Goal: Task Accomplishment & Management: Use online tool/utility

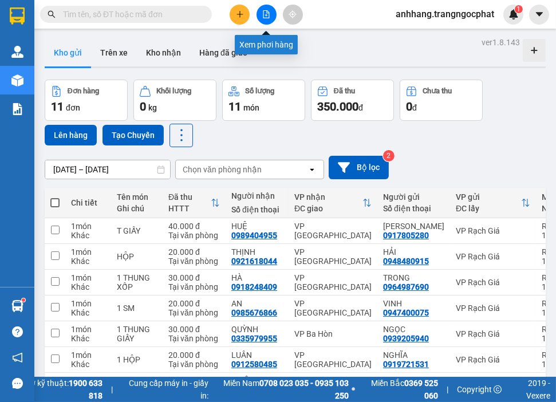
click at [262, 14] on icon "file-add" at bounding box center [266, 14] width 8 height 8
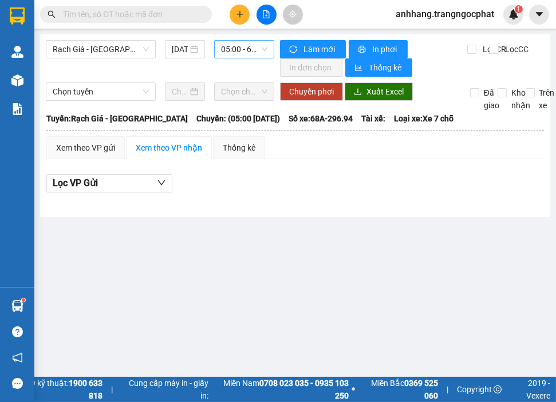
click at [239, 48] on span "05:00 - 68A-296.94" at bounding box center [244, 49] width 46 height 17
click at [117, 54] on span "Rạch Giá - [GEOGRAPHIC_DATA]" at bounding box center [101, 49] width 96 height 17
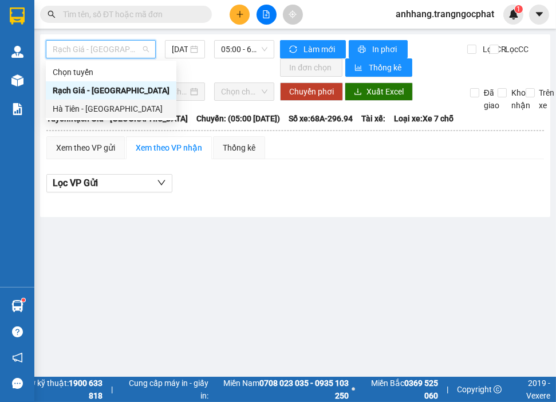
click at [84, 110] on div "Hà Tiên - [GEOGRAPHIC_DATA]" at bounding box center [111, 109] width 117 height 13
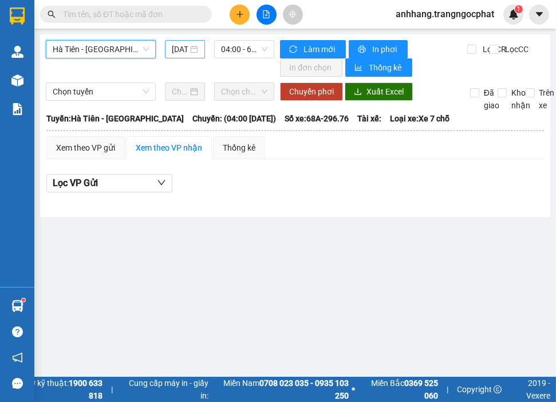
click at [174, 49] on input "[DATE]" at bounding box center [180, 49] width 17 height 13
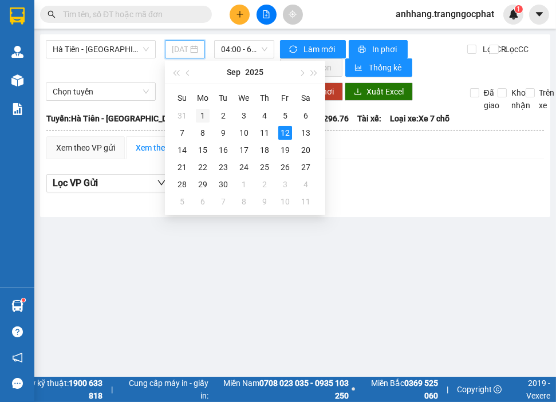
click at [202, 113] on div "1" at bounding box center [203, 116] width 14 height 14
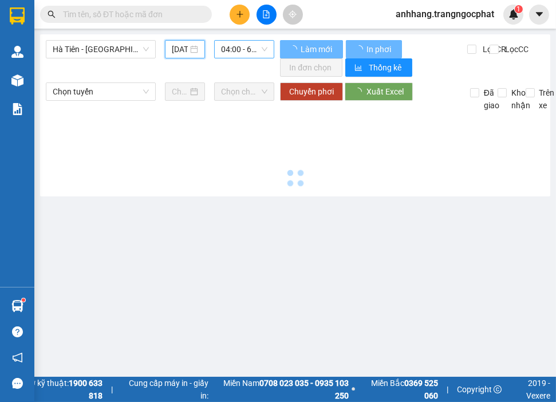
type input "[DATE]"
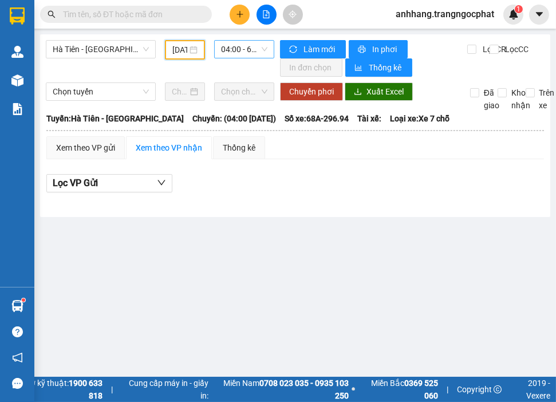
click at [228, 50] on span "04:00 - 68A-296.94 - (Đã hủy)" at bounding box center [244, 49] width 46 height 17
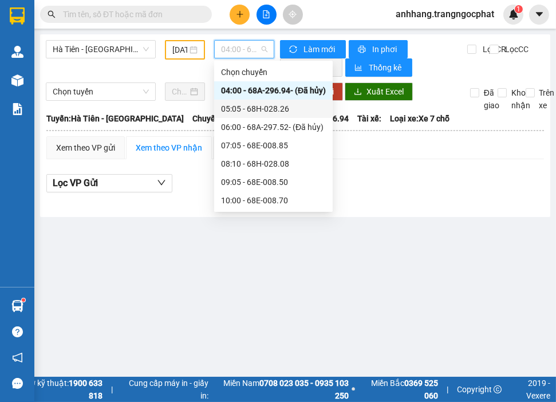
click at [257, 107] on div "05:05 - 68H-028.26" at bounding box center [273, 109] width 105 height 13
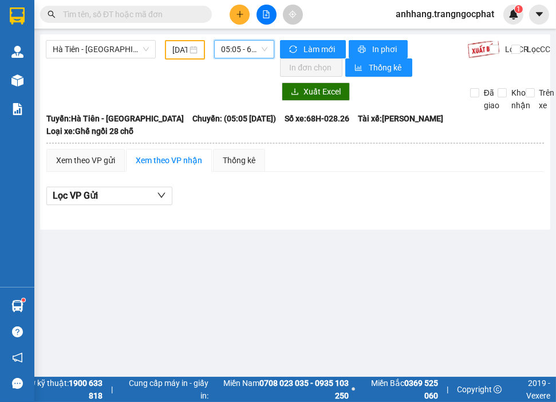
click at [255, 50] on span "05:05 - 68H-028.26" at bounding box center [244, 49] width 46 height 17
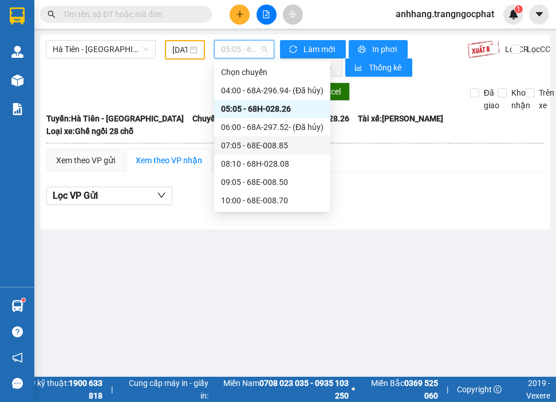
click at [264, 146] on div "07:05 - 68E-008.85" at bounding box center [272, 145] width 103 height 13
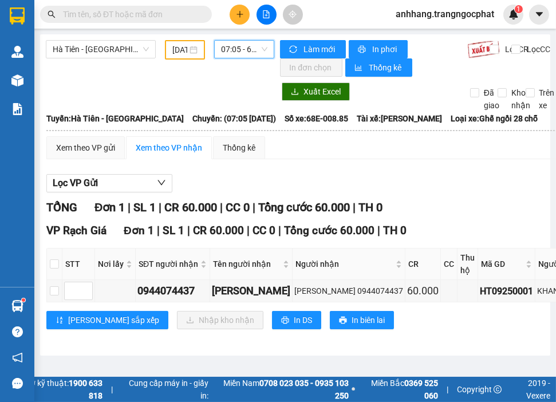
click at [428, 170] on div "Lọc VP Gửi TỔNG Đơn 1 | SL 1 | CR 60.000 | CC 0 | Tổng cước 60.000 | TH 0 VP R…" at bounding box center [493, 255] width 895 height 175
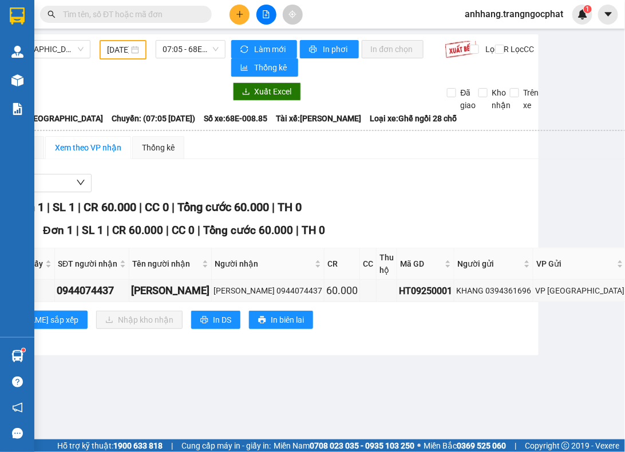
scroll to position [0, 83]
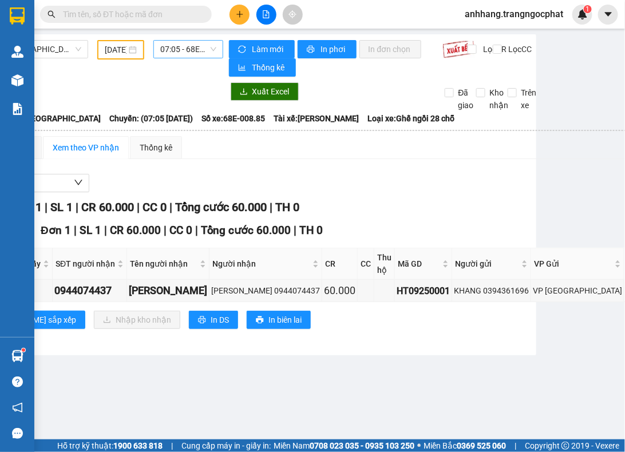
click at [175, 52] on span "07:05 - 68E-008.85" at bounding box center [188, 49] width 56 height 17
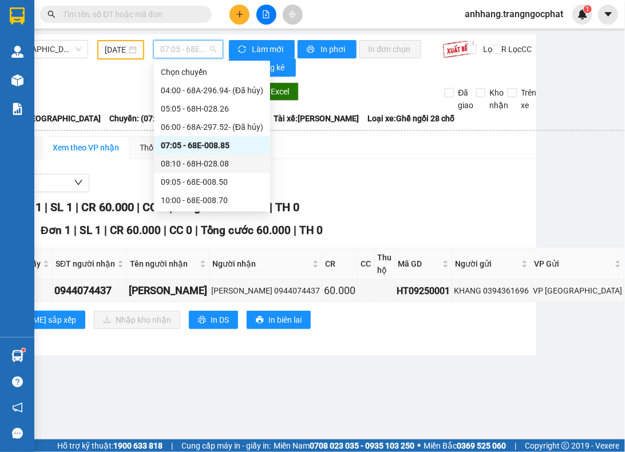
click at [196, 161] on div "08:10 - 68H-028.08" at bounding box center [212, 163] width 103 height 13
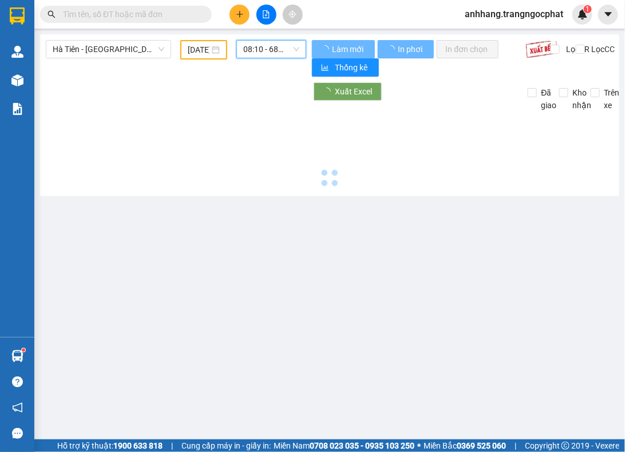
scroll to position [0, 0]
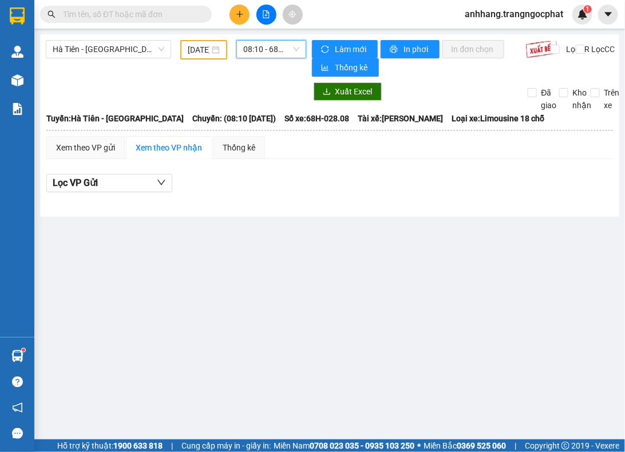
click at [257, 53] on span "08:10 - 68H-028.08" at bounding box center [271, 49] width 56 height 17
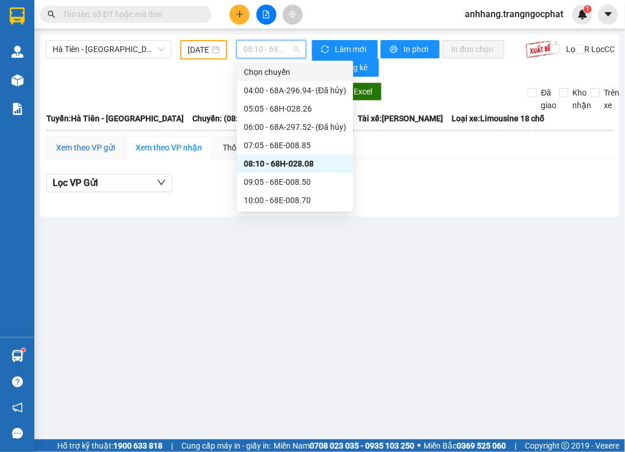
click at [89, 147] on div "Xem theo VP gửi" at bounding box center [85, 147] width 59 height 13
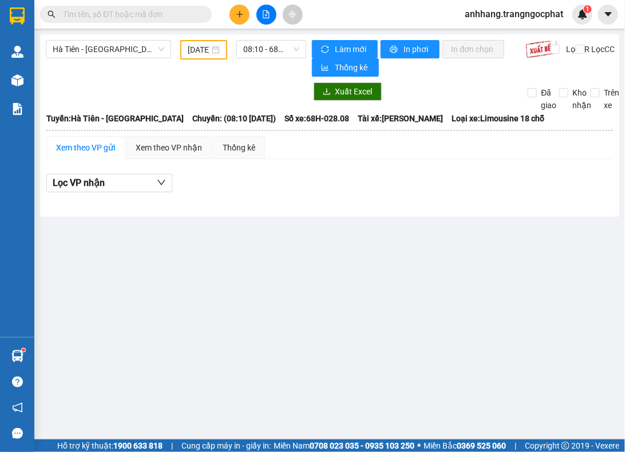
click at [87, 147] on div "Xem theo VP gửi" at bounding box center [85, 147] width 59 height 13
click at [267, 53] on span "08:10 - 68H-028.08" at bounding box center [271, 49] width 56 height 17
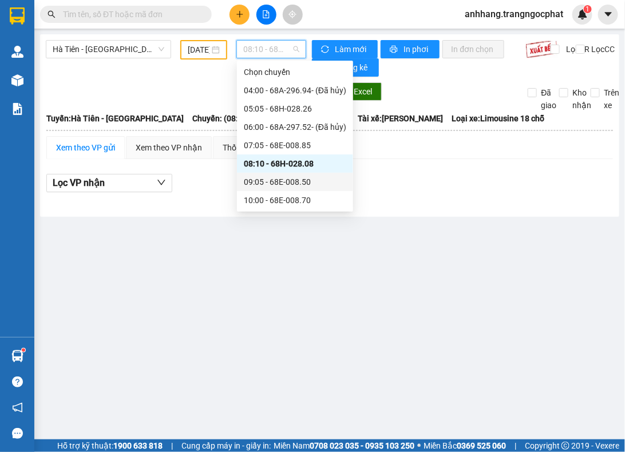
click at [274, 184] on div "09:05 - 68E-008.50" at bounding box center [295, 182] width 103 height 13
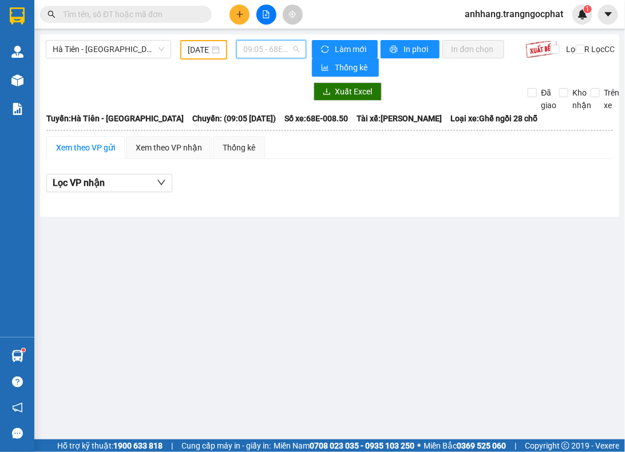
click at [259, 57] on span "09:05 - 68E-008.50" at bounding box center [271, 49] width 56 height 17
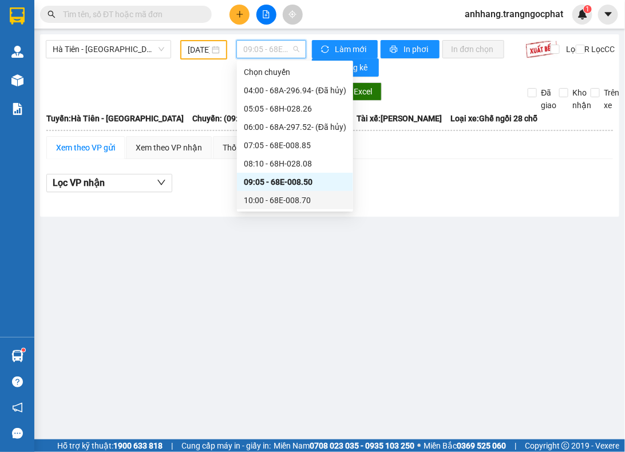
click at [274, 202] on div "10:00 - 68E-008.70" at bounding box center [295, 200] width 103 height 13
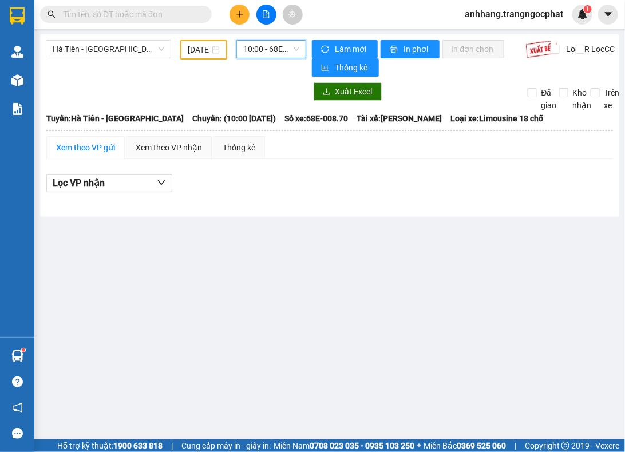
click at [255, 50] on span "10:00 - 68E-008.70" at bounding box center [271, 49] width 56 height 17
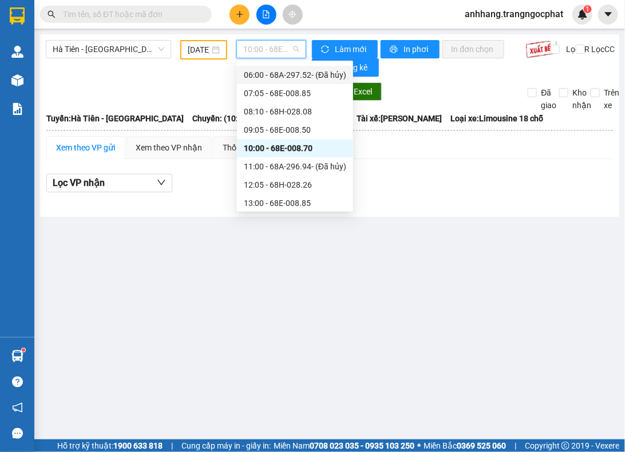
scroll to position [72, 0]
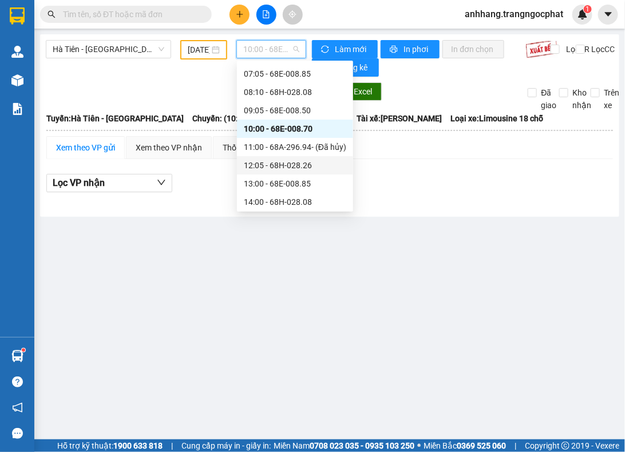
click at [278, 162] on div "12:05 - 68H-028.26" at bounding box center [295, 165] width 103 height 13
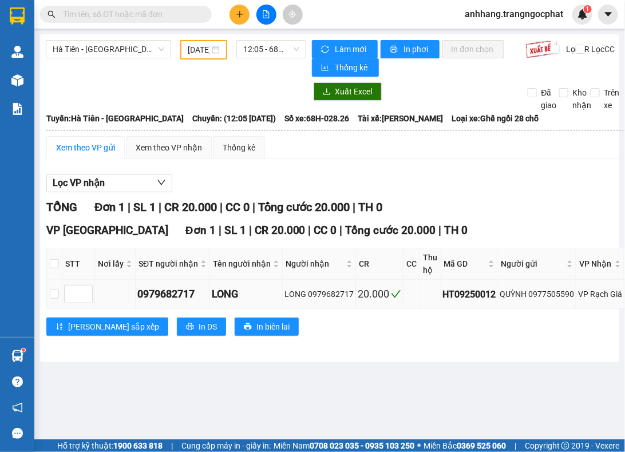
click at [543, 296] on div "QUỲNH 0977505590" at bounding box center [537, 294] width 74 height 13
copy div "0977505590"
click at [255, 53] on span "12:05 - 68H-028.26" at bounding box center [271, 49] width 56 height 17
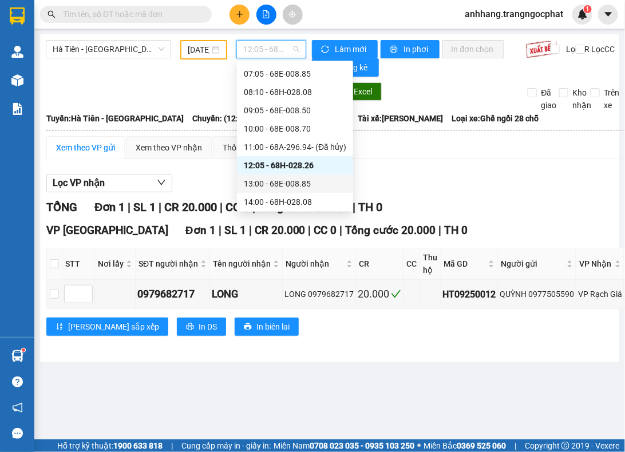
click at [266, 184] on div "13:00 - 68E-008.85" at bounding box center [295, 184] width 103 height 13
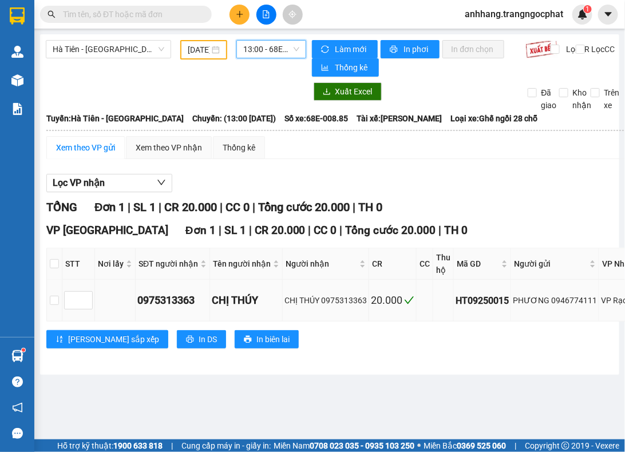
click at [555, 304] on div "PHƯƠNG 0946774111" at bounding box center [555, 300] width 84 height 13
copy div "0946774111"
click at [253, 52] on span "13:00 - 68E-008.85" at bounding box center [271, 49] width 56 height 17
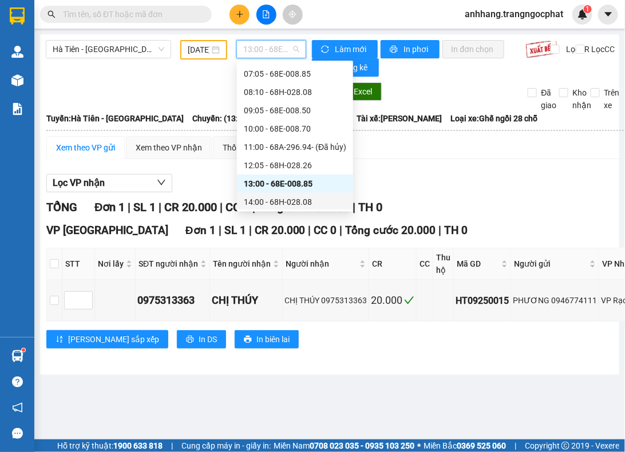
click at [267, 199] on div "14:00 - 68H-028.08" at bounding box center [295, 202] width 103 height 13
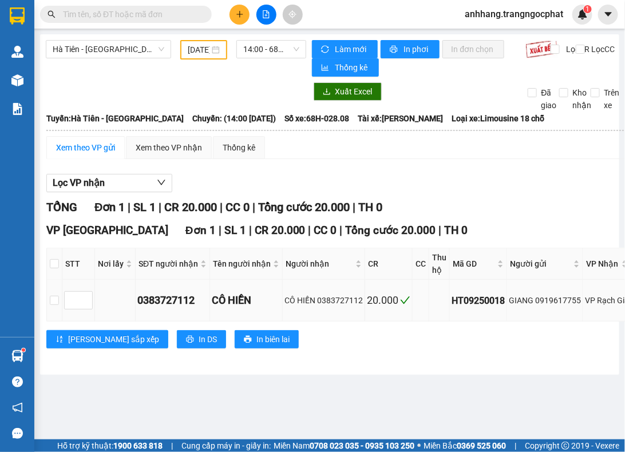
click at [555, 301] on div "GIANG 0919617755" at bounding box center [545, 300] width 72 height 13
copy div "0919617755"
click at [253, 52] on span "14:00 - 68H-028.08" at bounding box center [271, 49] width 56 height 17
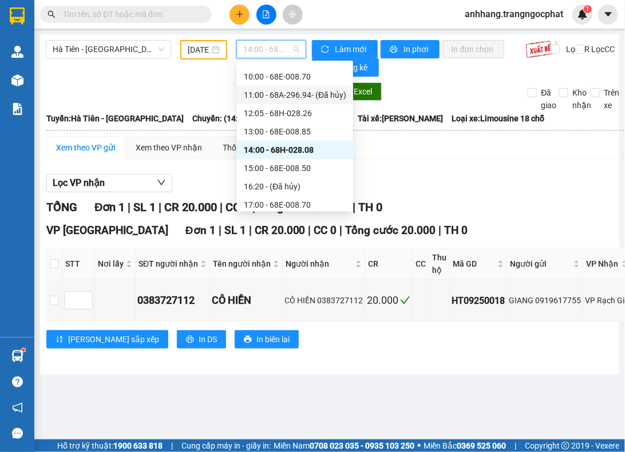
scroll to position [144, 0]
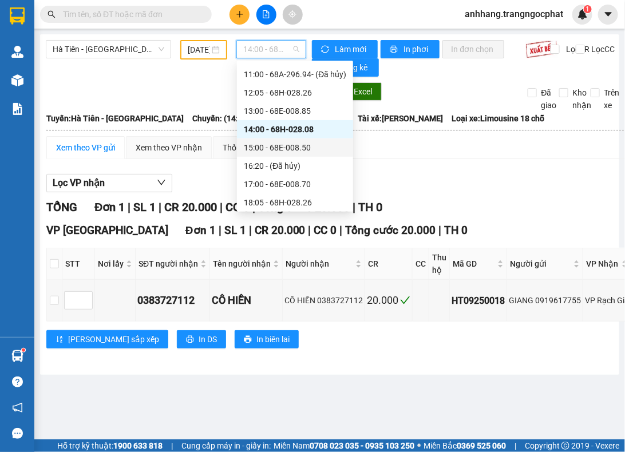
click at [286, 146] on div "15:00 - 68E-008.50" at bounding box center [295, 147] width 103 height 13
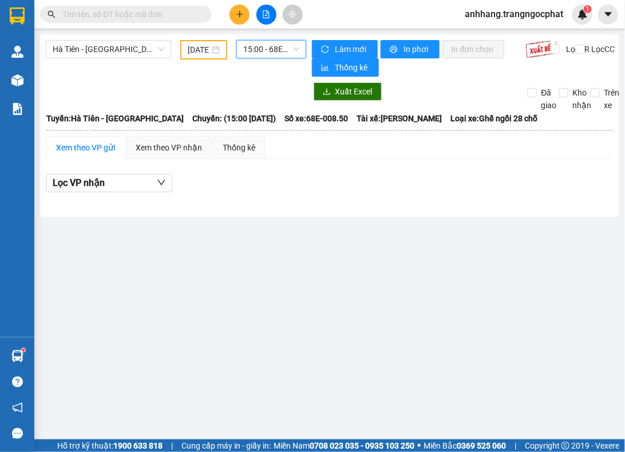
click at [268, 53] on span "15:00 - 68E-008.50" at bounding box center [271, 49] width 56 height 17
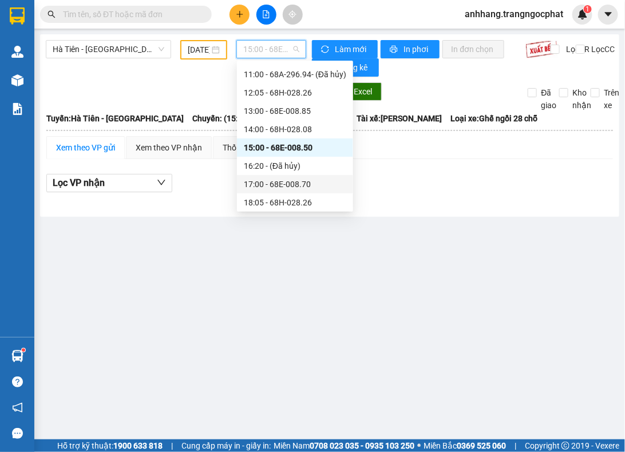
click at [271, 181] on div "17:00 - 68E-008.70" at bounding box center [295, 184] width 103 height 13
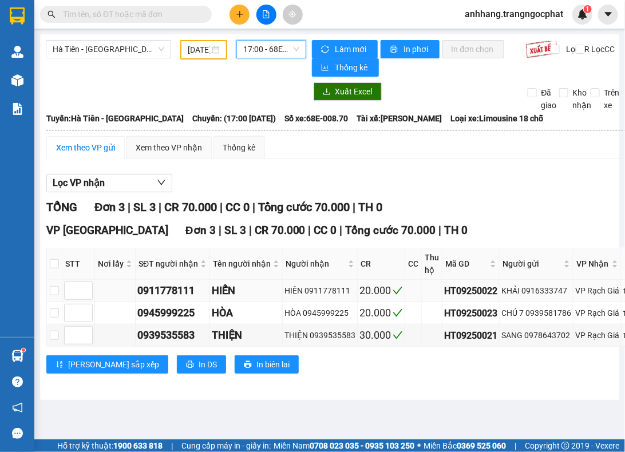
click at [540, 295] on div "KHẢI 0916333747" at bounding box center [537, 291] width 70 height 13
copy div "0916333747"
click at [545, 317] on div "CHÚ 7 0939581786" at bounding box center [537, 313] width 70 height 13
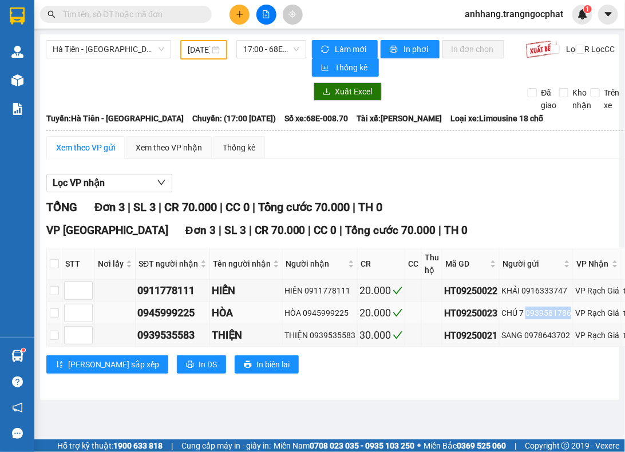
copy div "0939581786"
click at [548, 341] on div "SANG 0978643702" at bounding box center [537, 335] width 70 height 13
copy div "0978643702"
click at [514, 212] on div "TỔNG Đơn 3 | SL 3 | CR 70.000 | CC 0 | Tổng cước 70.000 | TH 0" at bounding box center [450, 208] width 809 height 18
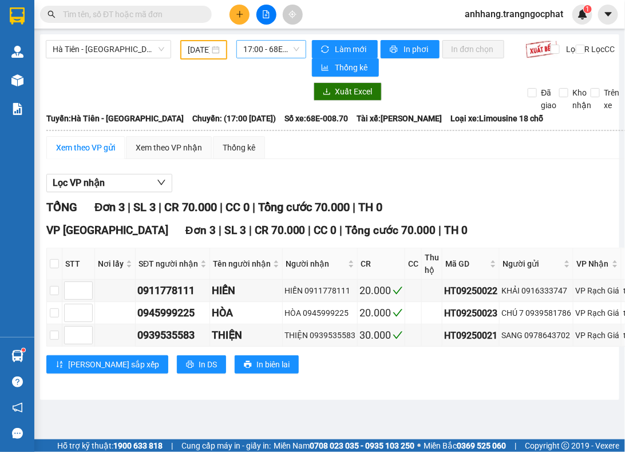
click at [264, 53] on span "17:00 - 68E-008.70" at bounding box center [271, 49] width 56 height 17
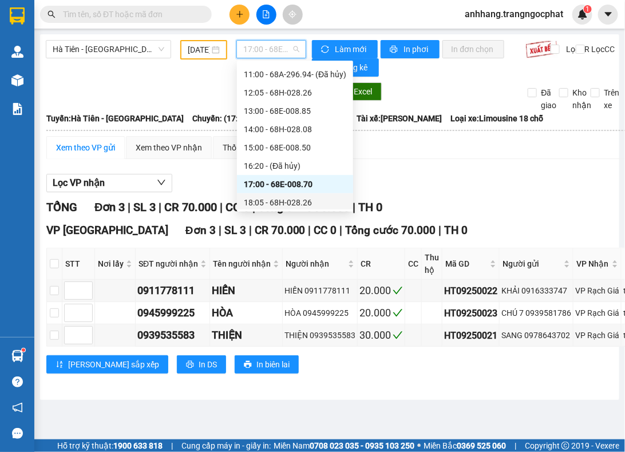
click at [265, 203] on div "18:05 - 68H-028.26" at bounding box center [295, 202] width 103 height 13
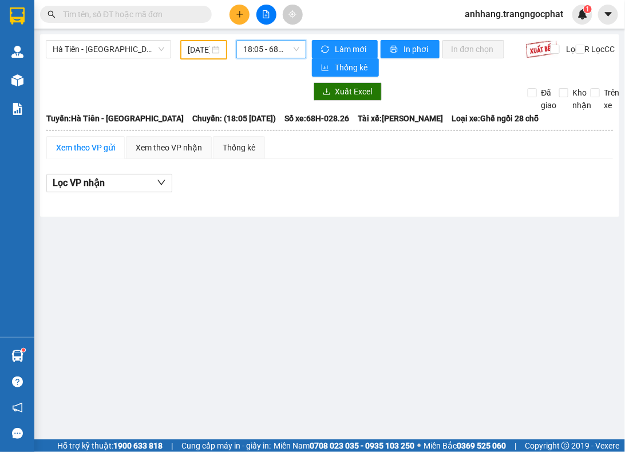
click at [267, 53] on span "18:05 - 68H-028.26" at bounding box center [271, 49] width 56 height 17
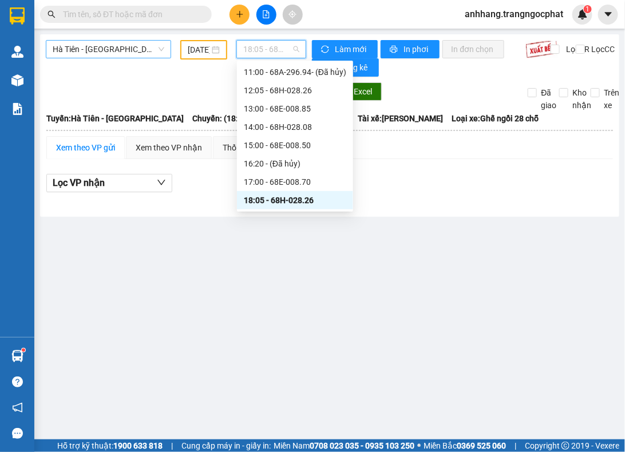
click at [129, 54] on span "Hà Tiên - [GEOGRAPHIC_DATA]" at bounding box center [109, 49] width 112 height 17
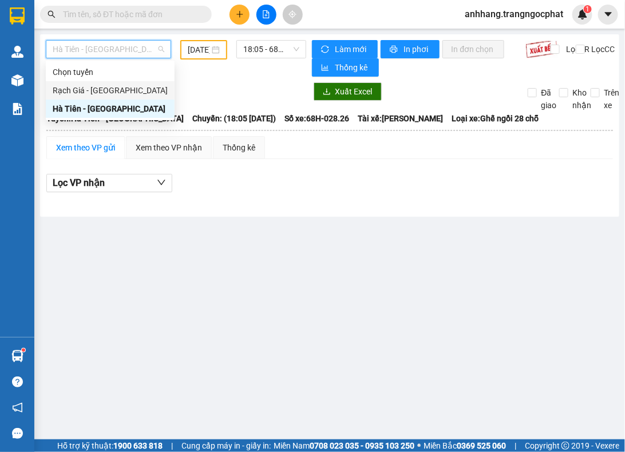
click at [106, 87] on div "Rạch Giá - Hà Tiên" at bounding box center [110, 90] width 115 height 13
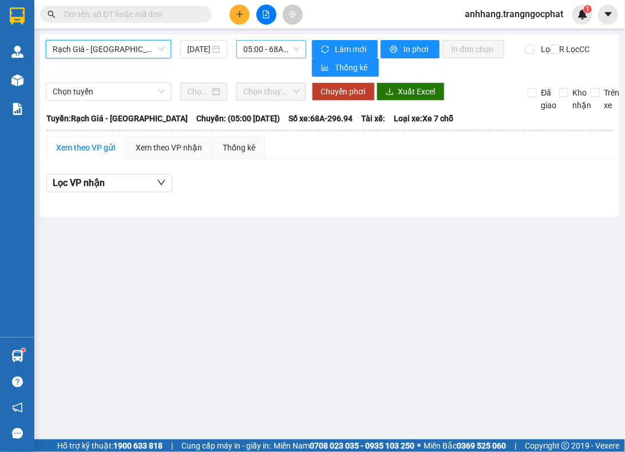
click at [262, 50] on span "05:00 - 68A-296.94" at bounding box center [271, 49] width 56 height 17
click at [268, 53] on span "05:00 - 68A-296.94" at bounding box center [271, 49] width 56 height 17
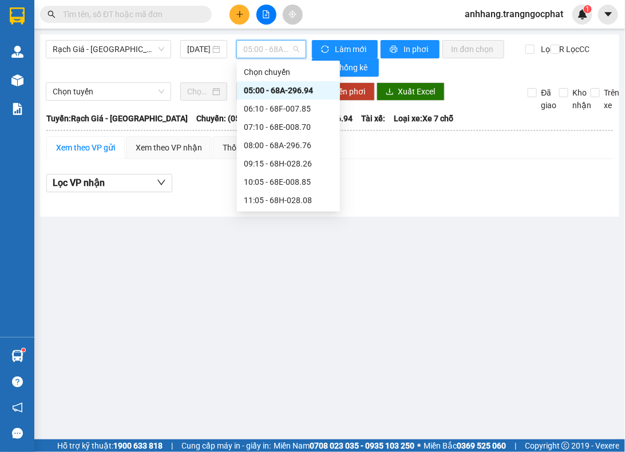
click at [270, 92] on div "05:00 - 68A-296.94" at bounding box center [288, 90] width 89 height 13
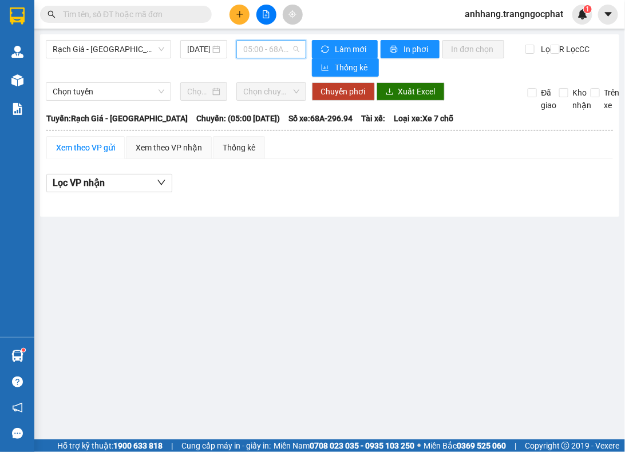
click at [262, 46] on span "05:00 - 68A-296.94" at bounding box center [271, 49] width 56 height 17
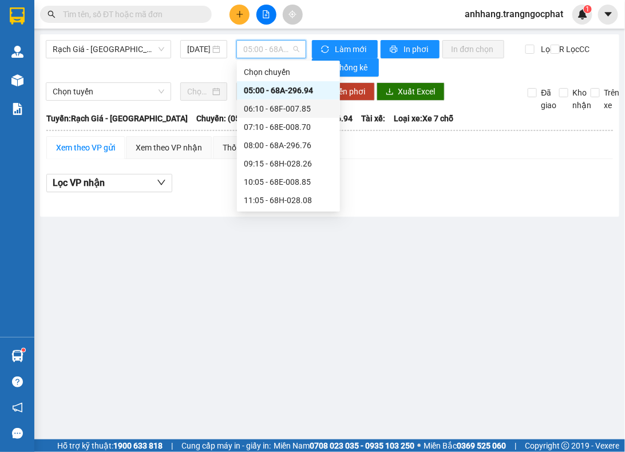
click at [262, 104] on div "06:10 - 68F-007.85" at bounding box center [288, 109] width 89 height 13
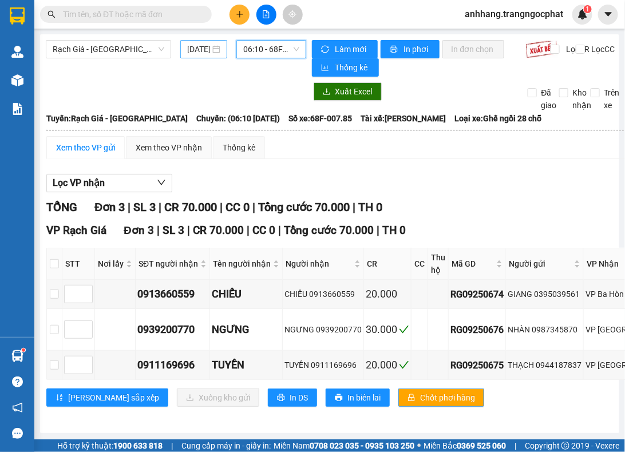
click at [191, 52] on input "12/09/2025" at bounding box center [198, 49] width 23 height 13
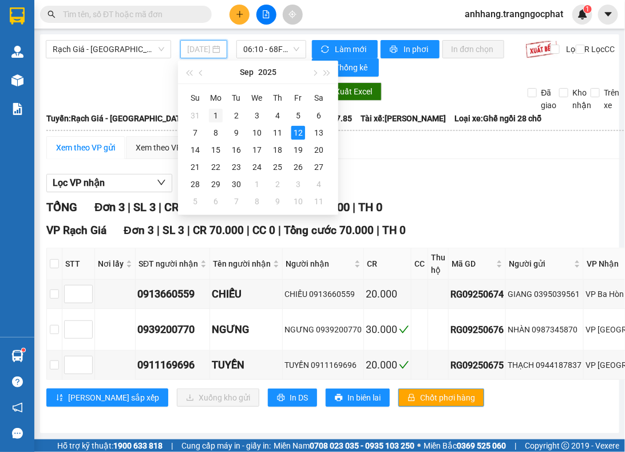
click at [216, 115] on div "1" at bounding box center [216, 116] width 14 height 14
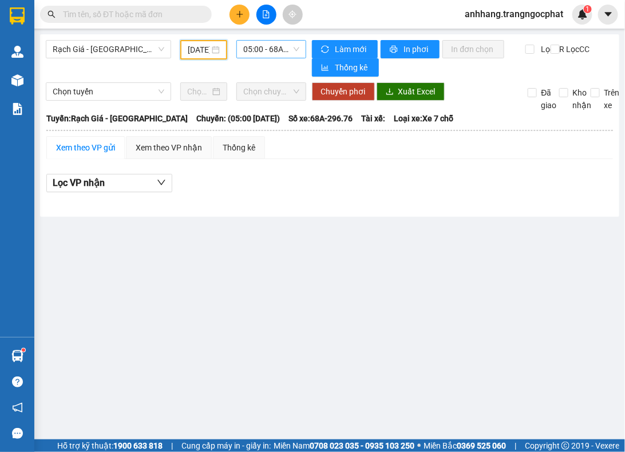
click at [254, 53] on span "05:00 - 68A-296.76 - (Đã hủy)" at bounding box center [271, 49] width 56 height 17
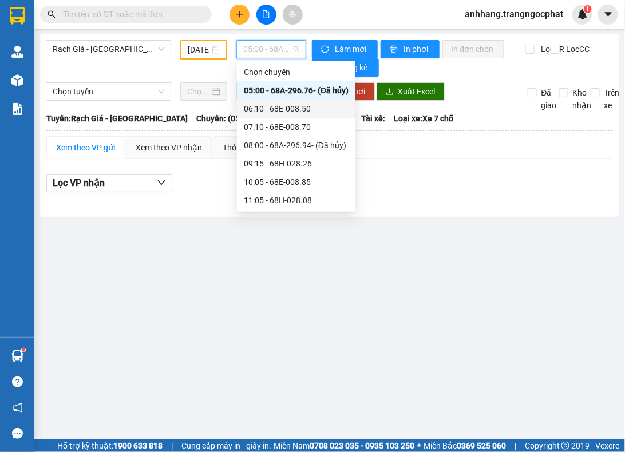
click at [275, 104] on div "06:10 - 68E-008.50" at bounding box center [296, 109] width 105 height 13
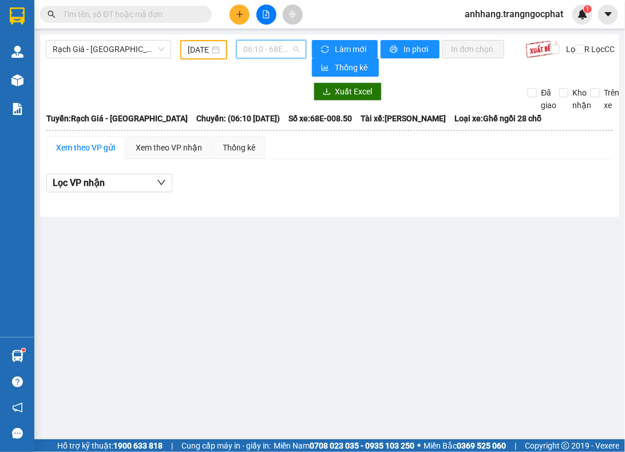
click at [265, 50] on span "06:10 - 68E-008.50" at bounding box center [271, 49] width 56 height 17
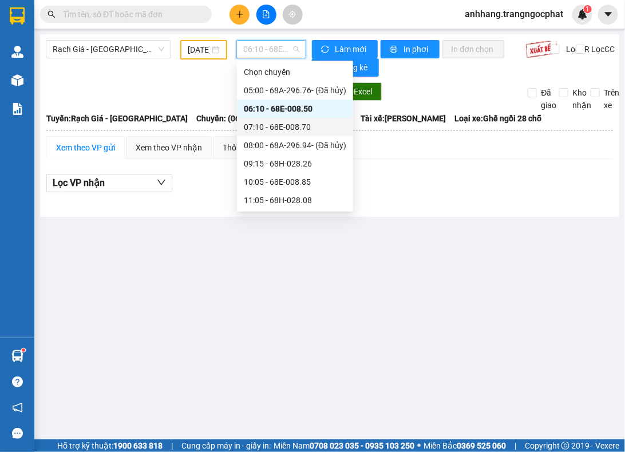
click at [281, 119] on div "07:10 - 68E-008.70" at bounding box center [295, 127] width 116 height 18
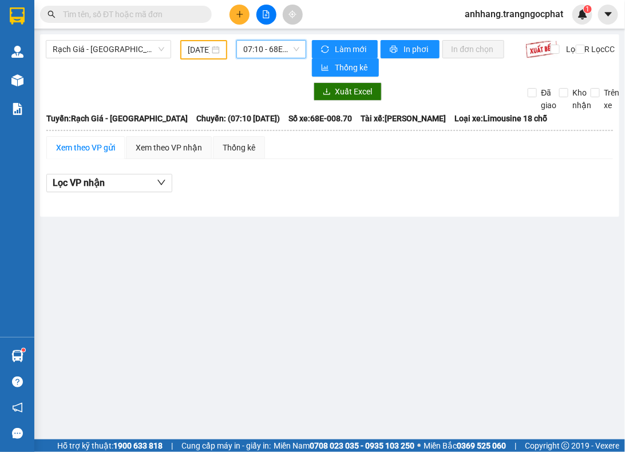
click at [270, 47] on span "07:10 - 68E-008.70" at bounding box center [271, 49] width 56 height 17
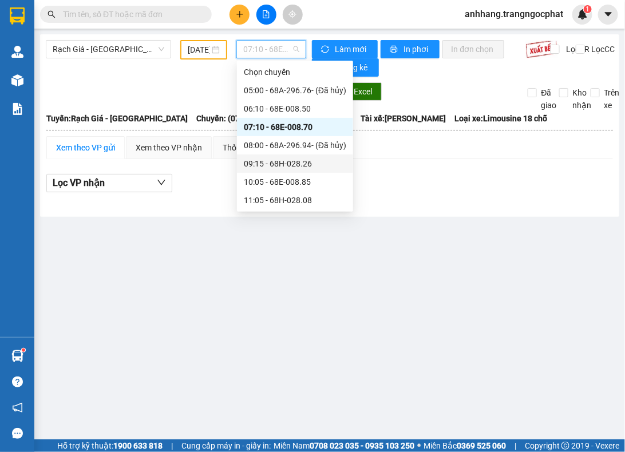
click at [301, 160] on div "09:15 - 68H-028.26" at bounding box center [295, 163] width 103 height 13
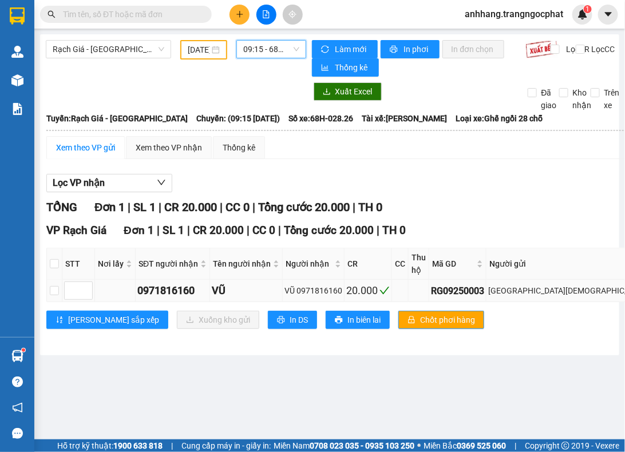
click at [548, 292] on div "ĐỨC THÁI 0944440989" at bounding box center [592, 291] width 208 height 13
copy div "0944440989"
click at [249, 53] on span "09:15 - 68H-028.26" at bounding box center [271, 49] width 56 height 17
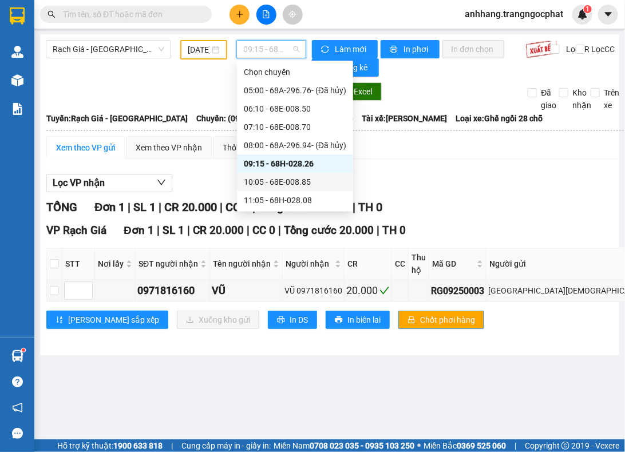
click at [266, 179] on div "10:05 - 68E-008.85" at bounding box center [295, 182] width 103 height 13
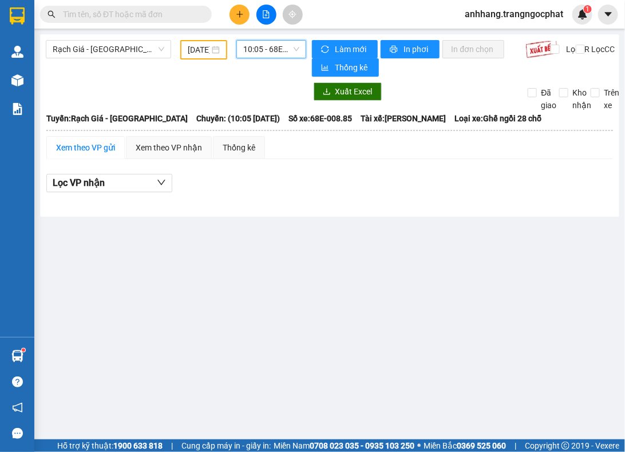
click at [258, 53] on span "10:05 - 68E-008.85" at bounding box center [271, 49] width 56 height 17
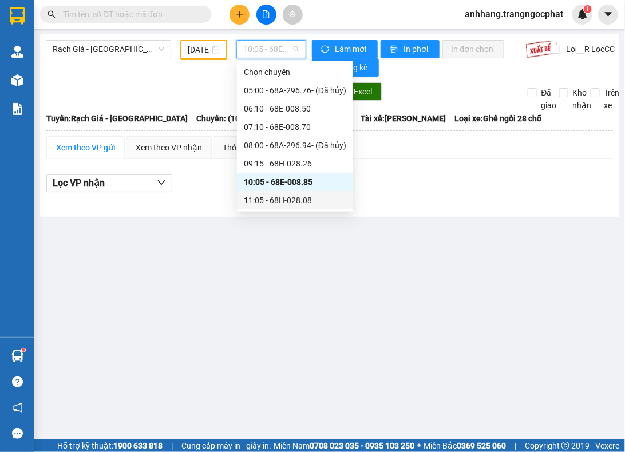
click at [269, 201] on div "11:05 - 68H-028.08" at bounding box center [295, 200] width 103 height 13
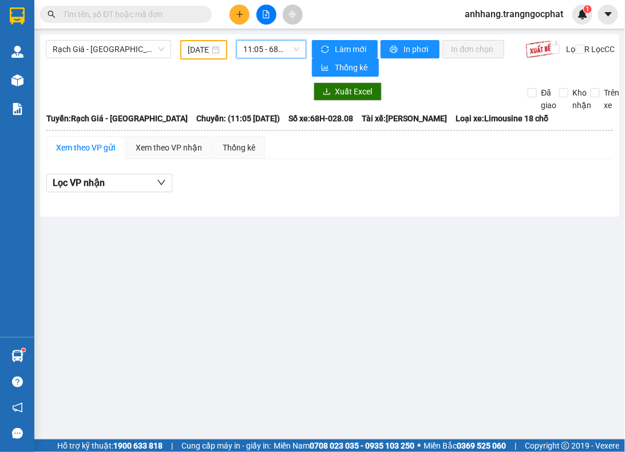
click at [271, 49] on span "11:05 - 68H-028.08" at bounding box center [271, 49] width 56 height 17
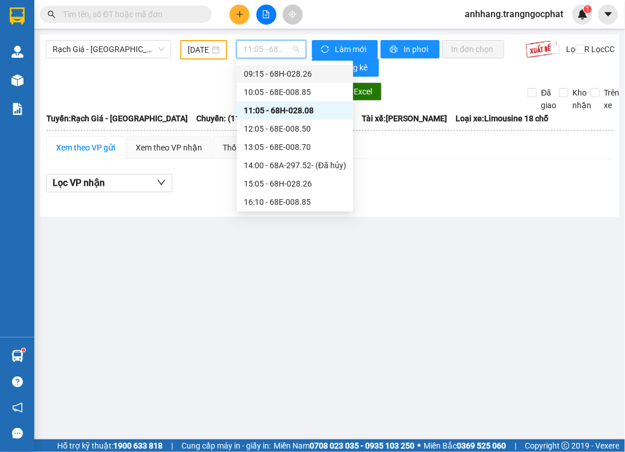
scroll to position [72, 0]
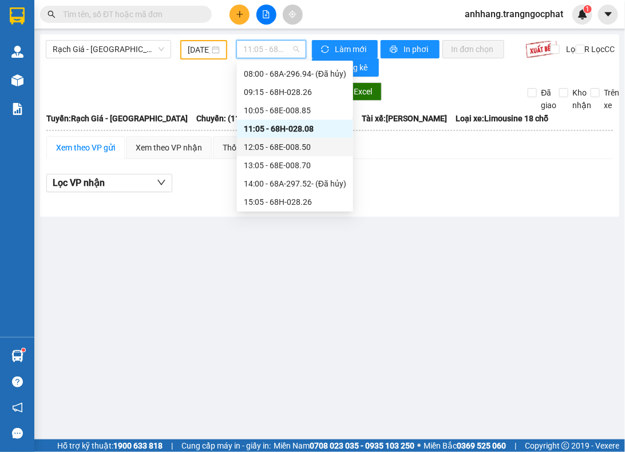
click at [292, 144] on div "12:05 - 68E-008.50" at bounding box center [295, 147] width 103 height 13
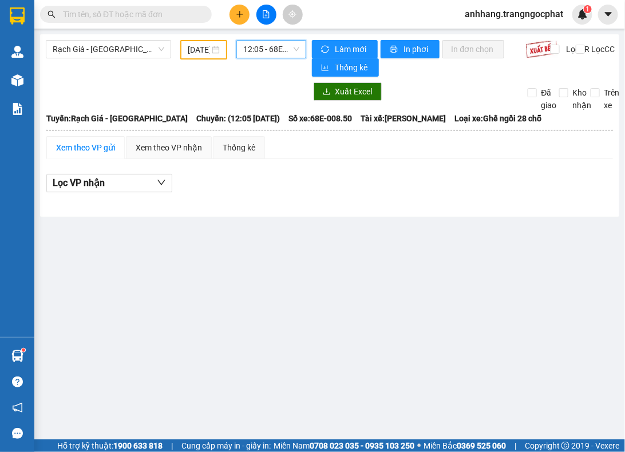
click at [255, 46] on span "12:05 - 68E-008.50" at bounding box center [271, 49] width 56 height 17
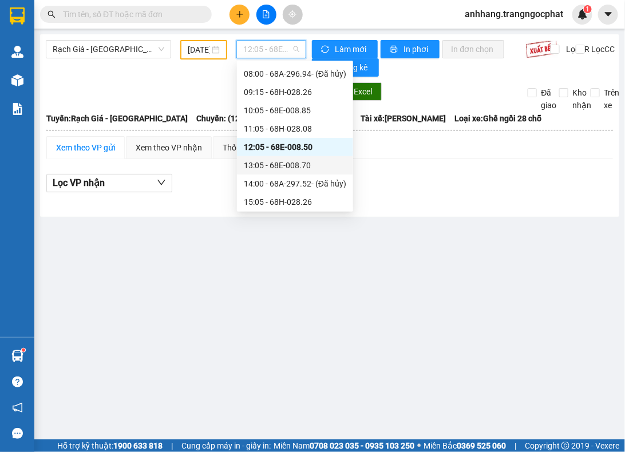
click at [285, 166] on div "13:05 - 68E-008.70" at bounding box center [295, 165] width 103 height 13
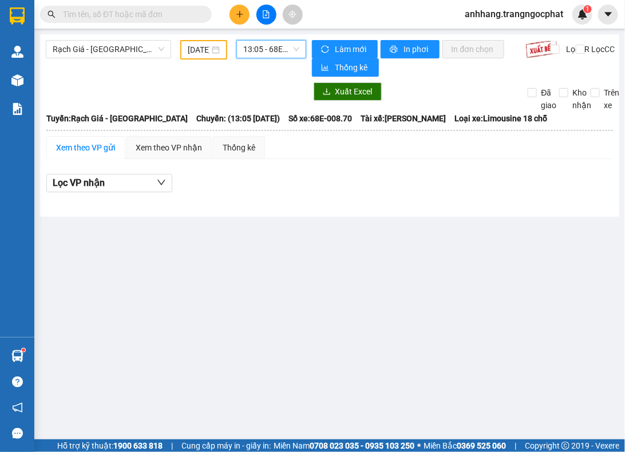
click at [274, 49] on span "13:05 - 68E-008.70" at bounding box center [271, 49] width 56 height 17
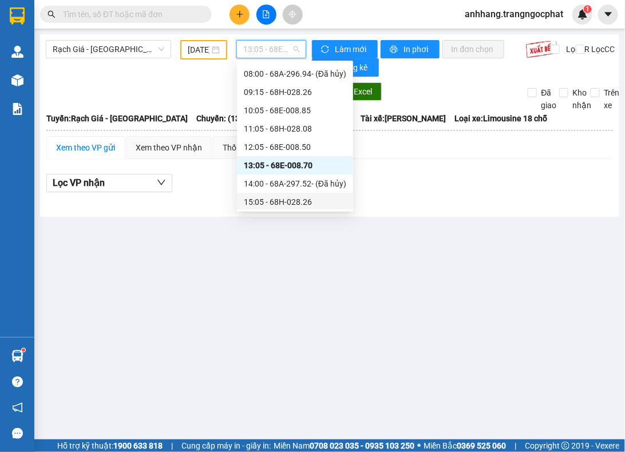
click at [281, 198] on div "15:05 - 68H-028.26" at bounding box center [295, 202] width 103 height 13
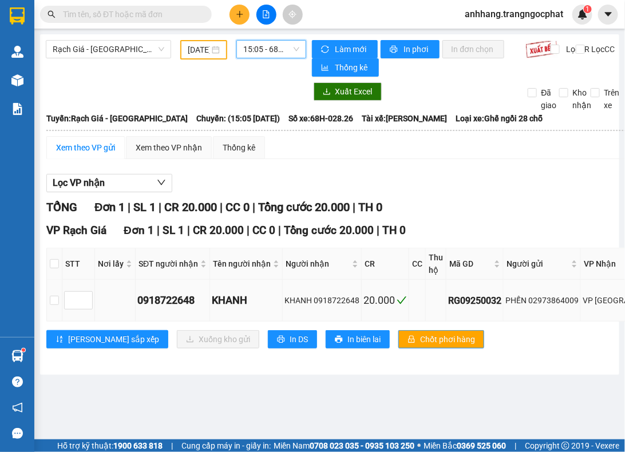
click at [555, 297] on div "PHẾN 02973864009" at bounding box center [542, 300] width 73 height 13
copy div "02973864009"
click at [265, 54] on span "15:05 - 68H-028.26" at bounding box center [271, 49] width 56 height 17
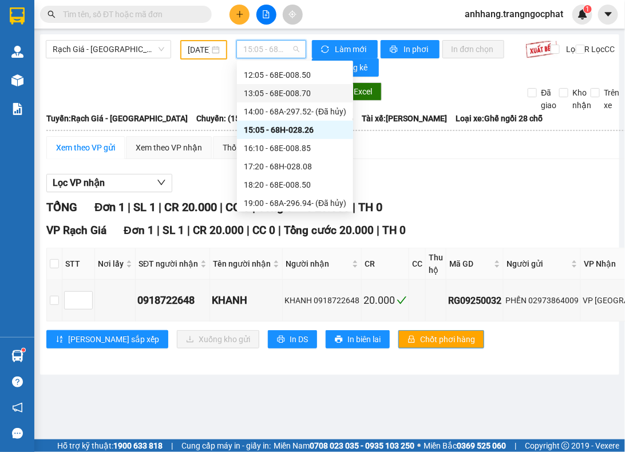
scroll to position [144, 0]
click at [296, 147] on div "16:10 - 68E-008.85" at bounding box center [295, 147] width 103 height 13
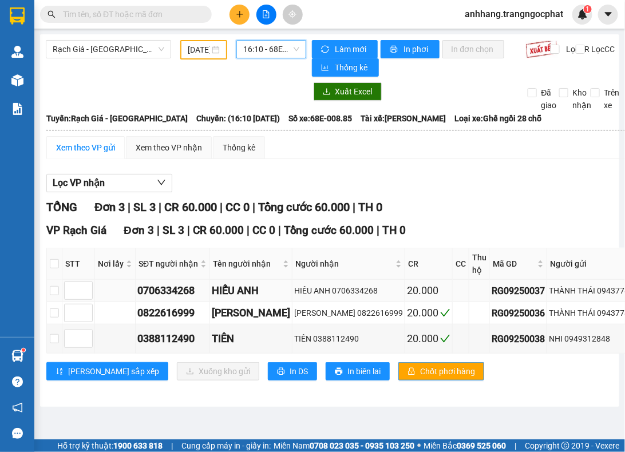
click at [549, 293] on div "THÀNH THÁI 0943778730" at bounding box center [596, 291] width 94 height 13
click at [555, 292] on div "THÀNH THÁI 0943778730" at bounding box center [596, 291] width 94 height 13
copy div "0943778730"
click at [555, 341] on div "NHI 0949312848" at bounding box center [596, 339] width 94 height 13
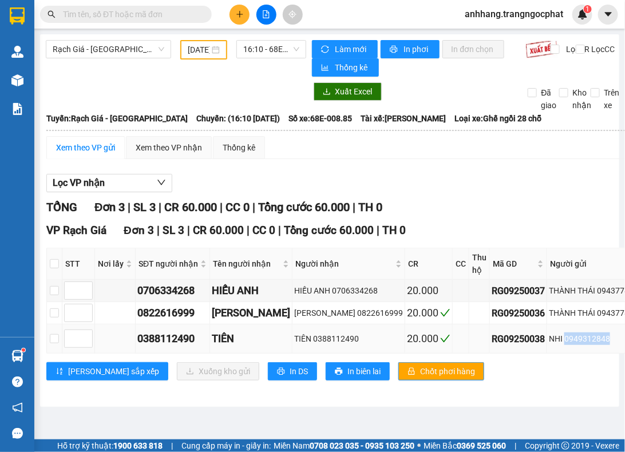
click at [555, 341] on div "NHI 0949312848" at bounding box center [596, 339] width 94 height 13
copy div "0949312848"
click at [373, 194] on div "Lọc VP nhận TỔNG Đơn 3 | SL 3 | CR 60.000 | CC 0 | Tổng cước 60.000 | TH 0 VP R…" at bounding box center [518, 281] width 945 height 227
click at [264, 56] on span "16:10 - 68E-008.85" at bounding box center [271, 49] width 56 height 17
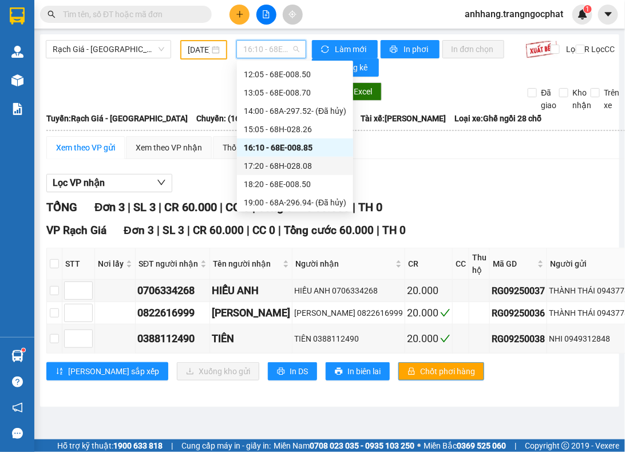
click at [284, 170] on div "17:20 - 68H-028.08" at bounding box center [295, 166] width 103 height 13
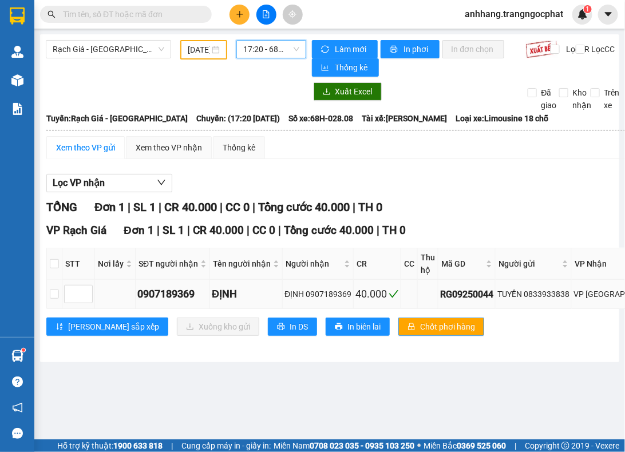
click at [551, 293] on div "TUYỀN 0833933838" at bounding box center [534, 294] width 72 height 13
click at [258, 55] on span "17:20 - 68H-028.08" at bounding box center [271, 49] width 56 height 17
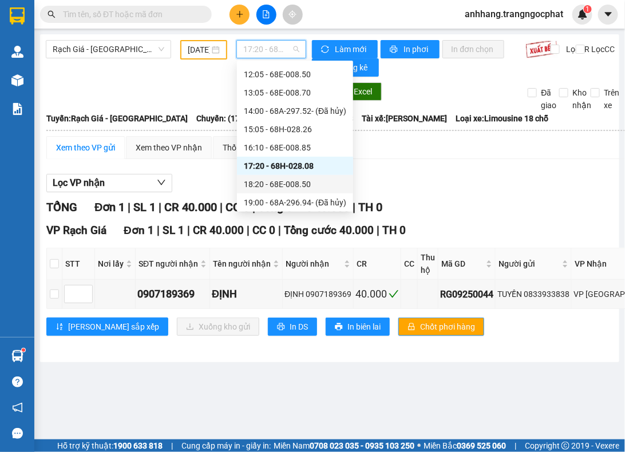
click at [290, 181] on div "18:20 - 68E-008.50" at bounding box center [295, 184] width 103 height 13
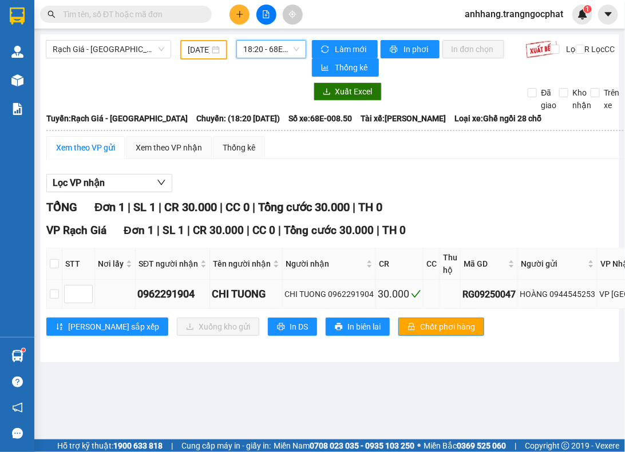
click at [555, 294] on div "HOÀNG 0944545253" at bounding box center [558, 294] width 76 height 13
click at [476, 191] on div "Lọc VP nhận" at bounding box center [498, 183] width 904 height 19
click at [200, 52] on input "01/09/2025" at bounding box center [199, 50] width 22 height 13
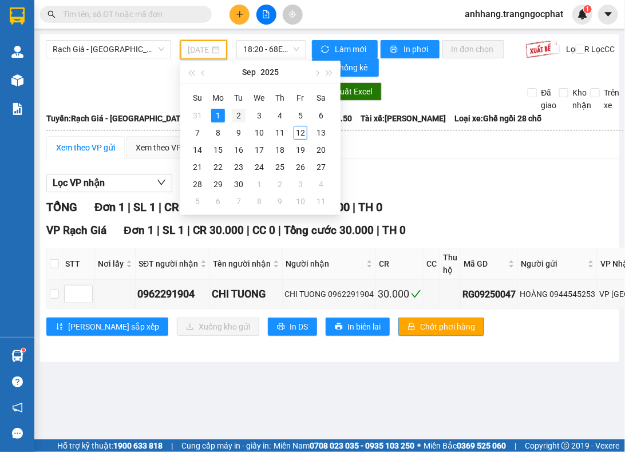
click at [233, 116] on div "2" at bounding box center [239, 116] width 14 height 14
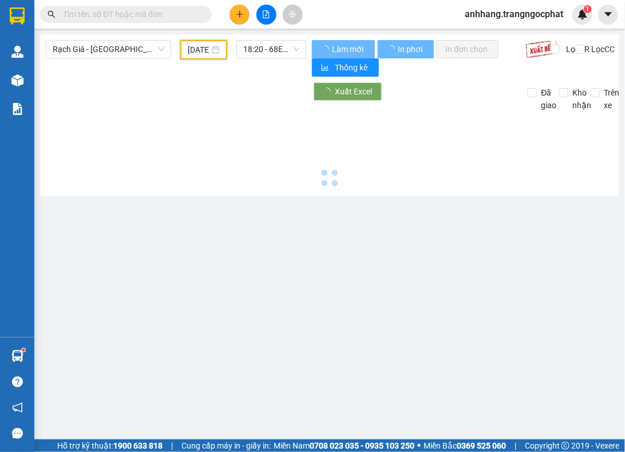
type input "02/09/2025"
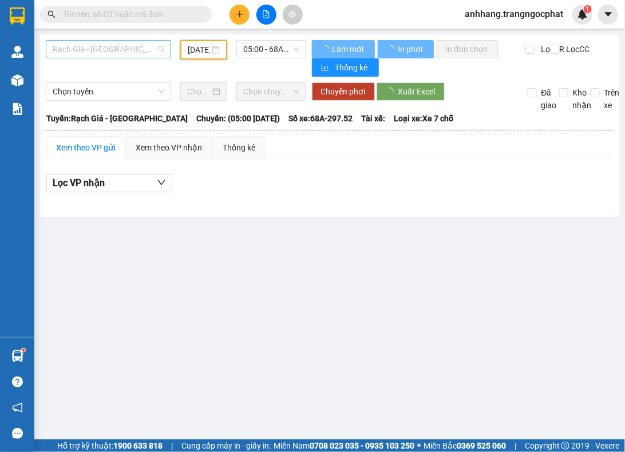
click at [148, 52] on span "Rạch Giá - Hà Tiên" at bounding box center [109, 49] width 112 height 17
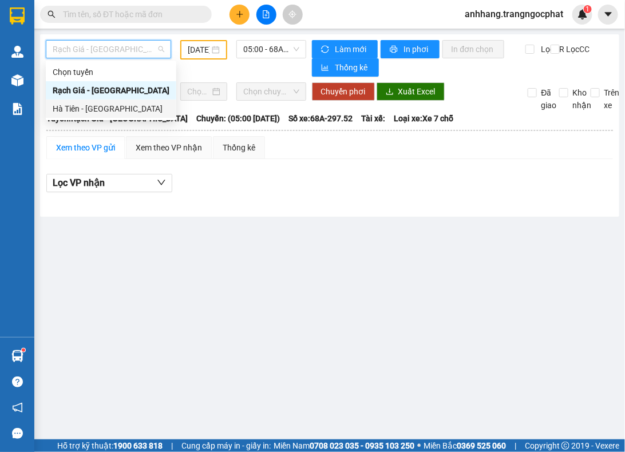
click at [97, 107] on div "Hà Tiên - [GEOGRAPHIC_DATA]" at bounding box center [111, 109] width 117 height 13
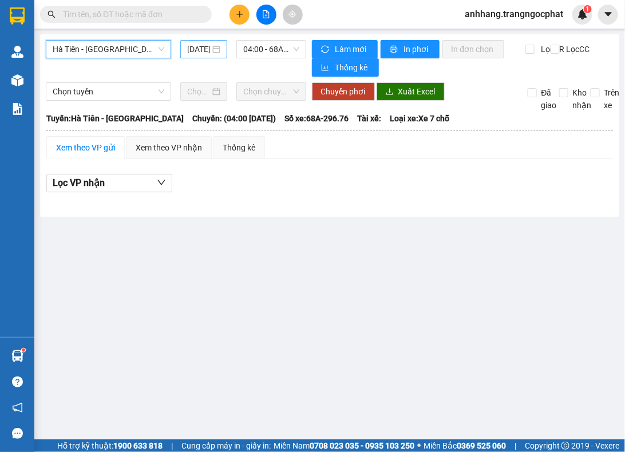
click at [193, 49] on input "12/09/2025" at bounding box center [198, 49] width 23 height 13
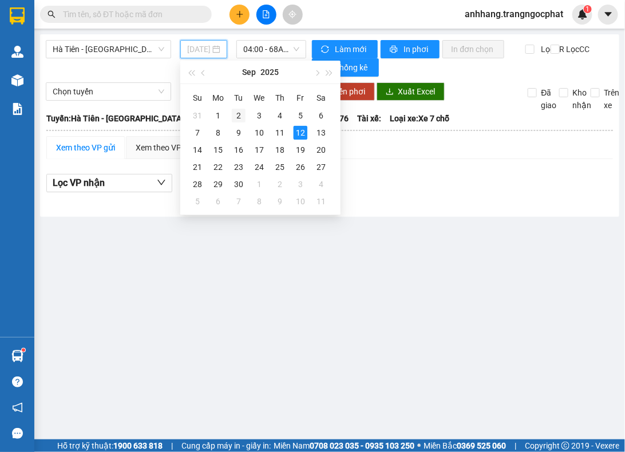
click at [233, 118] on div "2" at bounding box center [239, 116] width 14 height 14
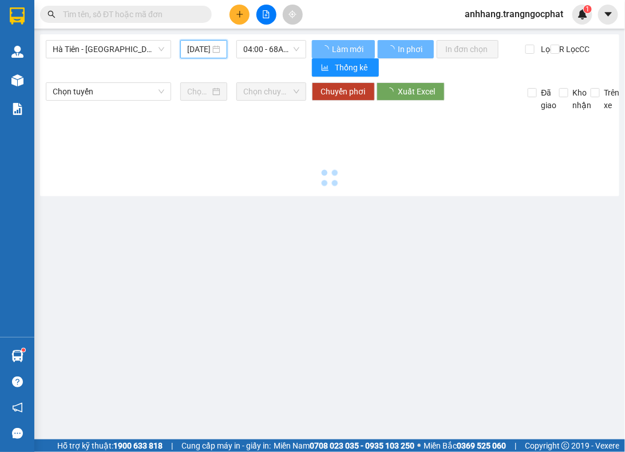
type input "02/09/2025"
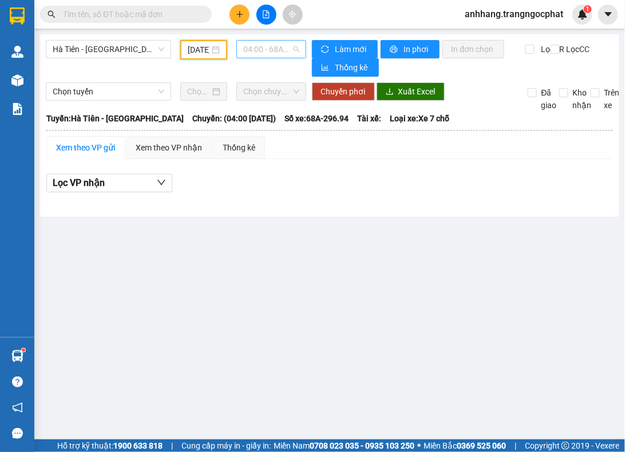
click at [259, 53] on span "04:00 - 68A-296.94 - (Đã hủy)" at bounding box center [271, 49] width 56 height 17
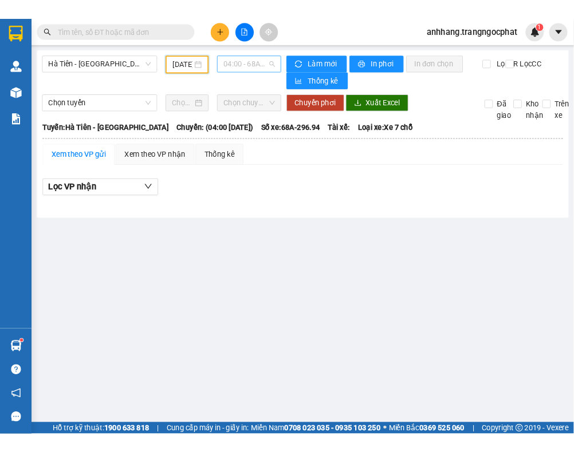
scroll to position [18, 0]
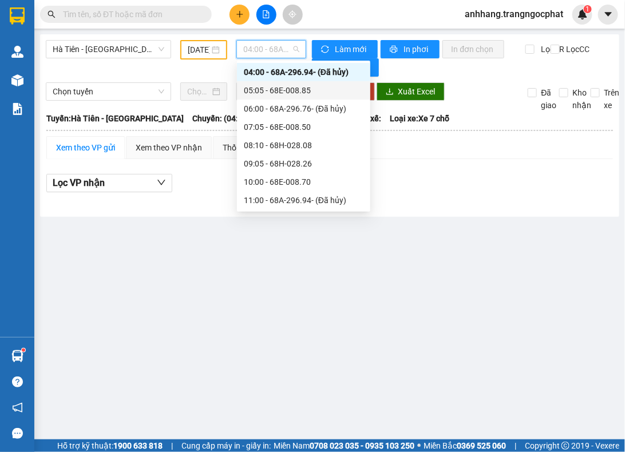
click at [274, 89] on div "05:05 - 68E-008.85" at bounding box center [304, 90] width 120 height 13
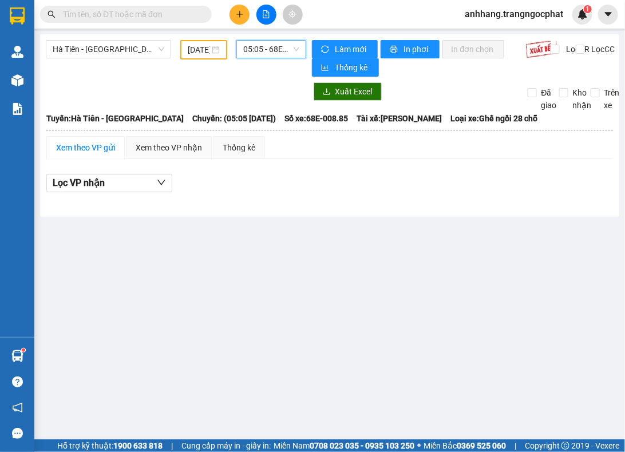
click at [276, 55] on span "05:05 - 68E-008.85" at bounding box center [271, 49] width 56 height 17
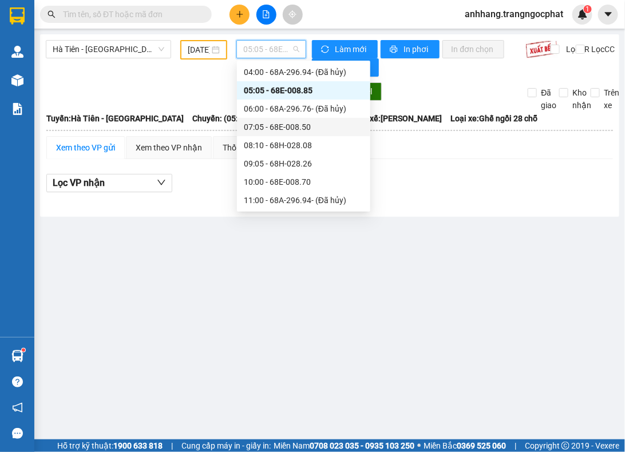
click at [279, 126] on div "07:05 - 68E-008.50" at bounding box center [304, 127] width 120 height 13
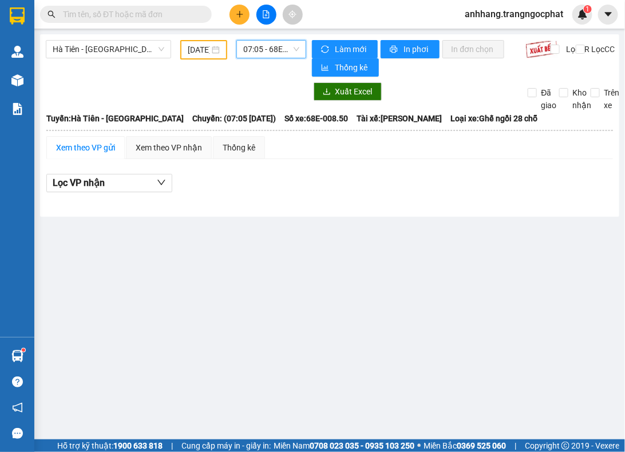
click at [255, 44] on span "07:05 - 68E-008.50" at bounding box center [271, 49] width 56 height 17
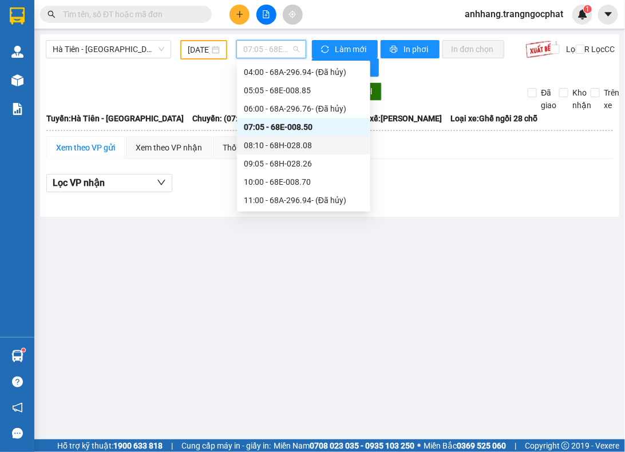
click at [276, 142] on div "08:10 - 68H-028.08" at bounding box center [304, 145] width 120 height 13
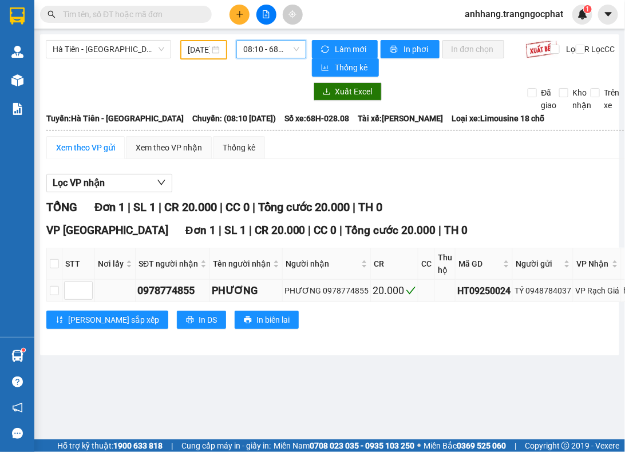
click at [547, 292] on div "TÝ 0948784037" at bounding box center [543, 291] width 57 height 13
click at [522, 201] on div "TỔNG Đơn 1 | SL 1 | CR 20.000 | CC 0 | Tổng cước 20.000 | TH 0" at bounding box center [447, 208] width 802 height 18
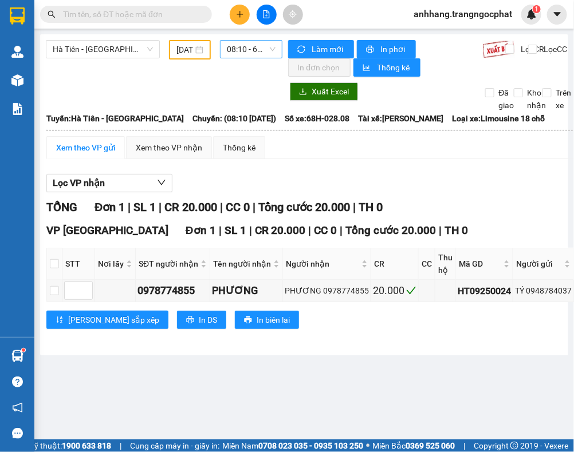
click at [243, 46] on span "08:10 - 68H-028.08" at bounding box center [251, 49] width 49 height 17
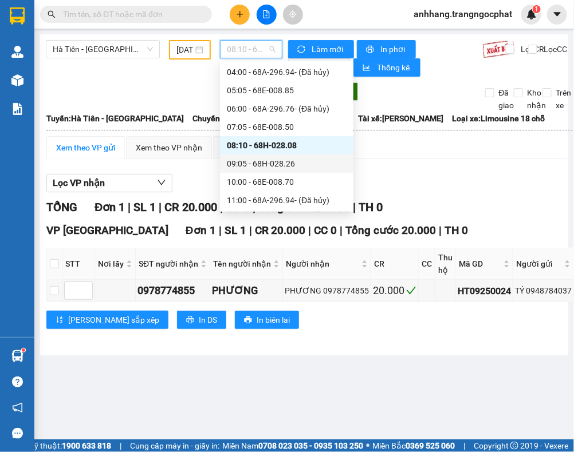
click at [253, 164] on div "09:05 - 68H-028.26" at bounding box center [287, 163] width 120 height 13
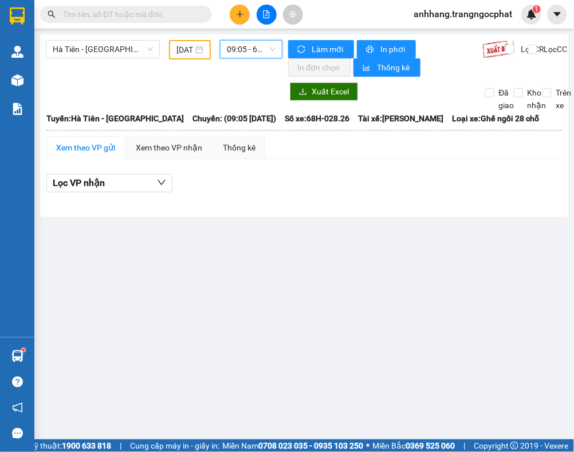
click at [246, 49] on span "09:05 - 68H-028.26" at bounding box center [251, 49] width 49 height 17
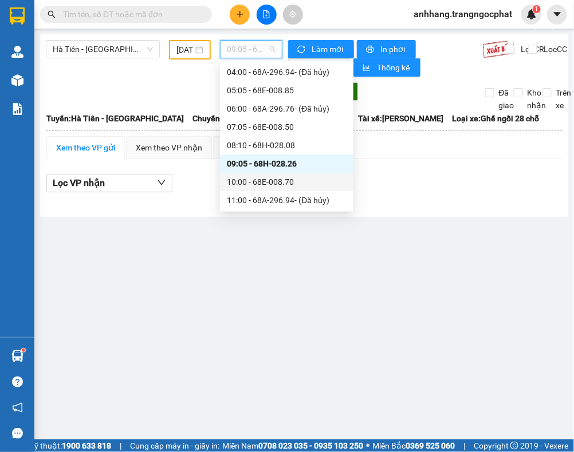
click at [250, 182] on div "10:00 - 68E-008.70" at bounding box center [287, 182] width 120 height 13
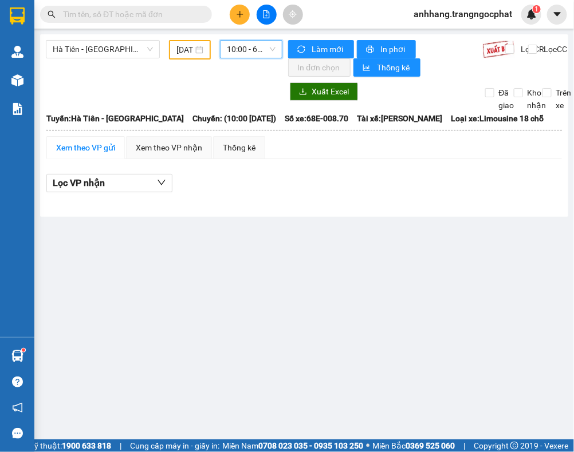
click at [253, 49] on span "10:00 - 68E-008.70" at bounding box center [251, 49] width 49 height 17
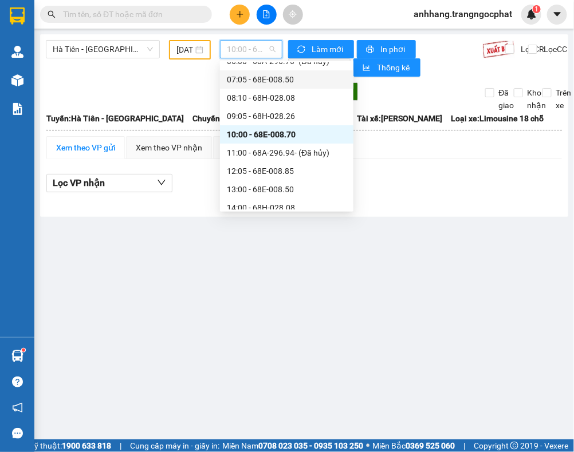
scroll to position [90, 0]
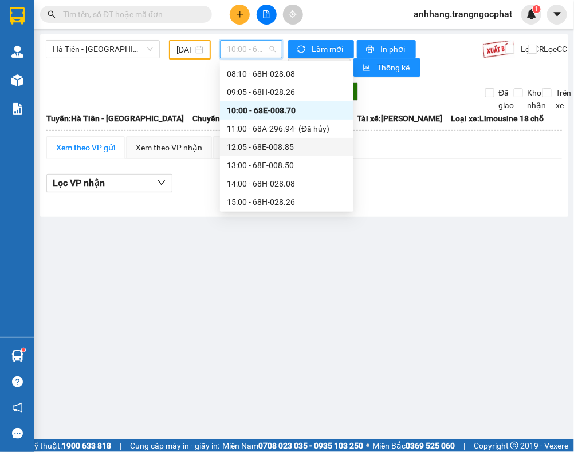
click at [269, 144] on div "12:05 - 68E-008.85" at bounding box center [287, 147] width 120 height 13
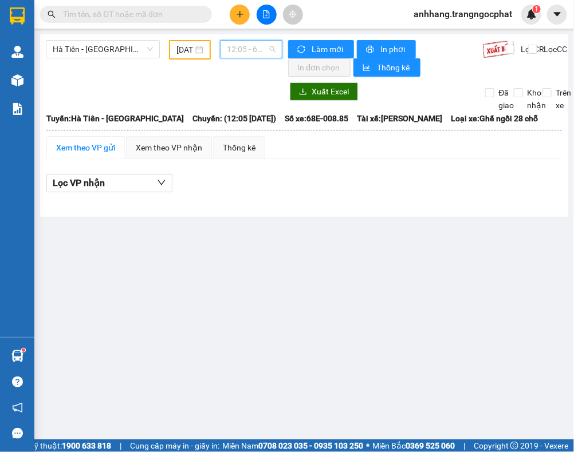
click at [239, 53] on span "12:05 - 68E-008.85" at bounding box center [251, 49] width 49 height 17
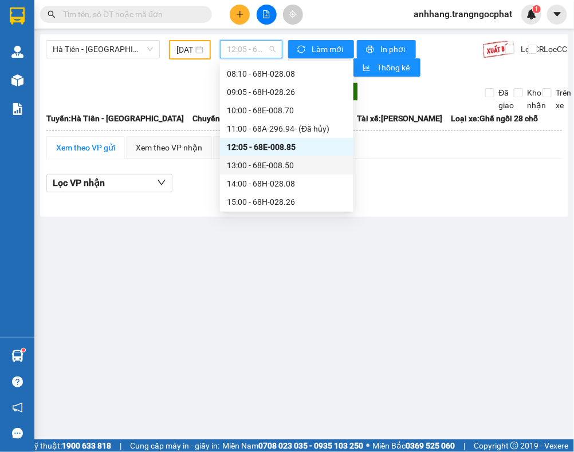
click at [278, 162] on div "13:00 - 68E-008.50" at bounding box center [287, 165] width 120 height 13
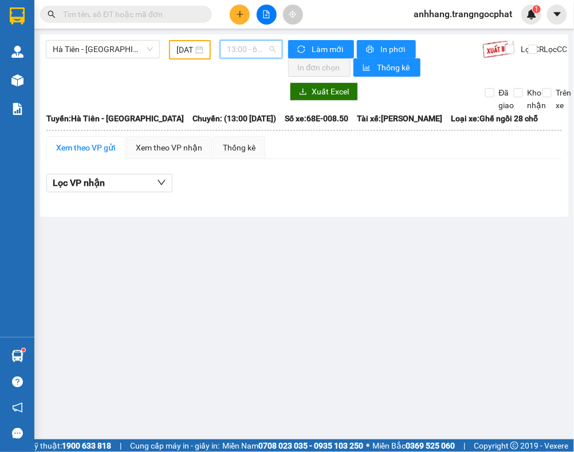
click at [242, 53] on span "13:00 - 68E-008.50" at bounding box center [251, 49] width 49 height 17
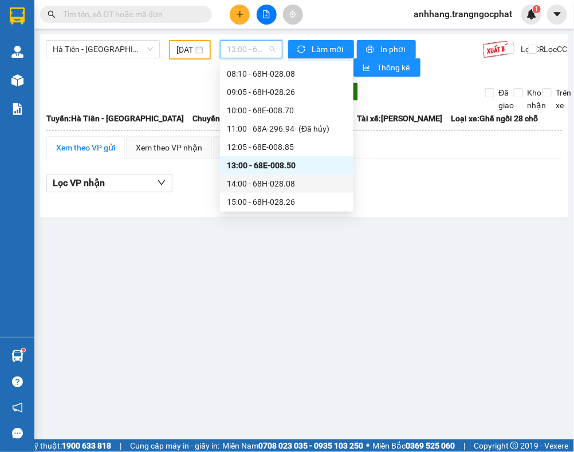
click at [271, 186] on div "14:00 - 68H-028.08" at bounding box center [287, 184] width 120 height 13
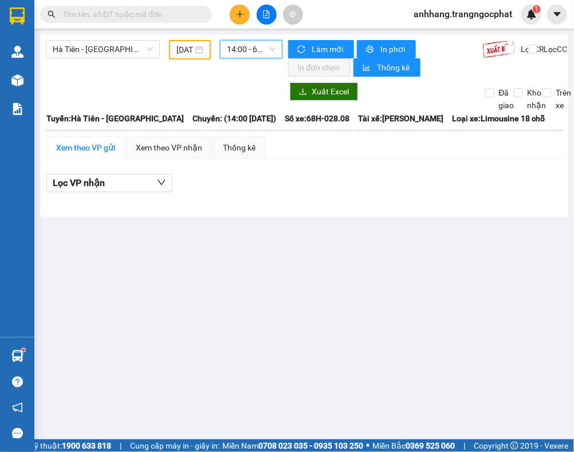
click at [247, 50] on span "14:00 - 68H-028.08" at bounding box center [251, 49] width 49 height 17
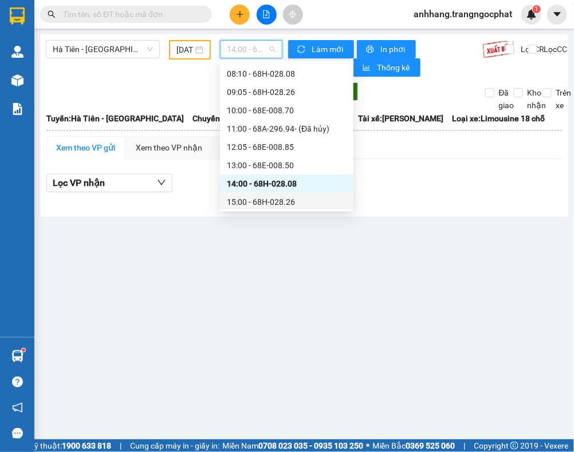
click at [274, 198] on div "15:00 - 68H-028.26" at bounding box center [287, 202] width 120 height 13
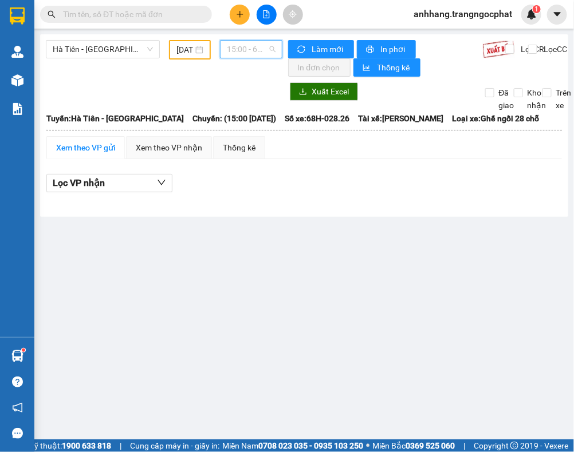
click at [250, 56] on span "15:00 - 68H-028.26" at bounding box center [251, 49] width 49 height 17
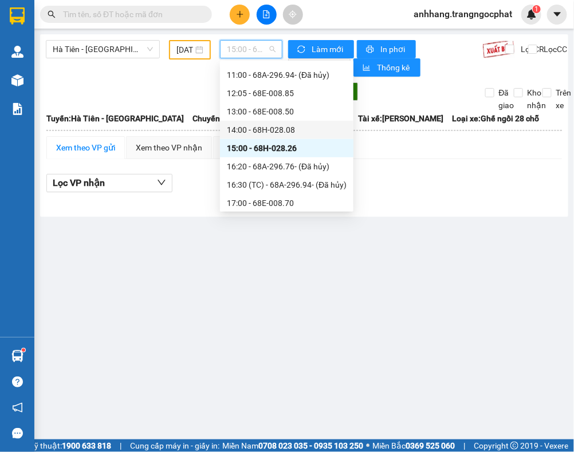
scroll to position [163, 0]
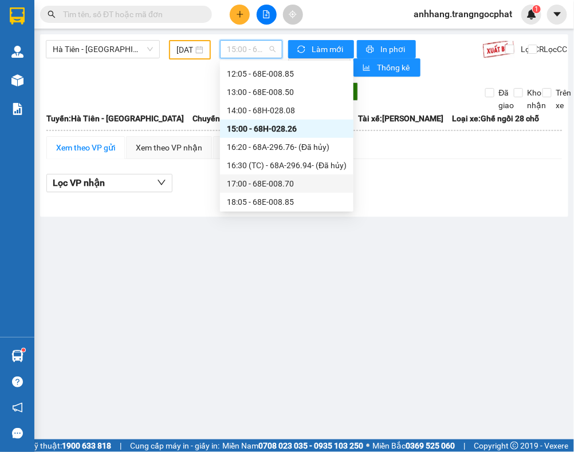
click at [278, 183] on div "17:00 - 68E-008.70" at bounding box center [287, 184] width 120 height 13
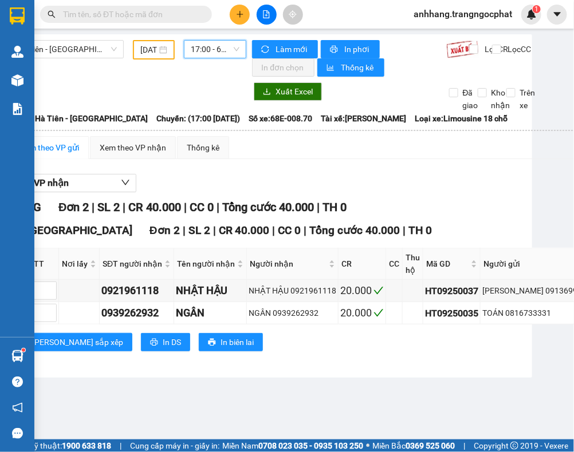
scroll to position [0, 39]
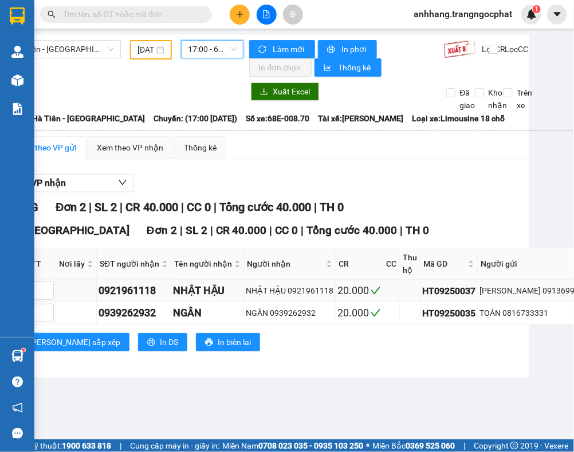
click at [545, 293] on div "LÝ GIA THỊNH 0913699474" at bounding box center [533, 291] width 109 height 13
click at [525, 319] on div "TOÁN 0816733331" at bounding box center [533, 313] width 109 height 13
click at [487, 208] on div "TỔNG Đơn 2 | SL 2 | CR 40.000 | CC 0 | Tổng cước 40.000 | TH 0" at bounding box center [435, 208] width 857 height 18
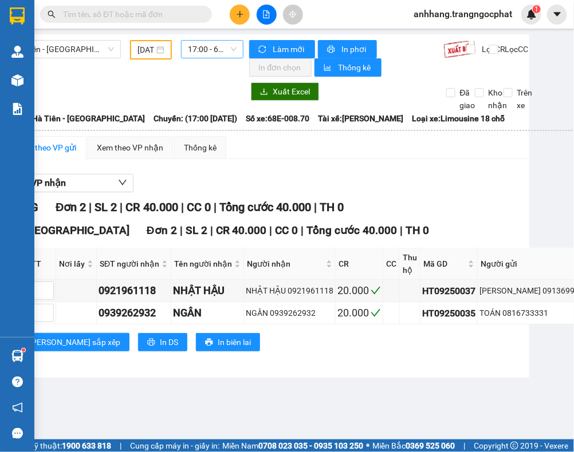
click at [219, 54] on span "17:00 - 68E-008.70" at bounding box center [212, 49] width 49 height 17
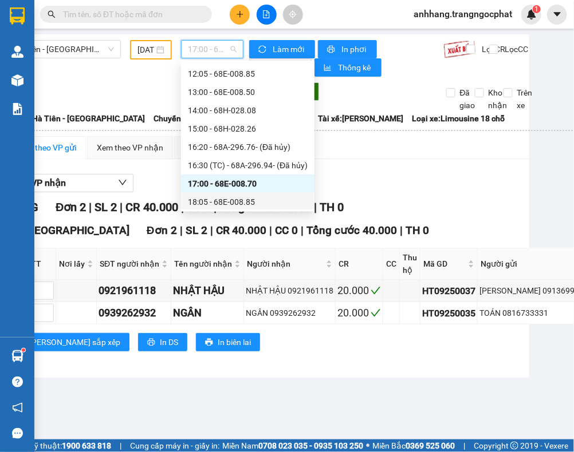
click at [213, 201] on div "18:05 - 68E-008.85" at bounding box center [248, 202] width 120 height 13
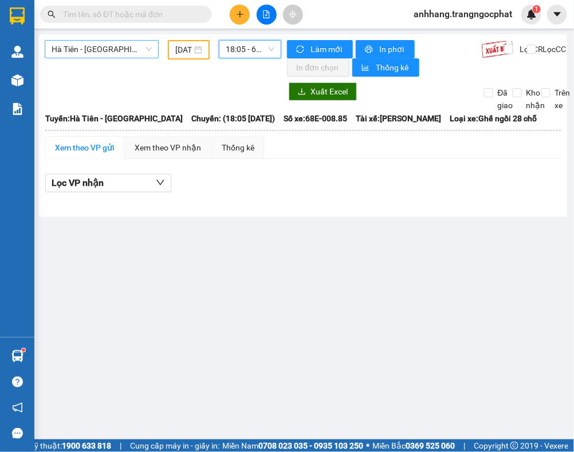
click at [107, 50] on span "Hà Tiên - [GEOGRAPHIC_DATA]" at bounding box center [102, 49] width 100 height 17
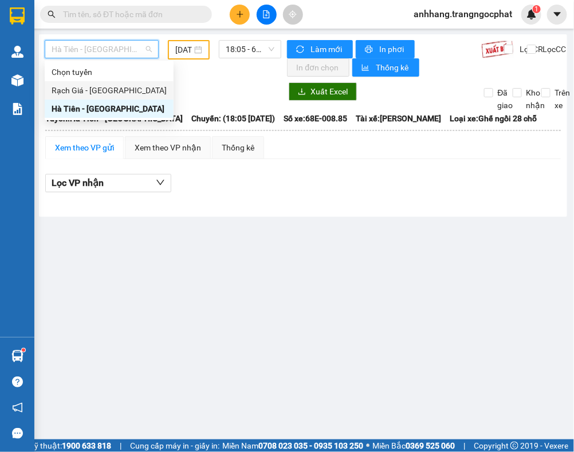
click at [100, 88] on div "Rạch Giá - Hà Tiên" at bounding box center [109, 90] width 115 height 13
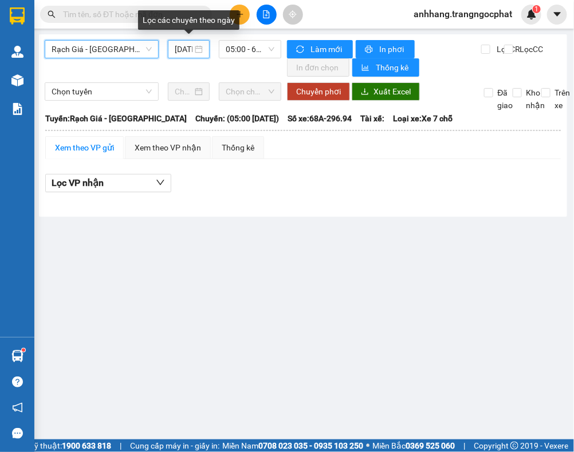
click at [181, 53] on input "12/09/2025" at bounding box center [184, 49] width 18 height 13
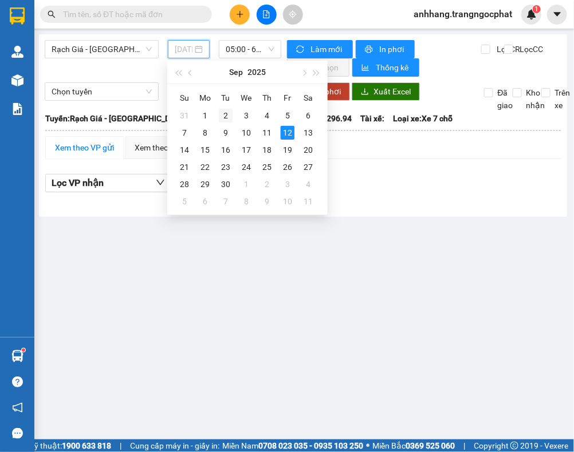
click at [224, 115] on div "2" at bounding box center [226, 116] width 14 height 14
type input "02/09/2025"
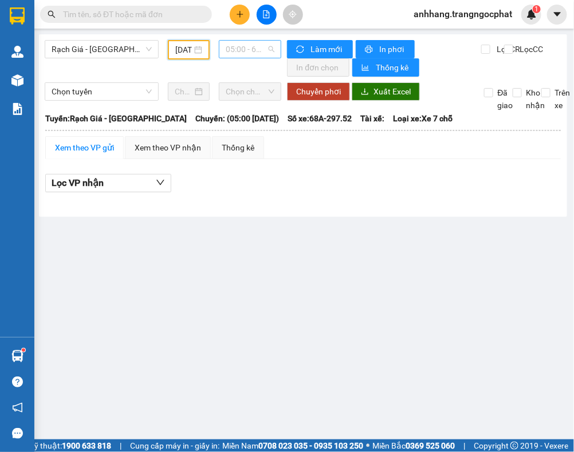
click at [238, 46] on span "05:00 - 68A-297.52 - (Đã hủy)" at bounding box center [250, 49] width 49 height 17
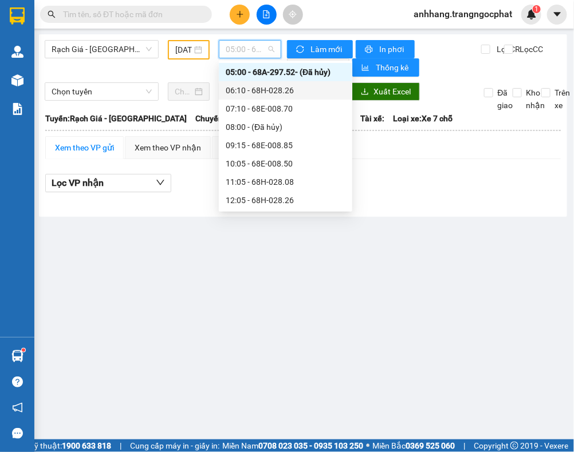
click at [271, 92] on div "06:10 - 68H-028.26" at bounding box center [286, 90] width 120 height 13
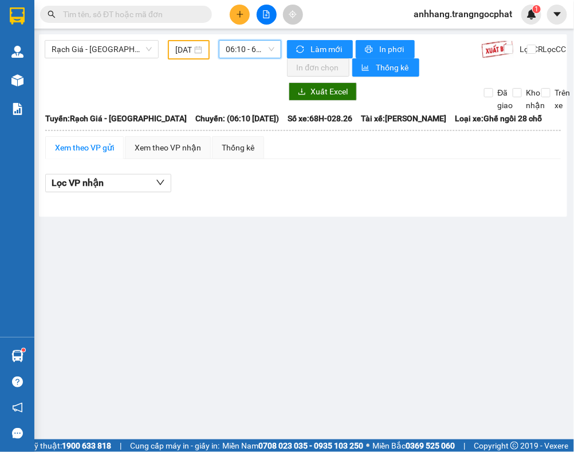
click at [243, 57] on span "06:10 - 68H-028.26" at bounding box center [250, 49] width 49 height 17
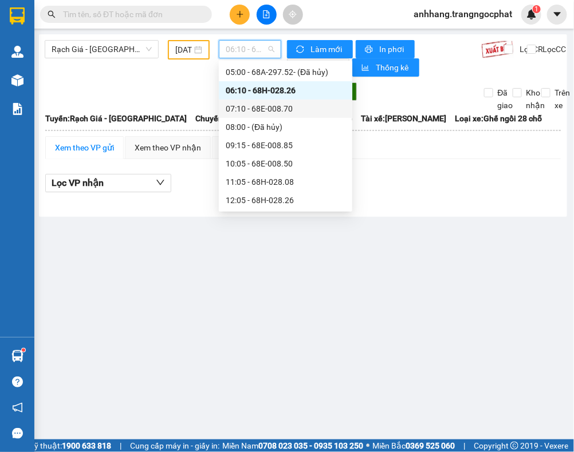
click at [241, 107] on div "07:10 - 68E-008.70" at bounding box center [286, 109] width 120 height 13
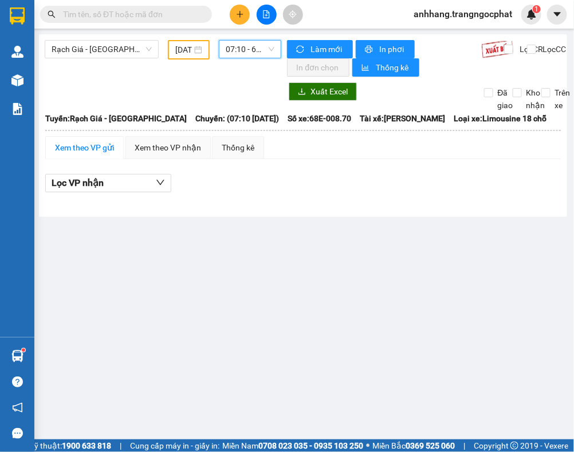
click at [250, 55] on span "07:10 - 68E-008.70" at bounding box center [250, 49] width 49 height 17
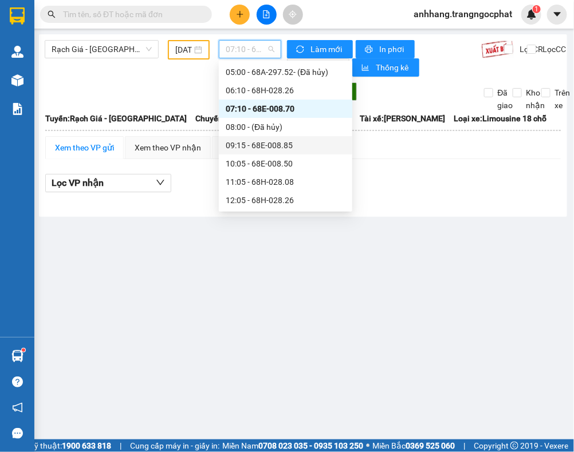
click at [256, 141] on div "09:15 - 68E-008.85" at bounding box center [286, 145] width 120 height 13
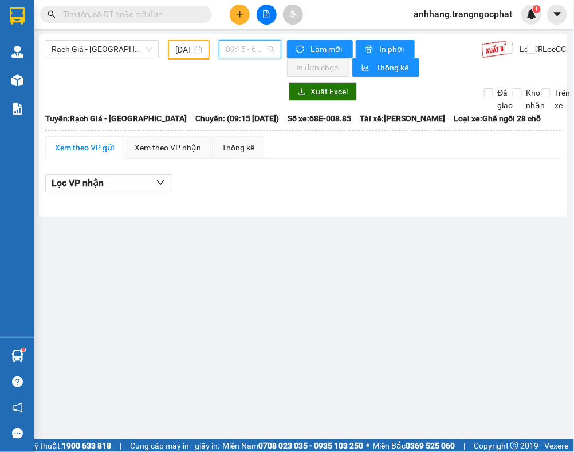
click at [249, 53] on span "09:15 - 68E-008.85" at bounding box center [250, 49] width 49 height 17
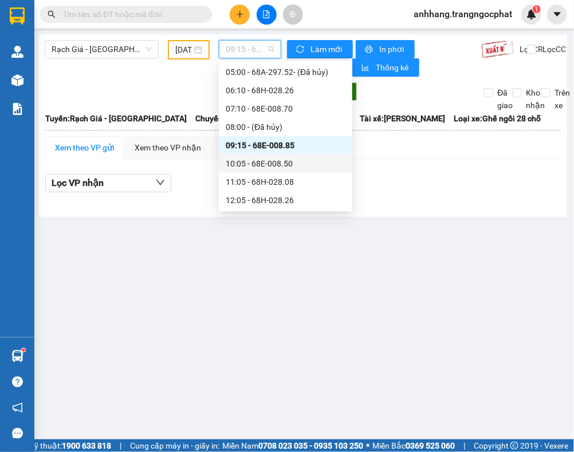
click at [264, 161] on div "10:05 - 68E-008.50" at bounding box center [286, 163] width 120 height 13
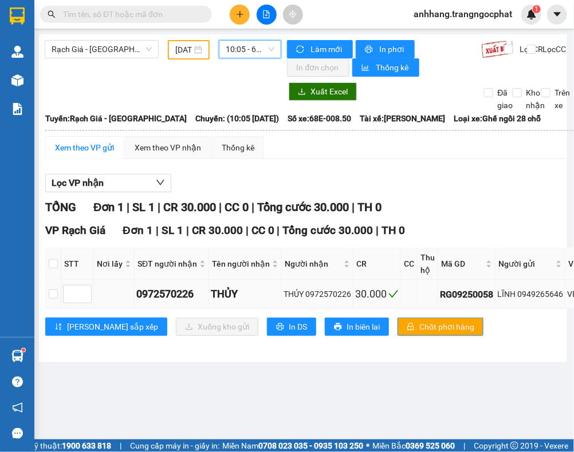
click at [542, 295] on div "LĨNH 0949265646" at bounding box center [530, 294] width 66 height 13
click at [241, 53] on span "10:05 - 68E-008.50" at bounding box center [250, 49] width 49 height 17
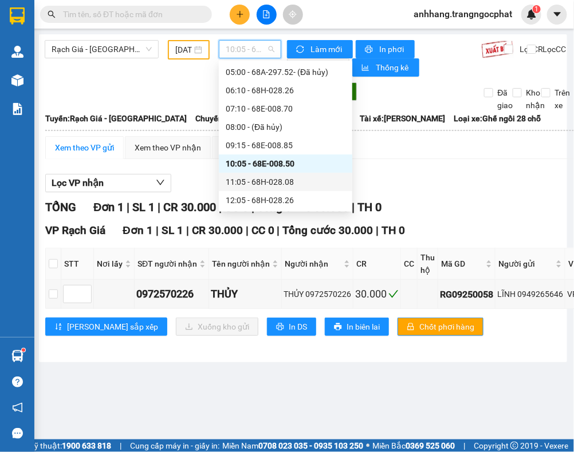
click at [249, 179] on div "11:05 - 68H-028.08" at bounding box center [286, 182] width 120 height 13
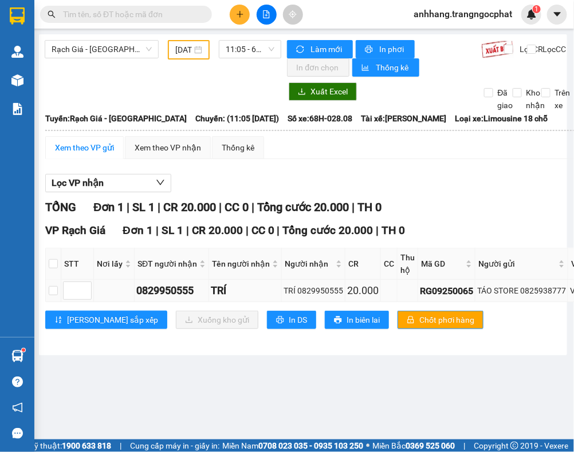
click at [536, 293] on div "TÁO STORE 0825938777" at bounding box center [521, 291] width 89 height 13
click at [468, 321] on div "Lưu sắp xếp Xuống kho gửi In DS In biên lai Chốt phơi hàng" at bounding box center [460, 320] width 830 height 18
click at [242, 53] on span "11:05 - 68H-028.08" at bounding box center [250, 49] width 49 height 17
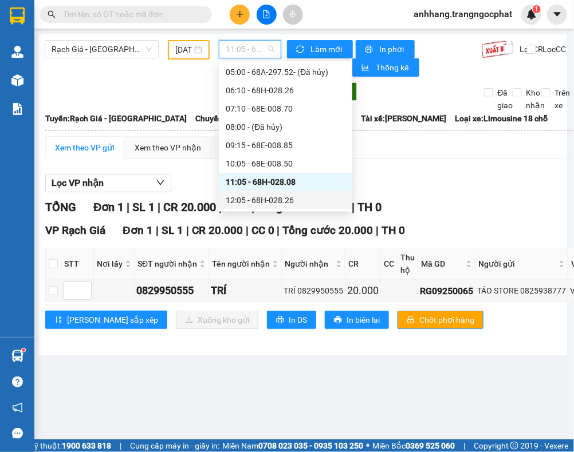
click at [249, 196] on div "12:05 - 68H-028.26" at bounding box center [286, 200] width 120 height 13
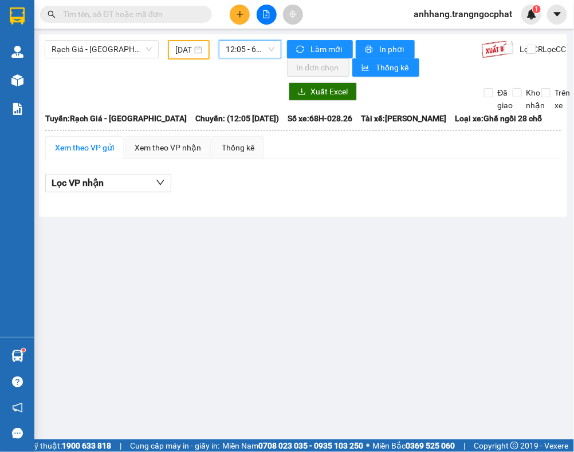
click at [247, 58] on div "Rạch Giá - Hà Tiên 02/09/2025 12:05 12:05 - 68H-028.26" at bounding box center [163, 58] width 237 height 37
click at [247, 55] on span "12:05 - 68H-028.26" at bounding box center [250, 49] width 49 height 17
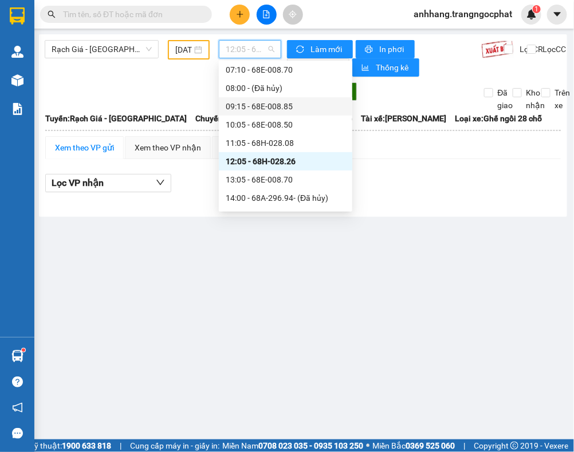
scroll to position [90, 0]
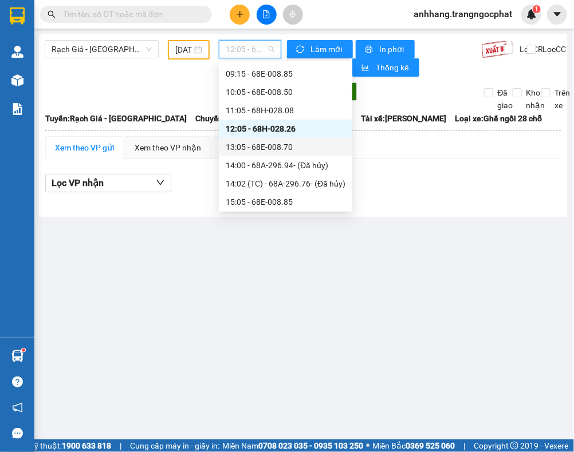
click at [277, 144] on div "13:05 - 68E-008.70" at bounding box center [286, 147] width 120 height 13
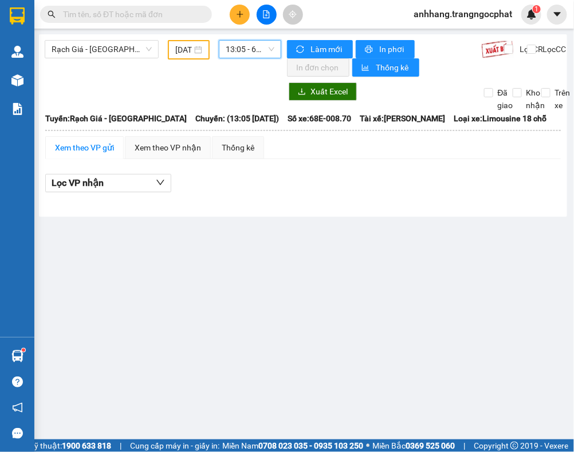
click at [239, 49] on span "13:05 - 68E-008.70" at bounding box center [250, 49] width 49 height 17
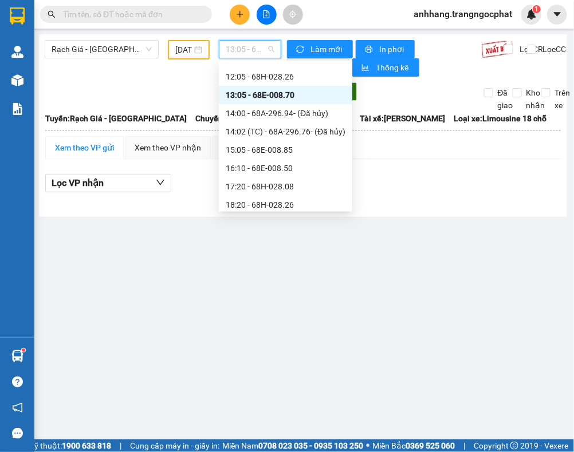
scroll to position [161, 0]
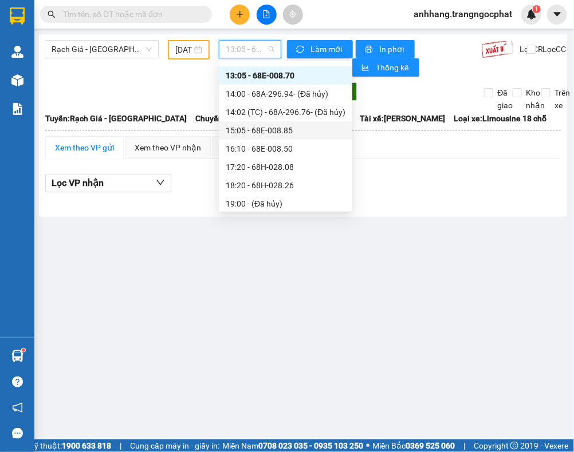
click at [283, 124] on div "15:05 - 68E-008.85" at bounding box center [286, 130] width 120 height 13
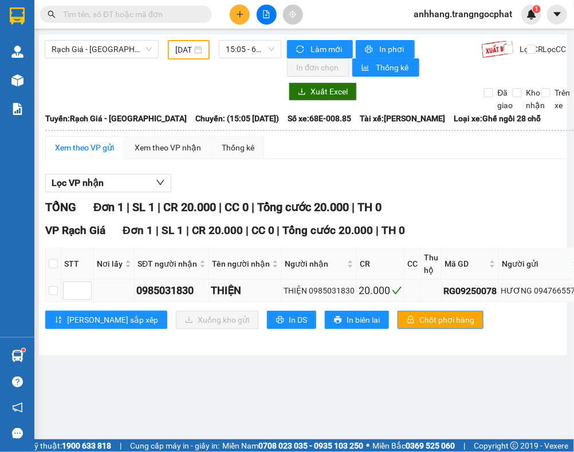
click at [553, 295] on div "HƯƠNG 0947665577" at bounding box center [540, 291] width 79 height 13
click at [237, 47] on span "15:05 - 68E-008.85" at bounding box center [250, 49] width 49 height 17
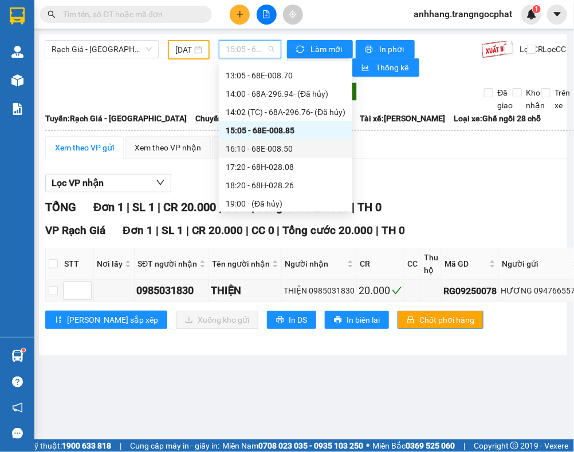
click at [257, 151] on div "16:10 - 68E-008.50" at bounding box center [286, 149] width 120 height 13
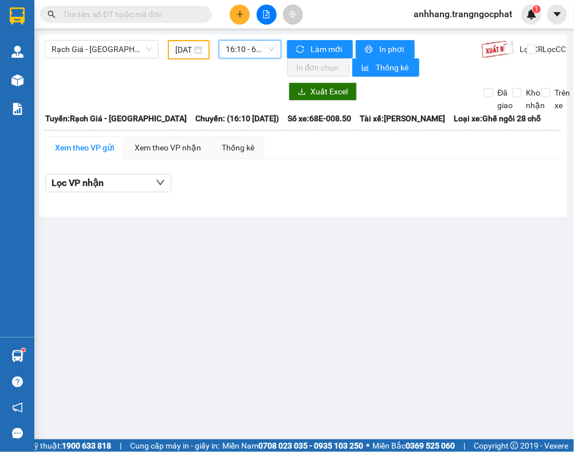
click at [244, 53] on span "16:10 - 68E-008.50" at bounding box center [250, 49] width 49 height 17
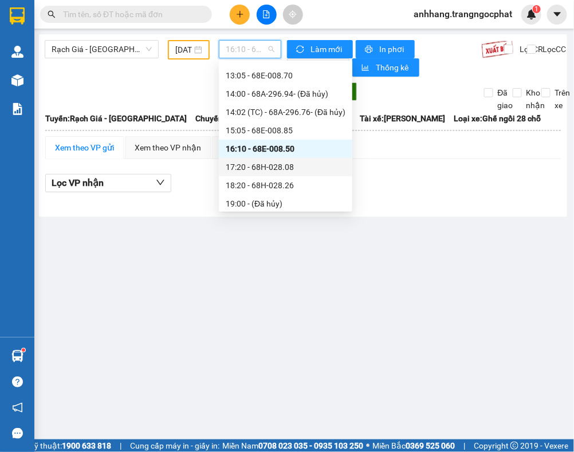
click at [254, 165] on div "17:20 - 68H-028.08" at bounding box center [286, 167] width 120 height 13
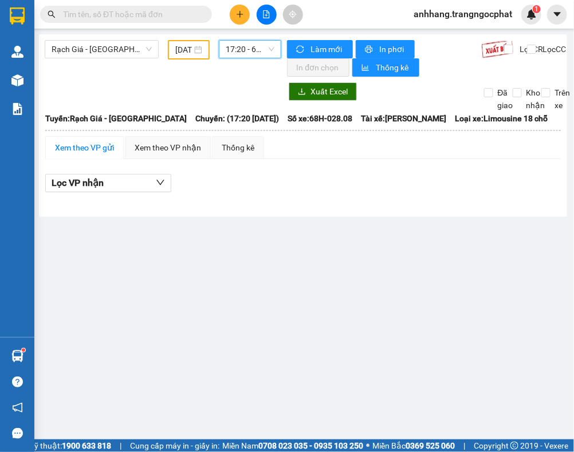
click at [238, 52] on span "17:20 - 68H-028.08" at bounding box center [250, 49] width 49 height 17
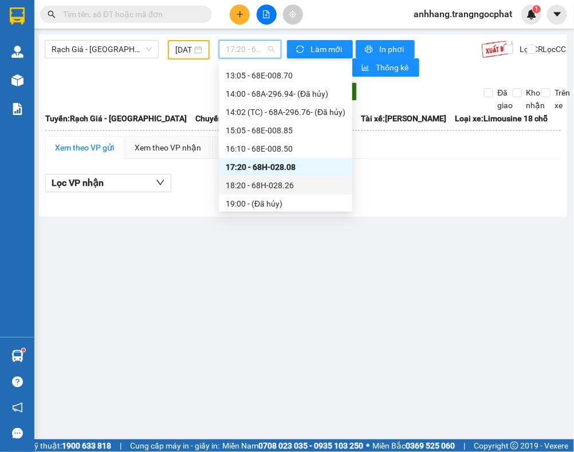
click at [252, 186] on div "18:20 - 68H-028.26" at bounding box center [286, 185] width 120 height 13
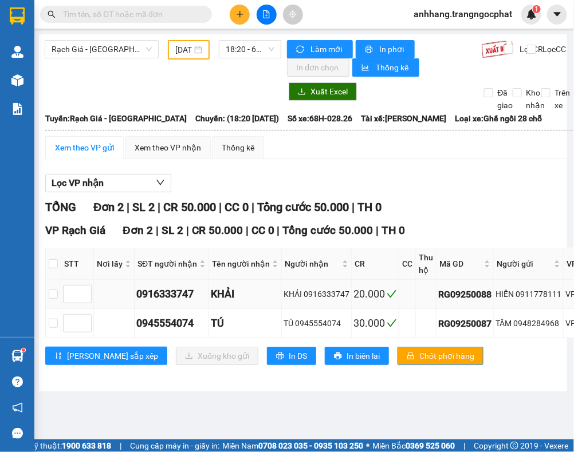
click at [533, 290] on div "HIẾN 0911778111" at bounding box center [528, 294] width 66 height 13
click at [537, 326] on div "TÂM 0948284968" at bounding box center [528, 323] width 66 height 13
click at [513, 210] on div "TỔNG Đơn 2 | SL 2 | CR 50.000 | CC 0 | Tổng cước 50.000 | TH 0" at bounding box center [463, 208] width 836 height 18
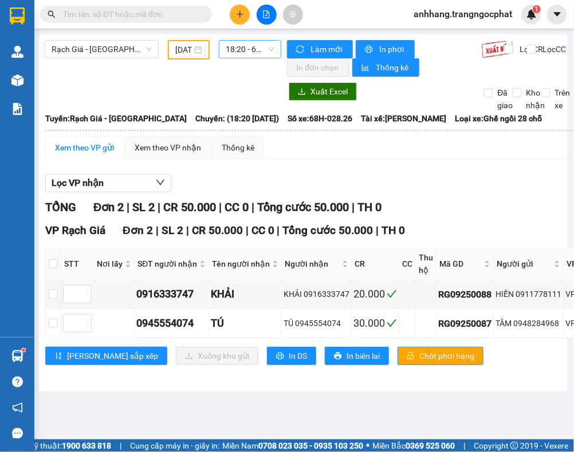
click at [250, 53] on span "18:20 - 68H-028.26" at bounding box center [250, 49] width 49 height 17
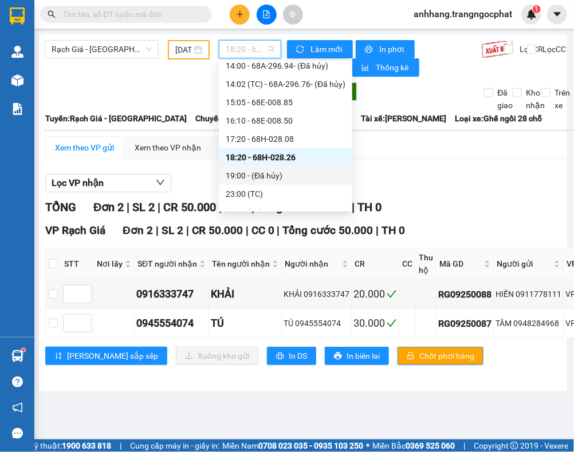
scroll to position [201, 0]
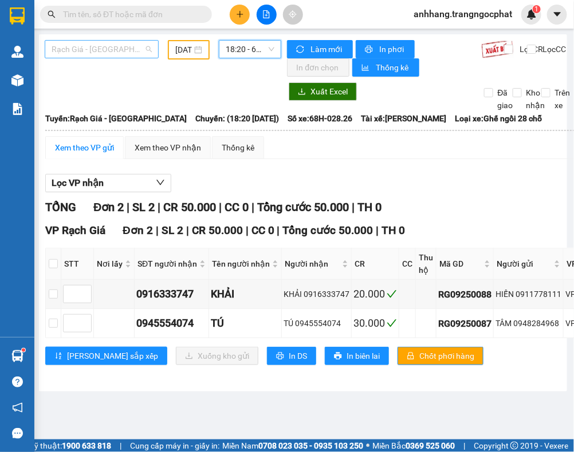
click at [85, 53] on span "Rạch Giá - Hà Tiên" at bounding box center [102, 49] width 100 height 17
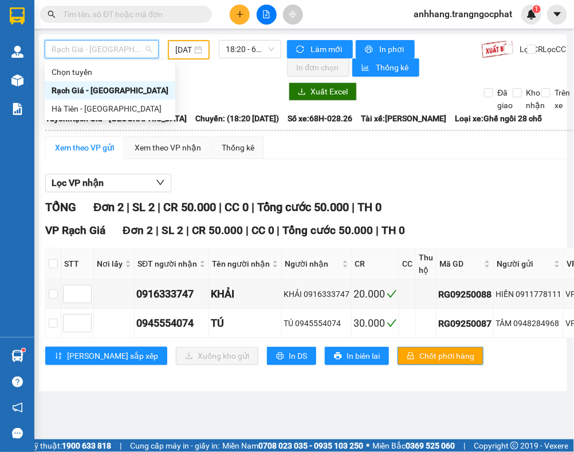
click at [85, 53] on span "Rạch Giá - Hà Tiên" at bounding box center [102, 49] width 100 height 17
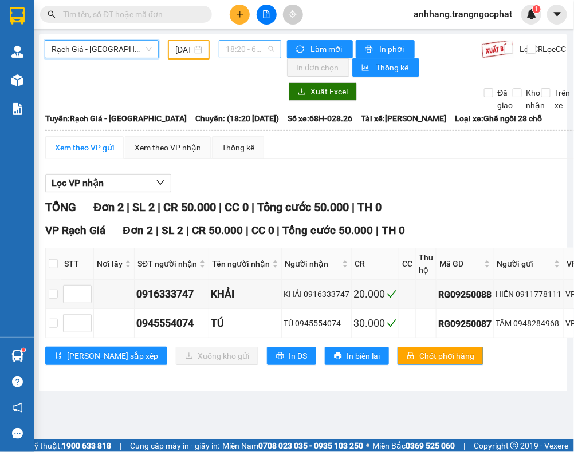
click at [243, 53] on span "18:20 - 68H-028.26" at bounding box center [250, 49] width 49 height 17
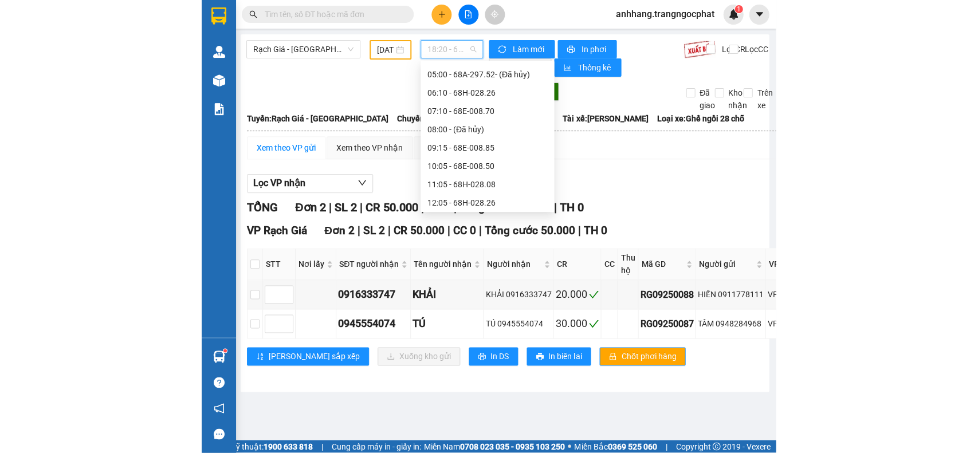
scroll to position [0, 0]
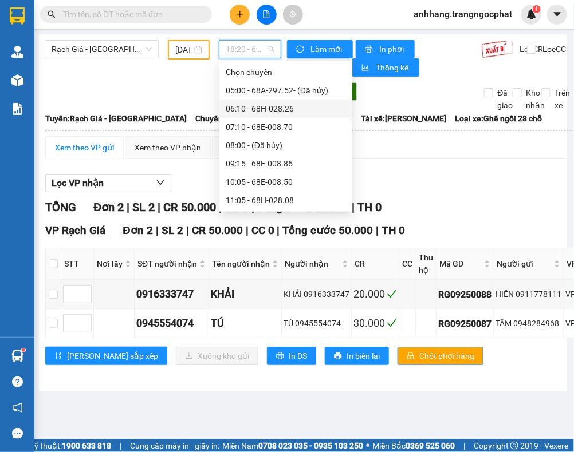
click at [261, 109] on div "06:10 - 68H-028.26" at bounding box center [286, 109] width 120 height 13
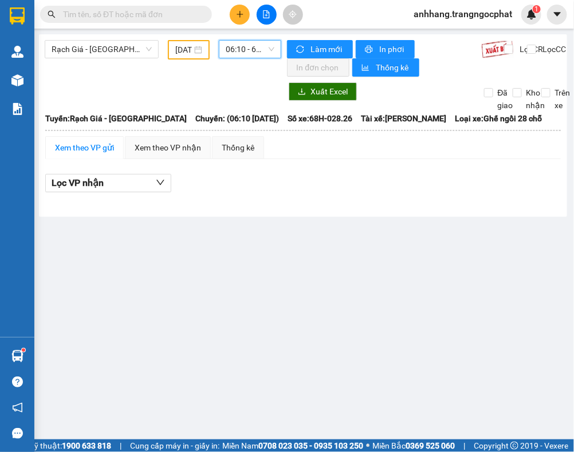
click at [250, 45] on span "06:10 - 68H-028.26" at bounding box center [250, 49] width 49 height 17
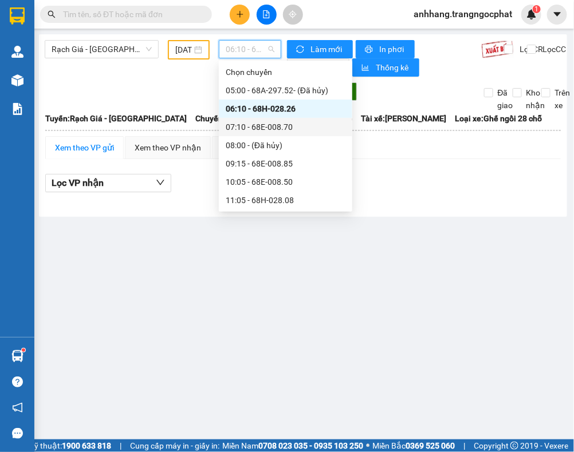
click at [261, 122] on div "07:10 - 68E-008.70" at bounding box center [286, 127] width 120 height 13
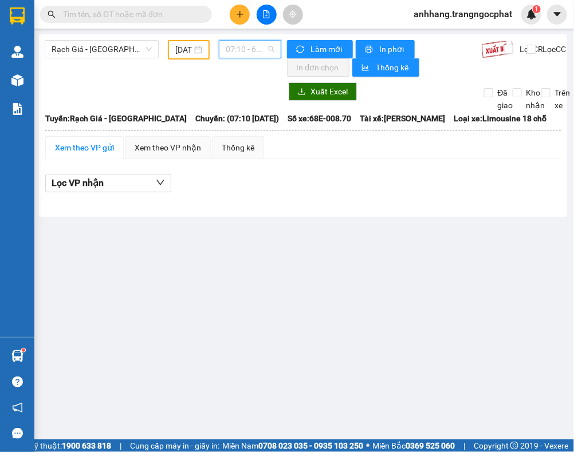
click at [253, 50] on span "07:10 - 68E-008.70" at bounding box center [250, 49] width 49 height 17
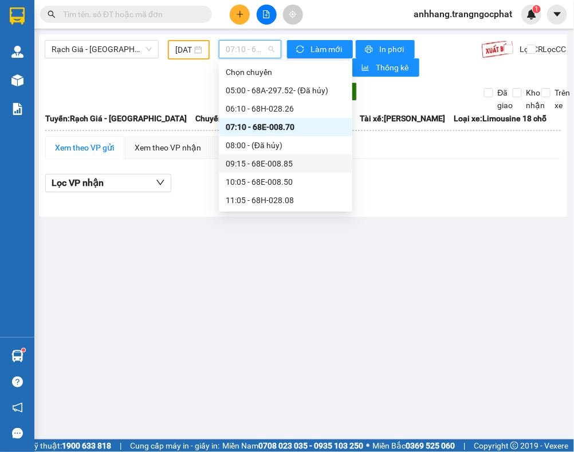
click at [258, 164] on div "09:15 - 68E-008.85" at bounding box center [286, 163] width 120 height 13
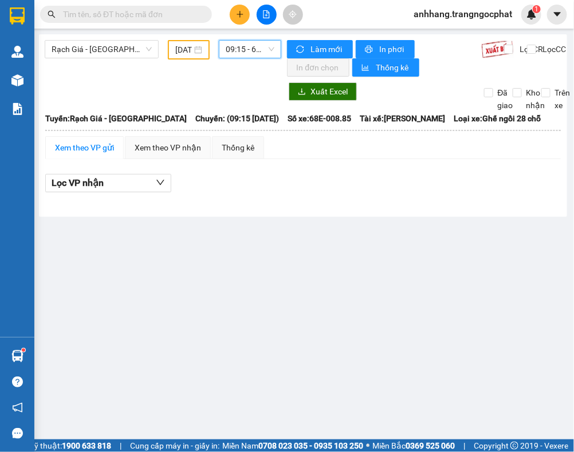
click at [236, 52] on span "09:15 - 68E-008.85" at bounding box center [250, 49] width 49 height 17
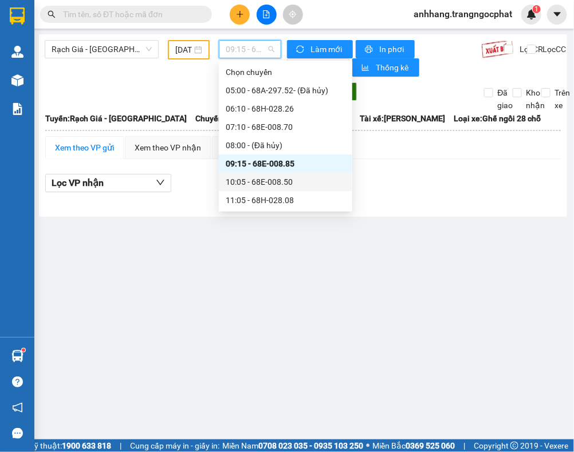
click at [250, 183] on div "10:05 - 68E-008.50" at bounding box center [286, 182] width 120 height 13
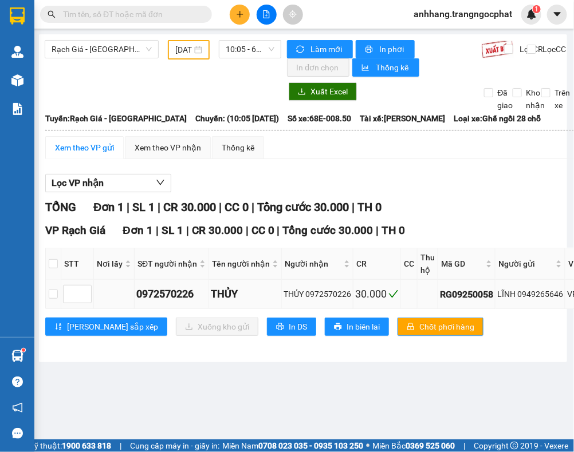
click at [524, 297] on div "LĨNH 0949265646" at bounding box center [530, 294] width 66 height 13
click at [258, 61] on div "Rạch Giá - Hà Tiên 02/09/2025 10:05 - 68E-008.50" at bounding box center [163, 58] width 237 height 37
click at [250, 52] on span "10:05 - 68E-008.50" at bounding box center [250, 49] width 49 height 17
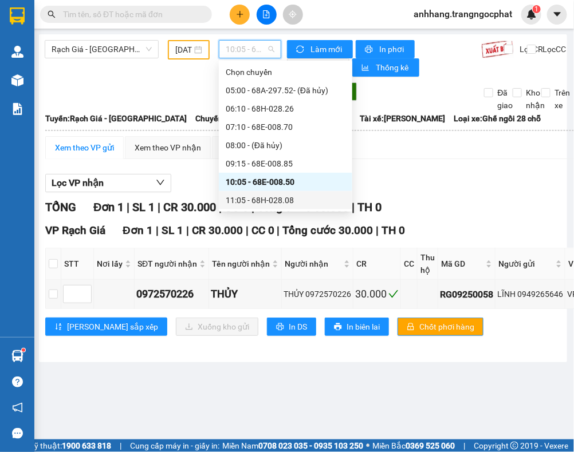
click at [250, 200] on div "11:05 - 68H-028.08" at bounding box center [286, 200] width 120 height 13
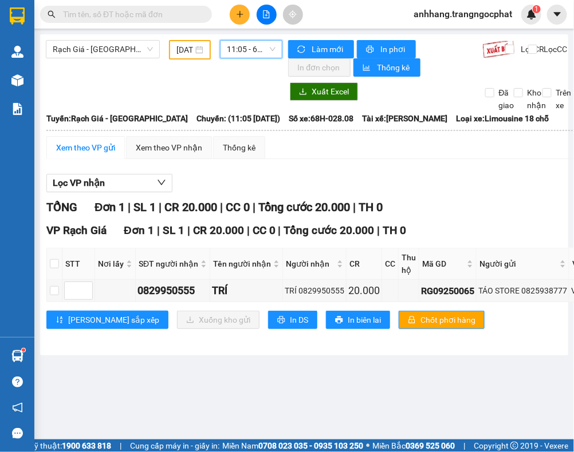
click at [430, 164] on div "Xem theo VP gửi Xem theo VP nhận Thống kê Lọc VP nhận TỔNG Đơn 1 | SL 1 | CR 20…" at bounding box center [461, 239] width 830 height 207
click at [126, 52] on span "Rạch Giá - Hà Tiên" at bounding box center [103, 49] width 100 height 17
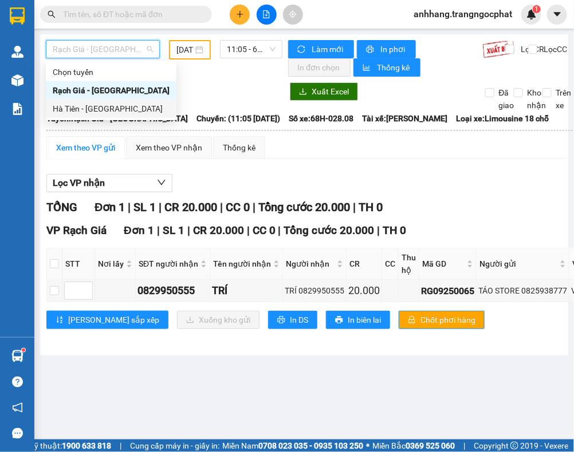
click at [85, 107] on div "Hà Tiên - [GEOGRAPHIC_DATA]" at bounding box center [111, 109] width 117 height 13
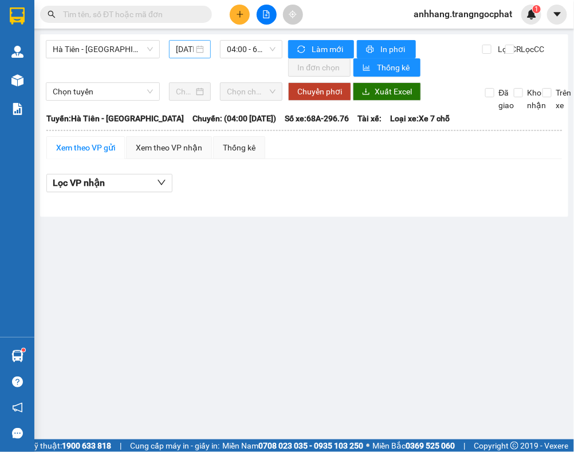
click at [175, 49] on div "12/09/2025" at bounding box center [190, 49] width 42 height 18
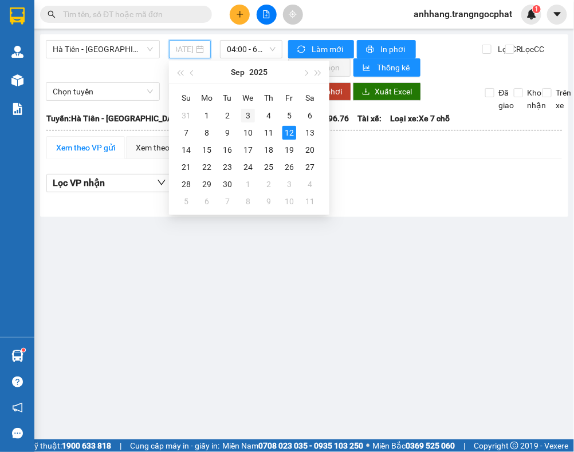
click at [246, 115] on div "3" at bounding box center [248, 116] width 14 height 14
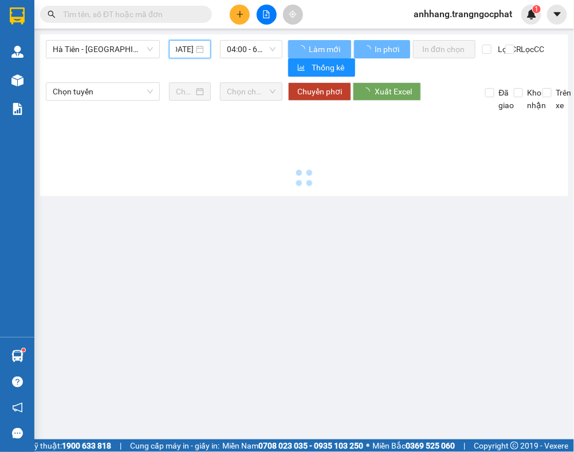
type input "03/09/2025"
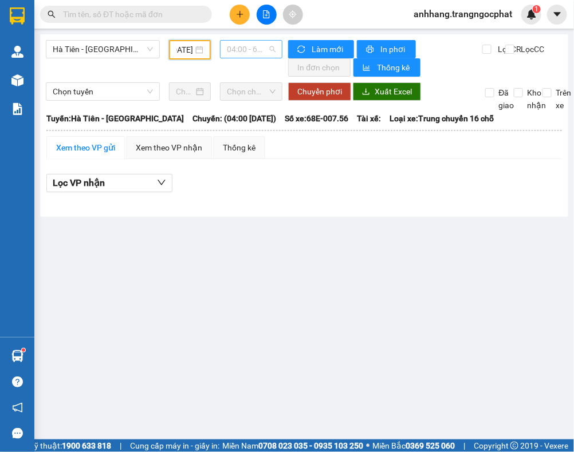
click at [238, 53] on span "04:00 - 68E-007.56 - (Đã hủy)" at bounding box center [251, 49] width 49 height 17
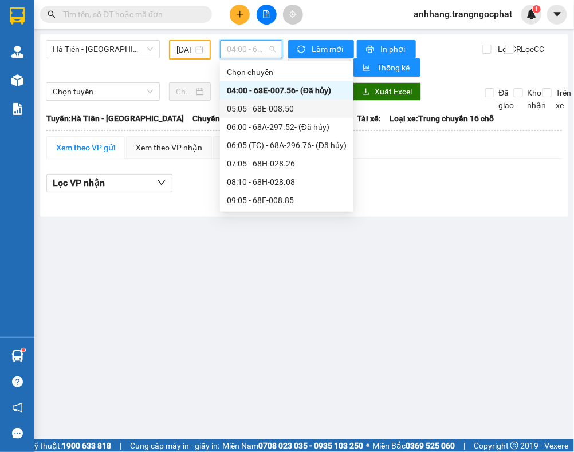
click at [275, 109] on div "05:05 - 68E-008.50" at bounding box center [287, 109] width 120 height 13
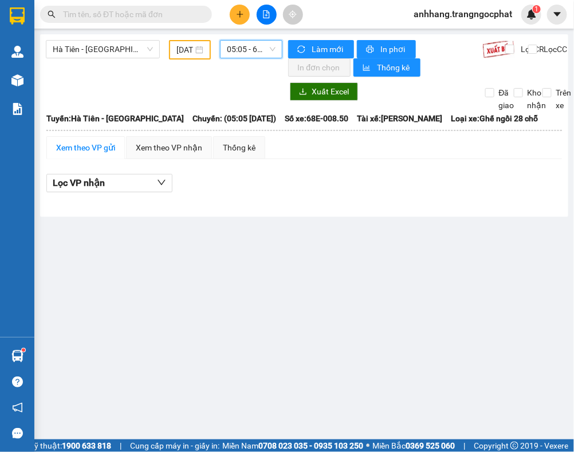
click at [258, 52] on span "05:05 - 68E-008.50" at bounding box center [251, 49] width 49 height 17
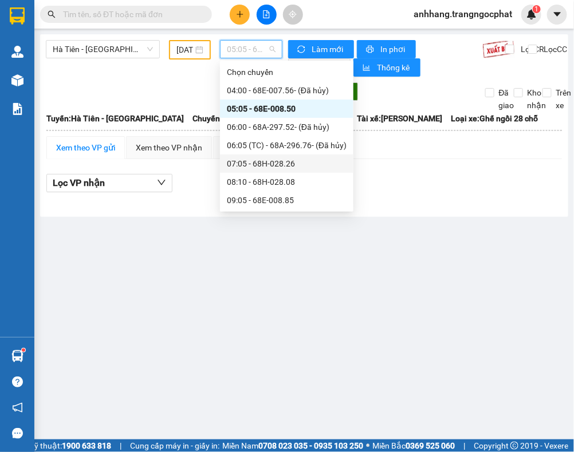
click at [269, 161] on div "07:05 - 68H-028.26" at bounding box center [287, 163] width 120 height 13
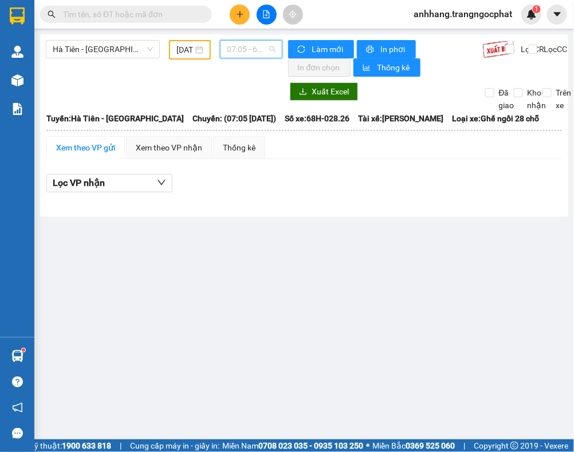
click at [253, 49] on span "07:05 - 68H-028.26" at bounding box center [251, 49] width 49 height 17
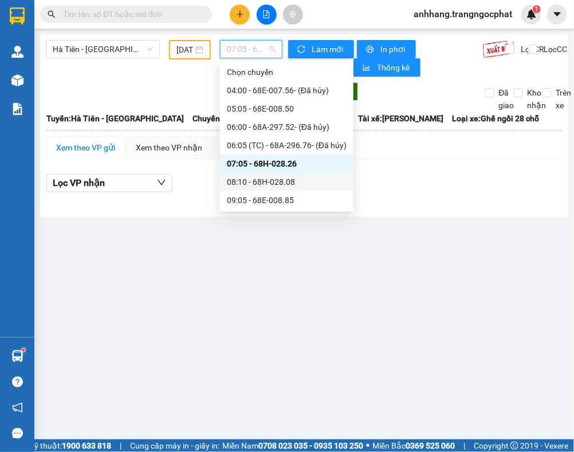
click at [255, 182] on div "08:10 - 68H-028.08" at bounding box center [287, 182] width 120 height 13
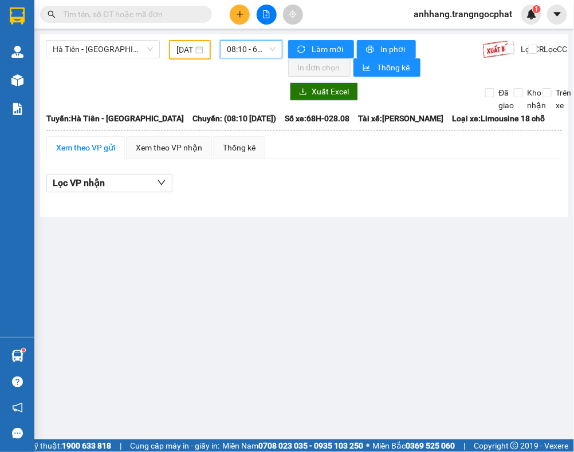
click at [245, 47] on span "08:10 - 68H-028.08" at bounding box center [251, 49] width 49 height 17
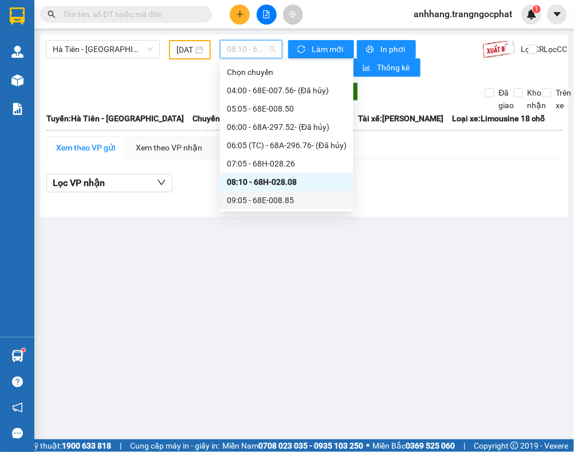
click at [250, 199] on div "09:05 - 68E-008.85" at bounding box center [287, 200] width 120 height 13
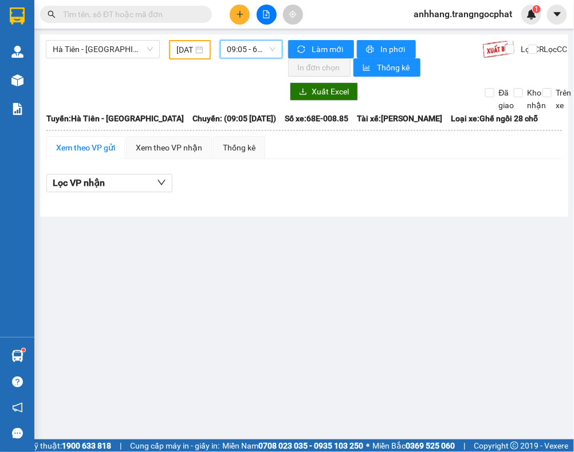
click at [252, 44] on span "09:05 - 68E-008.85" at bounding box center [251, 49] width 49 height 17
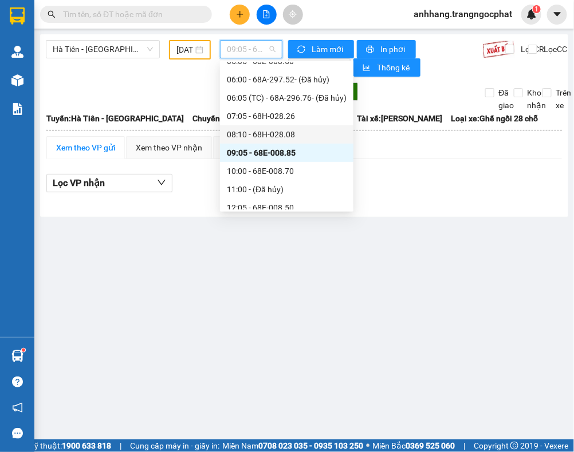
scroll to position [72, 0]
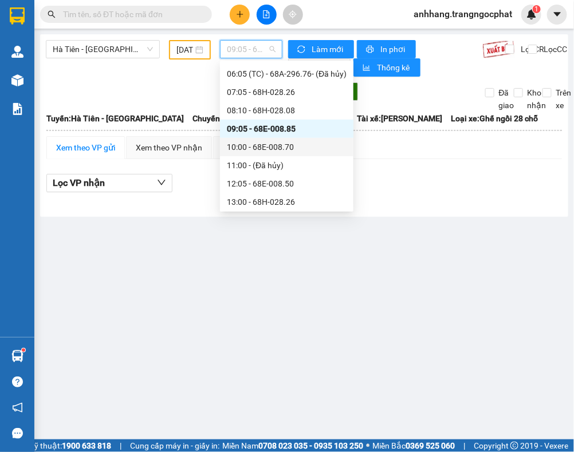
click at [271, 147] on div "10:00 - 68E-008.70" at bounding box center [287, 147] width 120 height 13
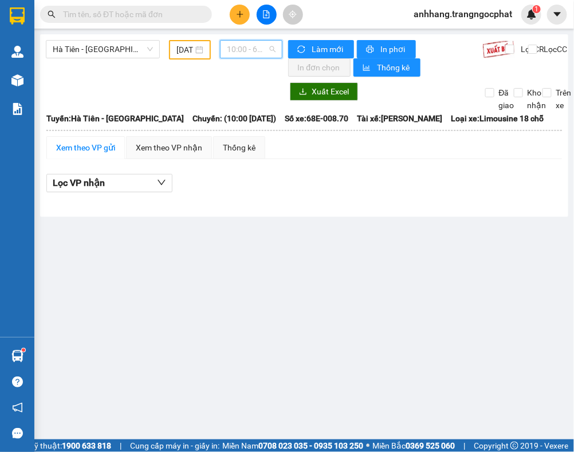
click at [249, 52] on span "10:00 - 68E-008.70" at bounding box center [251, 49] width 49 height 17
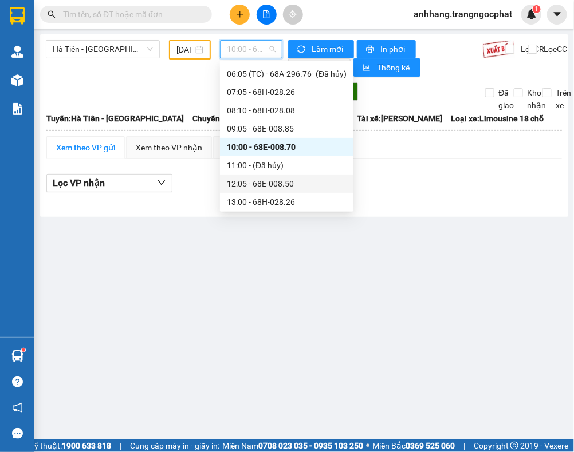
click at [279, 182] on div "12:05 - 68E-008.50" at bounding box center [287, 184] width 120 height 13
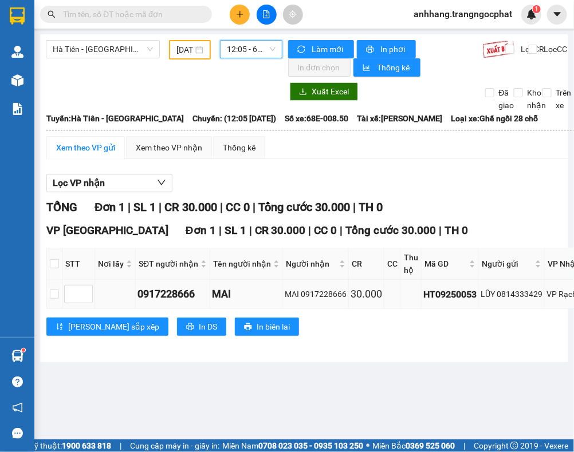
click at [525, 295] on div "LŨY 0814333429" at bounding box center [511, 294] width 62 height 13
click at [245, 56] on span "12:05 - 68E-008.50" at bounding box center [251, 49] width 49 height 17
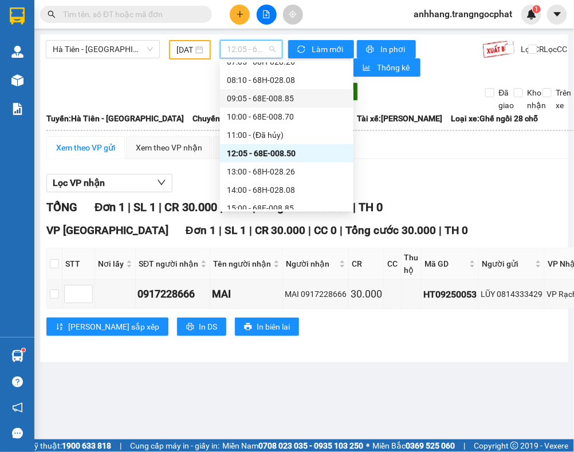
scroll to position [143, 0]
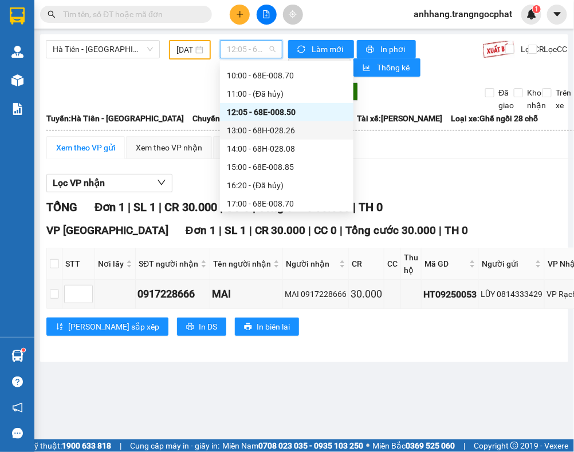
click at [241, 128] on div "13:00 - 68H-028.26" at bounding box center [287, 130] width 120 height 13
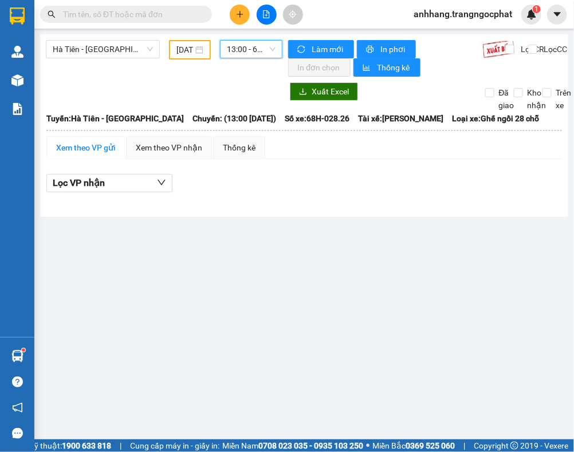
click at [250, 56] on span "13:00 - 68H-028.26" at bounding box center [251, 49] width 49 height 17
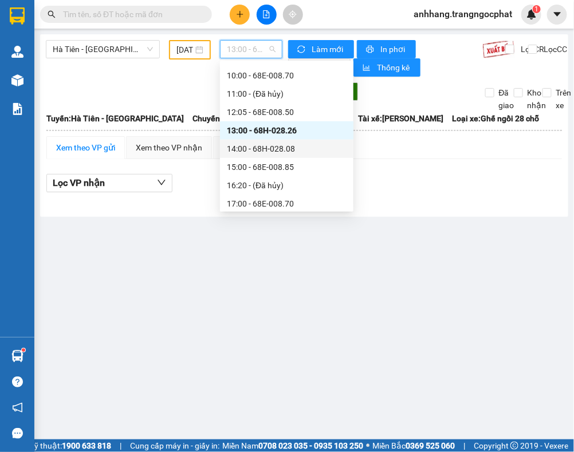
click at [247, 149] on div "14:00 - 68H-028.08" at bounding box center [287, 149] width 120 height 13
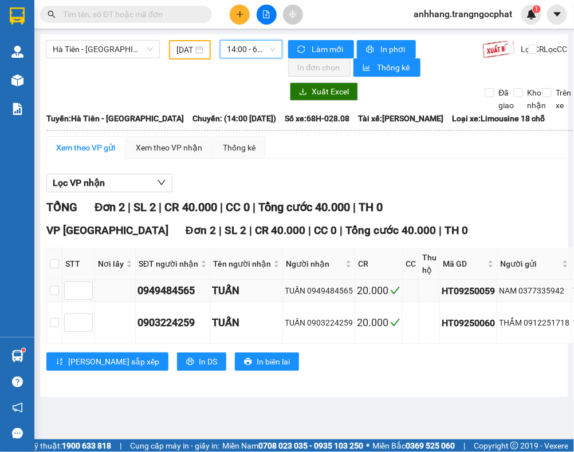
click at [540, 290] on div "NAM 0377335942" at bounding box center [534, 291] width 70 height 13
click at [541, 328] on div "THẮM 0912251718" at bounding box center [534, 323] width 70 height 13
click at [236, 52] on span "14:00 - 68H-028.08" at bounding box center [251, 49] width 49 height 17
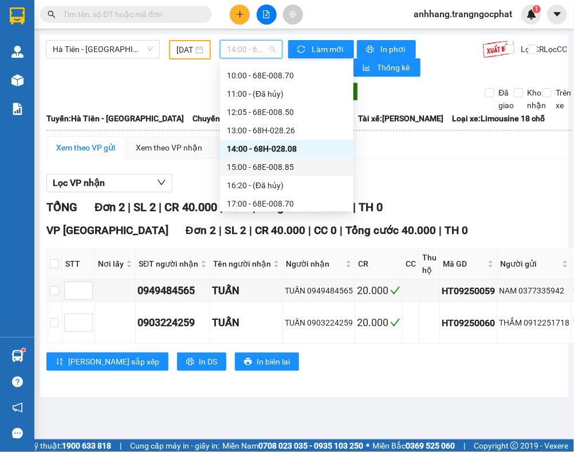
click at [265, 168] on div "15:00 - 68E-008.85" at bounding box center [287, 167] width 120 height 13
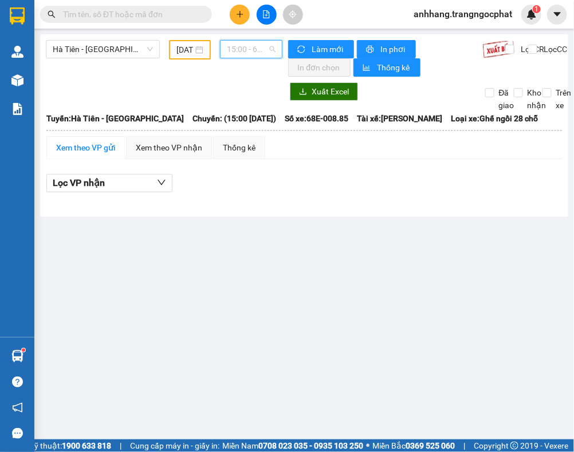
click at [242, 50] on span "15:00 - 68E-008.85" at bounding box center [251, 49] width 49 height 17
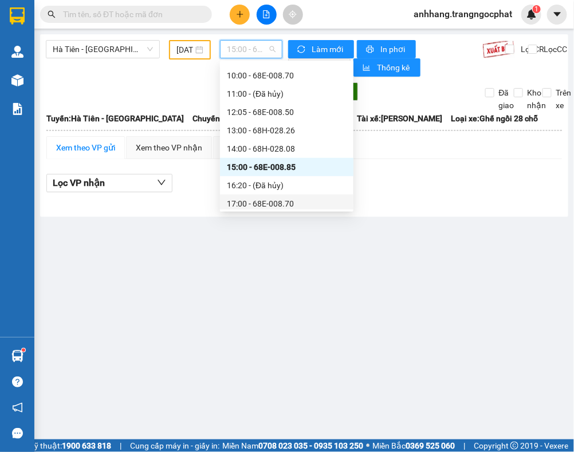
click at [261, 198] on div "17:00 - 68E-008.70" at bounding box center [287, 204] width 120 height 13
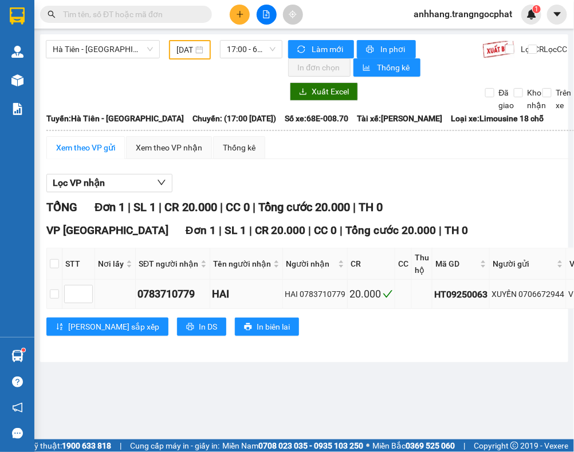
click at [538, 291] on div "XUYẾN 0706672944" at bounding box center [527, 294] width 73 height 13
click at [242, 56] on span "17:00 - 68E-008.70" at bounding box center [251, 49] width 49 height 17
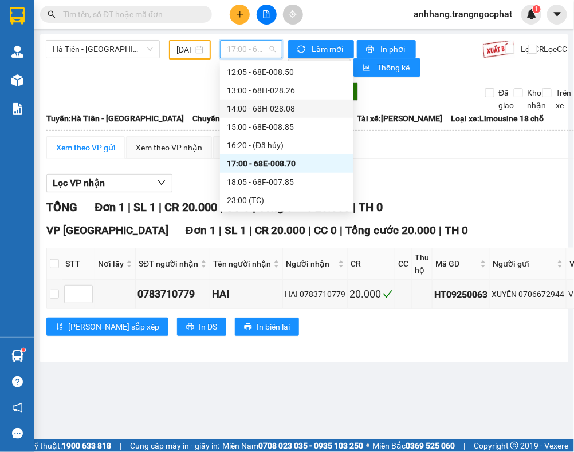
scroll to position [201, 0]
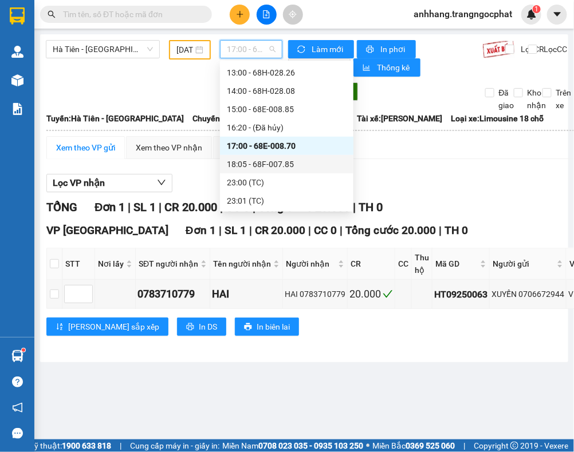
click at [270, 162] on div "18:05 - 68F-007.85" at bounding box center [287, 164] width 120 height 13
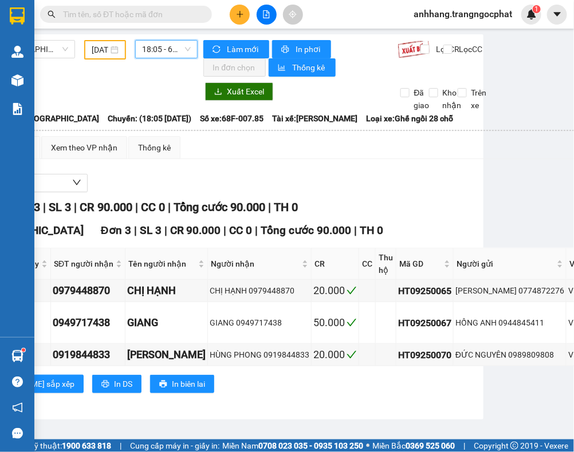
scroll to position [0, 95]
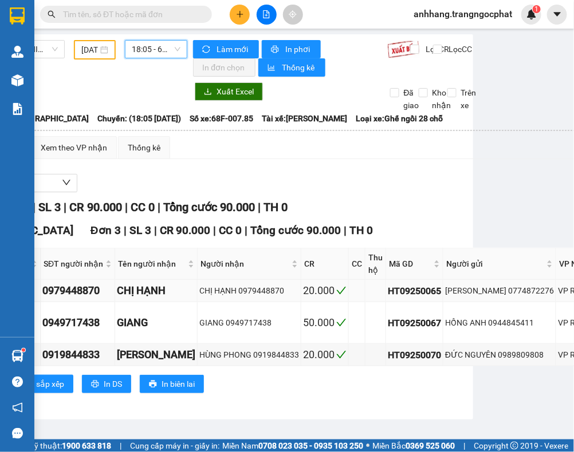
click at [490, 292] on div "DUY TÂN 0774872276" at bounding box center [499, 291] width 109 height 13
click at [496, 325] on div "HỒNG ANH 0944845411" at bounding box center [499, 323] width 109 height 13
click at [513, 350] on div "ĐỨC NGUYÊN 0989809808" at bounding box center [499, 355] width 109 height 13
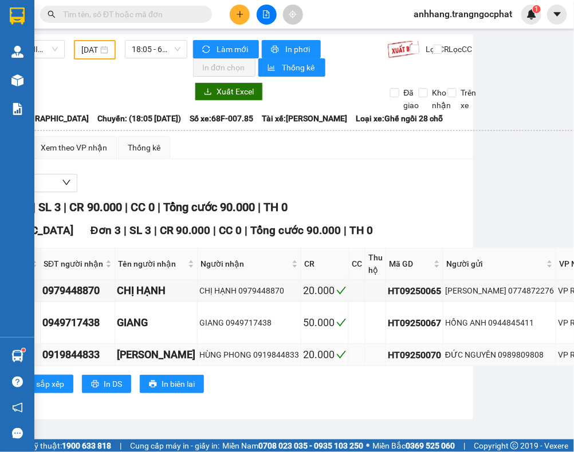
click at [513, 350] on div "ĐỨC NGUYÊN 0989809808" at bounding box center [499, 355] width 109 height 13
click at [407, 215] on div "TỔNG Đơn 3 | SL 3 | CR 90.000 | CC 0 | Tổng cước 90.000 | TH 0" at bounding box center [385, 208] width 868 height 18
click at [144, 52] on span "18:05 - 68F-007.85" at bounding box center [156, 49] width 49 height 17
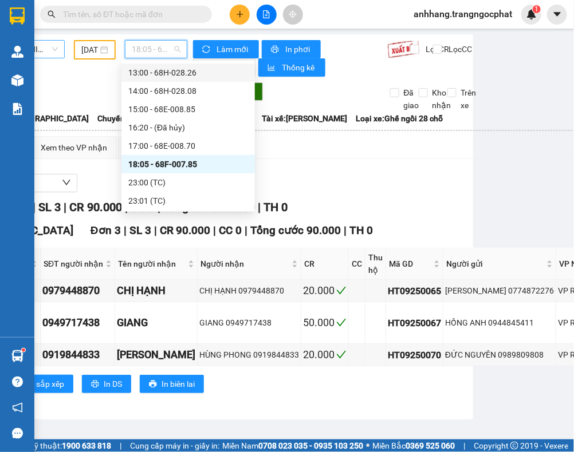
click at [44, 47] on span "Hà Tiên - [GEOGRAPHIC_DATA]" at bounding box center [8, 49] width 100 height 17
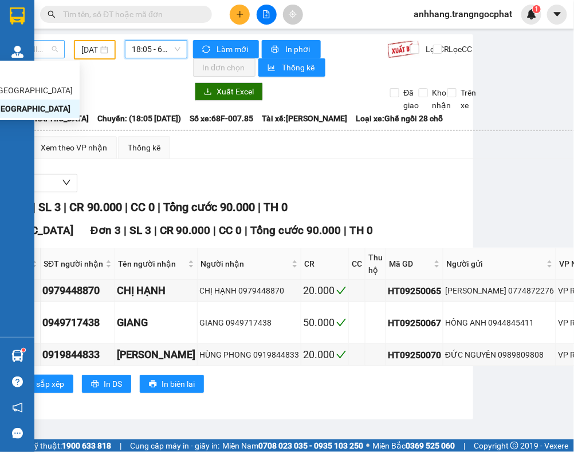
scroll to position [0, 53]
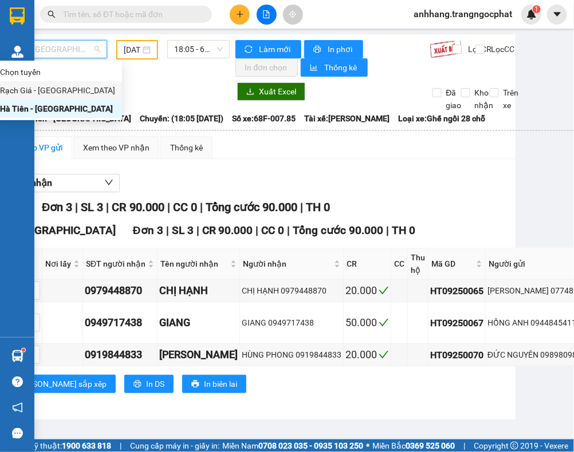
click at [38, 89] on div "Rạch Giá - Hà Tiên" at bounding box center [57, 90] width 115 height 13
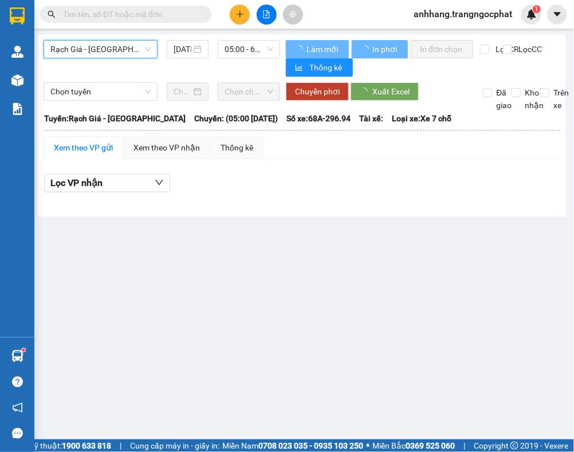
scroll to position [0, 1]
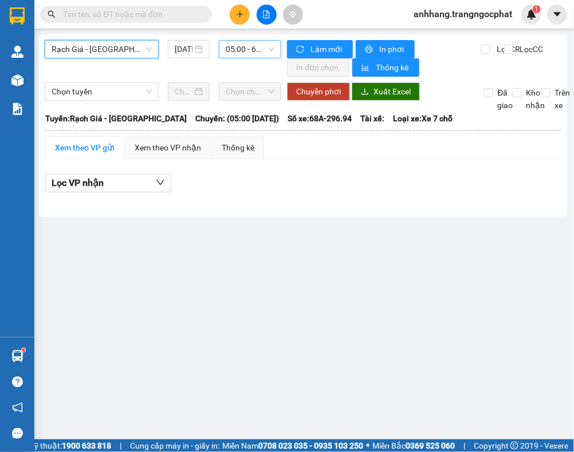
click at [235, 52] on span "05:00 - 68A-296.94" at bounding box center [250, 49] width 49 height 17
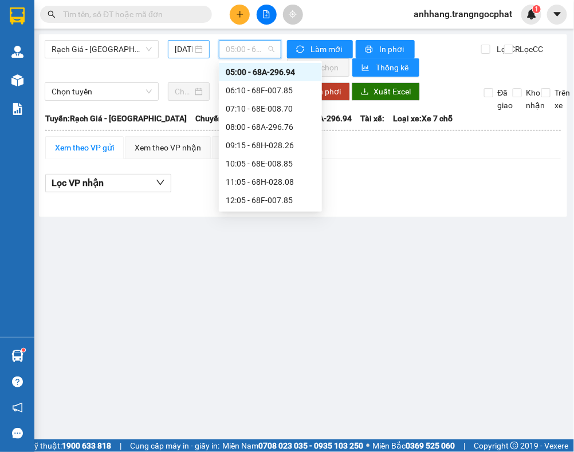
click at [179, 46] on input "12/09/2025" at bounding box center [184, 49] width 18 height 13
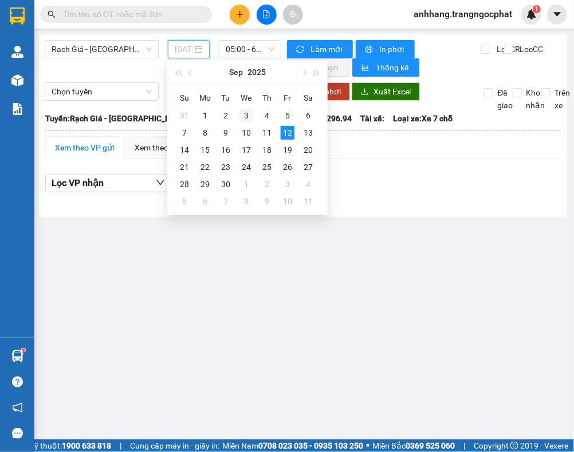
click at [245, 117] on div "3" at bounding box center [246, 116] width 14 height 14
type input "03/09/2025"
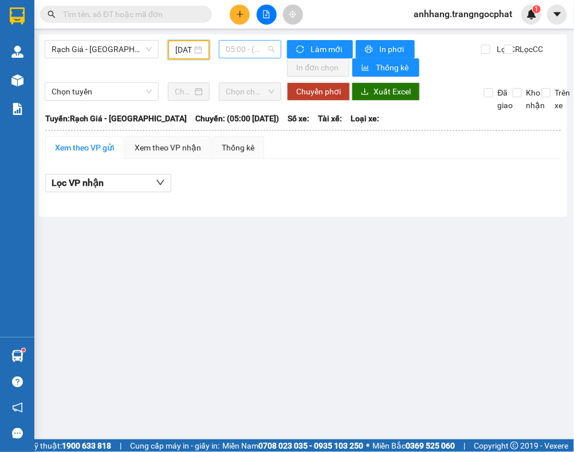
click at [238, 52] on span "05:00 - (Đã hủy)" at bounding box center [250, 49] width 49 height 17
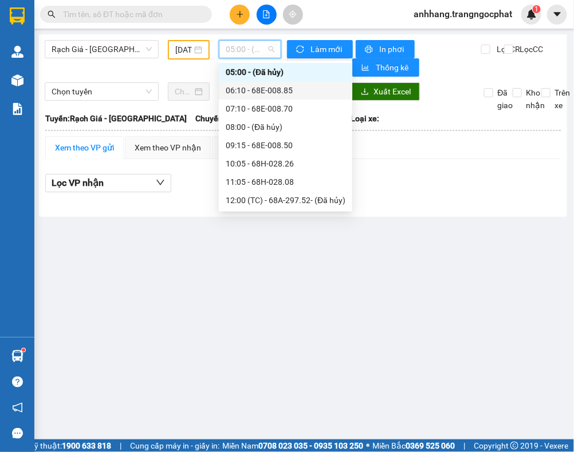
click at [255, 90] on div "06:10 - 68E-008.85" at bounding box center [286, 90] width 120 height 13
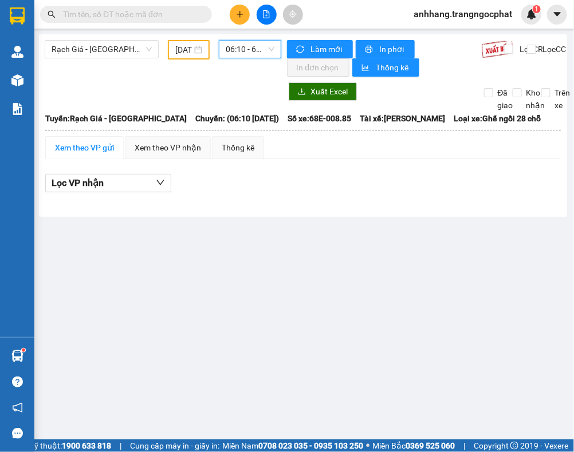
click at [253, 52] on span "06:10 - 68E-008.85" at bounding box center [250, 49] width 49 height 17
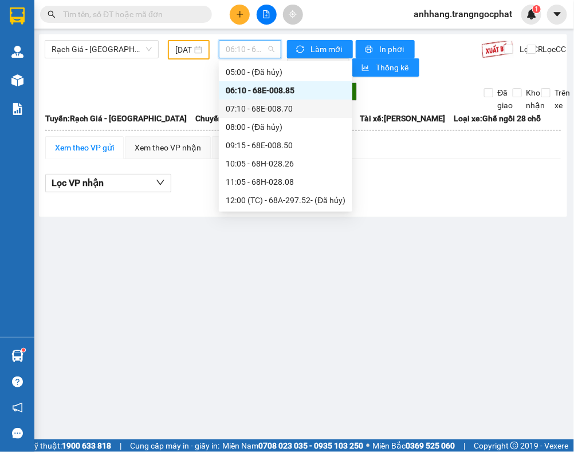
click at [252, 109] on div "07:10 - 68E-008.70" at bounding box center [286, 109] width 120 height 13
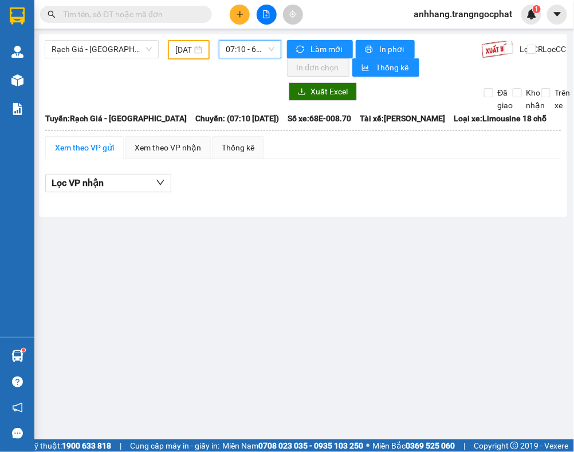
click at [241, 49] on span "07:10 - 68E-008.70" at bounding box center [250, 49] width 49 height 17
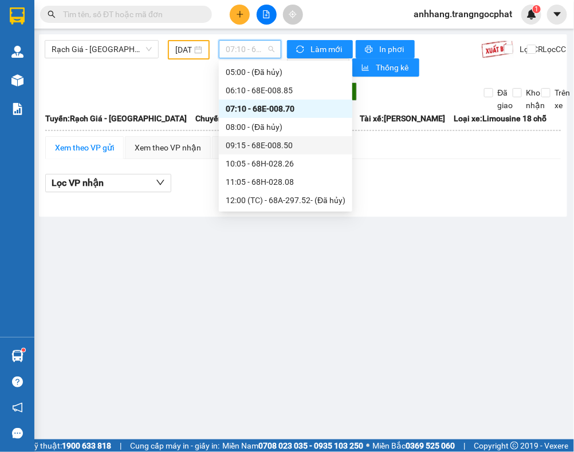
click at [278, 144] on div "09:15 - 68E-008.50" at bounding box center [286, 145] width 120 height 13
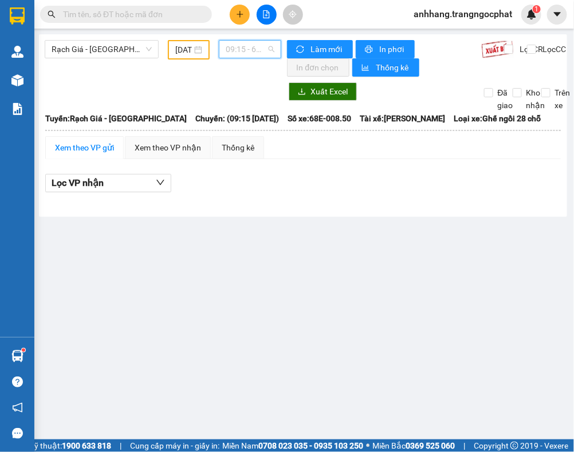
click at [245, 56] on span "09:15 - 68E-008.50" at bounding box center [250, 49] width 49 height 17
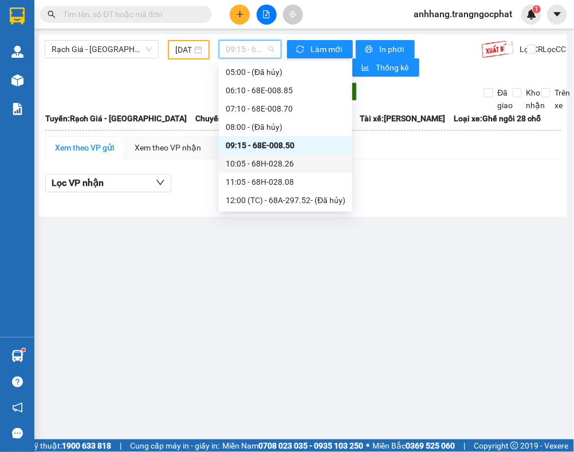
click at [275, 159] on div "10:05 - 68H-028.26" at bounding box center [286, 163] width 120 height 13
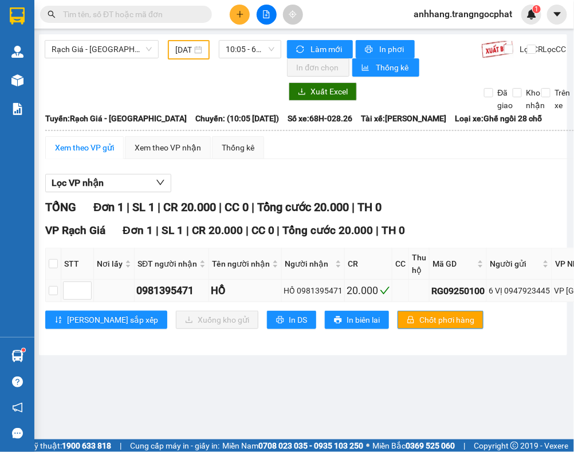
click at [520, 292] on div "6 VỊ 0947923445" at bounding box center [518, 291] width 61 height 13
click at [242, 52] on span "10:05 - 68H-028.26" at bounding box center [250, 49] width 49 height 17
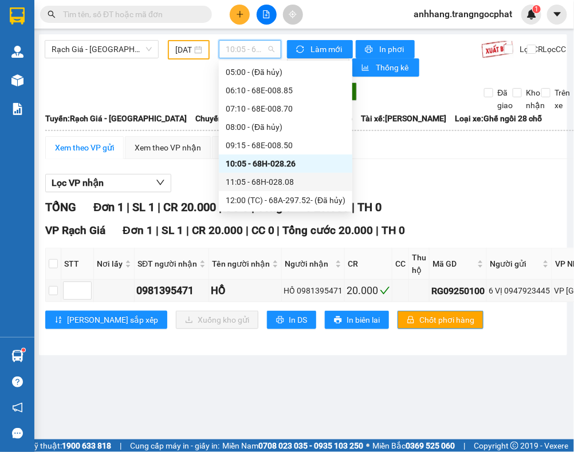
click at [279, 180] on div "11:05 - 68H-028.08" at bounding box center [286, 182] width 120 height 13
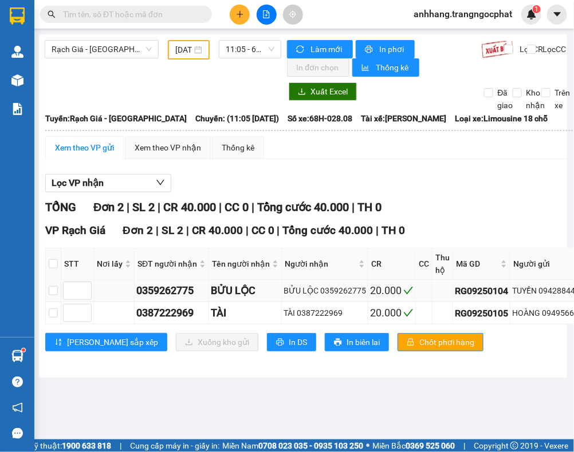
click at [555, 297] on div "TUYỀN 0942884437" at bounding box center [550, 291] width 76 height 13
click at [553, 295] on div "TUYỀN 0942884437" at bounding box center [550, 291] width 76 height 13
click at [542, 290] on div "TUYỀN 0942884437" at bounding box center [550, 291] width 76 height 13
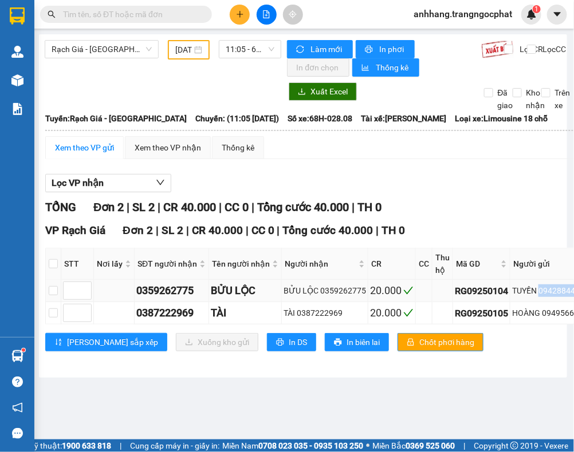
click at [542, 290] on div "TUYỀN 0942884437" at bounding box center [550, 291] width 76 height 13
click at [555, 318] on div "HOÀNG 0949566056" at bounding box center [550, 313] width 76 height 13
click at [244, 53] on span "11:05 - 68H-028.08" at bounding box center [250, 49] width 49 height 17
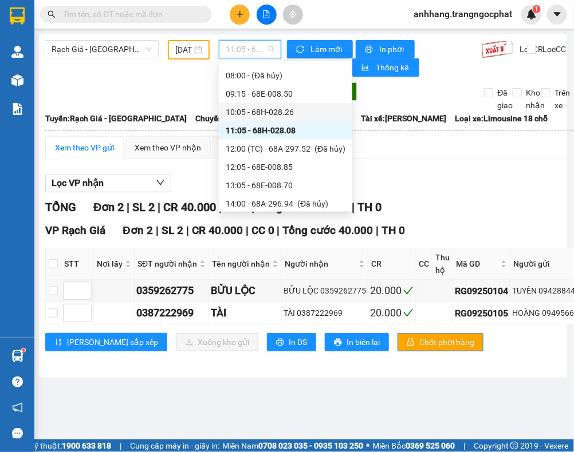
scroll to position [90, 0]
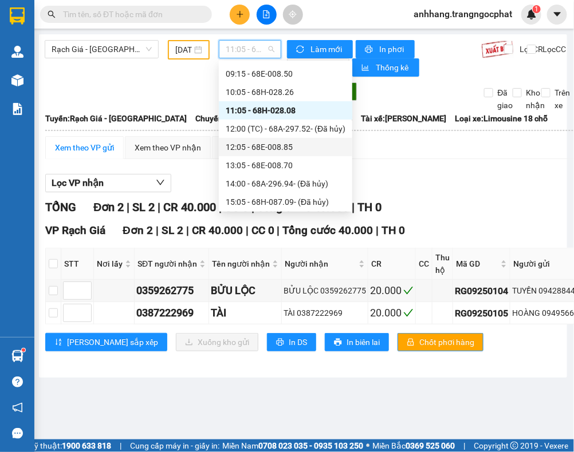
click at [283, 146] on div "12:05 - 68E-008.85" at bounding box center [286, 147] width 120 height 13
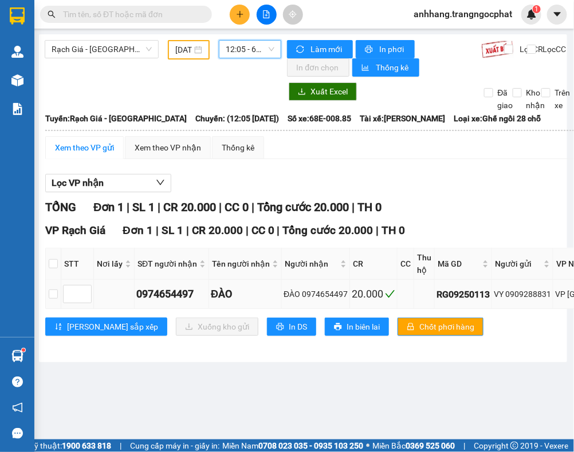
click at [527, 290] on div "VY 0909288831" at bounding box center [522, 294] width 57 height 13
click at [232, 49] on span "12:05 - 68E-008.85" at bounding box center [250, 49] width 49 height 17
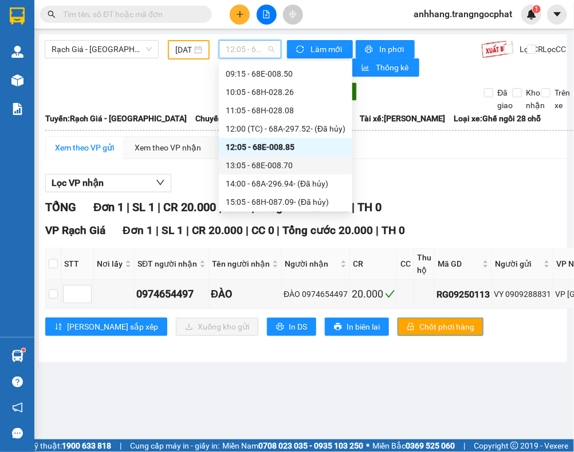
click at [278, 163] on div "13:05 - 68E-008.70" at bounding box center [286, 165] width 120 height 13
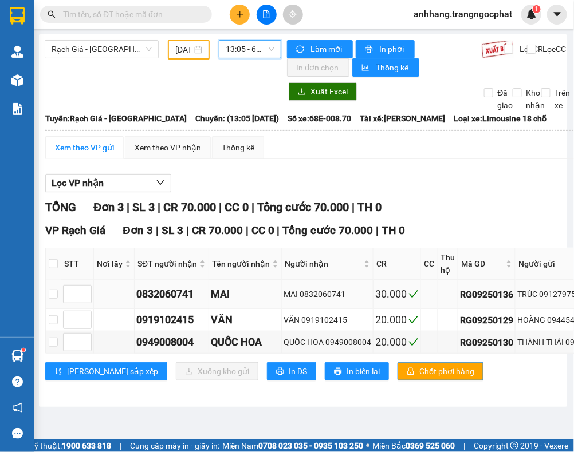
click at [555, 295] on div "TRÚC 0912797545" at bounding box center [564, 294] width 94 height 13
click at [554, 318] on div "HOÀNG 0944545253" at bounding box center [564, 320] width 94 height 13
click at [555, 346] on div "THÀNH THÁI 0943778730" at bounding box center [564, 342] width 94 height 13
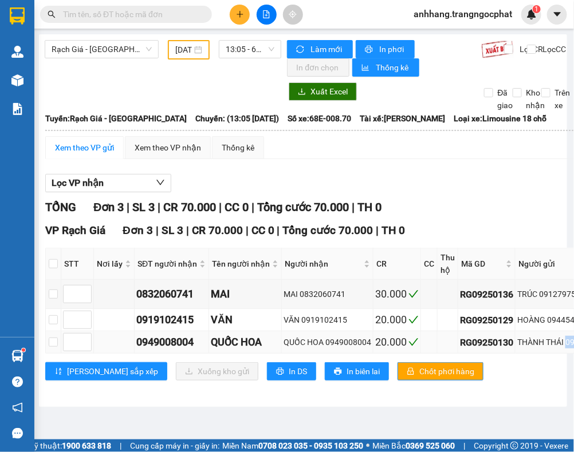
click at [555, 346] on div "THÀNH THÁI 0943778730" at bounding box center [564, 342] width 94 height 13
click at [249, 52] on span "13:05 - 68E-008.70" at bounding box center [250, 49] width 49 height 17
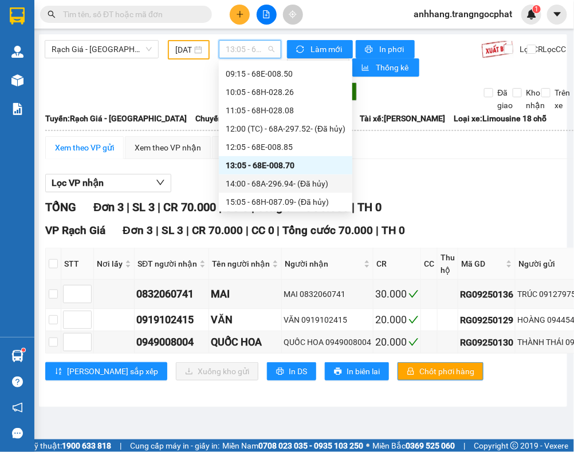
click at [266, 184] on div "14:00 - 68A-296.94 - (Đã hủy)" at bounding box center [286, 184] width 120 height 13
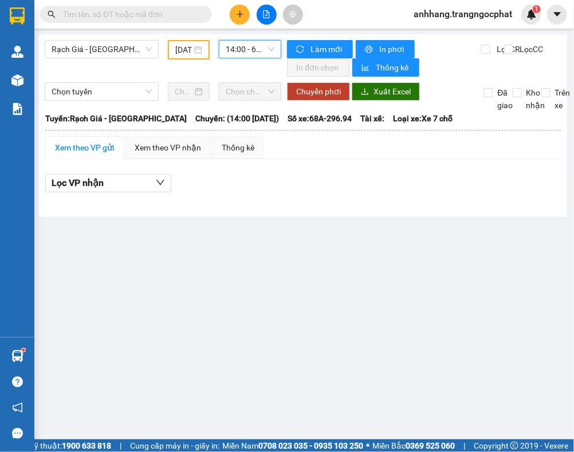
click at [247, 56] on span "14:00 - 68A-296.94 - (Đã hủy)" at bounding box center [250, 49] width 49 height 17
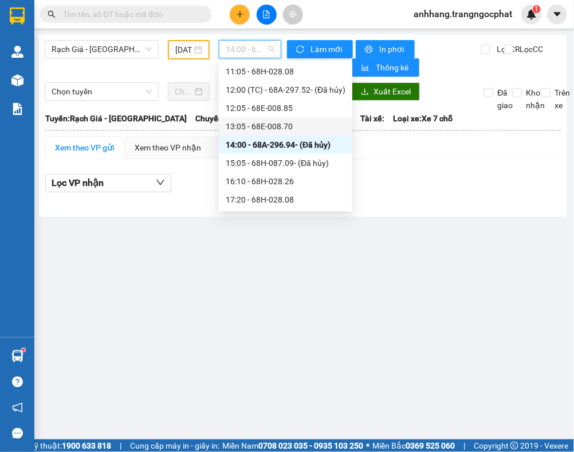
scroll to position [161, 0]
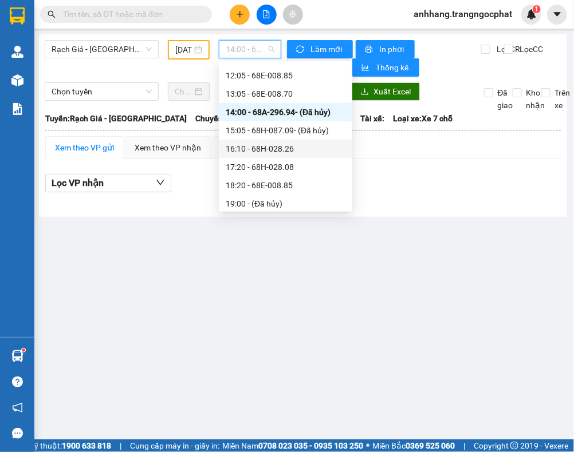
click at [281, 147] on div "16:10 - 68H-028.26" at bounding box center [286, 149] width 120 height 13
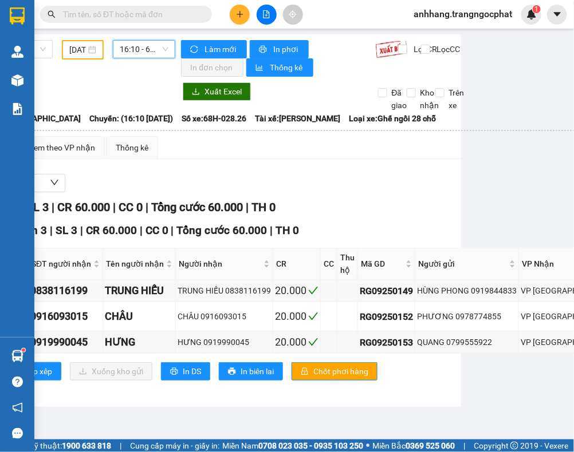
scroll to position [0, 130]
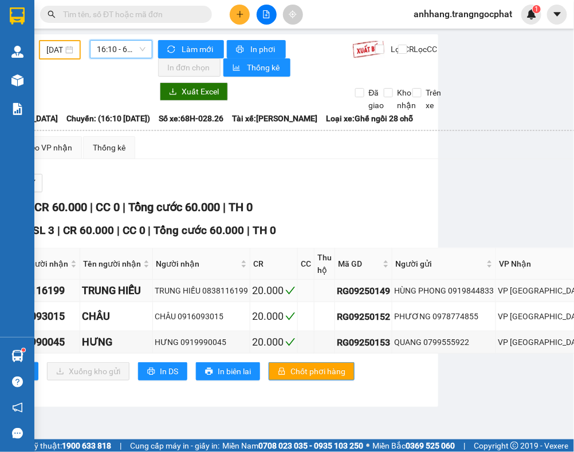
click at [465, 290] on div "HÙNG PHONG 0919844833" at bounding box center [444, 291] width 100 height 13
click at [447, 321] on div "PHƯƠNG 0978774855" at bounding box center [444, 316] width 100 height 13
click at [454, 348] on div "QUANG 0799555922" at bounding box center [444, 342] width 100 height 13
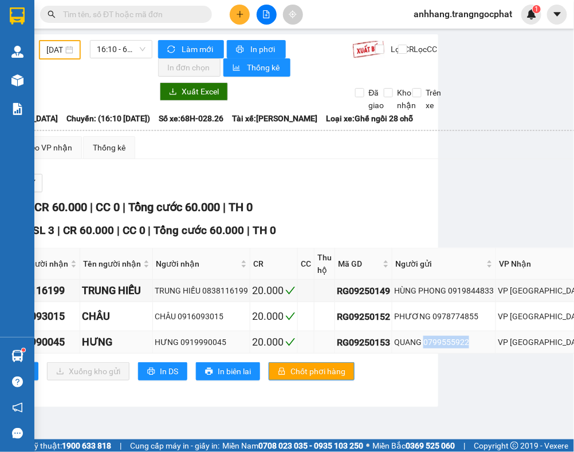
click at [454, 348] on div "QUANG 0799555922" at bounding box center [444, 342] width 100 height 13
click at [378, 186] on div "Lọc VP nhận" at bounding box center [382, 183] width 933 height 19
click at [102, 49] on span "16:10 - 68H-028.26" at bounding box center [121, 49] width 49 height 17
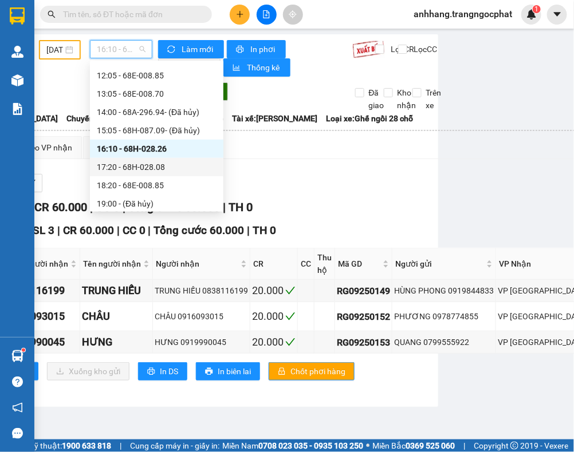
click at [133, 170] on div "17:20 - 68H-028.08" at bounding box center [157, 167] width 120 height 13
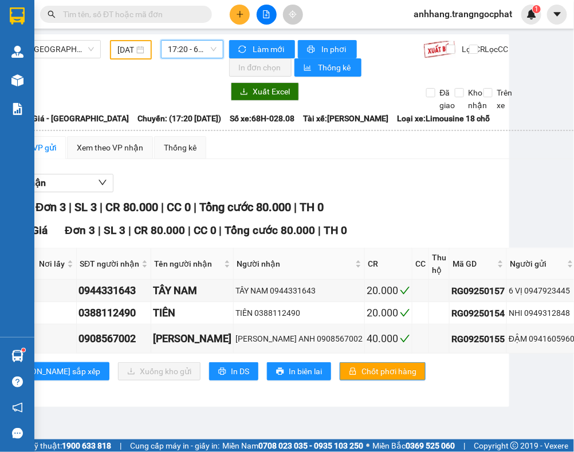
scroll to position [0, 69]
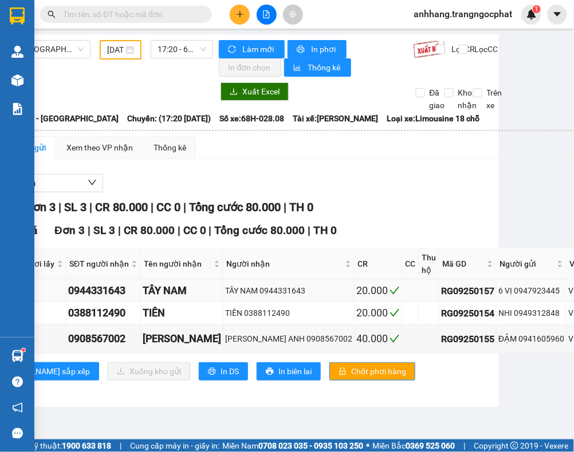
click at [498, 296] on div "6 VỊ 0947923445" at bounding box center [531, 291] width 66 height 13
click at [498, 293] on div "6 VỊ 0947923445" at bounding box center [531, 291] width 66 height 13
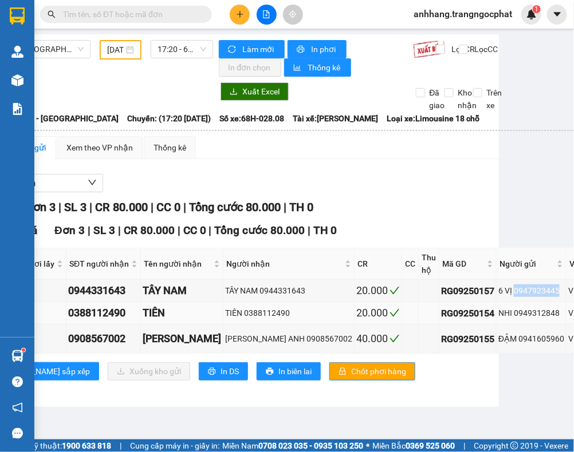
click at [498, 314] on div "NHI 0949312848" at bounding box center [531, 313] width 66 height 13
click at [498, 342] on div "ĐẬM 0941605960" at bounding box center [531, 339] width 66 height 13
click at [474, 222] on div "TỔNG Đơn 3 | SL 3 | CR 80.000 | CC 0 | Tổng cước 80.000 | TH 0 VP Rạch Giá Đơn …" at bounding box center [445, 297] width 936 height 196
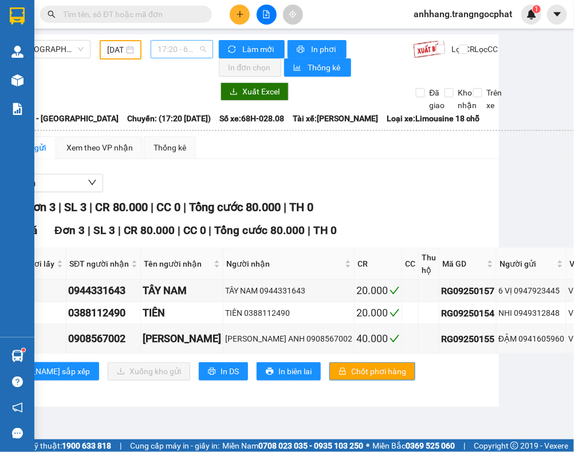
click at [178, 52] on span "17:20 - 68H-028.08" at bounding box center [181, 49] width 49 height 17
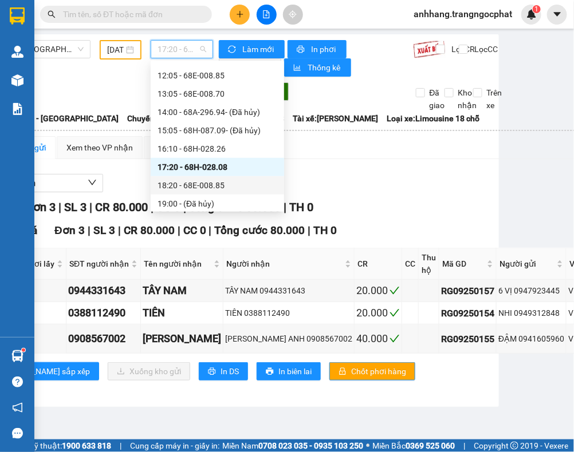
click at [179, 180] on div "18:20 - 68E-008.85" at bounding box center [217, 185] width 120 height 13
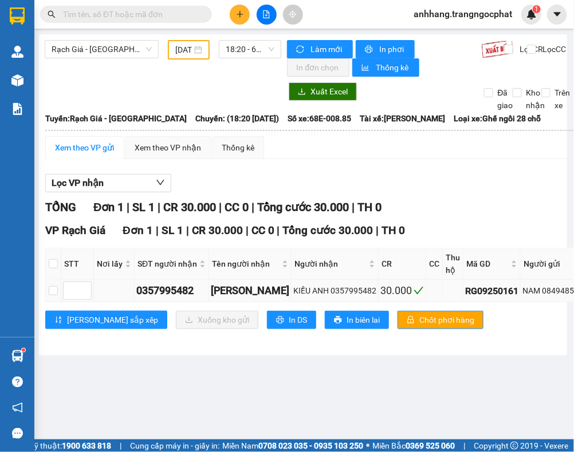
click at [548, 290] on div "NAM 0849485479" at bounding box center [554, 291] width 65 height 13
click at [443, 186] on div "Lọc VP nhận" at bounding box center [490, 183] width 891 height 19
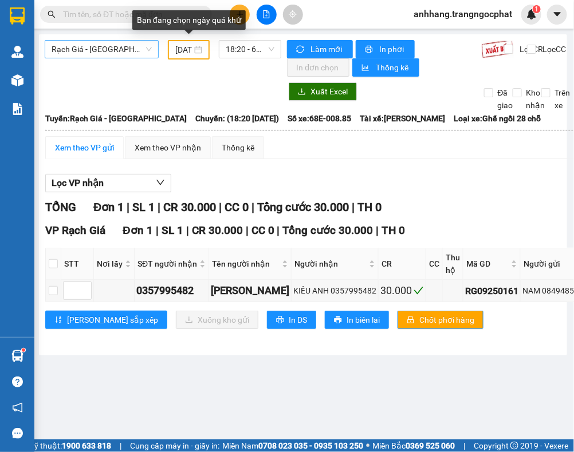
click at [104, 46] on span "Rạch Giá - Hà Tiên" at bounding box center [102, 49] width 100 height 17
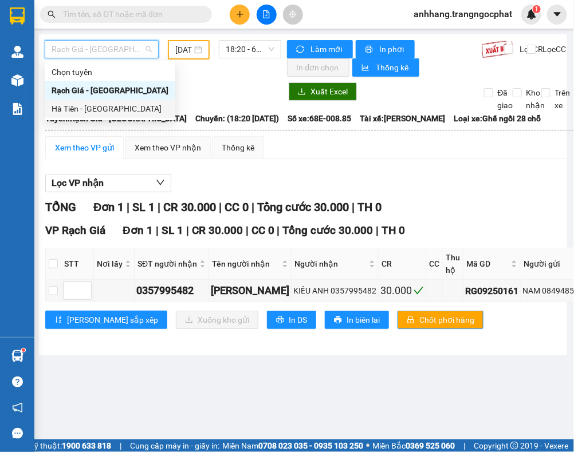
click at [61, 108] on div "Hà Tiên - [GEOGRAPHIC_DATA]" at bounding box center [110, 109] width 117 height 13
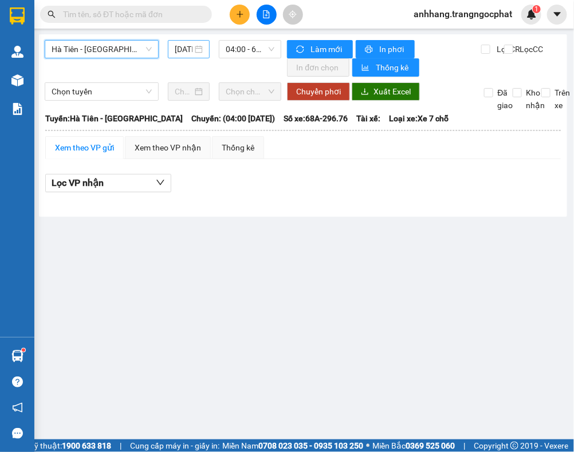
click at [184, 52] on input "12/09/2025" at bounding box center [184, 49] width 18 height 13
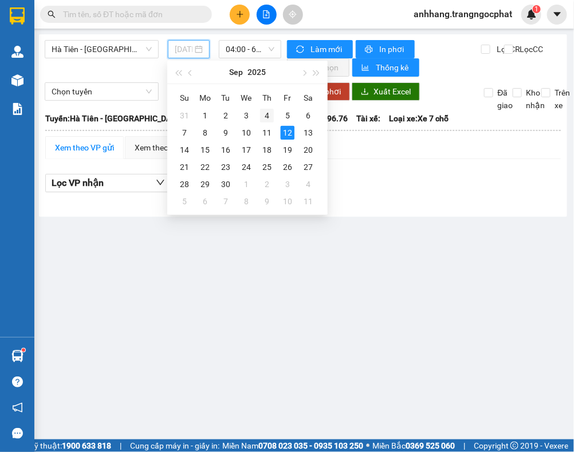
click at [265, 115] on div "4" at bounding box center [267, 116] width 14 height 14
type input "04/09/2025"
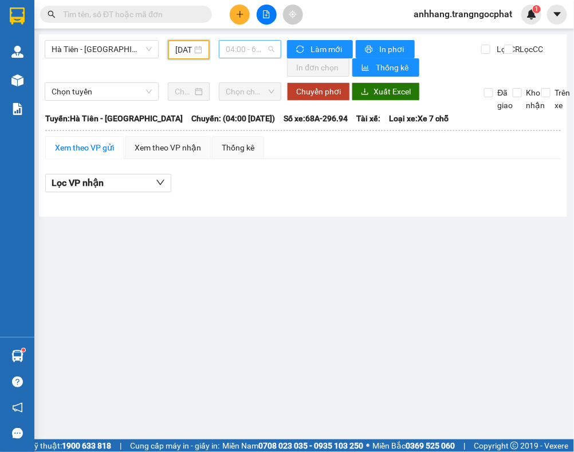
click at [238, 52] on span "04:00 - 68A-296.94 - (Đã hủy)" at bounding box center [250, 49] width 49 height 17
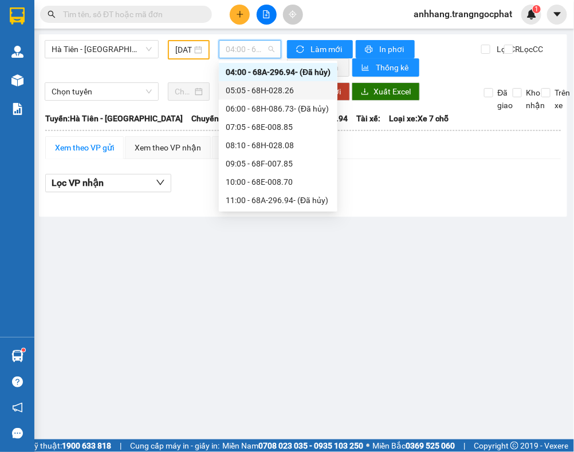
click at [273, 86] on div "05:05 - 68H-028.26" at bounding box center [278, 90] width 105 height 13
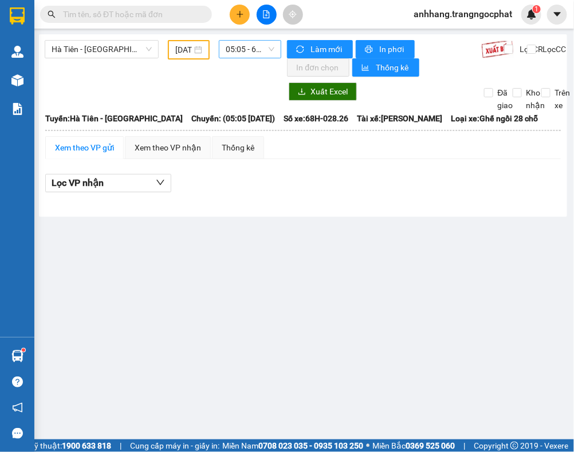
click at [239, 53] on span "05:05 - 68H-028.26" at bounding box center [250, 49] width 49 height 17
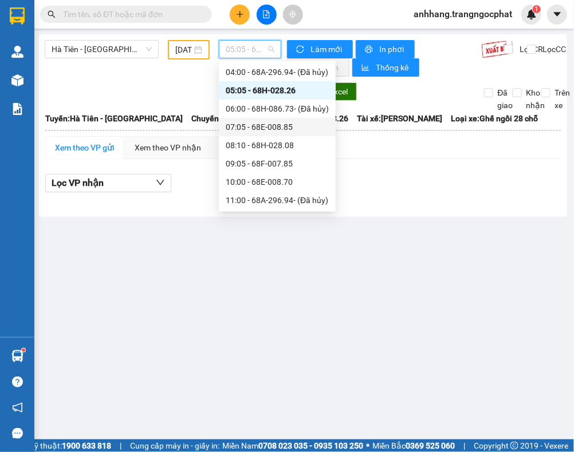
click at [255, 122] on div "07:05 - 68E-008.85" at bounding box center [277, 127] width 103 height 13
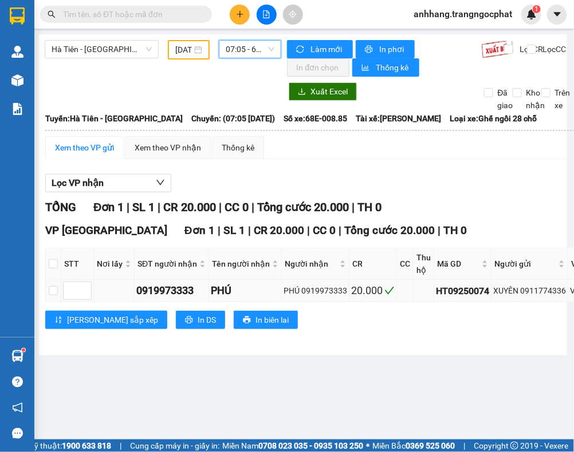
click at [533, 293] on div "XUYÊN 0911774336" at bounding box center [529, 291] width 73 height 13
click at [235, 55] on span "07:05 - 68E-008.85" at bounding box center [250, 49] width 49 height 17
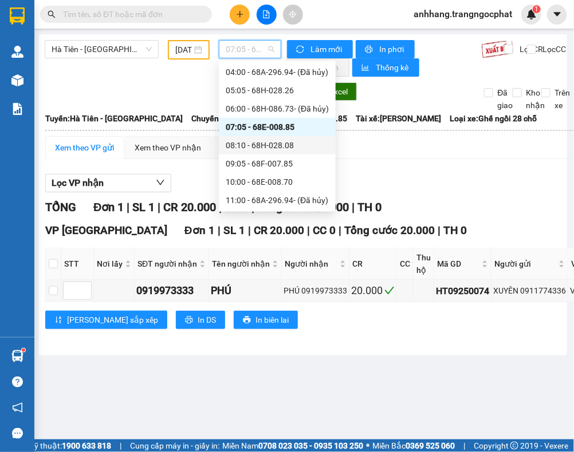
click at [258, 139] on div "08:10 - 68H-028.08" at bounding box center [277, 145] width 103 height 13
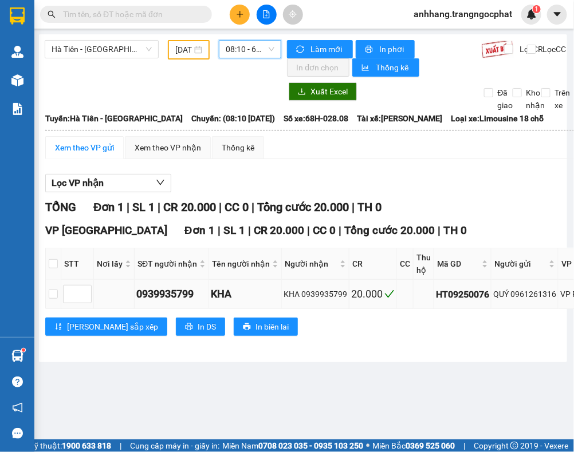
click at [530, 298] on div "QUÝ 0961261316" at bounding box center [524, 294] width 63 height 13
click at [231, 49] on span "08:10 - 68H-028.08" at bounding box center [250, 49] width 49 height 17
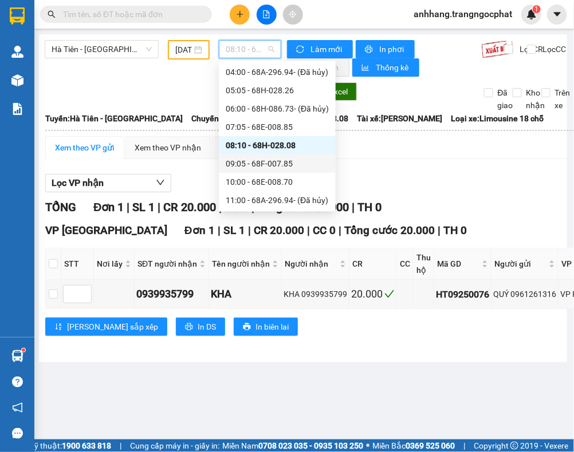
click at [253, 161] on div "09:05 - 68F-007.85" at bounding box center [277, 163] width 103 height 13
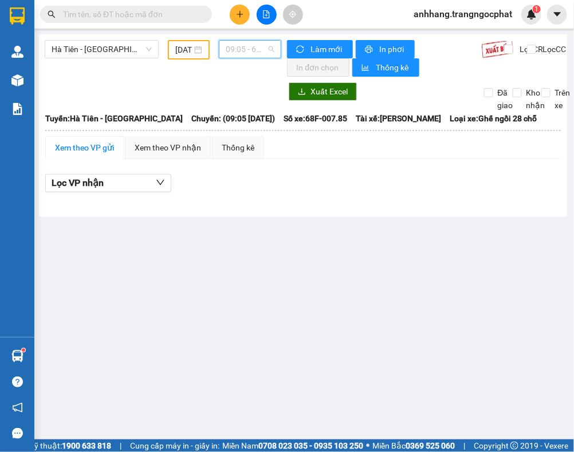
click at [234, 55] on span "09:05 - 68F-007.85" at bounding box center [250, 49] width 49 height 17
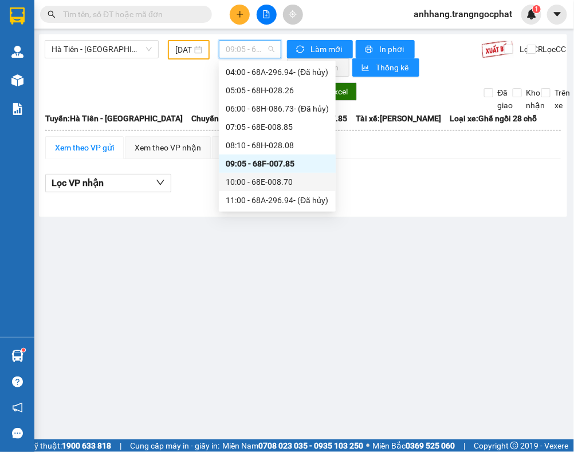
click at [281, 184] on div "10:00 - 68E-008.70" at bounding box center [277, 182] width 103 height 13
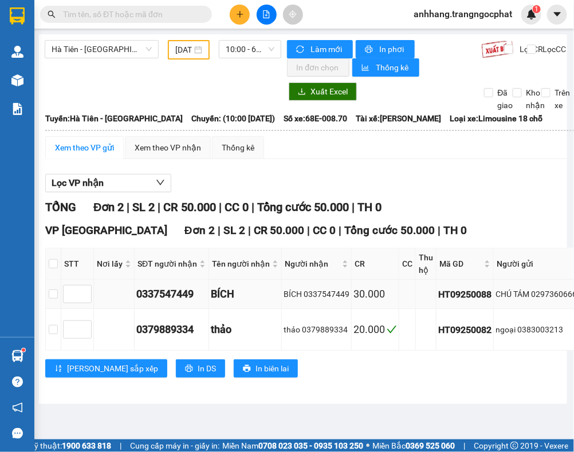
click at [547, 294] on div "CHÚ TÁM 02973606666" at bounding box center [538, 294] width 86 height 13
click at [547, 328] on div "ngoại 0383003213" at bounding box center [538, 330] width 86 height 13
click at [403, 175] on div "Lọc VP nhận" at bounding box center [445, 183] width 801 height 19
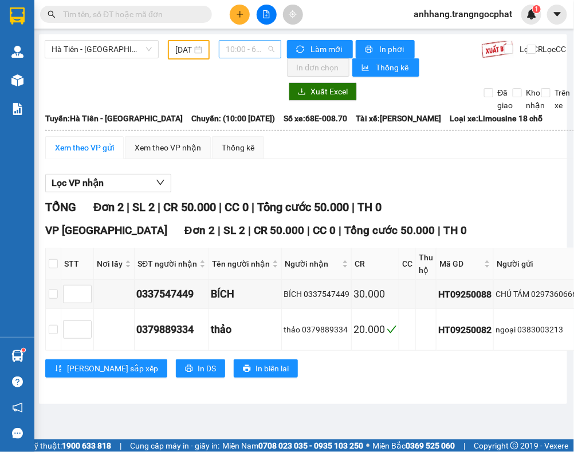
click at [239, 52] on span "10:00 - 68E-008.70" at bounding box center [250, 49] width 49 height 17
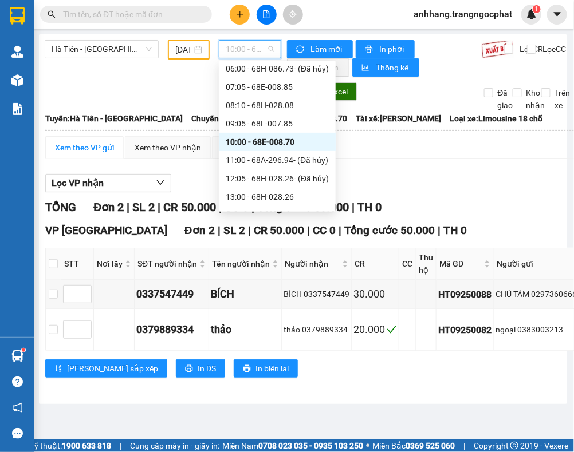
scroll to position [90, 0]
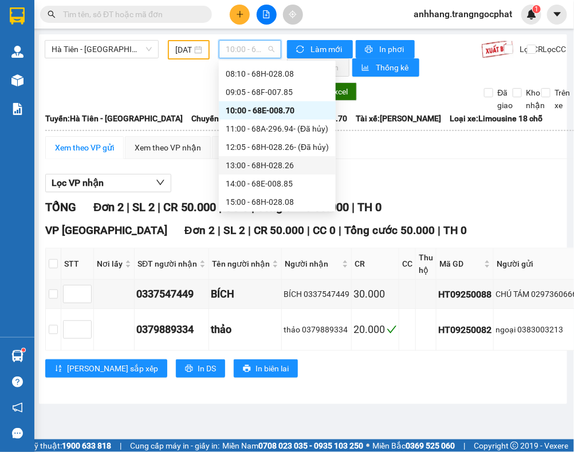
click at [266, 160] on div "13:00 - 68H-028.26" at bounding box center [277, 165] width 103 height 13
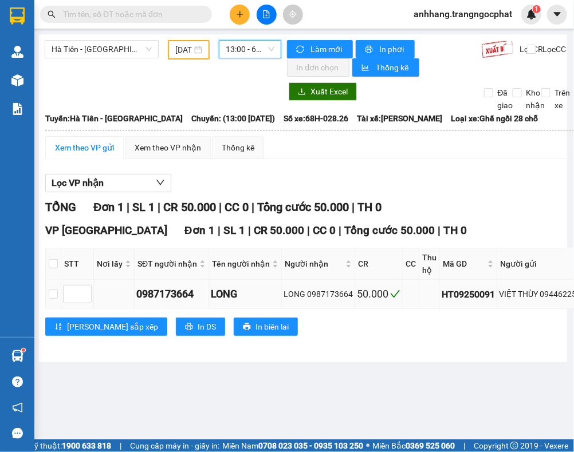
click at [555, 298] on div "VIỆT THÙY 0944622545" at bounding box center [542, 294] width 86 height 13
click at [256, 46] on span "13:00 - 68H-028.26" at bounding box center [250, 49] width 49 height 17
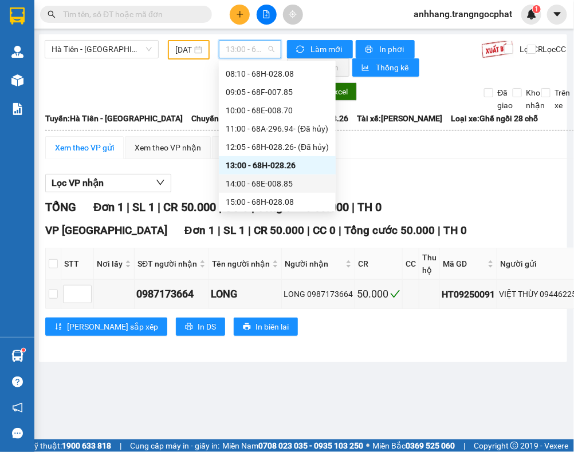
click at [273, 182] on div "14:00 - 68E-008.85" at bounding box center [277, 184] width 103 height 13
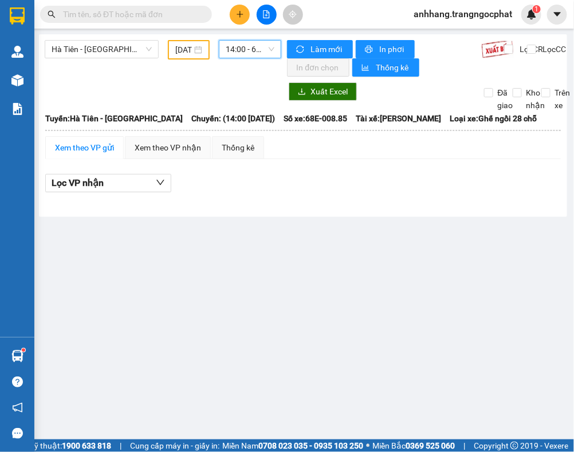
click at [241, 50] on span "14:00 - 68E-008.85" at bounding box center [250, 49] width 49 height 17
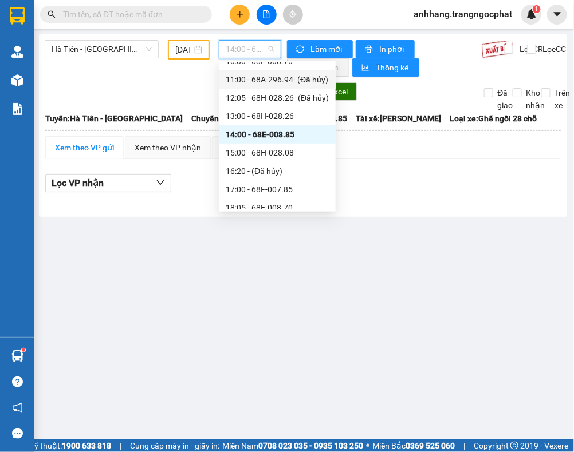
scroll to position [161, 0]
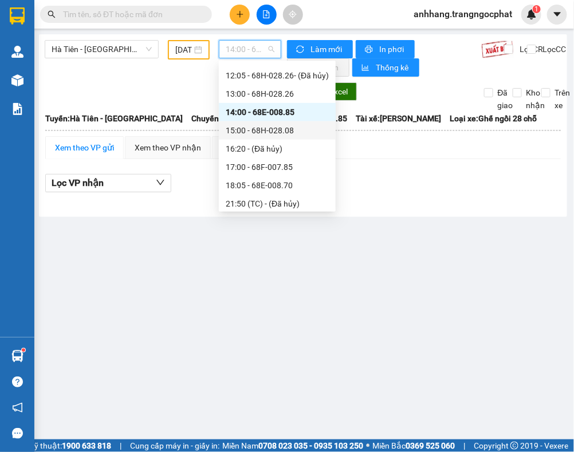
click at [274, 130] on div "15:00 - 68H-028.08" at bounding box center [277, 130] width 103 height 13
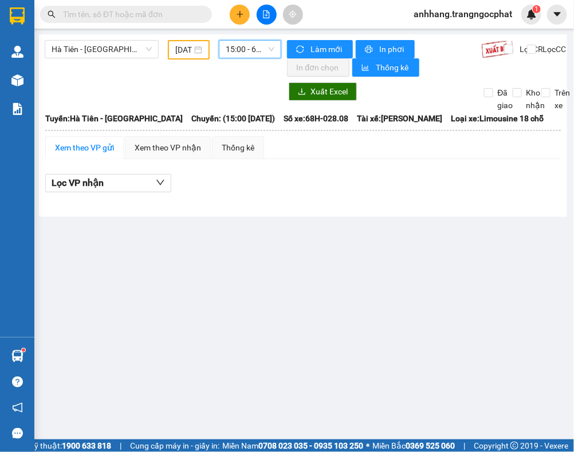
click at [242, 50] on span "15:00 - 68H-028.08" at bounding box center [250, 49] width 49 height 17
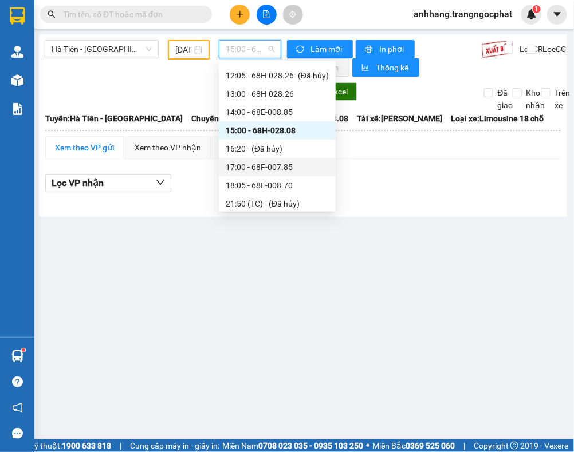
click at [285, 165] on div "17:00 - 68F-007.85" at bounding box center [277, 167] width 103 height 13
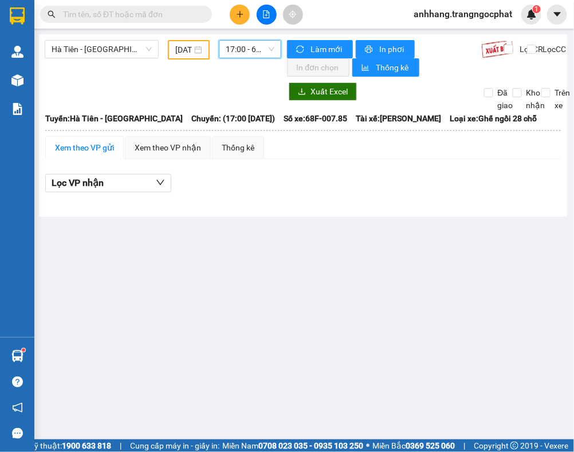
click at [235, 50] on span "17:00 - 68F-007.85" at bounding box center [250, 49] width 49 height 17
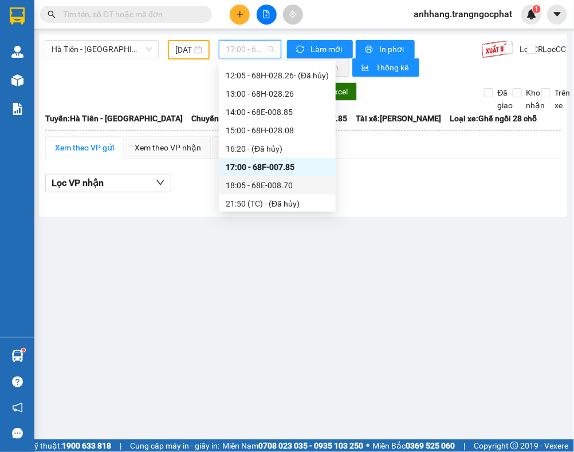
click at [259, 187] on div "18:05 - 68E-008.70" at bounding box center [277, 185] width 103 height 13
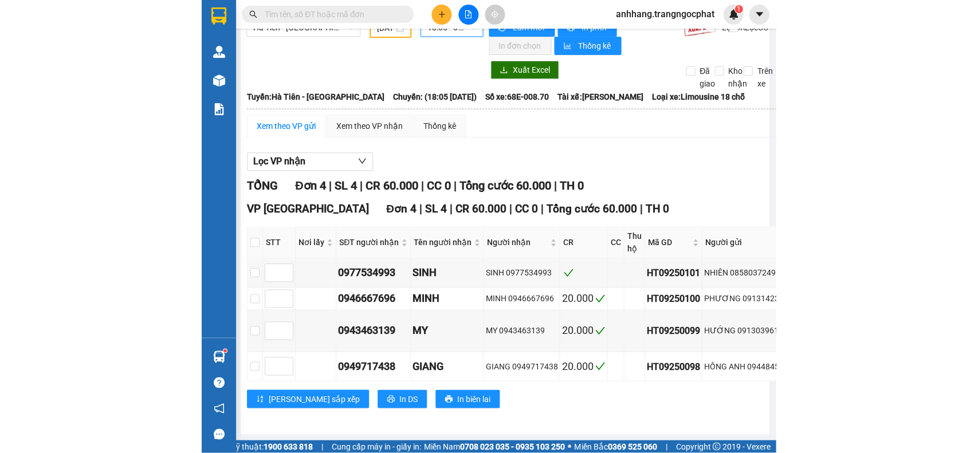
scroll to position [46, 1]
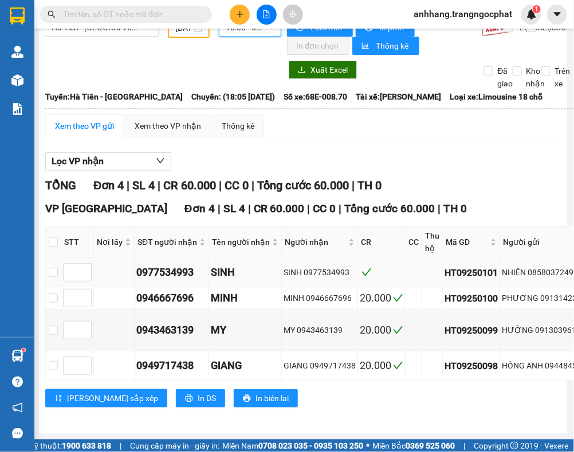
click at [547, 266] on div "NHIÊN 0858037249" at bounding box center [546, 272] width 89 height 13
click at [53, 268] on input "checkbox" at bounding box center [53, 272] width 9 height 9
checkbox input "true"
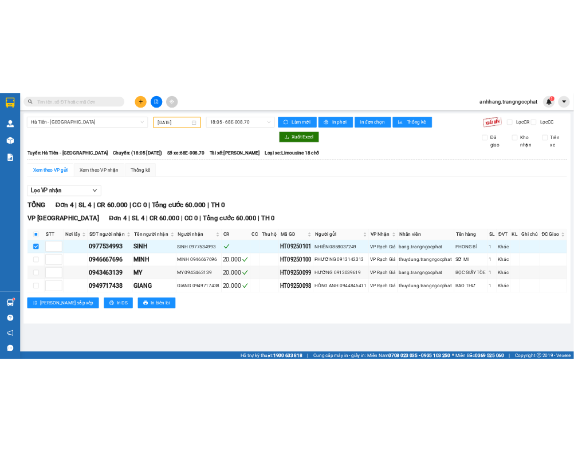
scroll to position [0, 0]
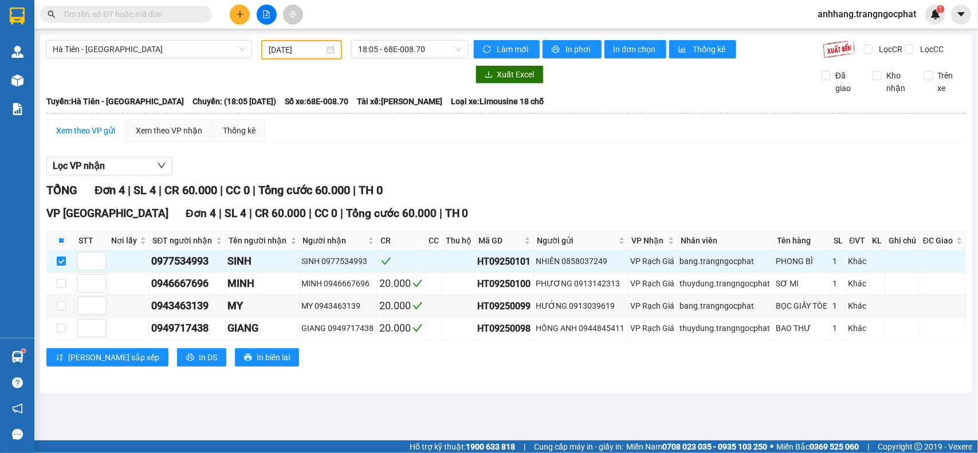
click at [464, 401] on main "Hà Tiên - Rạch Giá 04/09/2025 18:05 - 68E-008.70 Làm mới In phơi In đơn chọn Th…" at bounding box center [489, 220] width 978 height 440
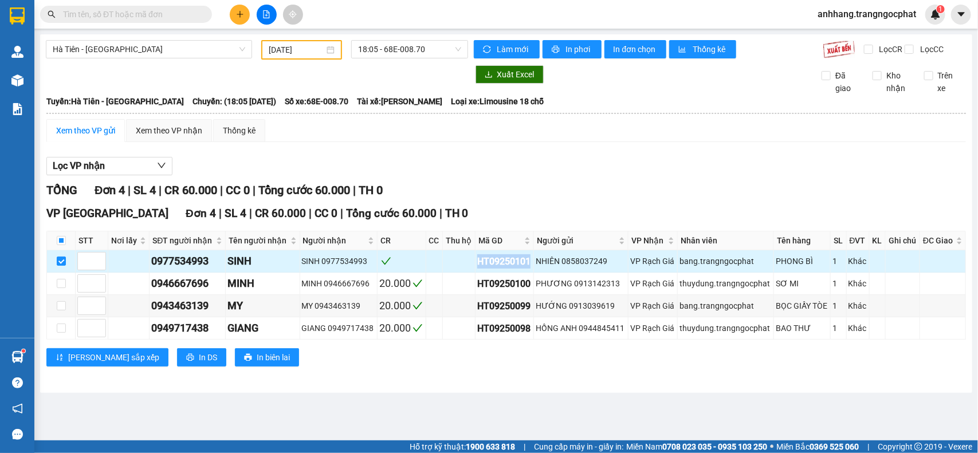
drag, startPoint x: 477, startPoint y: 272, endPoint x: 533, endPoint y: 279, distance: 56.5
click at [533, 273] on td "HT09250101" at bounding box center [504, 261] width 58 height 22
click at [175, 269] on div "0977534993" at bounding box center [187, 261] width 72 height 16
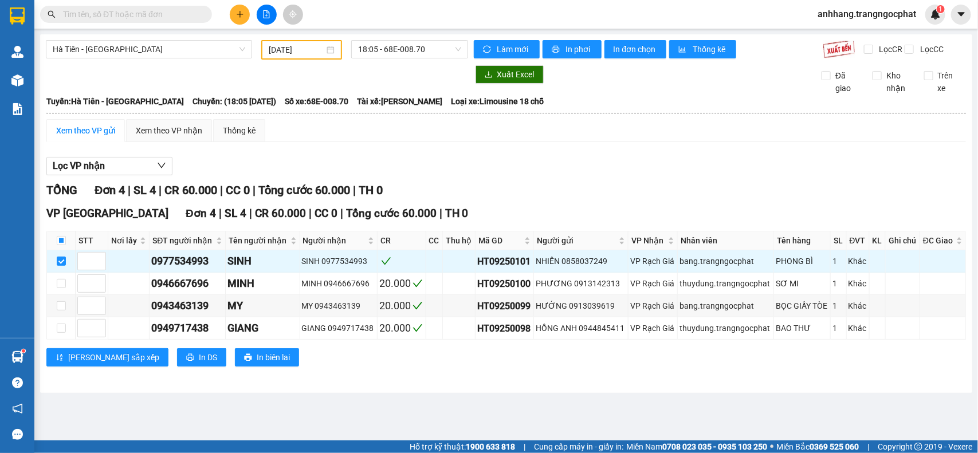
click at [117, 19] on input "text" at bounding box center [130, 14] width 135 height 13
paste input "HT09250101"
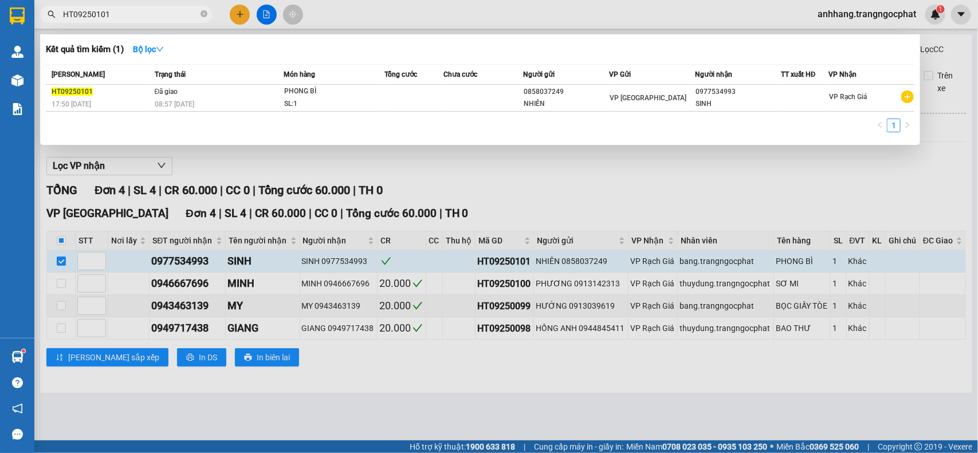
type input "HT09250101"
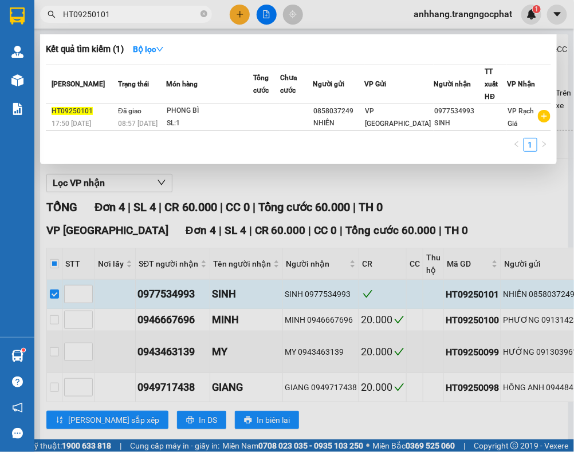
click at [466, 210] on div at bounding box center [287, 226] width 574 height 452
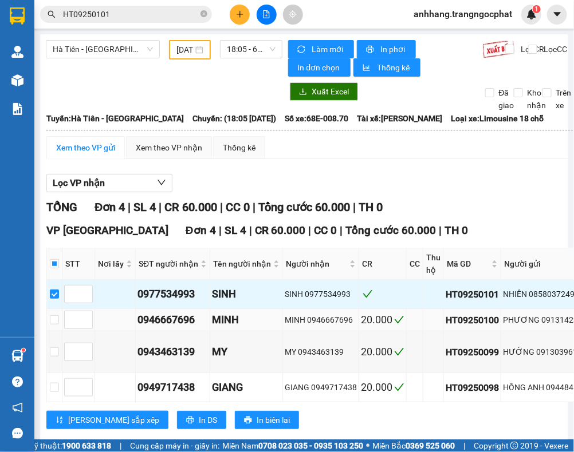
click at [553, 324] on div "PHƯƠNG 0913142313" at bounding box center [547, 320] width 89 height 13
click at [546, 358] on div "HƯỚNG 0913039619" at bounding box center [547, 352] width 89 height 13
click at [551, 390] on div "HỒNG ANH 0944845411" at bounding box center [547, 387] width 89 height 13
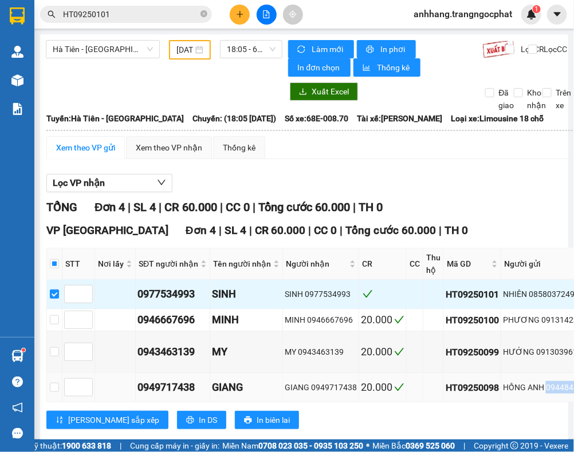
click at [551, 390] on div "HỒNG ANH 0944845411" at bounding box center [547, 387] width 89 height 13
click at [474, 213] on div "TỔNG Đơn 4 | SL 4 | CR 60.000 | CC 0 | Tổng cước 60.000 | TH 0" at bounding box center [460, 208] width 828 height 18
click at [241, 52] on span "18:05 - 68E-008.70" at bounding box center [251, 49] width 49 height 17
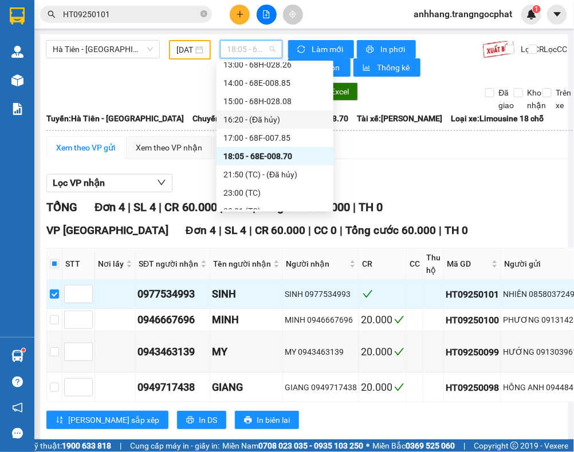
scroll to position [201, 0]
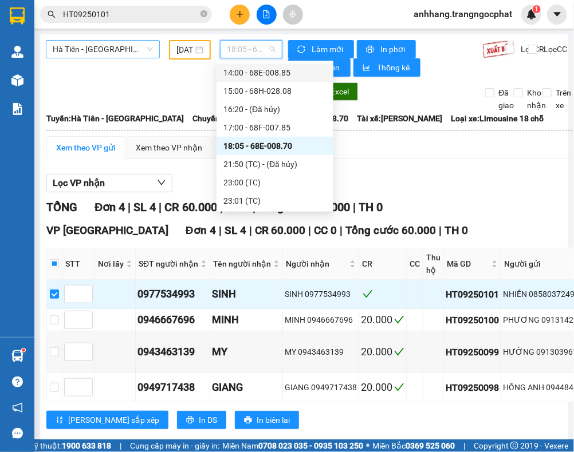
click at [116, 55] on span "Hà Tiên - [GEOGRAPHIC_DATA]" at bounding box center [103, 49] width 100 height 17
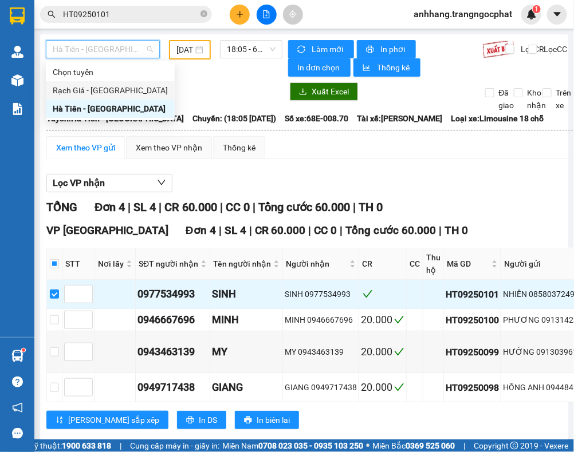
click at [104, 90] on div "Rạch Giá - Hà Tiên" at bounding box center [110, 90] width 115 height 13
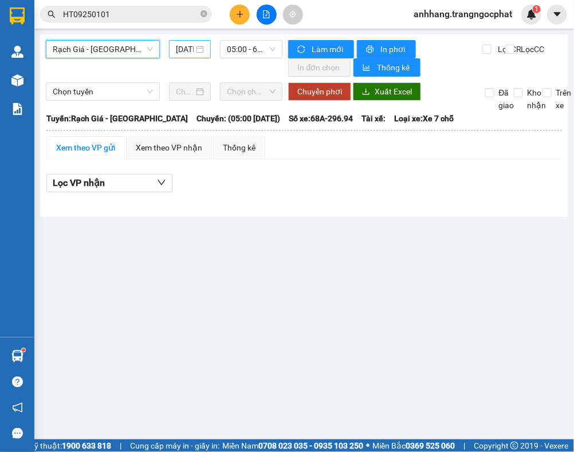
click at [182, 49] on input "12/09/2025" at bounding box center [185, 49] width 18 height 13
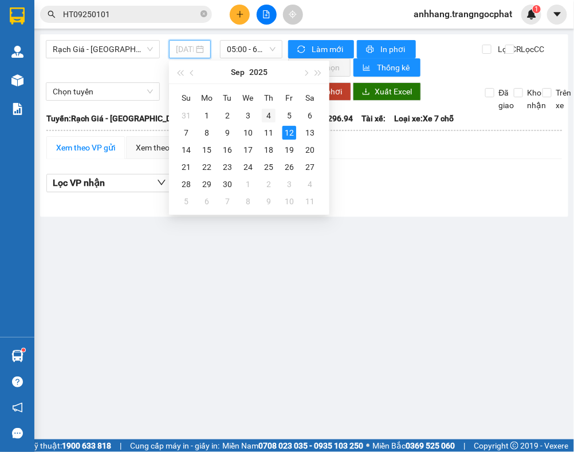
click at [264, 112] on div "4" at bounding box center [269, 116] width 14 height 14
type input "04/09/2025"
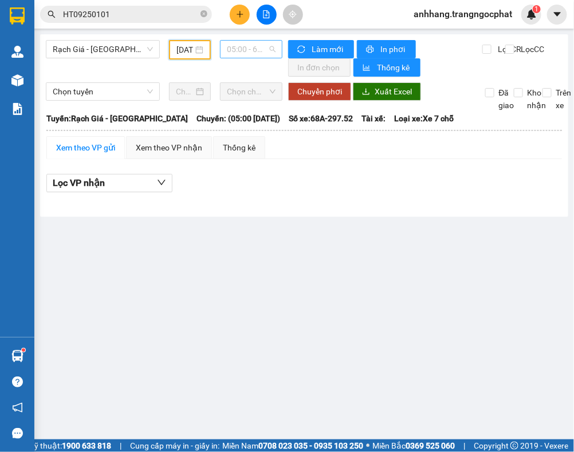
click at [243, 52] on span "05:00 - 68A-297.52 - (Đã hủy)" at bounding box center [251, 49] width 49 height 17
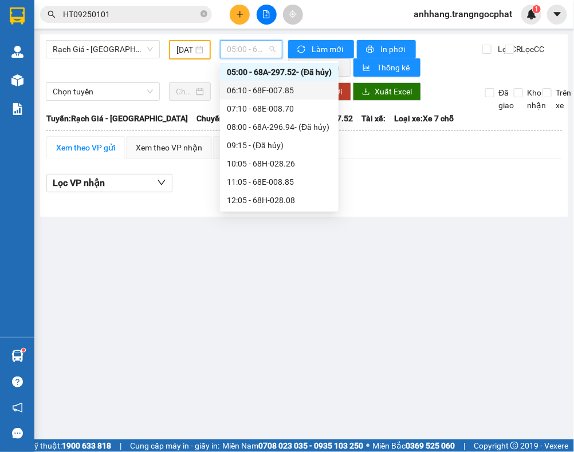
click at [258, 85] on div "06:10 - 68F-007.85" at bounding box center [279, 90] width 105 height 13
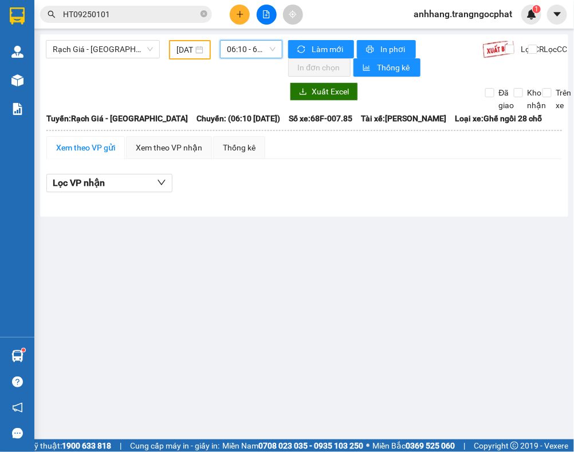
click at [241, 52] on span "06:10 - 68F-007.85" at bounding box center [251, 49] width 49 height 17
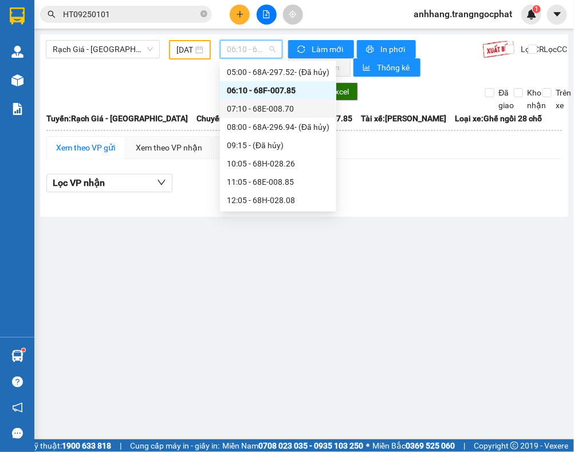
click at [252, 113] on div "07:10 - 68E-008.70" at bounding box center [278, 109] width 103 height 13
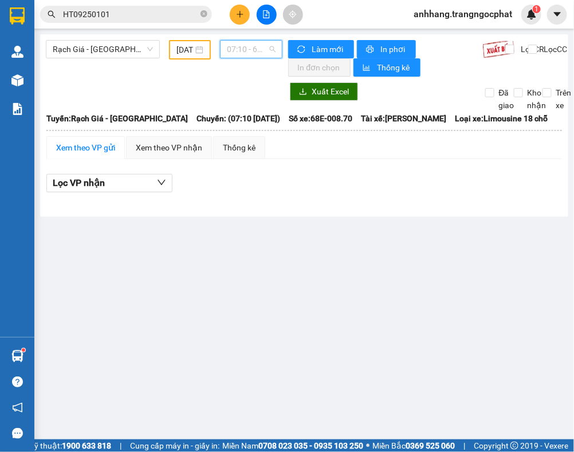
click at [245, 45] on span "07:10 - 68E-008.70" at bounding box center [251, 49] width 49 height 17
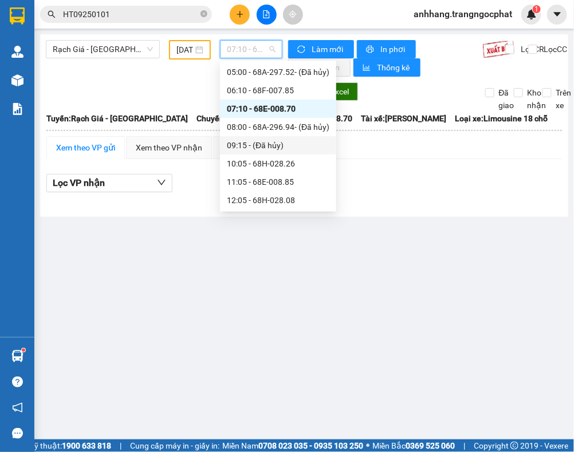
click at [262, 136] on div "09:15 - (Đã hủy)" at bounding box center [278, 145] width 116 height 18
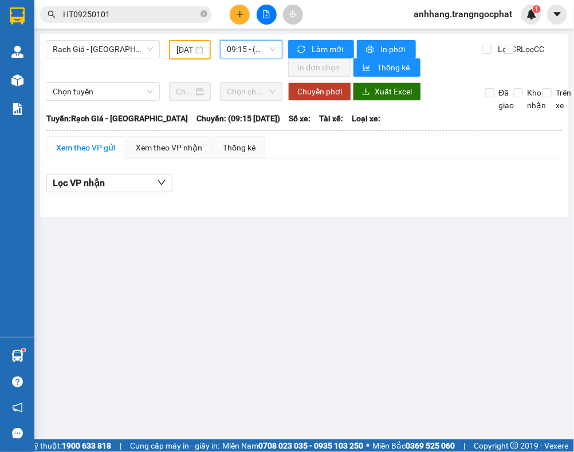
click at [256, 52] on span "09:15 - (Đã hủy)" at bounding box center [251, 49] width 49 height 17
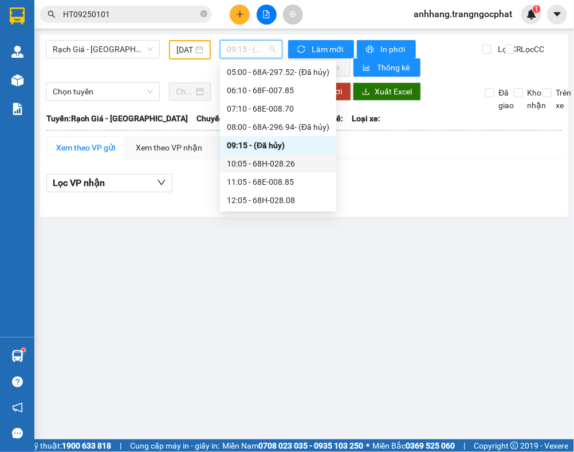
click at [258, 164] on div "10:05 - 68H-028.26" at bounding box center [278, 163] width 103 height 13
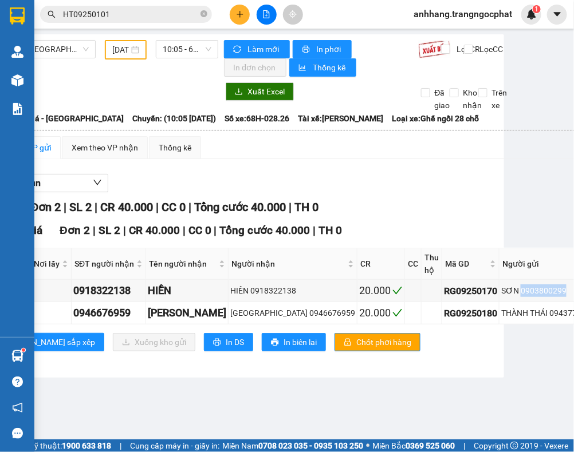
scroll to position [0, 66]
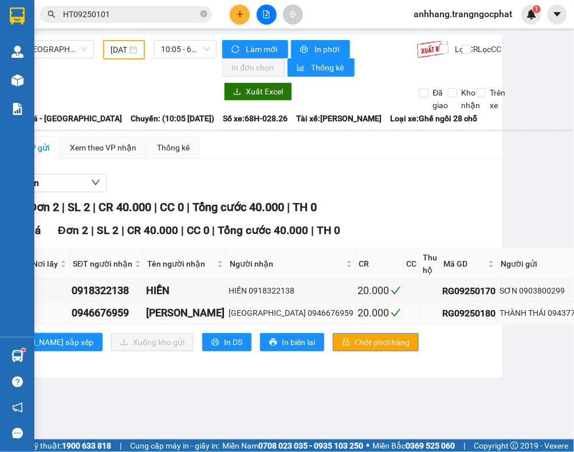
click at [536, 315] on div "THÀNH THÁI 0943778730" at bounding box center [546, 313] width 94 height 13
click at [178, 48] on span "10:05 - 68H-028.26" at bounding box center [185, 49] width 49 height 17
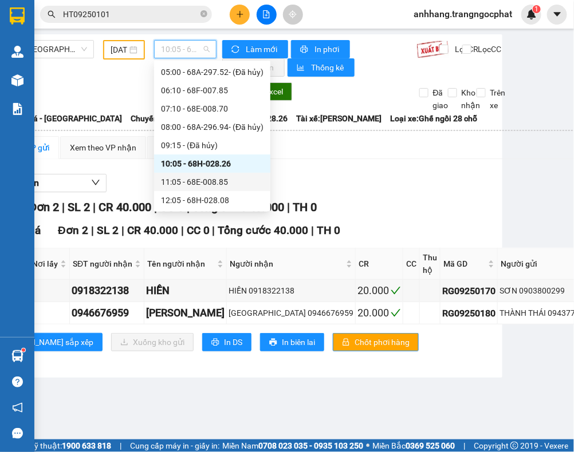
click at [192, 182] on div "11:05 - 68E-008.85" at bounding box center [212, 182] width 103 height 13
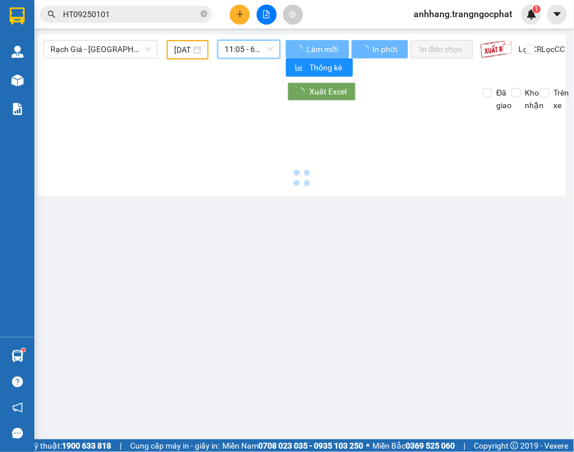
scroll to position [0, 1]
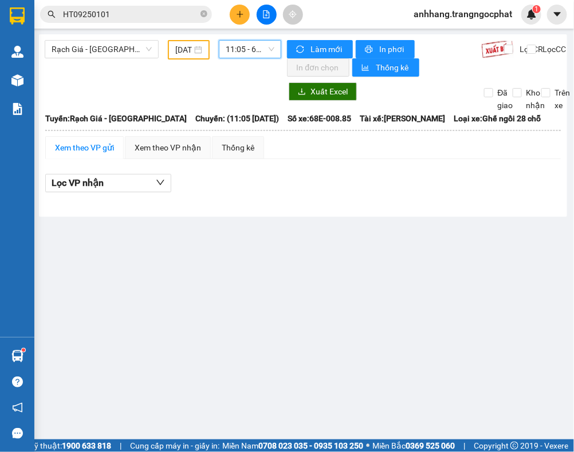
click at [249, 48] on span "11:05 - 68E-008.85" at bounding box center [250, 49] width 49 height 17
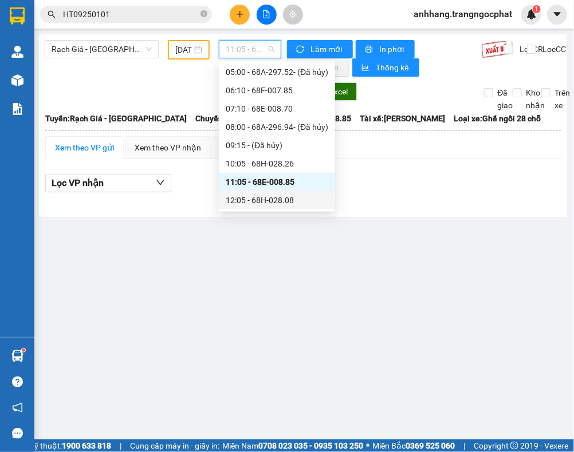
click at [259, 201] on div "12:05 - 68H-028.08" at bounding box center [277, 200] width 103 height 13
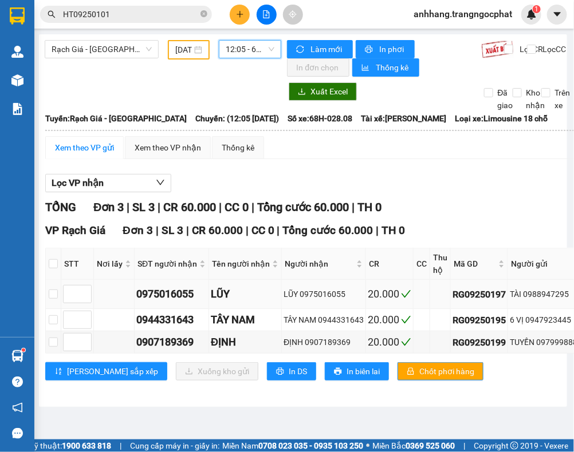
click at [545, 296] on div "TÀI 0988947295" at bounding box center [546, 294] width 72 height 13
click at [546, 321] on div "6 VỊ 0947923445" at bounding box center [546, 320] width 72 height 13
click at [554, 348] on div "TUYỀN 0979998880" at bounding box center [546, 342] width 72 height 13
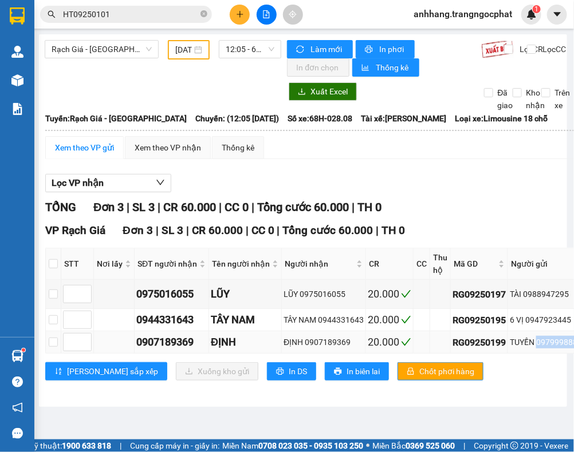
click at [554, 348] on div "TUYỀN 0979998880" at bounding box center [546, 342] width 72 height 13
click at [538, 364] on div "Lưu sắp xếp Xuống kho gửi In DS In biên lai Chốt phơi hàng" at bounding box center [488, 372] width 887 height 18
click at [550, 342] on div "TUYỀN 0979998880" at bounding box center [546, 342] width 72 height 13
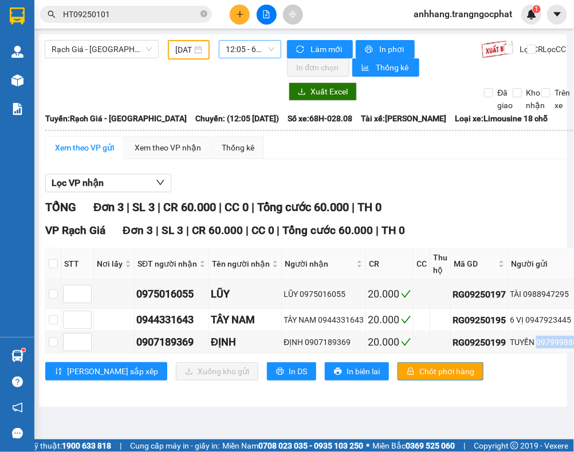
click at [239, 47] on span "12:05 - 68H-028.08" at bounding box center [250, 49] width 49 height 17
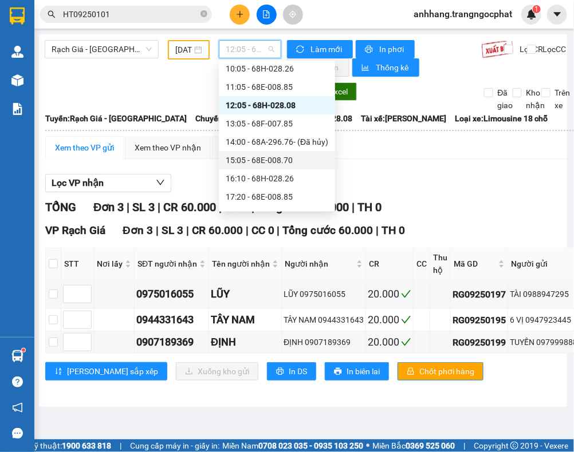
scroll to position [90, 0]
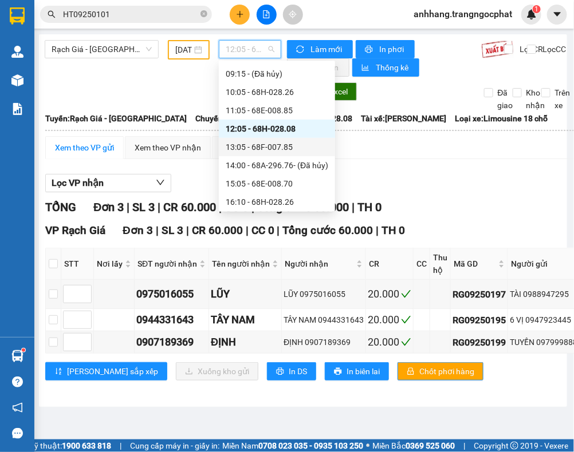
click at [283, 143] on div "13:05 - 68F-007.85" at bounding box center [277, 147] width 103 height 13
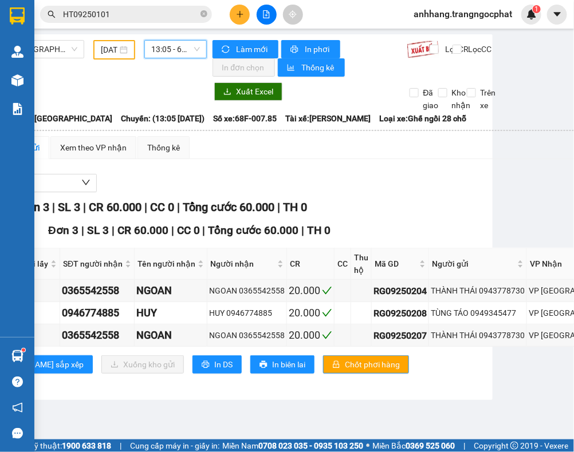
scroll to position [0, 79]
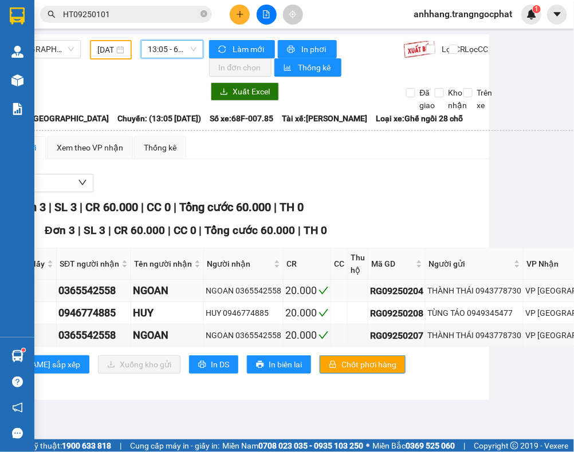
click at [491, 286] on div "THÀNH THÁI 0943778730" at bounding box center [474, 291] width 94 height 13
click at [499, 314] on div "TÙNG TÁO 0949345477" at bounding box center [474, 313] width 94 height 13
click at [487, 342] on div "THÀNH THÁI 0943778730" at bounding box center [474, 335] width 94 height 13
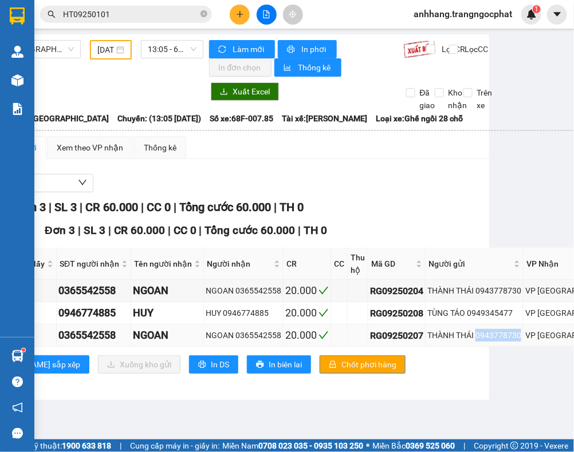
click at [487, 342] on div "THÀNH THÁI 0943778730" at bounding box center [474, 335] width 94 height 13
click at [408, 368] on div "Lưu sắp xếp Xuống kho gửi In DS In biên lai Chốt phơi hàng" at bounding box center [399, 365] width 864 height 18
click at [152, 52] on span "13:05 - 68F-007.85" at bounding box center [172, 49] width 49 height 17
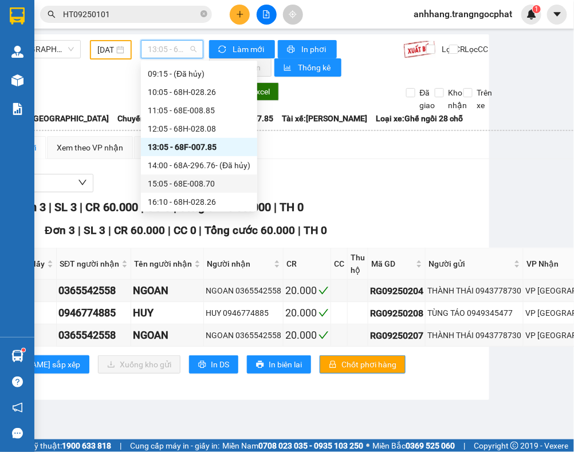
click at [190, 179] on div "15:05 - 68E-008.70" at bounding box center [199, 184] width 103 height 13
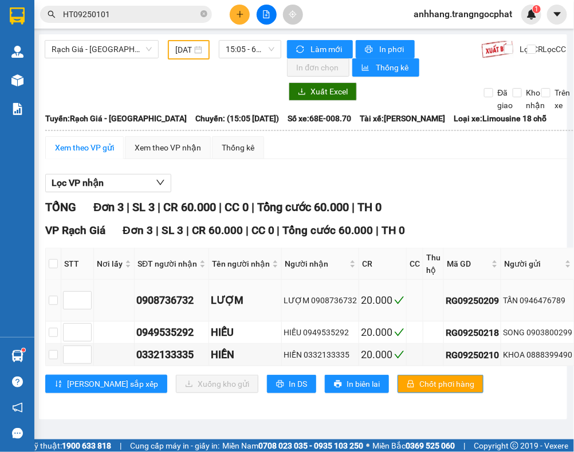
click at [537, 301] on div "TẤN 0946476789" at bounding box center [537, 300] width 69 height 13
click at [537, 334] on div "SONG 0903800299" at bounding box center [537, 332] width 69 height 13
click at [551, 356] on div "KHOA 0888399490" at bounding box center [537, 355] width 69 height 13
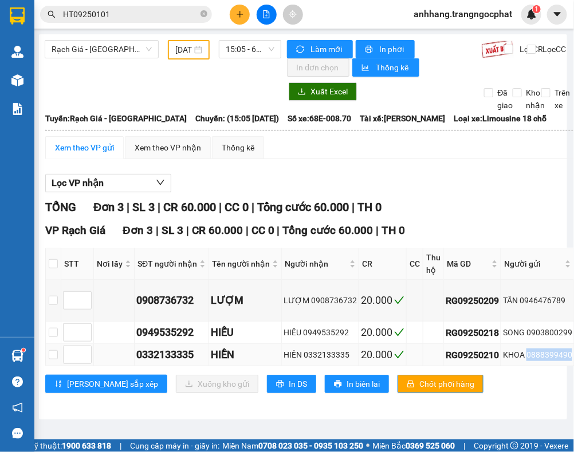
click at [551, 356] on div "KHOA 0888399490" at bounding box center [537, 355] width 69 height 13
click at [444, 210] on div "TỔNG Đơn 3 | SL 3 | CR 60.000 | CC 0 | Tổng cước 60.000 | TH 0" at bounding box center [486, 208] width 882 height 18
click at [248, 53] on span "15:05 - 68E-008.70" at bounding box center [250, 49] width 49 height 17
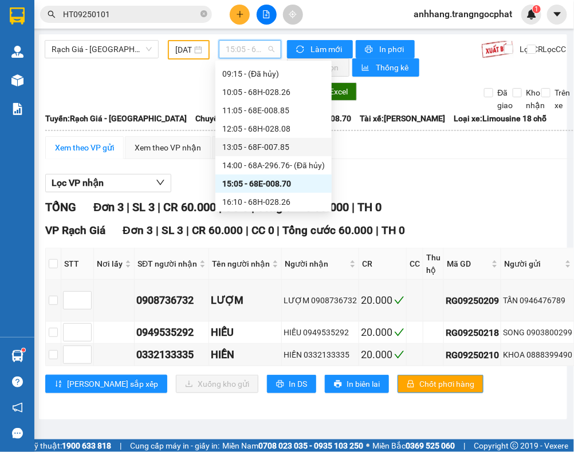
scroll to position [161, 0]
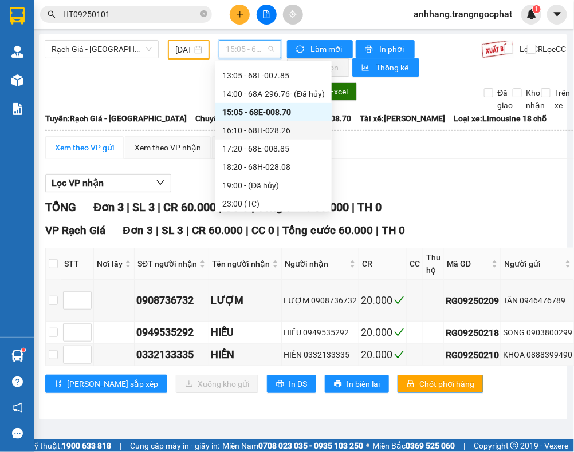
click at [263, 124] on div "16:10 - 68H-028.26" at bounding box center [273, 130] width 103 height 13
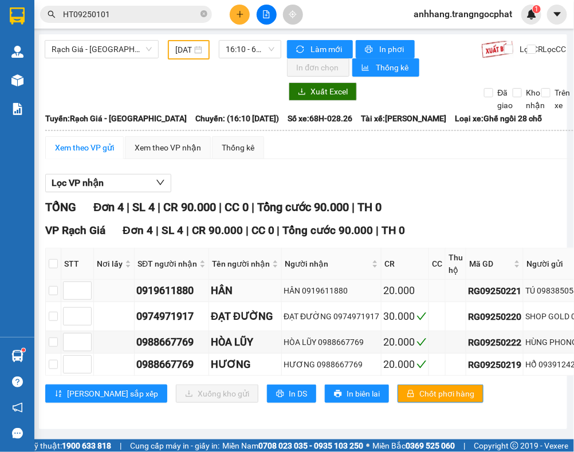
click at [546, 291] on div "TÚ 0983850543" at bounding box center [575, 291] width 100 height 13
click at [550, 291] on div "TÚ 0983850543" at bounding box center [575, 291] width 100 height 13
click at [551, 293] on div "TÚ 0983850543" at bounding box center [575, 291] width 100 height 13
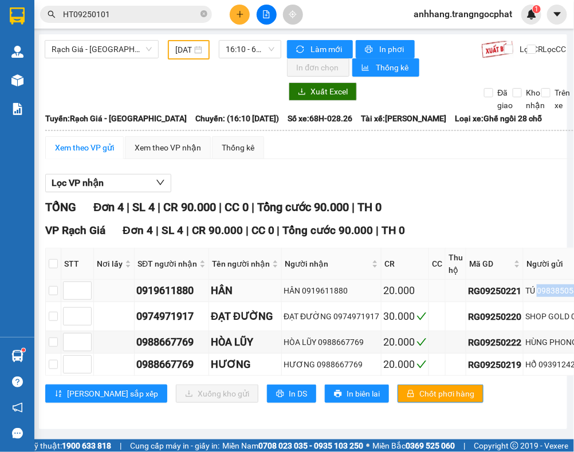
click at [551, 293] on div "TÚ 0983850543" at bounding box center [575, 291] width 100 height 13
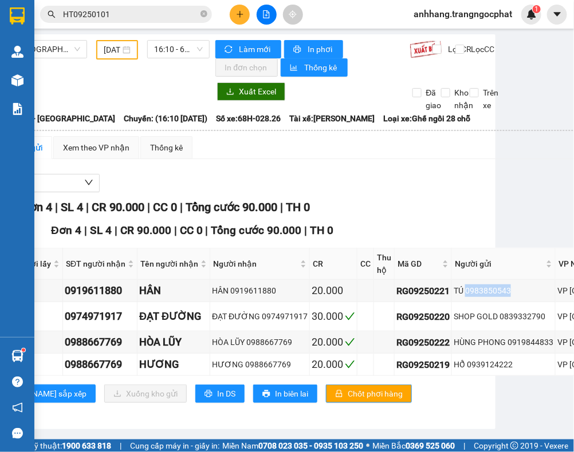
scroll to position [0, 86]
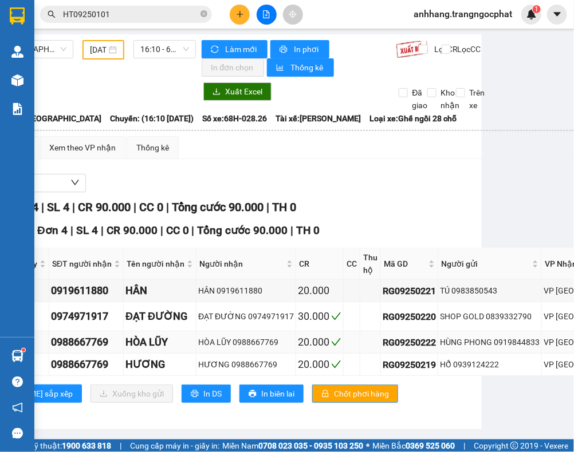
click at [504, 346] on div "HÙNG PHONG 0919844833" at bounding box center [490, 342] width 100 height 13
click at [479, 370] on div "HỔ 0939124222" at bounding box center [490, 364] width 100 height 13
click at [391, 200] on div "TỔNG Đơn 4 | SL 4 | CR 90.000 | CC 0 | Tổng cước 90.000 | TH 0" at bounding box center [424, 208] width 928 height 18
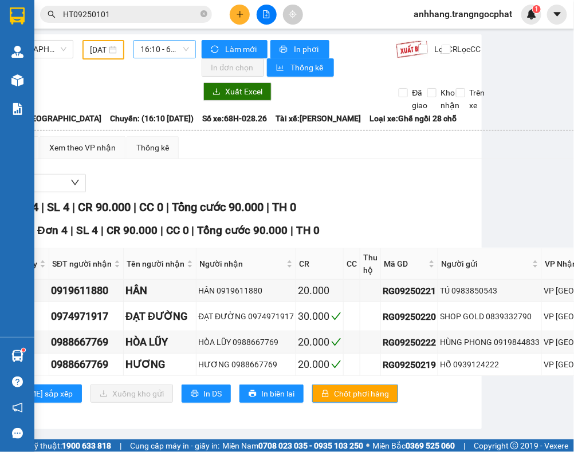
click at [146, 50] on span "16:10 - 68H-028.26" at bounding box center [164, 49] width 49 height 17
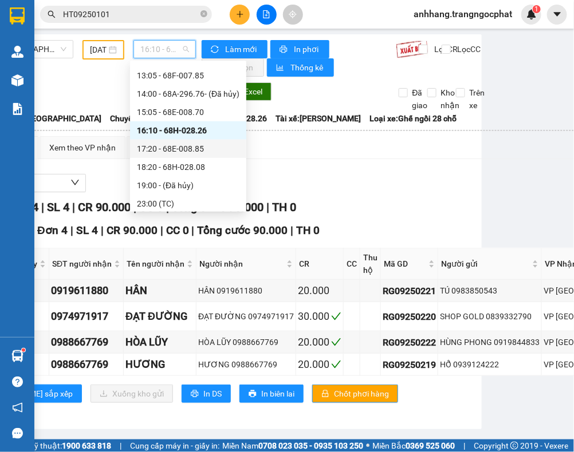
click at [195, 147] on div "17:20 - 68E-008.85" at bounding box center [188, 149] width 103 height 13
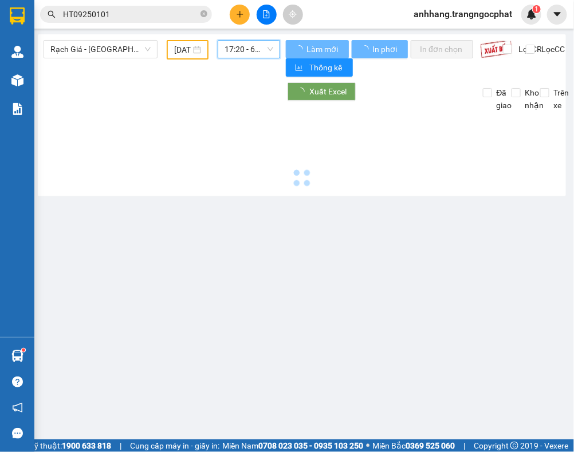
scroll to position [0, 1]
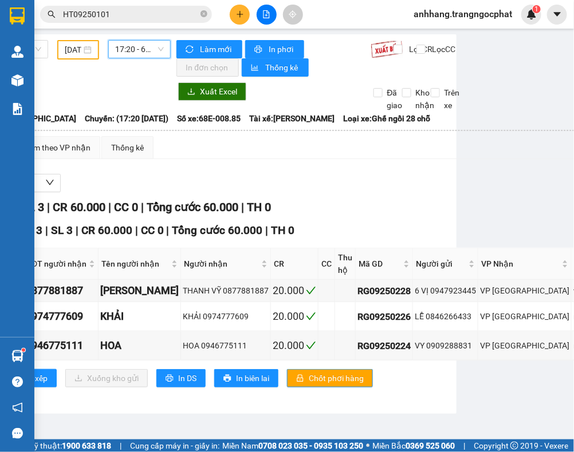
scroll to position [0, 129]
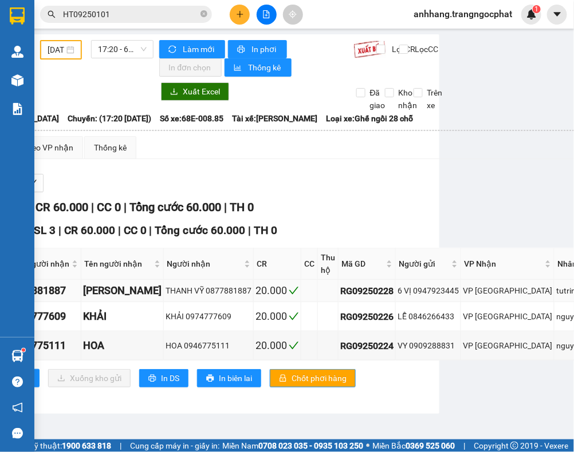
click at [425, 294] on div "6 VỊ 0947923445" at bounding box center [427, 291] width 61 height 13
click at [423, 318] on div "LỄ 0846266433" at bounding box center [427, 316] width 61 height 13
click at [413, 342] on div "VY 0909288831" at bounding box center [427, 346] width 61 height 13
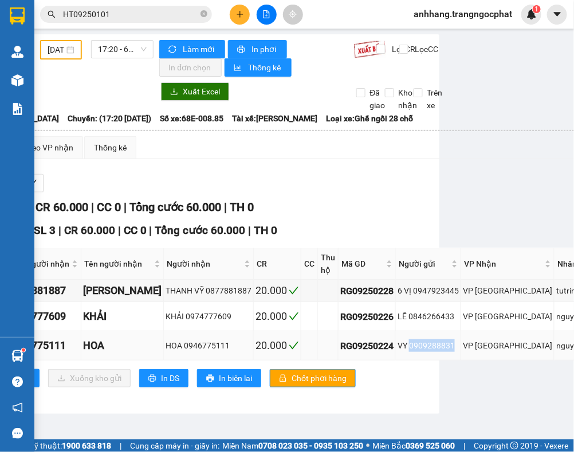
click at [413, 342] on div "VY 0909288831" at bounding box center [427, 346] width 61 height 13
click at [117, 53] on span "17:20 - 68E-008.85" at bounding box center [122, 49] width 49 height 17
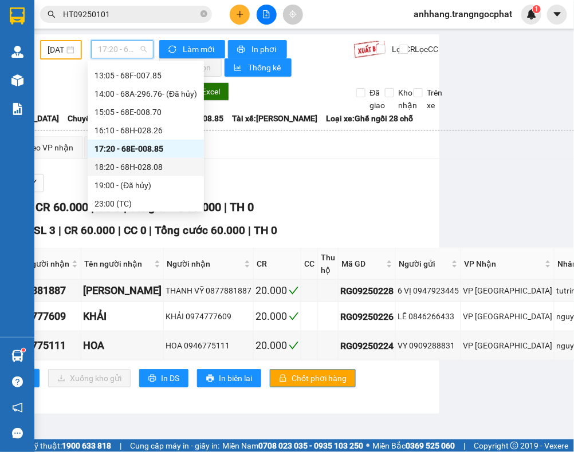
click at [132, 167] on div "18:20 - 68H-028.08" at bounding box center [145, 167] width 103 height 13
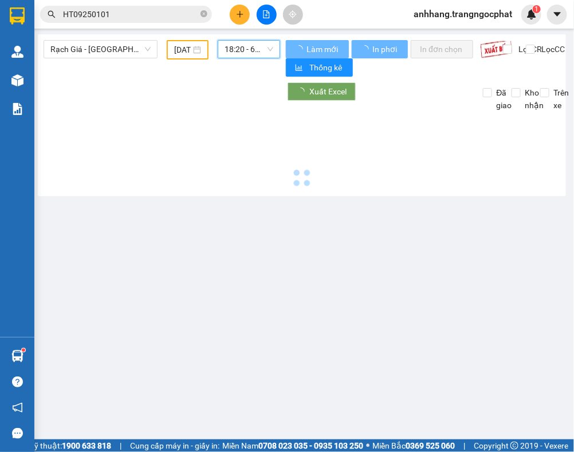
scroll to position [0, 1]
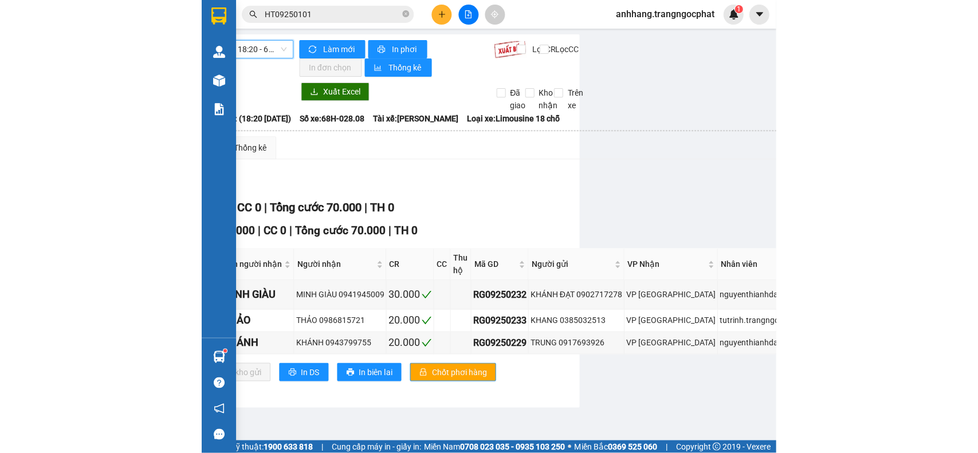
scroll to position [0, 261]
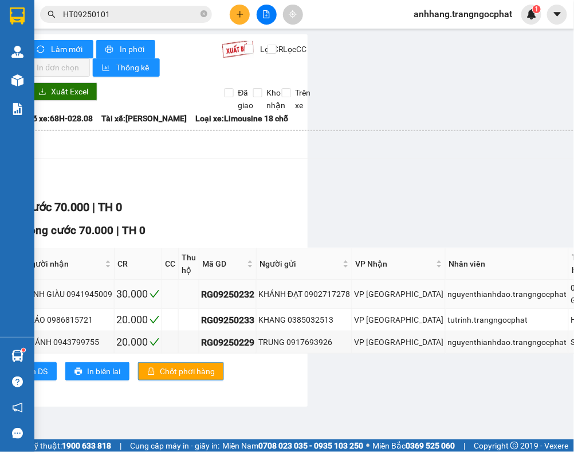
click at [325, 297] on div "KHÁNH ĐẠT 0902717278" at bounding box center [304, 294] width 92 height 13
click at [298, 318] on div "KHANG 0385032513" at bounding box center [304, 320] width 92 height 13
click at [322, 344] on div "TRUNG 0917693926" at bounding box center [304, 342] width 92 height 13
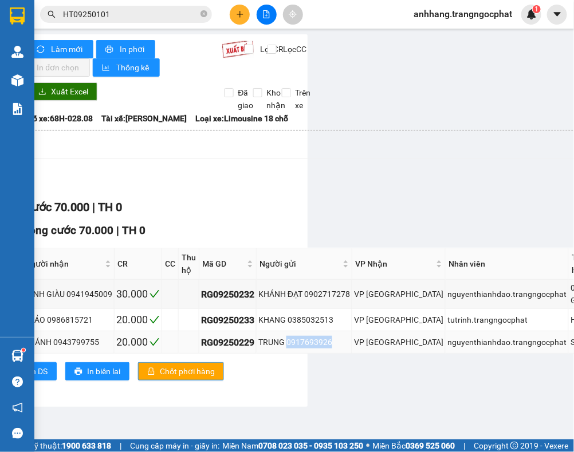
click at [322, 344] on div "TRUNG 0917693926" at bounding box center [304, 342] width 92 height 13
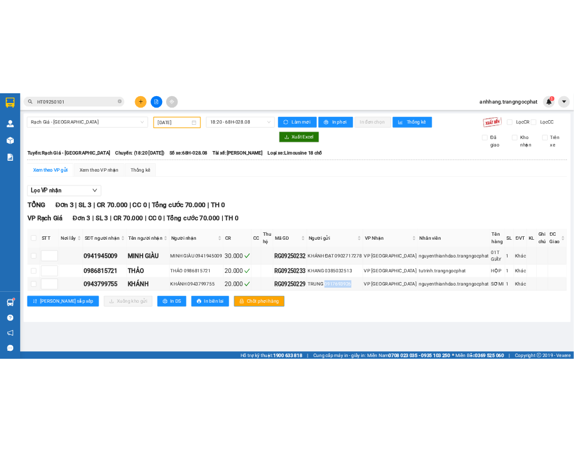
scroll to position [0, 0]
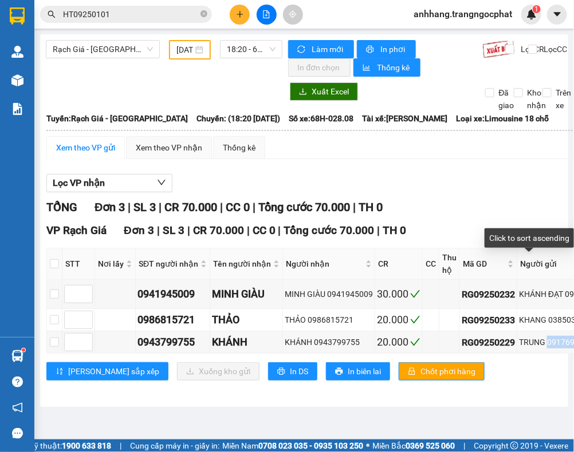
click at [487, 184] on div "Lọc VP nhận" at bounding box center [502, 183] width 913 height 19
click at [179, 53] on input "04/09/2025" at bounding box center [184, 50] width 17 height 13
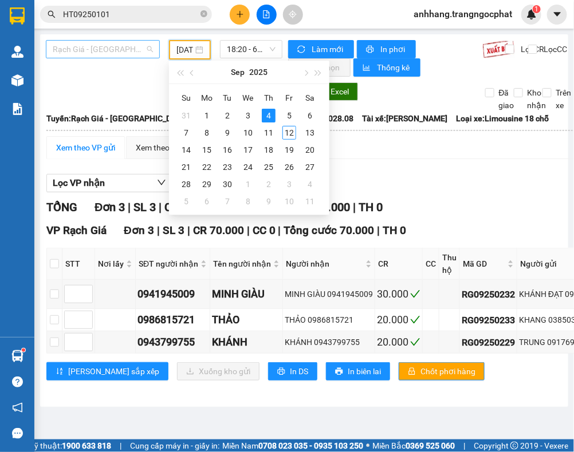
click at [116, 49] on span "Rạch Giá - Hà Tiên" at bounding box center [103, 49] width 100 height 17
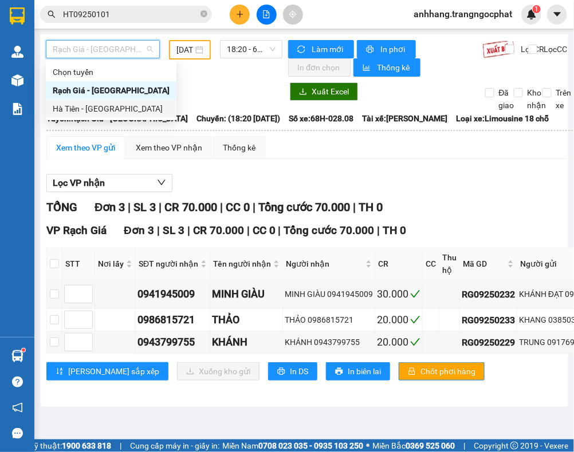
click at [86, 106] on div "Hà Tiên - [GEOGRAPHIC_DATA]" at bounding box center [111, 109] width 117 height 13
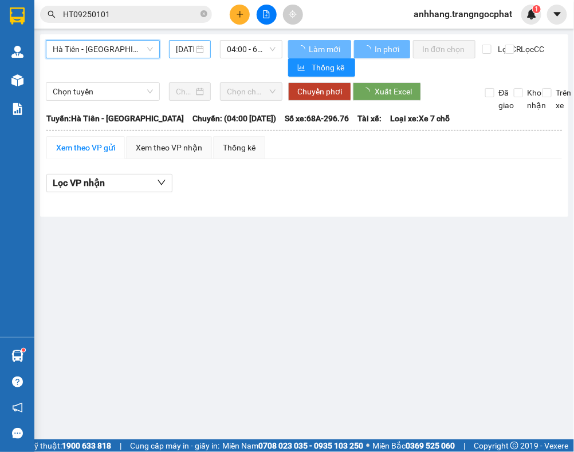
click at [178, 50] on input "12/09/2025" at bounding box center [185, 49] width 18 height 13
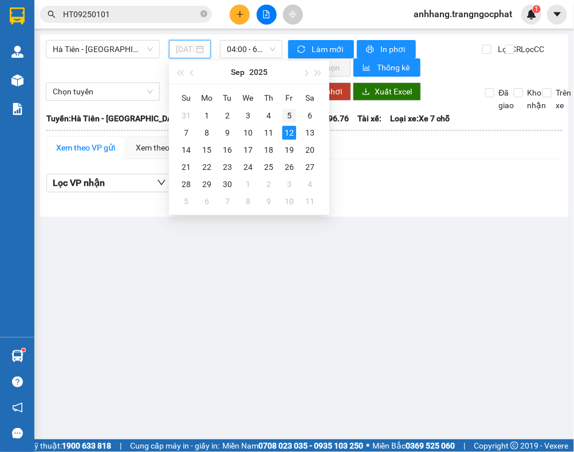
click at [288, 113] on div "5" at bounding box center [289, 116] width 14 height 14
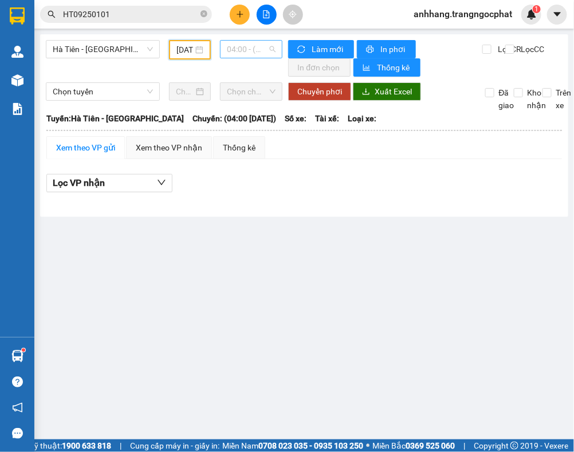
click at [242, 52] on span "04:00 - (Đã hủy)" at bounding box center [251, 49] width 49 height 17
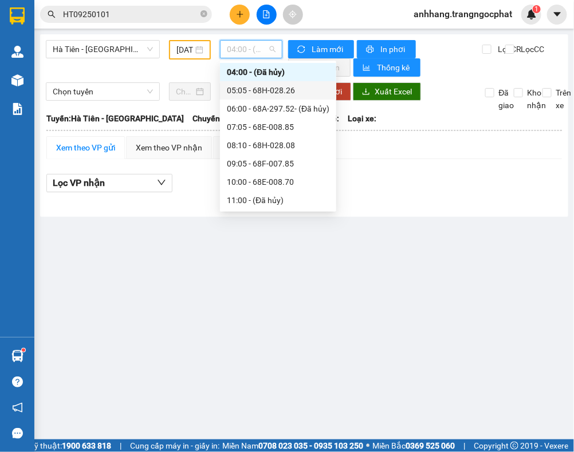
click at [257, 92] on div "05:05 - 68H-028.26" at bounding box center [278, 90] width 103 height 13
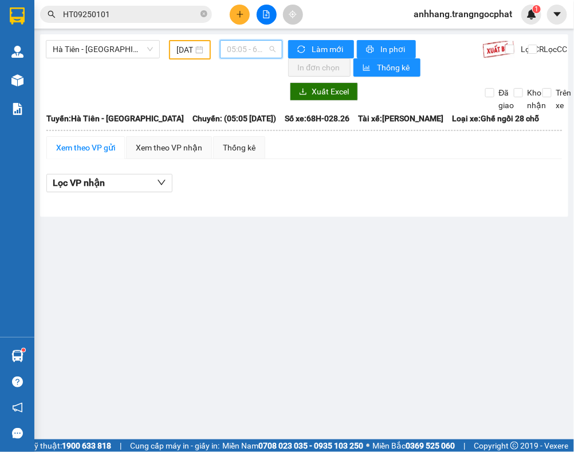
click at [247, 57] on span "05:05 - 68H-028.26" at bounding box center [251, 49] width 49 height 17
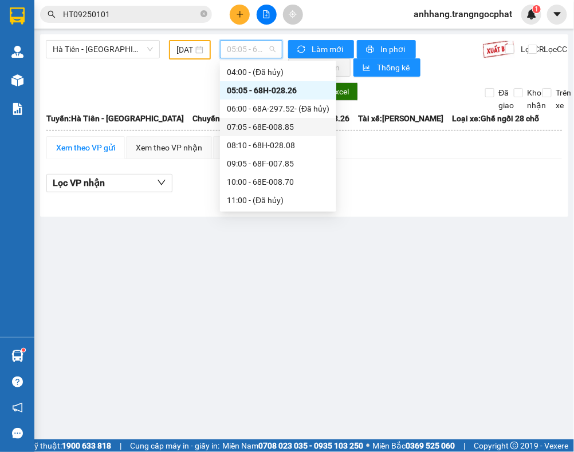
click at [262, 126] on div "07:05 - 68E-008.85" at bounding box center [278, 127] width 103 height 13
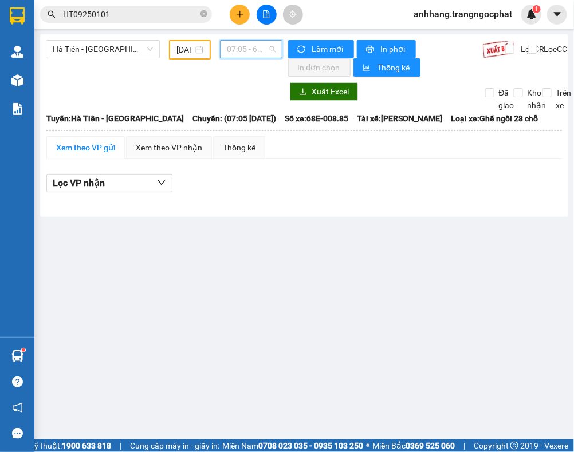
click at [245, 49] on span "07:05 - 68E-008.85" at bounding box center [251, 49] width 49 height 17
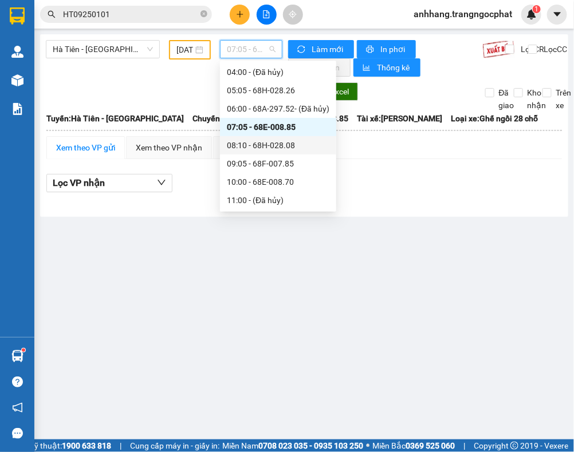
click at [255, 141] on div "08:10 - 68H-028.08" at bounding box center [278, 145] width 103 height 13
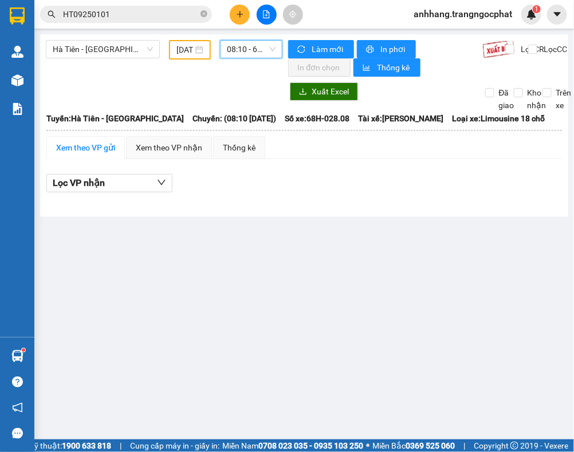
click at [251, 50] on span "08:10 - 68H-028.08" at bounding box center [251, 49] width 49 height 17
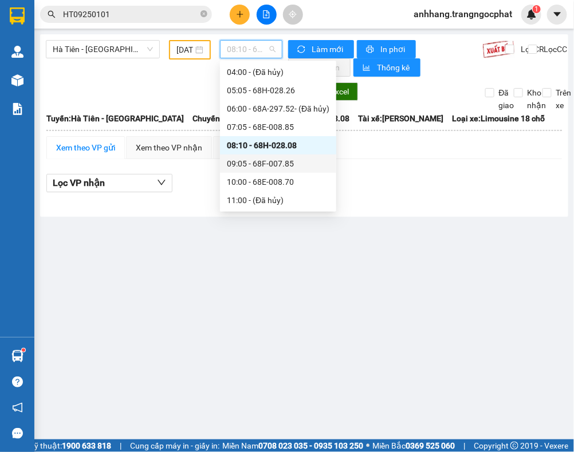
click at [266, 167] on div "09:05 - 68F-007.85" at bounding box center [278, 163] width 103 height 13
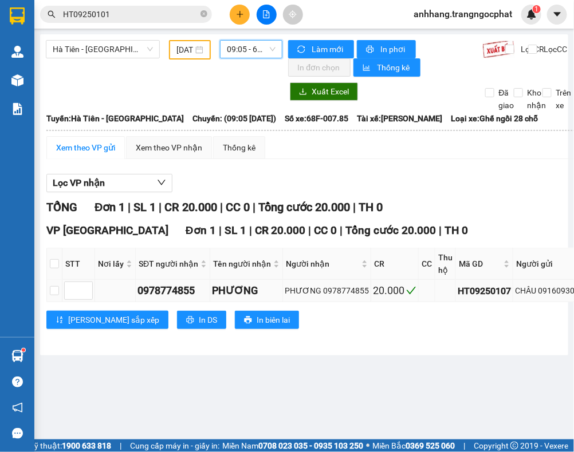
click at [551, 297] on div "CHÂU 0916093015" at bounding box center [549, 291] width 69 height 13
click at [176, 49] on input "05/09/2025" at bounding box center [184, 50] width 17 height 13
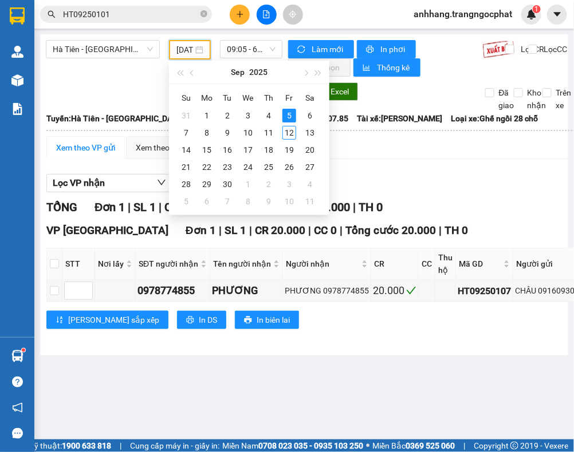
type input "05/09/2025"
click at [450, 175] on div "Lọc VP nhận" at bounding box center [456, 183] width 821 height 19
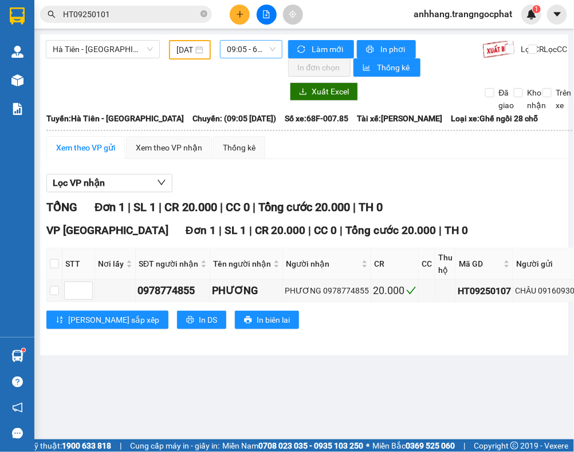
click at [241, 53] on span "09:05 - 68F-007.85" at bounding box center [251, 49] width 49 height 17
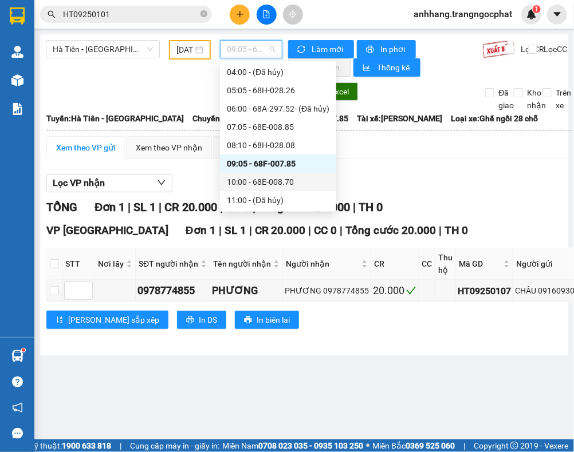
click at [255, 179] on div "10:00 - 68E-008.70" at bounding box center [278, 182] width 103 height 13
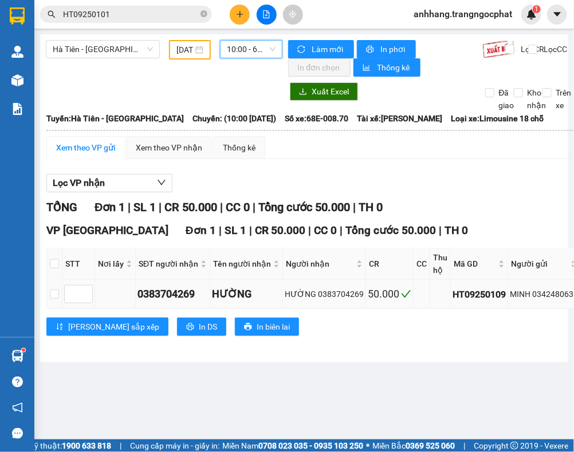
click at [547, 295] on div "MINH 0342480635" at bounding box center [544, 294] width 68 height 13
click at [237, 50] on span "10:00 - 68E-008.70" at bounding box center [251, 49] width 49 height 17
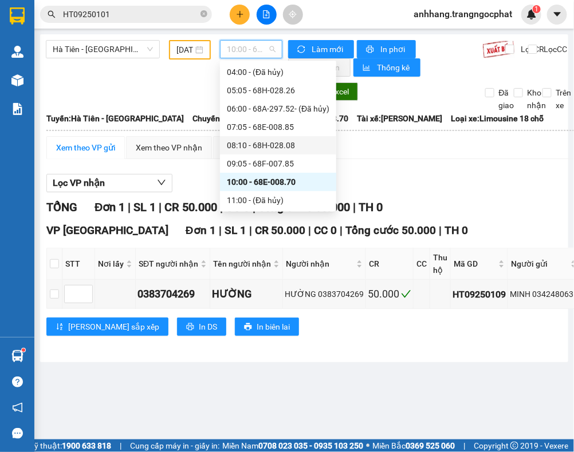
scroll to position [90, 0]
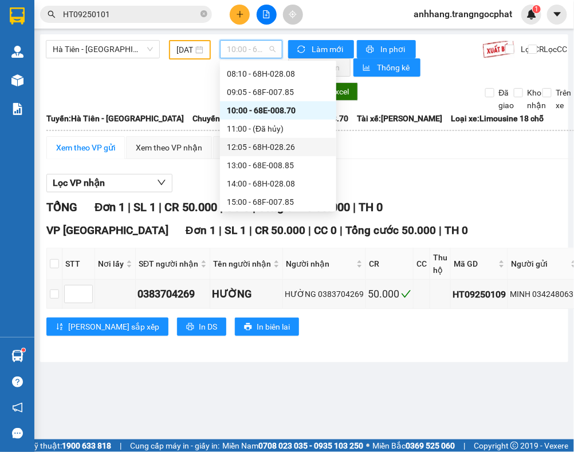
click at [296, 146] on div "12:05 - 68H-028.26" at bounding box center [278, 147] width 103 height 13
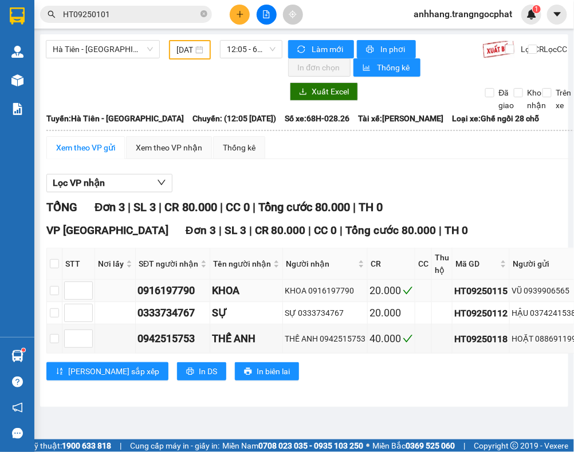
click at [539, 291] on div "VŨ 0939906565" at bounding box center [545, 291] width 69 height 13
click at [547, 317] on div "HẬU 0374241538" at bounding box center [545, 313] width 69 height 13
click at [551, 342] on div "HOẶT 0886911999" at bounding box center [545, 339] width 69 height 13
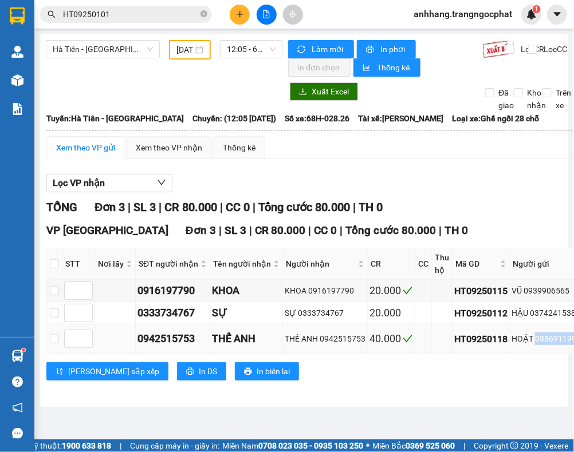
click at [551, 342] on div "HOẶT 0886911999" at bounding box center [545, 339] width 69 height 13
click at [251, 45] on span "12:05 - 68H-028.26" at bounding box center [251, 49] width 49 height 17
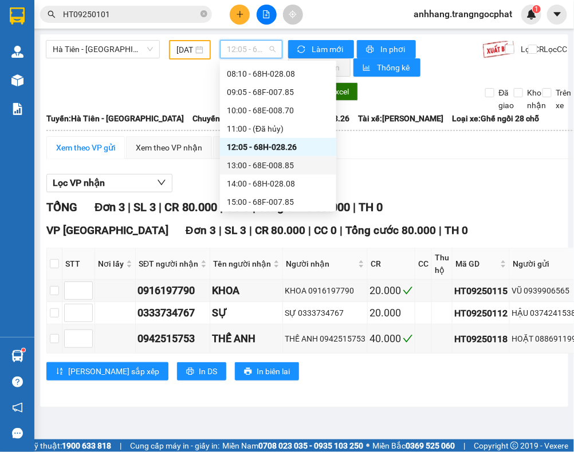
click at [255, 164] on div "13:00 - 68E-008.85" at bounding box center [278, 165] width 103 height 13
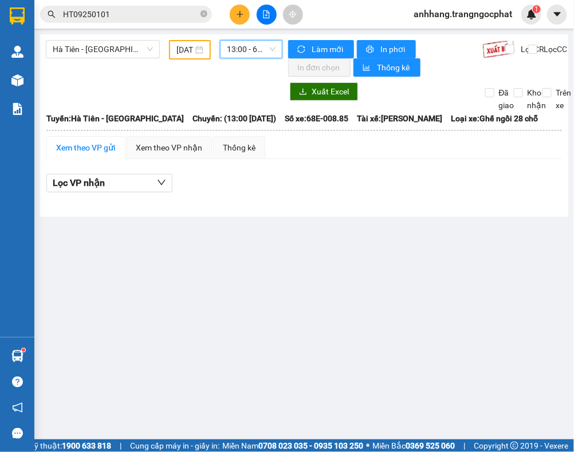
click at [239, 53] on span "13:00 - 68E-008.85" at bounding box center [251, 49] width 49 height 17
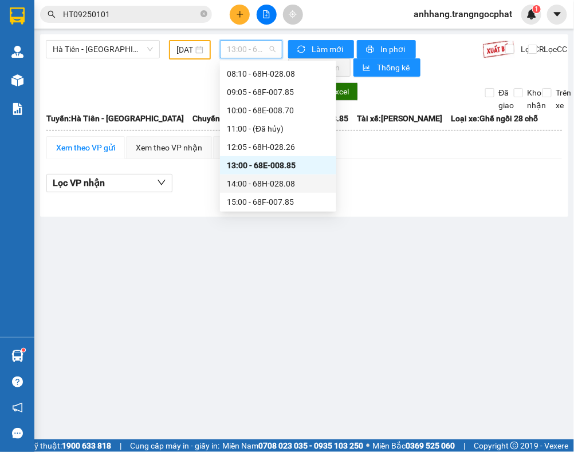
click at [253, 181] on div "14:00 - 68H-028.08" at bounding box center [278, 184] width 103 height 13
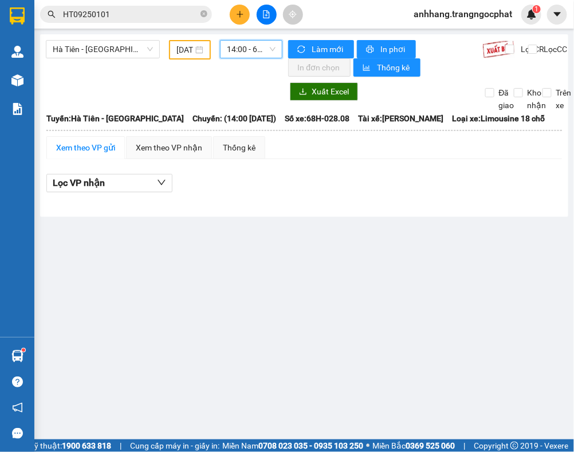
click at [250, 52] on span "14:00 - 68H-028.08" at bounding box center [251, 49] width 49 height 17
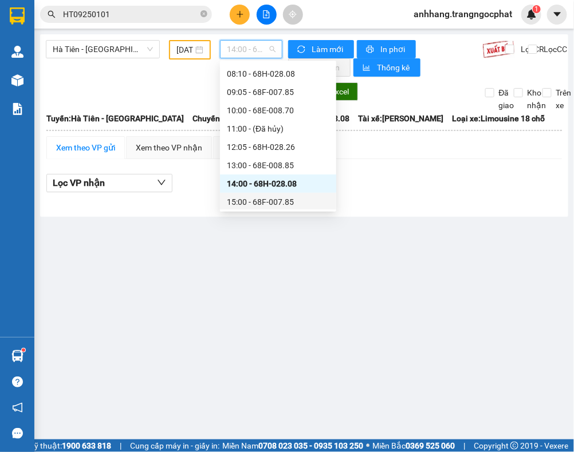
click at [265, 201] on div "15:00 - 68F-007.85" at bounding box center [278, 202] width 103 height 13
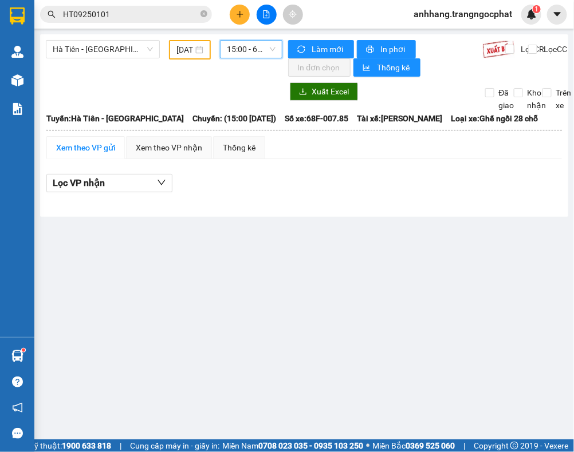
click at [247, 50] on span "15:00 - 68F-007.85" at bounding box center [251, 49] width 49 height 17
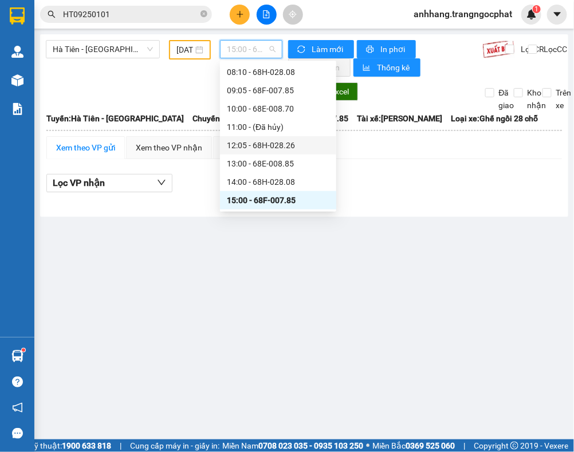
scroll to position [163, 0]
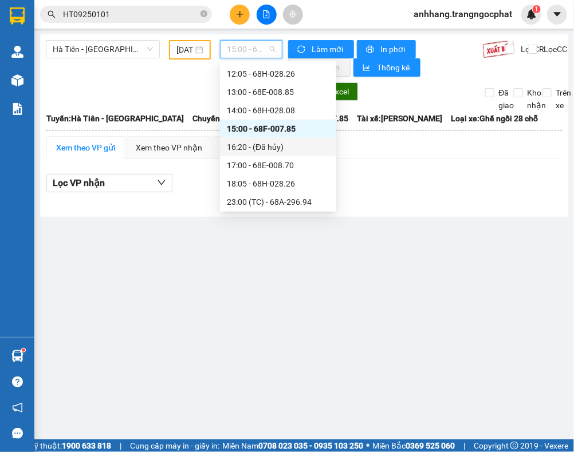
click at [271, 143] on div "16:20 - (Đã hủy)" at bounding box center [278, 147] width 103 height 13
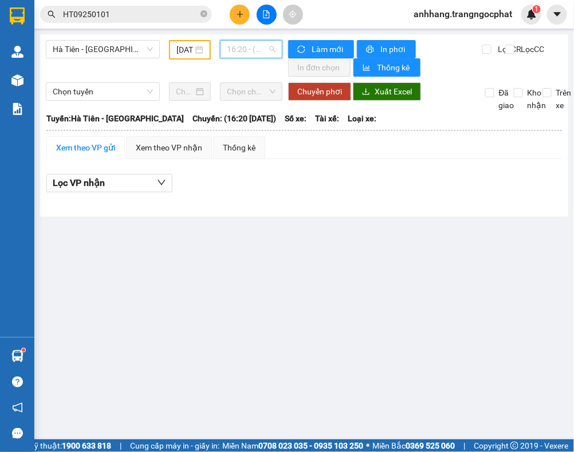
click at [245, 54] on span "16:20 - (Đã hủy)" at bounding box center [251, 49] width 49 height 17
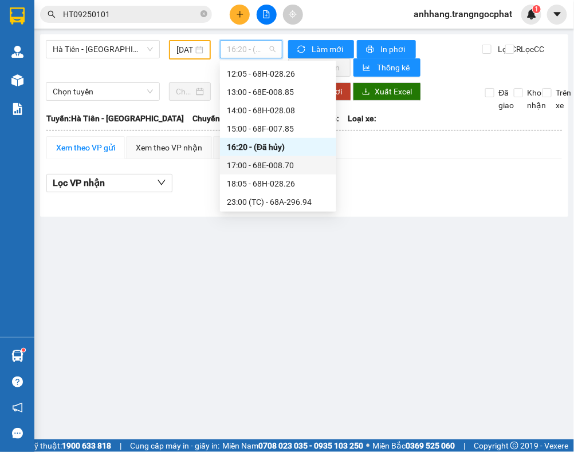
click at [265, 163] on div "17:00 - 68E-008.70" at bounding box center [278, 165] width 103 height 13
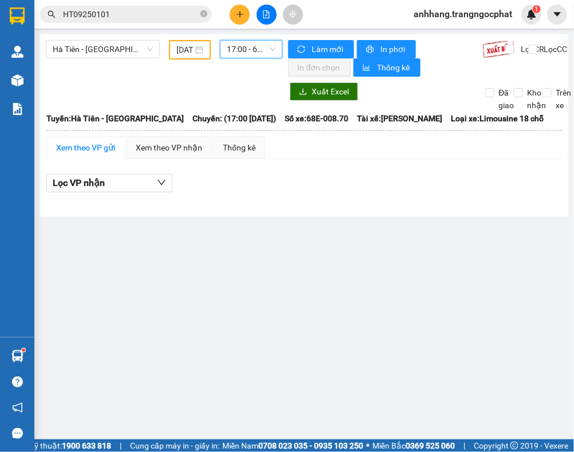
click at [246, 50] on span "17:00 - 68E-008.70" at bounding box center [251, 49] width 49 height 17
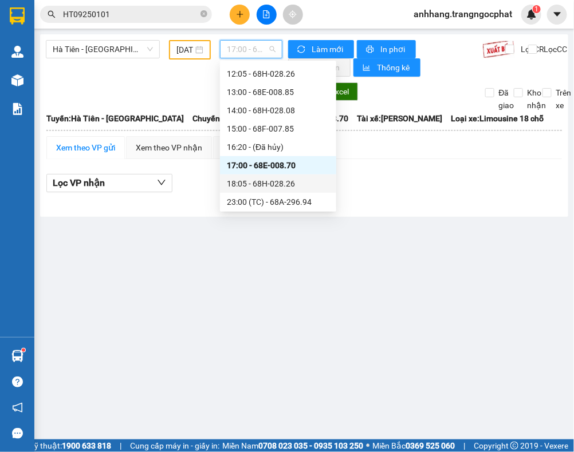
click at [259, 184] on div "18:05 - 68H-028.26" at bounding box center [278, 184] width 103 height 13
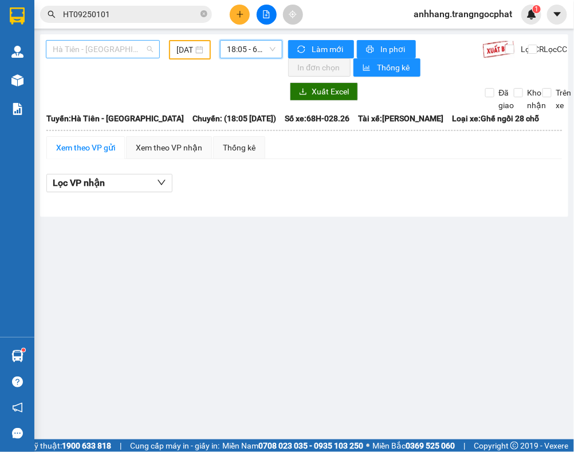
click at [101, 49] on span "Hà Tiên - [GEOGRAPHIC_DATA]" at bounding box center [103, 49] width 100 height 17
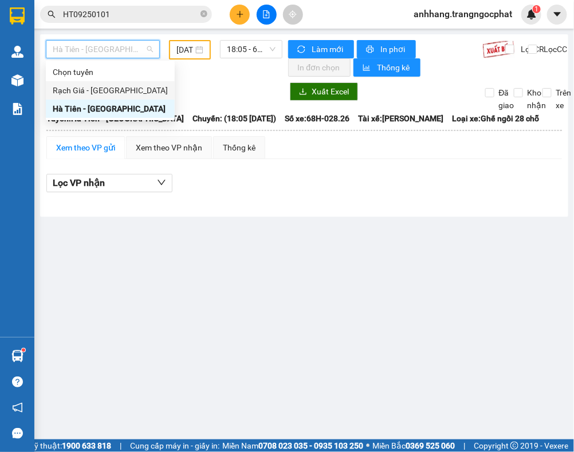
click at [96, 89] on div "Rạch Giá - Hà Tiên" at bounding box center [110, 90] width 115 height 13
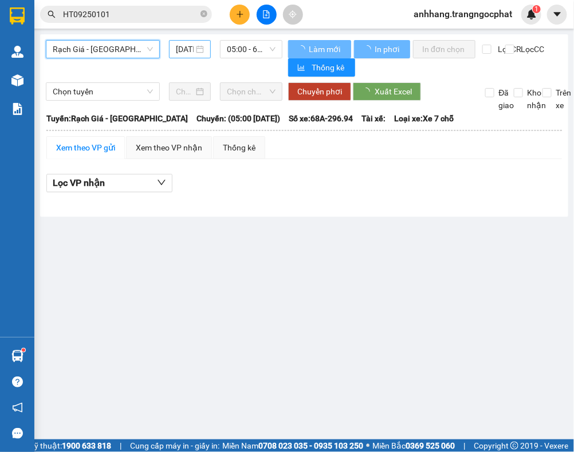
click at [182, 50] on input "12/09/2025" at bounding box center [185, 49] width 18 height 13
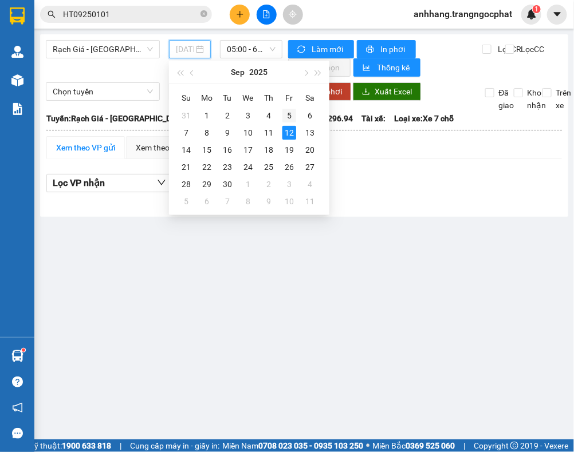
click at [286, 115] on div "5" at bounding box center [289, 116] width 14 height 14
type input "05/09/2025"
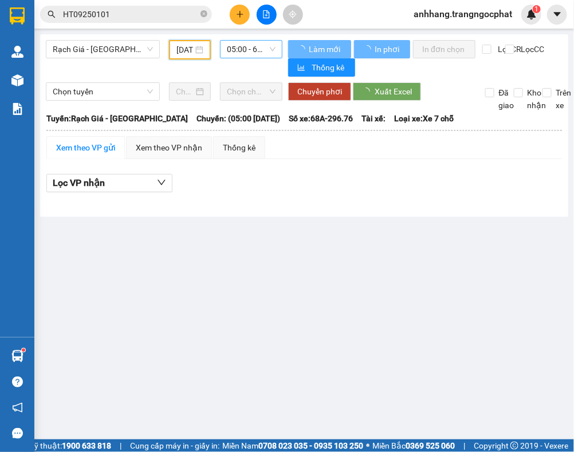
click at [241, 49] on span "05:00 - 68A-296.76 - (Đã hủy)" at bounding box center [251, 49] width 49 height 17
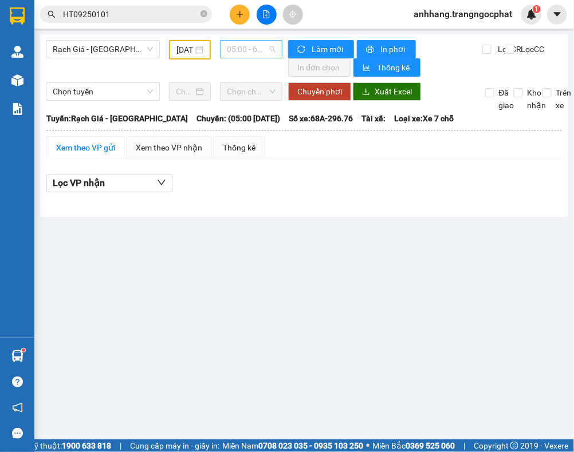
scroll to position [18, 0]
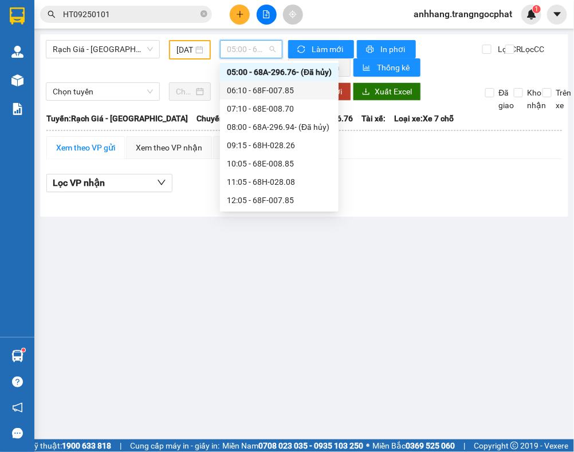
click at [262, 89] on div "06:10 - 68F-007.85" at bounding box center [279, 90] width 105 height 13
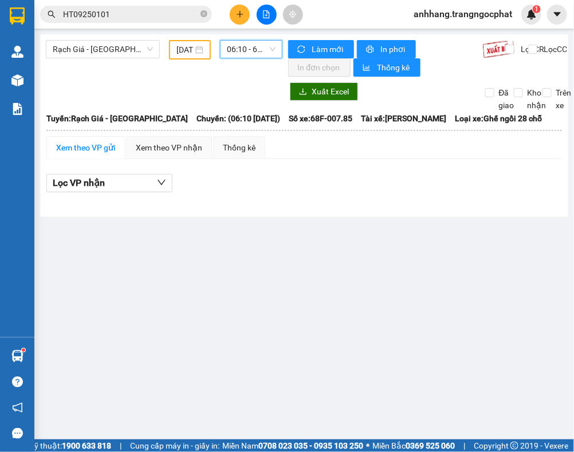
click at [230, 53] on span "06:10 - 68F-007.85" at bounding box center [251, 49] width 49 height 17
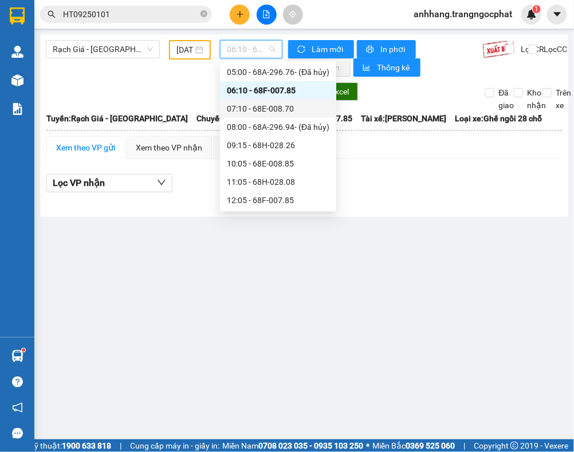
click at [267, 108] on div "07:10 - 68E-008.70" at bounding box center [278, 109] width 103 height 13
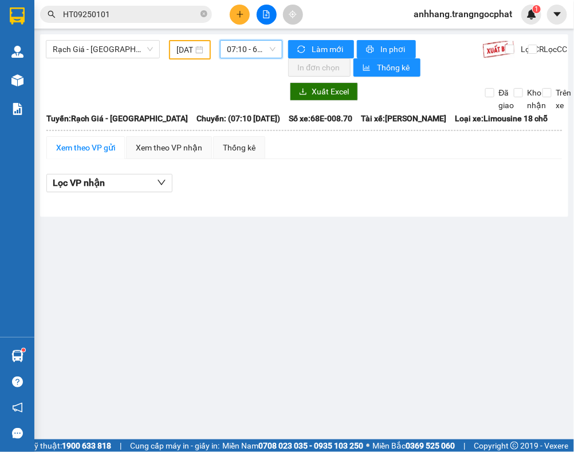
click at [245, 52] on span "07:10 - 68E-008.70" at bounding box center [251, 49] width 49 height 17
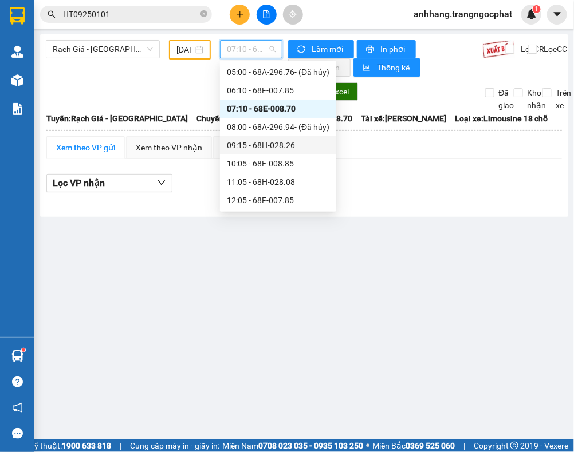
click at [259, 143] on div "09:15 - 68H-028.26" at bounding box center [278, 145] width 103 height 13
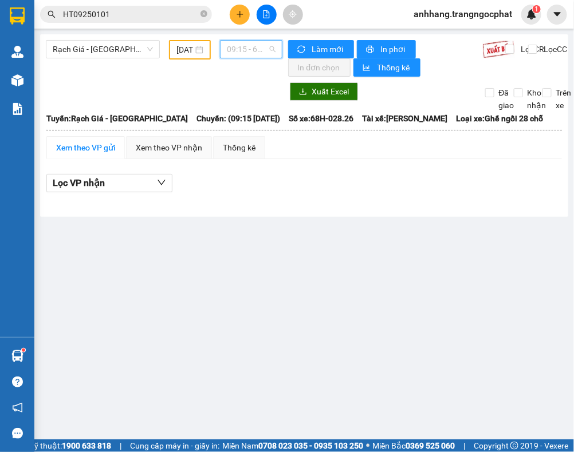
click at [249, 53] on span "09:15 - 68H-028.26" at bounding box center [251, 49] width 49 height 17
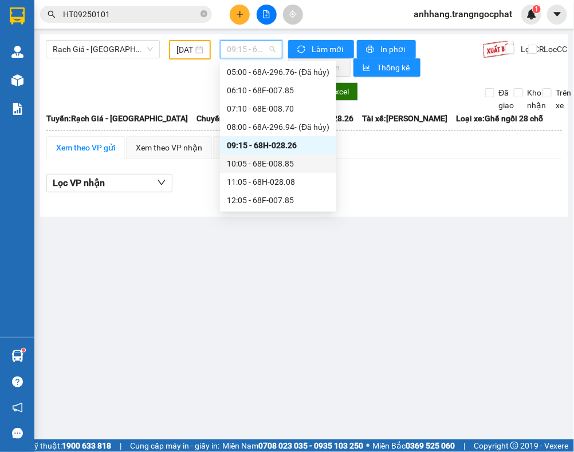
click at [261, 164] on div "10:05 - 68E-008.85" at bounding box center [278, 163] width 103 height 13
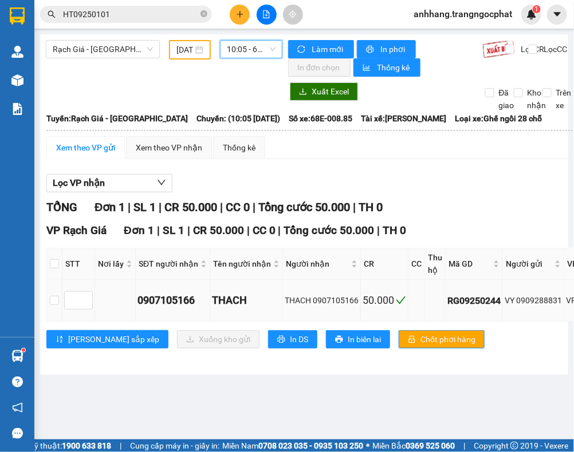
click at [534, 302] on div "VY 0909288831" at bounding box center [533, 300] width 57 height 13
click at [235, 52] on span "10:05 - 68E-008.85" at bounding box center [251, 49] width 49 height 17
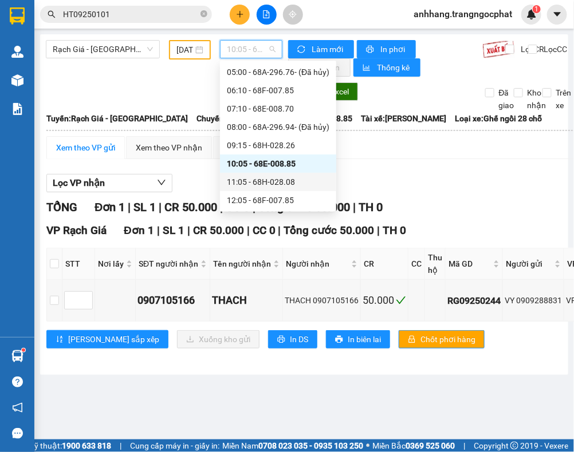
click at [270, 179] on div "11:05 - 68H-028.08" at bounding box center [278, 182] width 103 height 13
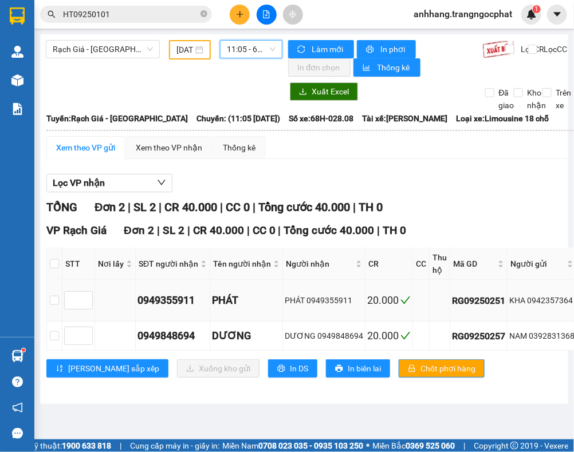
click at [535, 307] on div "KHA 0942357364" at bounding box center [541, 300] width 65 height 13
click at [545, 341] on div "NAM 0392831368" at bounding box center [541, 336] width 65 height 13
click at [237, 47] on span "11:05 - 68H-028.08" at bounding box center [251, 49] width 49 height 17
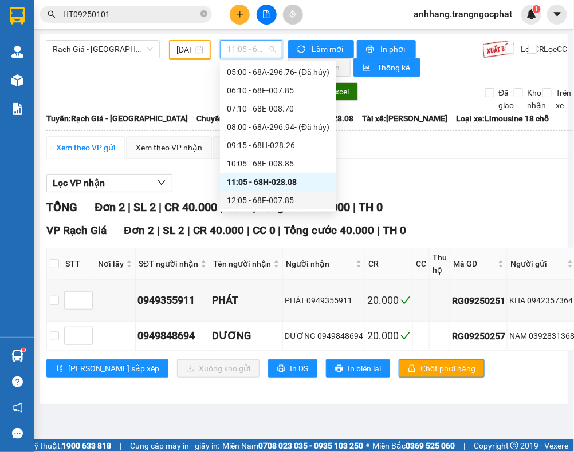
click at [267, 196] on div "12:05 - 68F-007.85" at bounding box center [278, 200] width 103 height 13
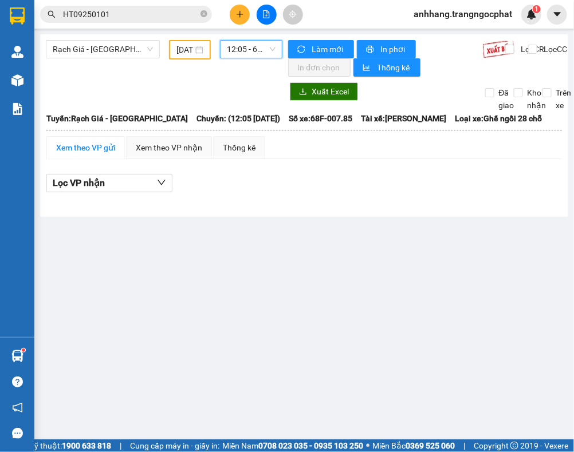
click at [247, 46] on span "12:05 - 68F-007.85" at bounding box center [251, 49] width 49 height 17
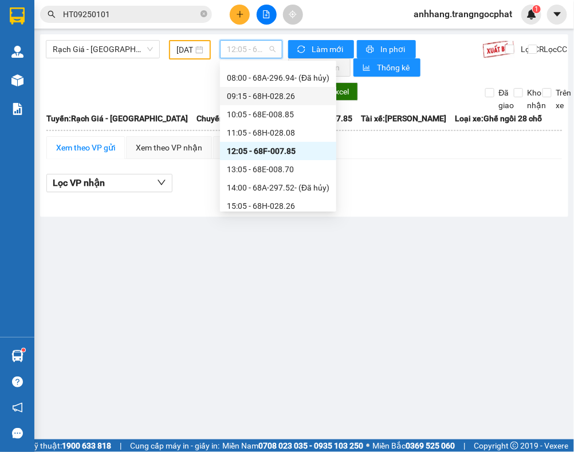
scroll to position [90, 0]
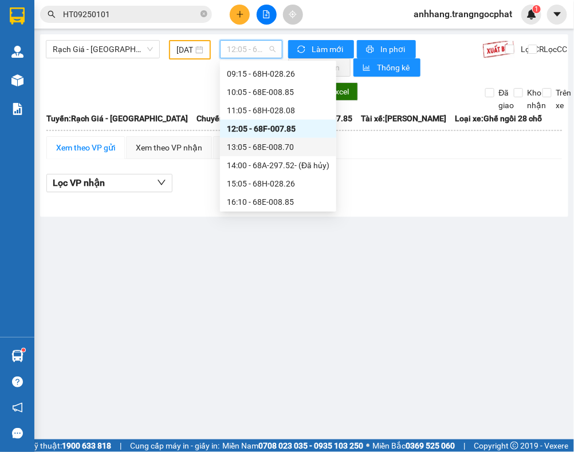
click at [261, 142] on div "13:05 - 68E-008.70" at bounding box center [278, 147] width 103 height 13
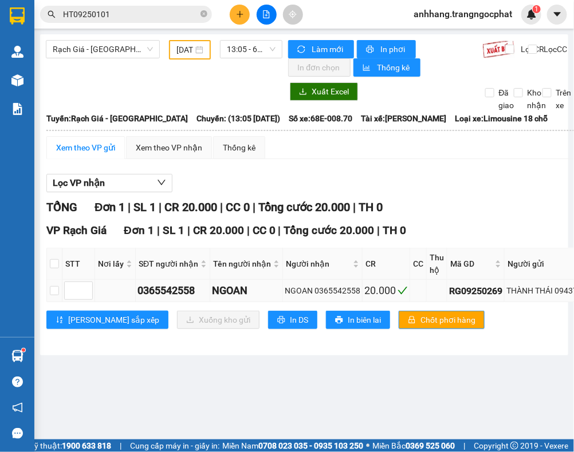
click at [555, 295] on div "THÀNH THÁI 0943778730" at bounding box center [553, 291] width 94 height 13
click at [238, 49] on span "13:05 - 68E-008.70" at bounding box center [251, 49] width 49 height 17
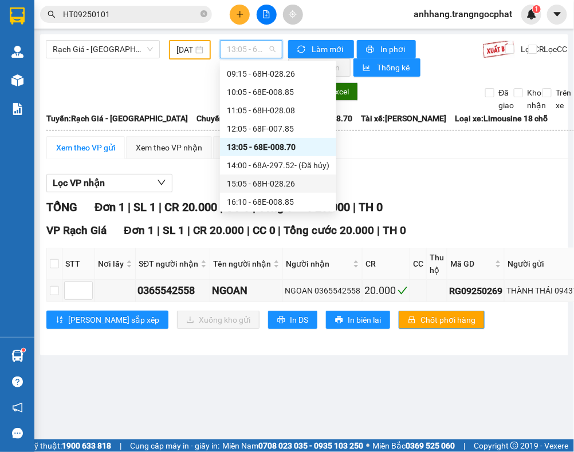
click at [283, 184] on div "15:05 - 68H-028.26" at bounding box center [278, 184] width 103 height 13
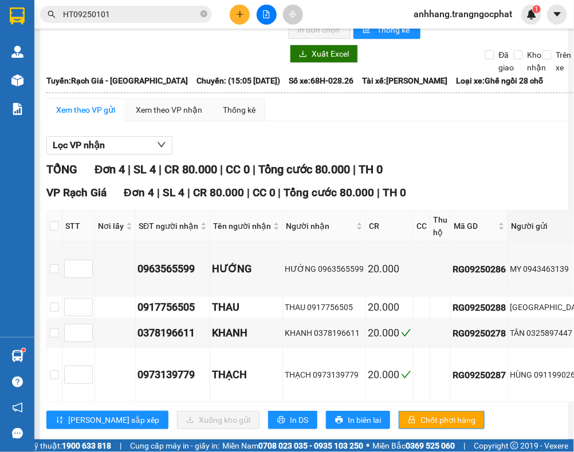
scroll to position [72, 0]
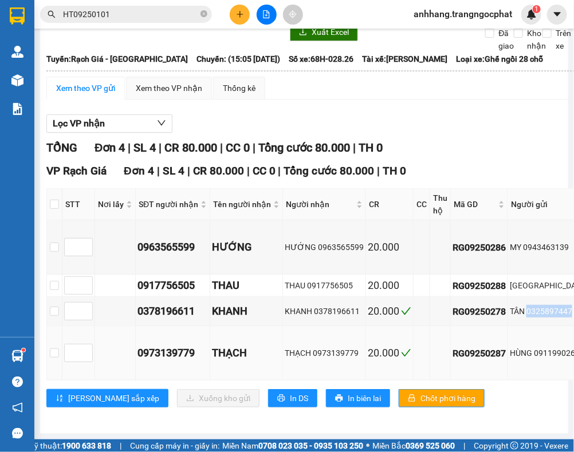
click at [476, 144] on div "TỔNG Đơn 4 | SL 4 | CR 80.000 | CC 0 | Tổng cước 80.000 | TH 0" at bounding box center [542, 148] width 992 height 18
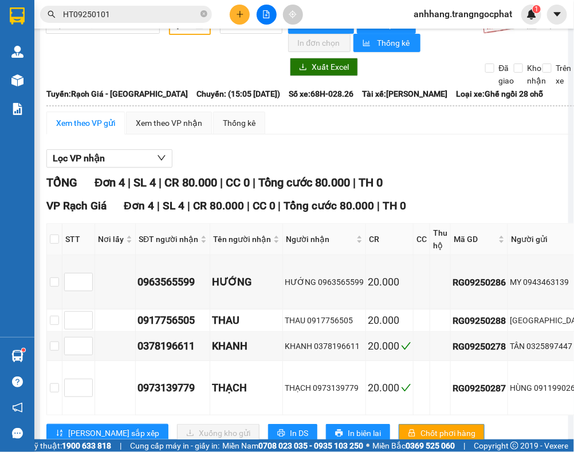
scroll to position [0, 0]
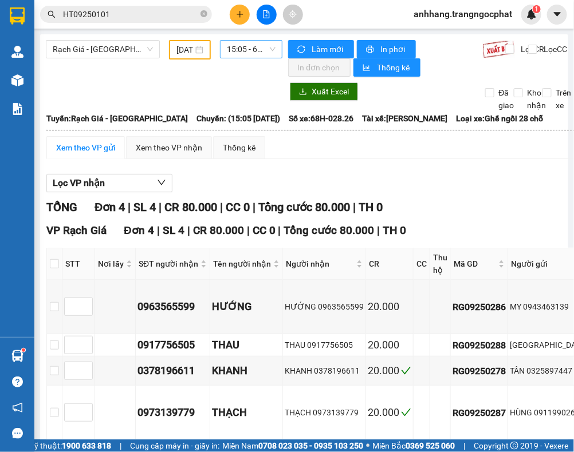
click at [239, 48] on span "15:05 - 68H-028.26" at bounding box center [251, 49] width 49 height 17
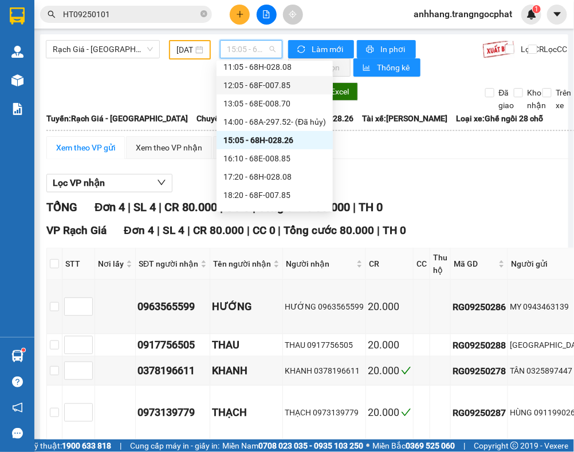
scroll to position [161, 0]
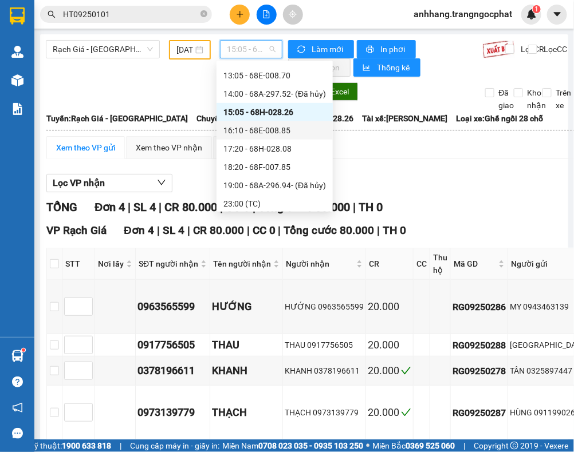
click at [262, 129] on div "16:10 - 68E-008.85" at bounding box center [274, 130] width 103 height 13
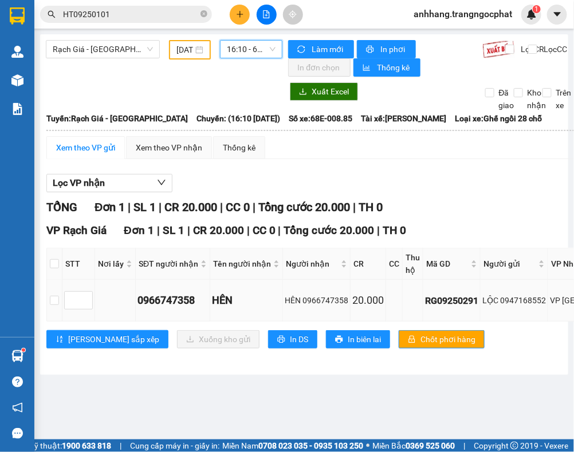
click at [517, 301] on div "LỘC 0947168552" at bounding box center [514, 300] width 64 height 13
click at [229, 54] on span "16:10 - 68E-008.85" at bounding box center [251, 49] width 49 height 17
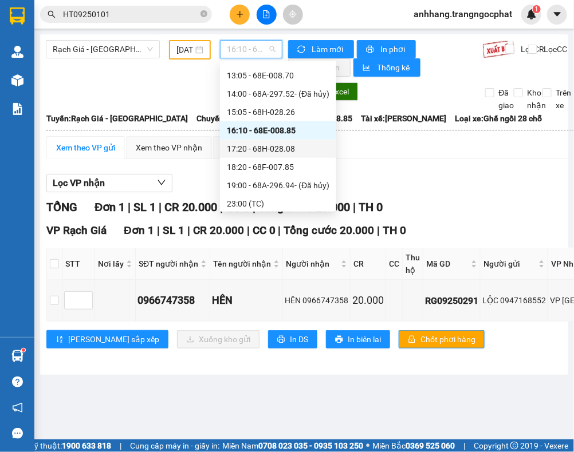
click at [272, 145] on div "17:20 - 68H-028.08" at bounding box center [278, 149] width 103 height 13
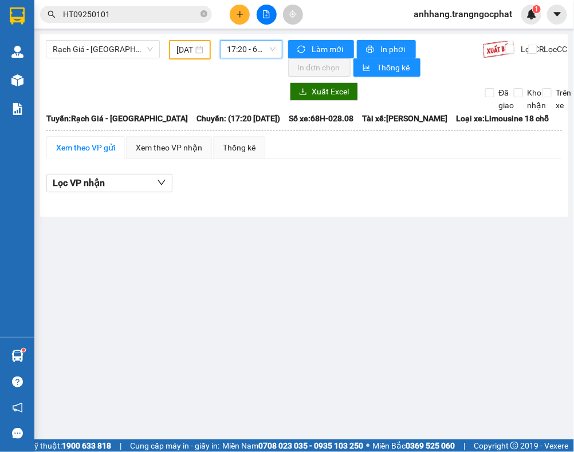
click at [239, 47] on span "17:20 - 68H-028.08" at bounding box center [251, 49] width 49 height 17
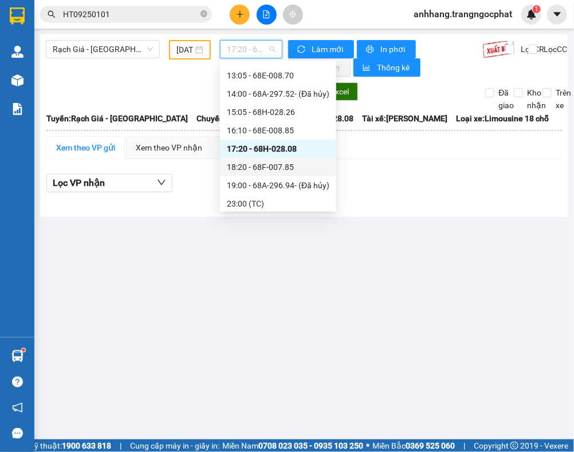
click at [271, 166] on div "18:20 - 68F-007.85" at bounding box center [278, 167] width 103 height 13
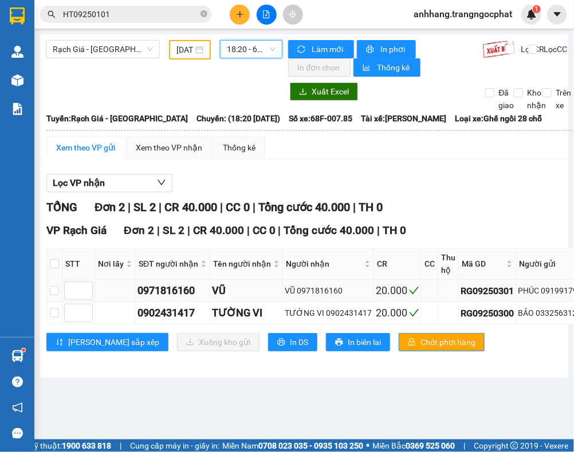
click at [549, 293] on div "PHÚC 0919917989" at bounding box center [552, 291] width 69 height 13
click at [554, 320] on div "BẢO 0332563124" at bounding box center [552, 313] width 69 height 13
click at [551, 315] on div "BẢO 0332563124" at bounding box center [552, 313] width 69 height 13
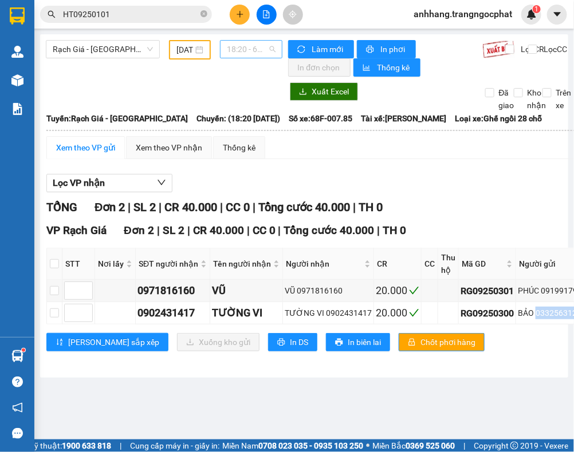
click at [238, 53] on span "18:20 - 68F-007.85" at bounding box center [251, 49] width 49 height 17
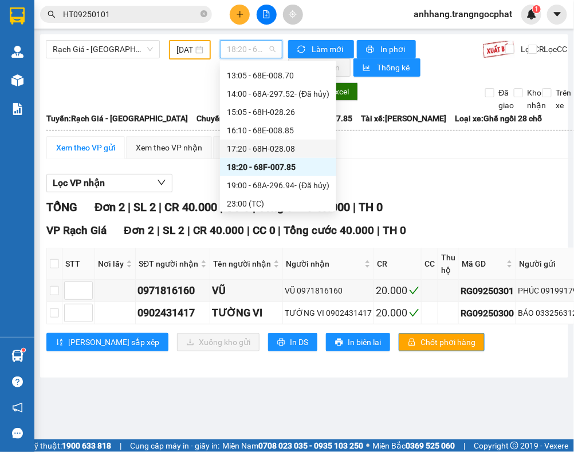
scroll to position [164, 0]
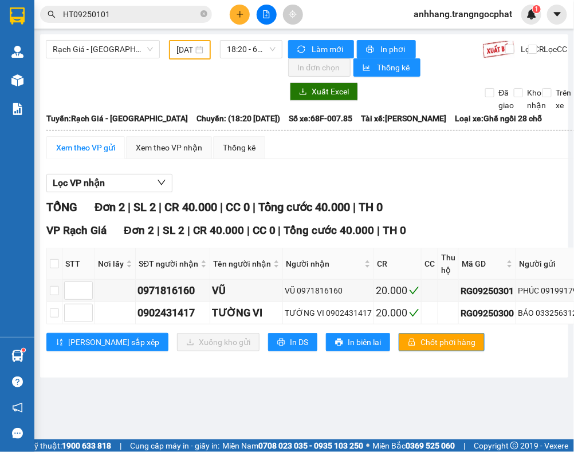
click at [483, 196] on div "Lọc VP nhận TỔNG Đơn 2 | SL 2 | CR 40.000 | CC 0 | Tổng cước 40.000 | TH 0 VP R…" at bounding box center [476, 267] width 861 height 198
click at [465, 194] on div "Lọc VP nhận TỔNG Đơn 2 | SL 2 | CR 40.000 | CC 0 | Tổng cước 40.000 | TH 0 VP R…" at bounding box center [476, 267] width 861 height 198
click at [485, 210] on div "TỔNG Đơn 2 | SL 2 | CR 40.000 | CC 0 | Tổng cước 40.000 | TH 0" at bounding box center [476, 208] width 861 height 18
click at [133, 50] on span "Rạch Giá - Hà Tiên" at bounding box center [103, 49] width 100 height 17
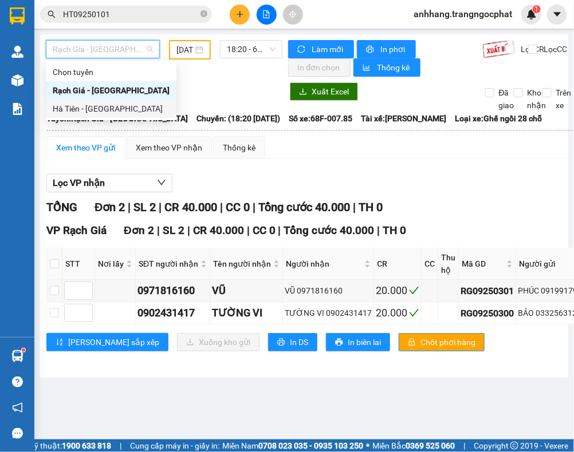
click at [95, 112] on div "Hà Tiên - [GEOGRAPHIC_DATA]" at bounding box center [111, 109] width 117 height 13
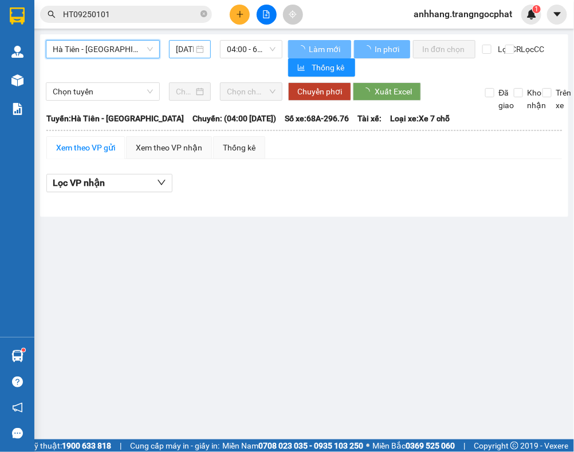
click at [182, 50] on input "12/09/2025" at bounding box center [185, 49] width 18 height 13
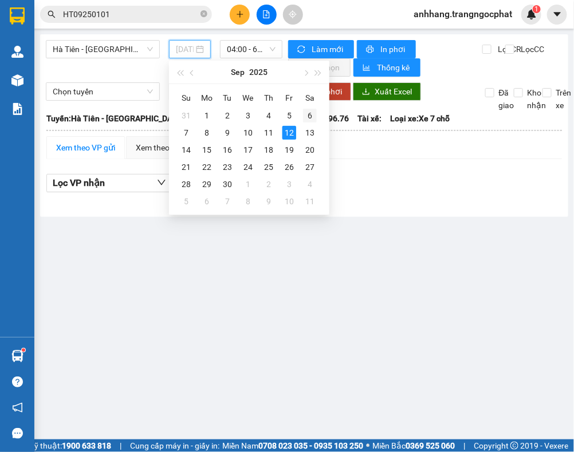
click at [310, 113] on div "6" at bounding box center [310, 116] width 14 height 14
type input "06/09/2025"
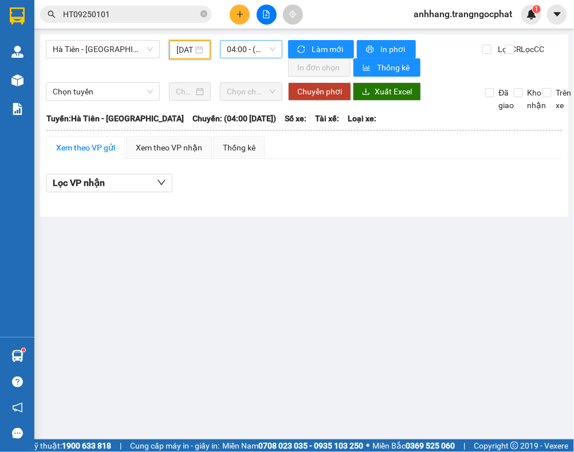
click at [247, 55] on span "04:00 - (Đã hủy)" at bounding box center [251, 49] width 49 height 17
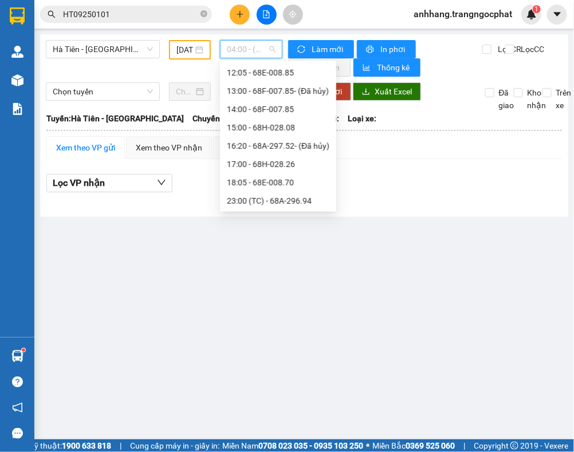
scroll to position [18, 0]
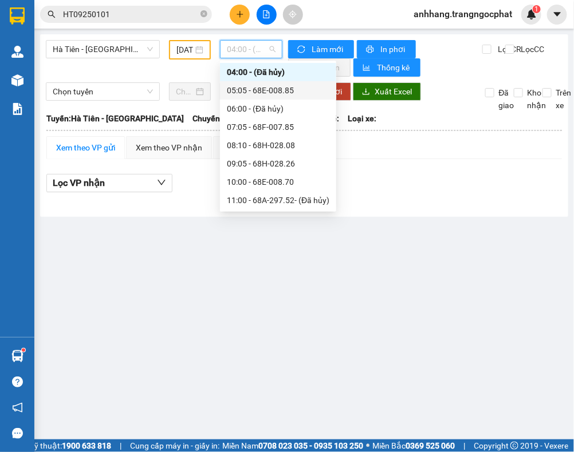
click at [265, 92] on div "05:05 - 68E-008.85" at bounding box center [278, 90] width 103 height 13
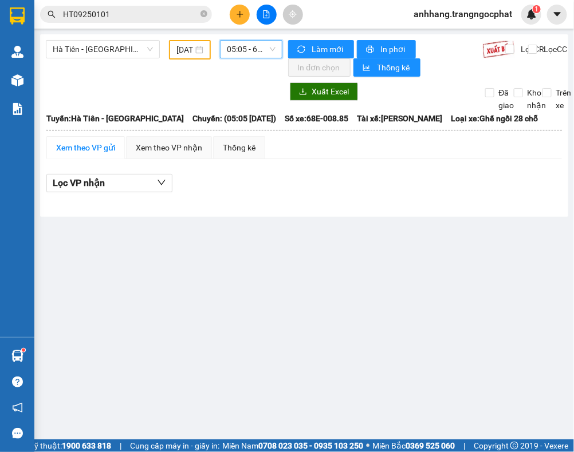
click at [242, 54] on span "05:05 - 68E-008.85" at bounding box center [251, 49] width 49 height 17
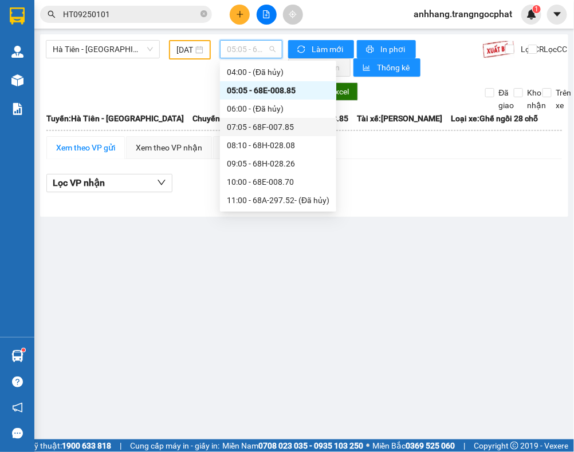
click at [255, 127] on div "07:05 - 68F-007.85" at bounding box center [278, 127] width 103 height 13
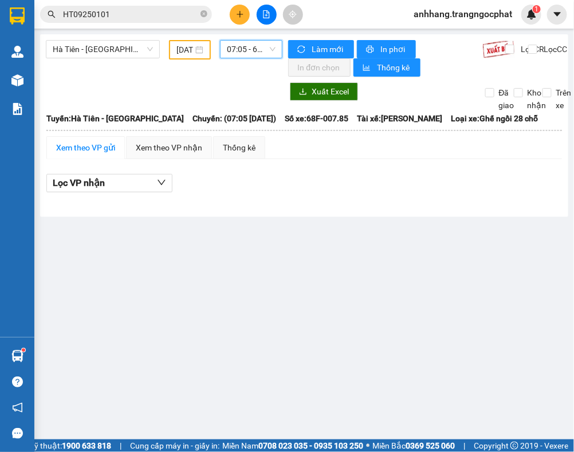
click at [247, 49] on span "07:05 - 68F-007.85" at bounding box center [251, 49] width 49 height 17
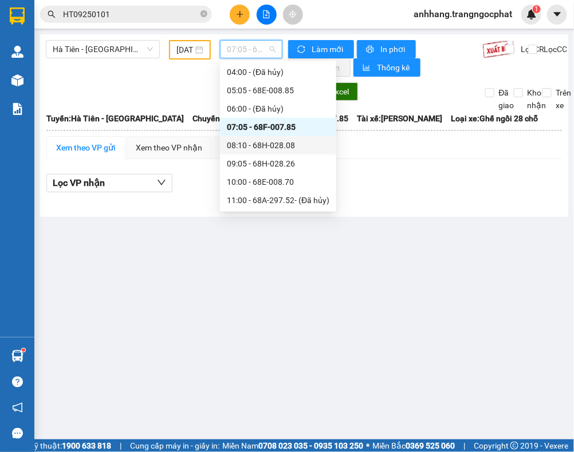
click at [277, 144] on div "08:10 - 68H-028.08" at bounding box center [278, 145] width 103 height 13
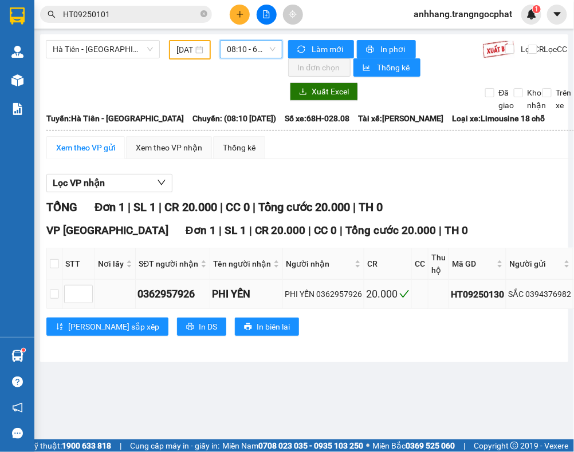
click at [534, 296] on div "SẮC 0394376982" at bounding box center [539, 294] width 63 height 13
click at [535, 296] on div "SẮC 0394376982" at bounding box center [539, 294] width 63 height 13
click at [238, 53] on span "08:10 - 68H-028.08" at bounding box center [251, 49] width 49 height 17
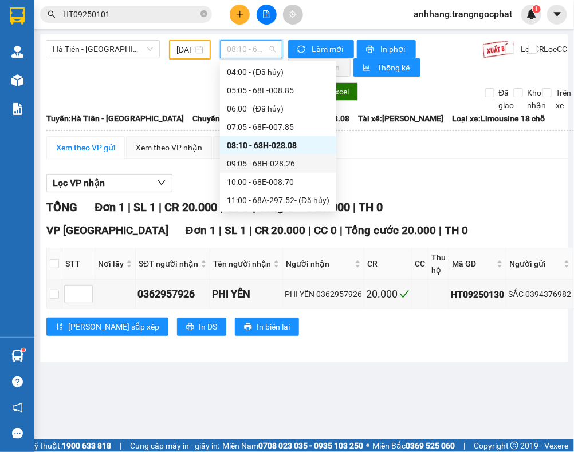
click at [262, 158] on div "09:05 - 68H-028.26" at bounding box center [278, 163] width 103 height 13
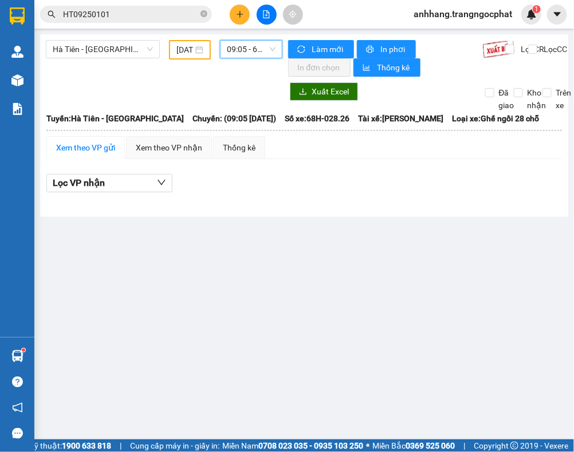
click at [262, 54] on span "09:05 - 68H-028.26" at bounding box center [251, 49] width 49 height 17
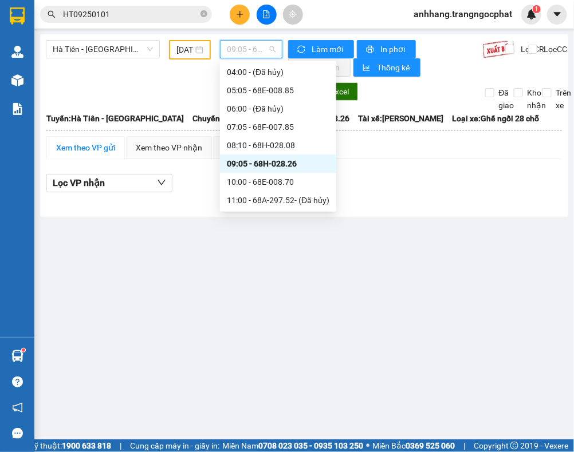
click at [267, 179] on div "10:00 - 68E-008.70" at bounding box center [278, 182] width 103 height 13
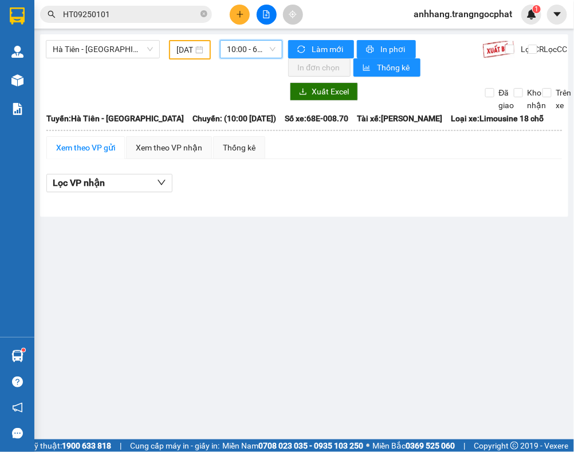
click at [244, 53] on span "10:00 - 68E-008.70" at bounding box center [251, 49] width 49 height 17
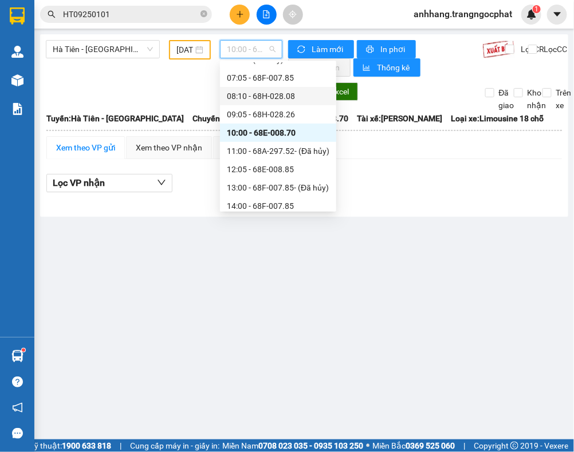
scroll to position [90, 0]
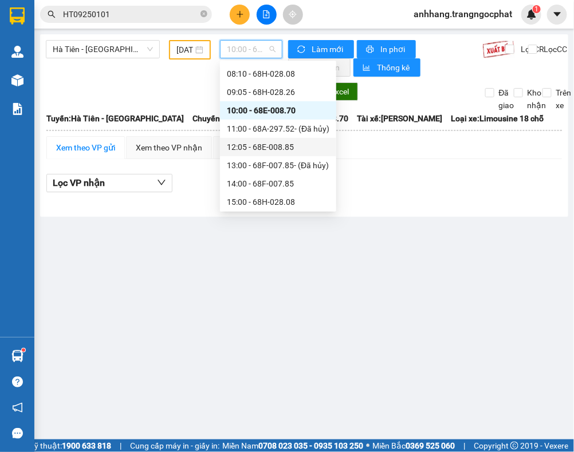
click at [270, 142] on div "12:05 - 68E-008.85" at bounding box center [278, 147] width 103 height 13
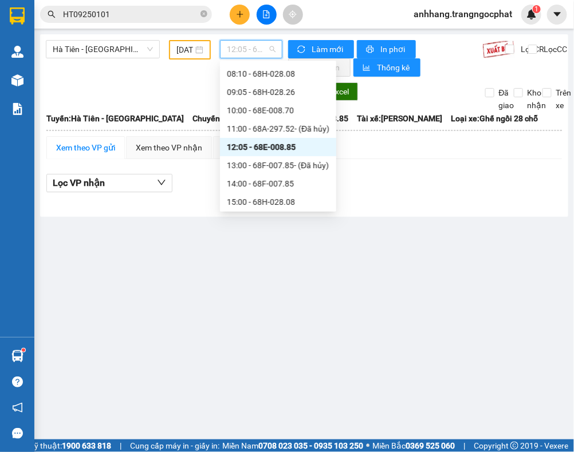
click at [239, 56] on span "12:05 - 68E-008.85" at bounding box center [251, 49] width 49 height 17
click at [275, 179] on div "14:00 - 68F-007.85" at bounding box center [278, 184] width 103 height 13
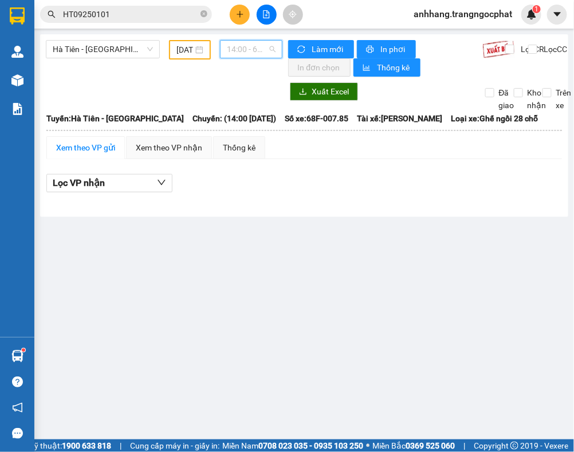
click at [253, 54] on span "14:00 - 68F-007.85" at bounding box center [251, 49] width 49 height 17
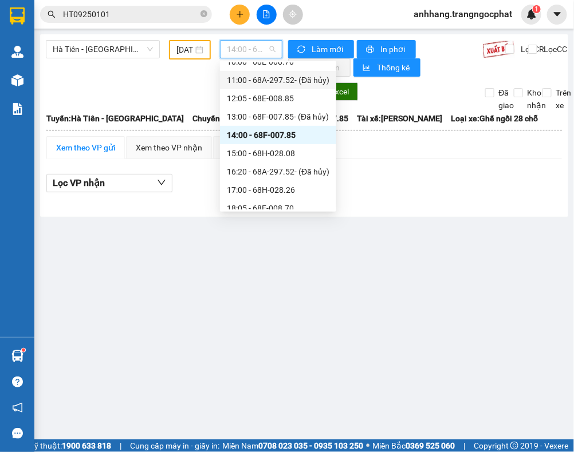
scroll to position [161, 0]
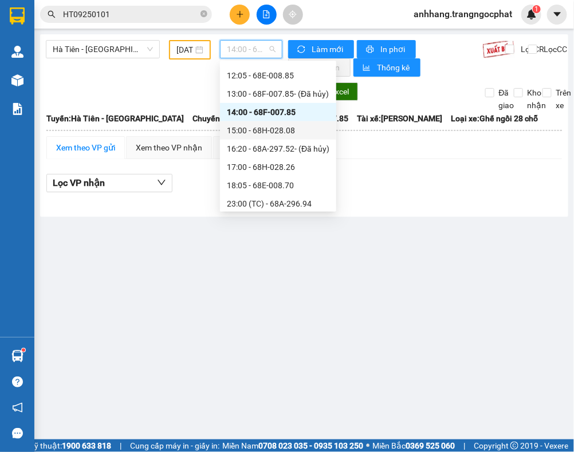
click at [266, 123] on div "15:00 - 68H-028.08" at bounding box center [278, 130] width 116 height 18
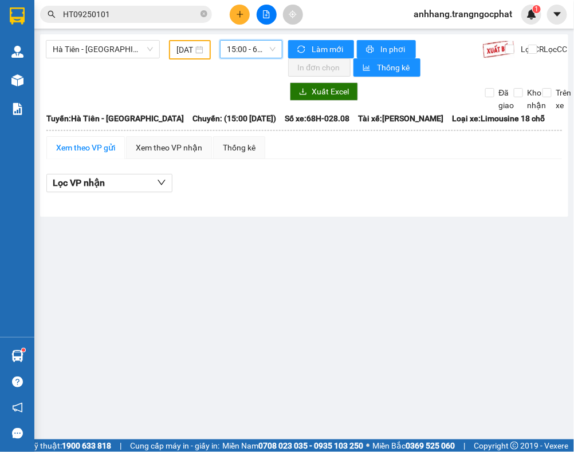
click at [250, 53] on span "15:00 - 68H-028.08" at bounding box center [251, 49] width 49 height 17
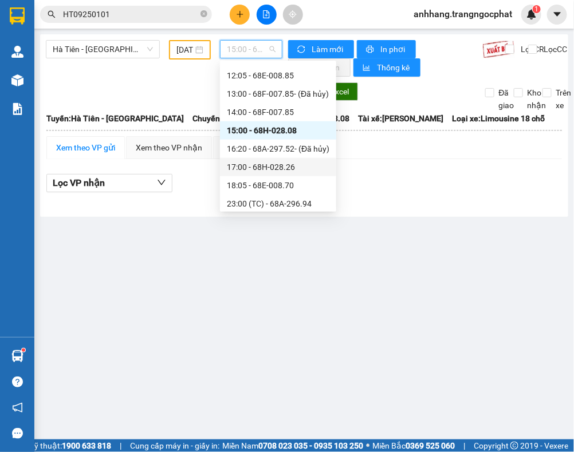
click at [281, 167] on div "17:00 - 68H-028.26" at bounding box center [278, 167] width 103 height 13
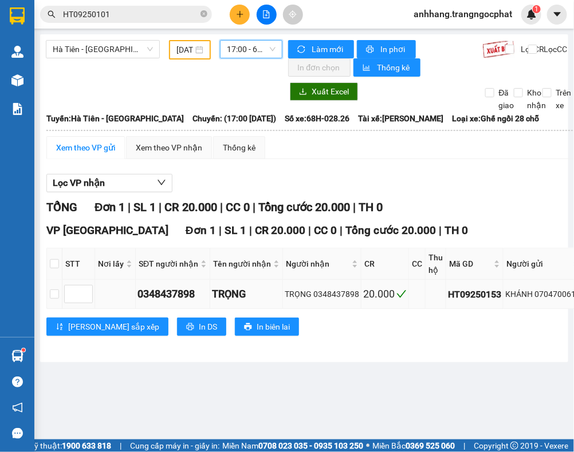
click at [548, 299] on div "KHÁNH 0704700619" at bounding box center [542, 294] width 75 height 13
click at [549, 299] on div "KHÁNH 0704700619" at bounding box center [542, 294] width 75 height 13
click at [464, 192] on div "Lọc VP nhận" at bounding box center [451, 183] width 810 height 19
click at [246, 53] on span "17:00 - 68H-028.26" at bounding box center [251, 49] width 49 height 17
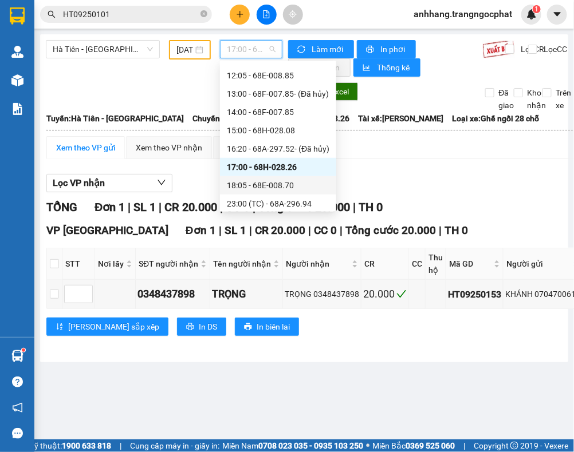
click at [272, 184] on div "18:05 - 68E-008.70" at bounding box center [278, 185] width 103 height 13
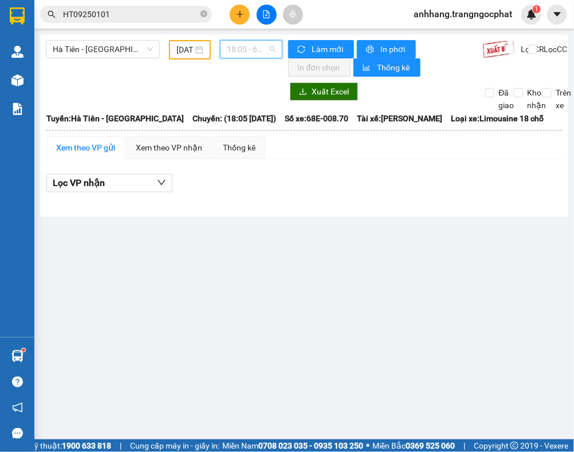
click at [241, 49] on span "18:05 - 68E-008.70" at bounding box center [251, 49] width 49 height 17
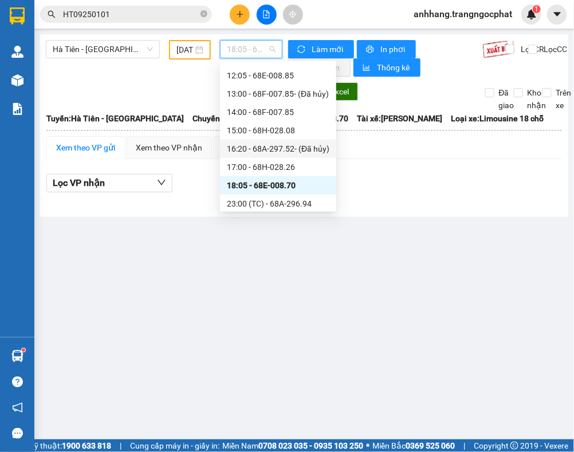
scroll to position [164, 0]
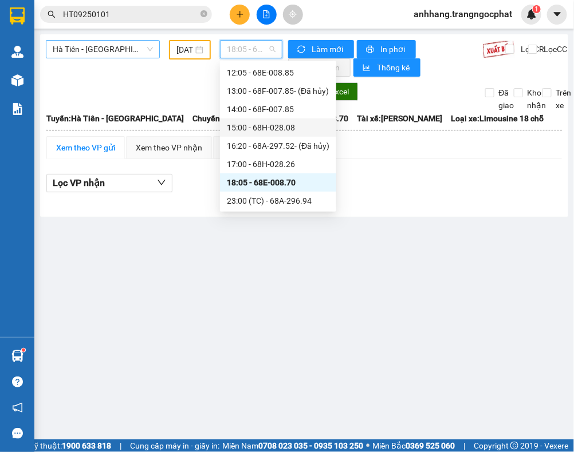
click at [106, 49] on span "Hà Tiên - [GEOGRAPHIC_DATA]" at bounding box center [103, 49] width 100 height 17
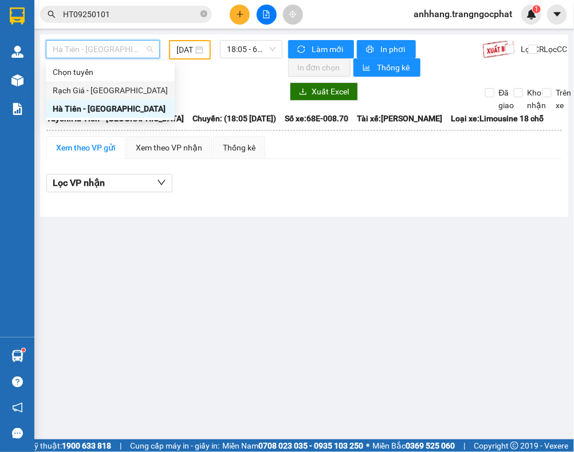
click at [98, 86] on div "Rạch Giá - Hà Tiên" at bounding box center [110, 90] width 115 height 13
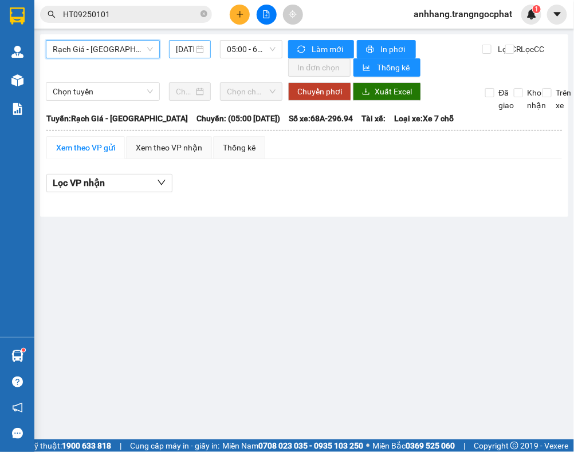
click at [181, 52] on input "12/09/2025" at bounding box center [185, 49] width 18 height 13
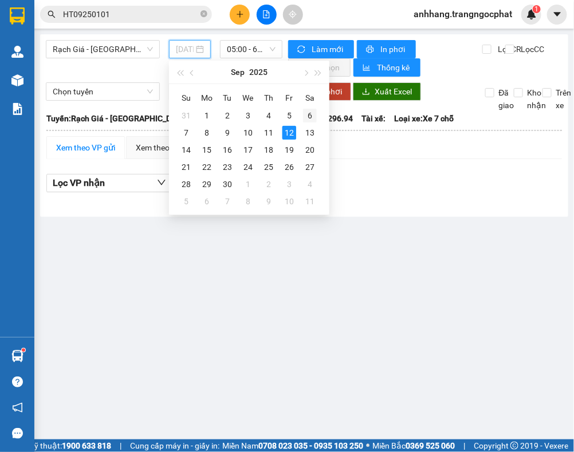
click at [304, 113] on div "6" at bounding box center [310, 116] width 14 height 14
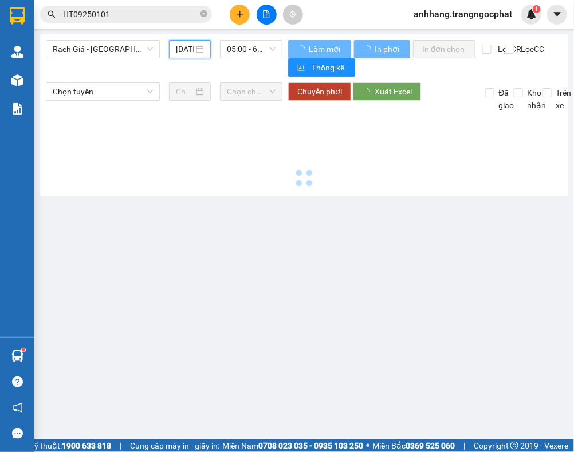
type input "06/09/2025"
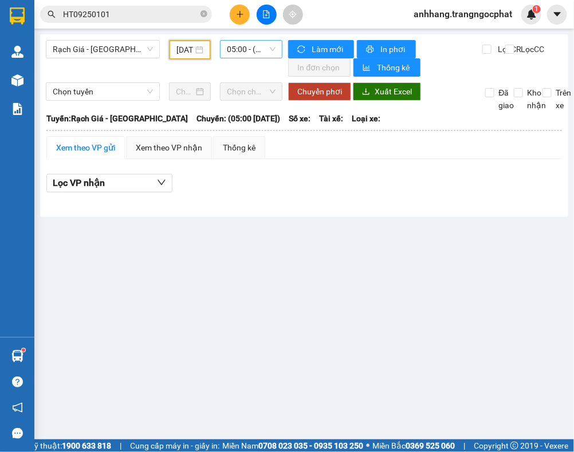
click at [237, 46] on span "05:00 - (Đã hủy)" at bounding box center [251, 49] width 49 height 17
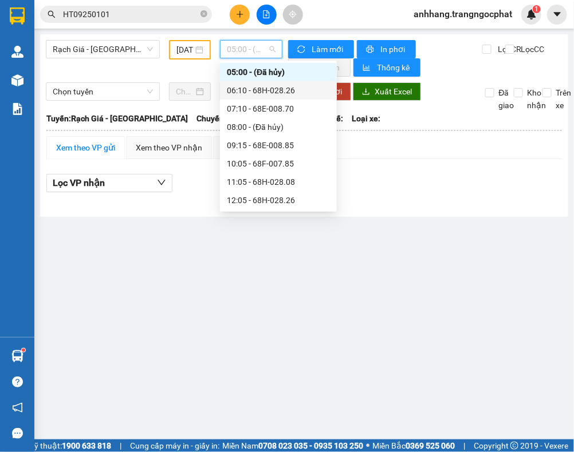
click at [272, 85] on div "06:10 - 68H-028.26" at bounding box center [278, 90] width 103 height 13
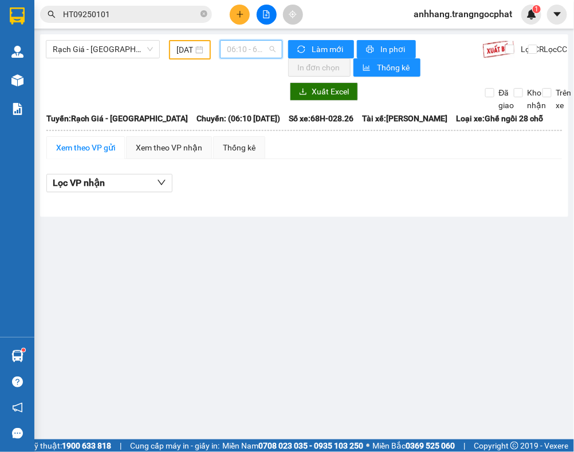
click at [239, 41] on span "06:10 - 68H-028.26" at bounding box center [251, 49] width 49 height 17
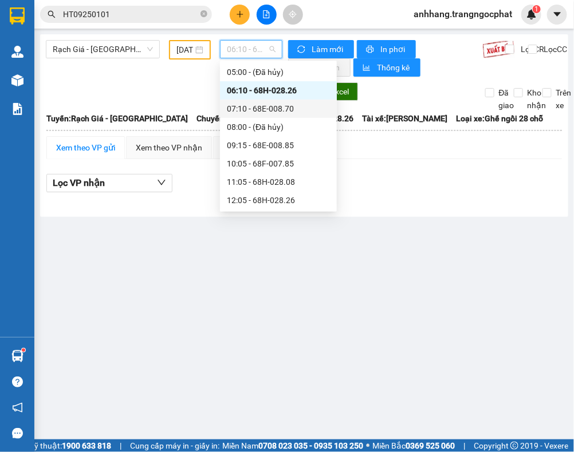
click at [287, 104] on div "07:10 - 68E-008.70" at bounding box center [278, 109] width 103 height 13
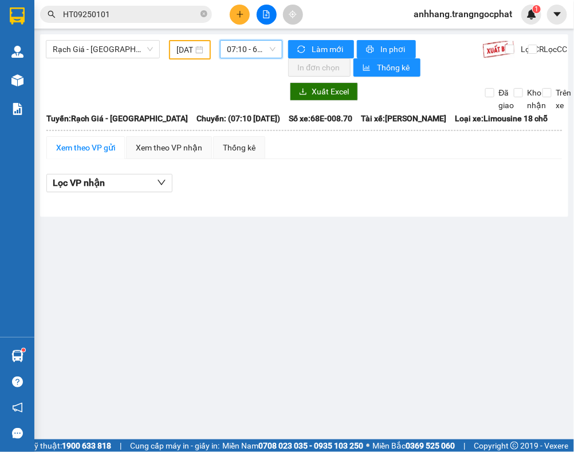
click at [228, 50] on span "07:10 - 68E-008.70" at bounding box center [251, 49] width 49 height 17
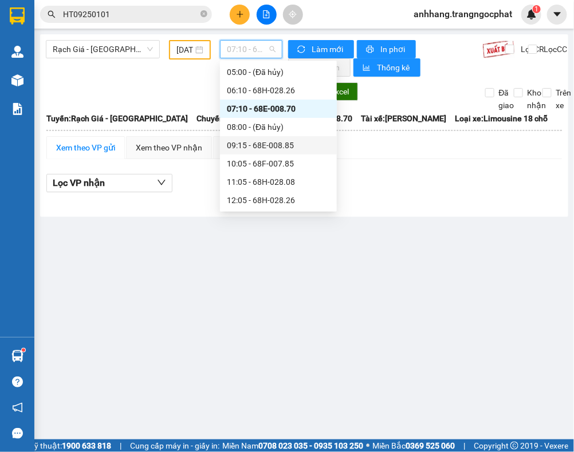
click at [275, 147] on div "09:15 - 68E-008.85" at bounding box center [278, 145] width 103 height 13
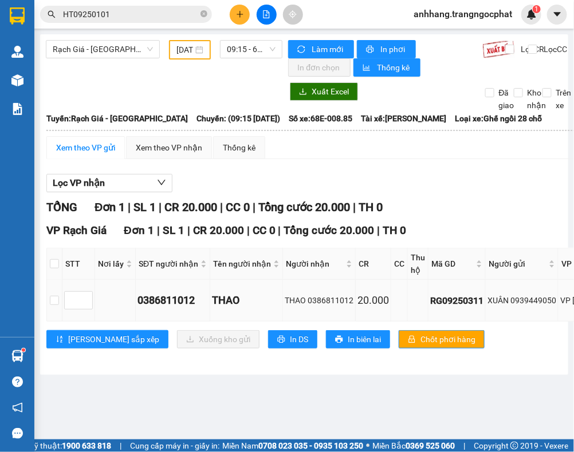
click at [539, 304] on div "XUÂN 0939449050" at bounding box center [521, 300] width 69 height 13
click at [258, 46] on span "09:15 - 68E-008.85" at bounding box center [251, 49] width 49 height 17
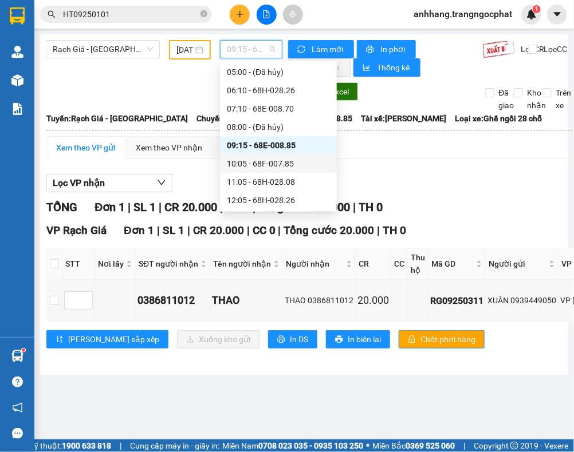
click at [283, 167] on div "10:05 - 68F-007.85" at bounding box center [278, 163] width 103 height 13
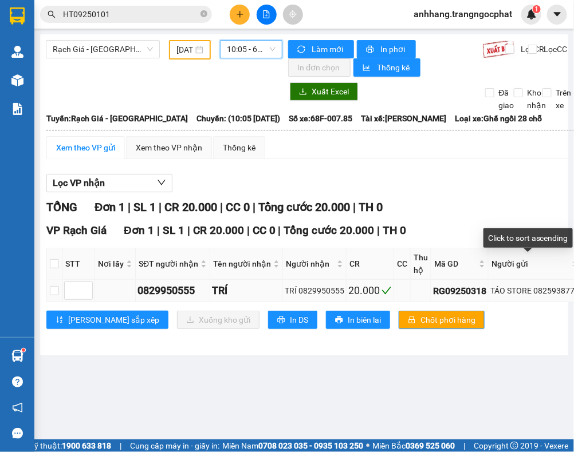
click at [546, 288] on div "TÁO STORE 0825938777" at bounding box center [534, 291] width 89 height 13
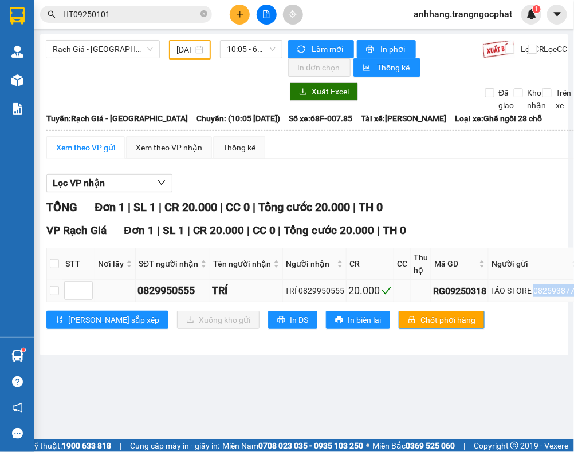
click at [546, 288] on div "TÁO STORE 0825938777" at bounding box center [534, 291] width 89 height 13
click at [253, 55] on span "10:05 - 68F-007.85" at bounding box center [251, 49] width 49 height 17
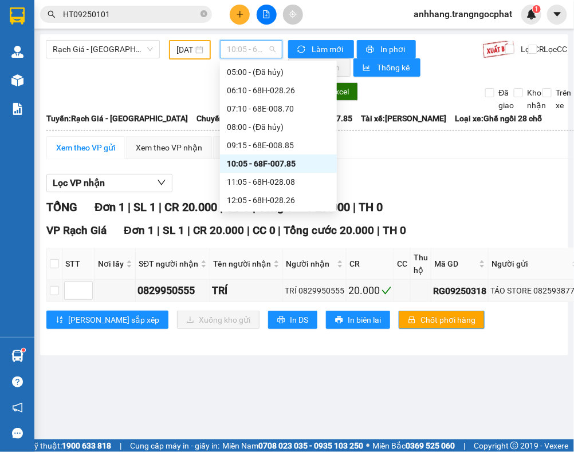
click at [267, 175] on div "11:05 - 68H-028.08" at bounding box center [278, 182] width 117 height 18
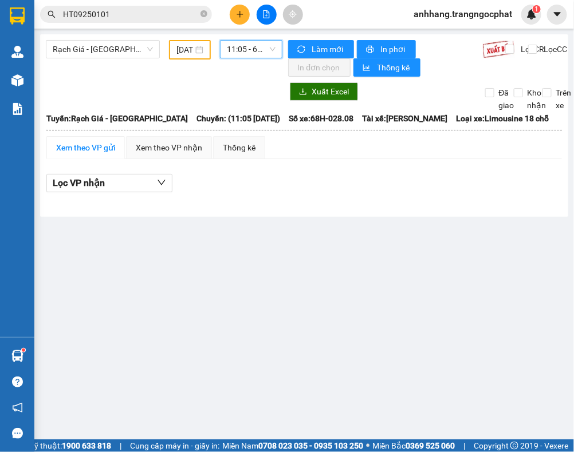
click at [247, 55] on span "11:05 - 68H-028.08" at bounding box center [251, 49] width 49 height 17
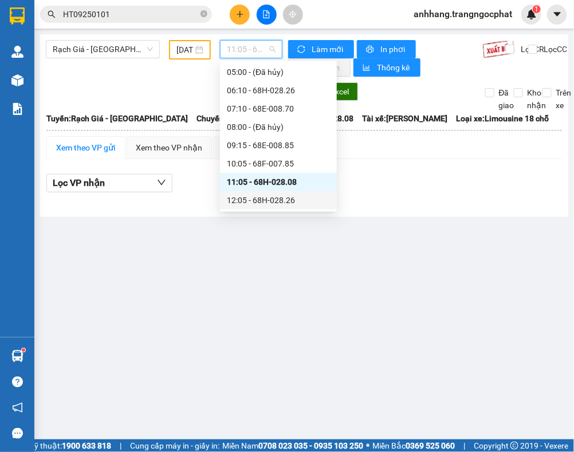
click at [263, 201] on div "12:05 - 68H-028.26" at bounding box center [278, 200] width 103 height 13
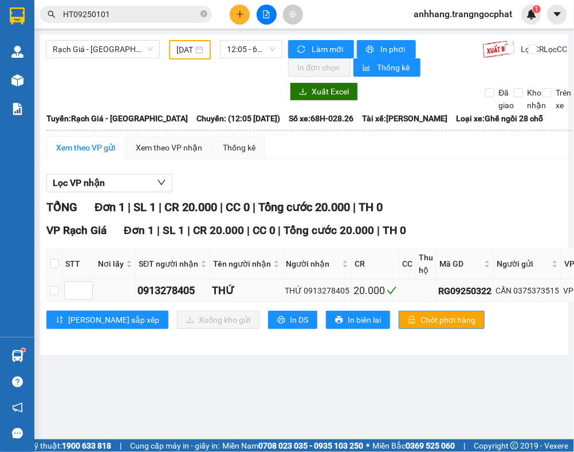
click at [534, 293] on div "CẨN 0375373515" at bounding box center [527, 291] width 64 height 13
click at [229, 44] on span "12:05 - 68H-028.26" at bounding box center [251, 49] width 49 height 17
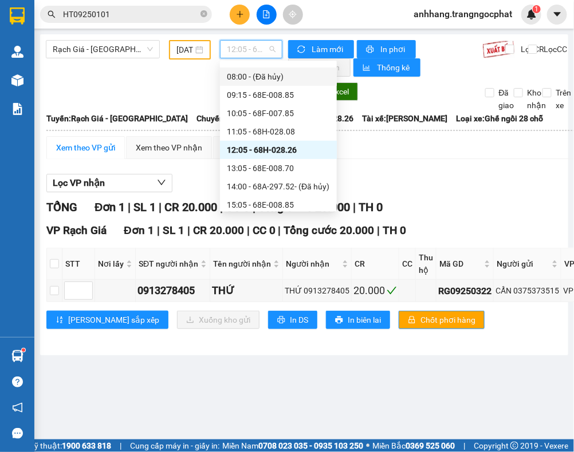
scroll to position [90, 0]
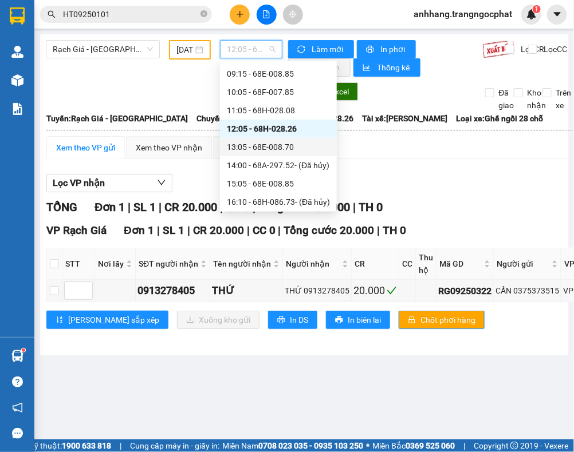
click at [263, 144] on div "13:05 - 68E-008.70" at bounding box center [278, 147] width 103 height 13
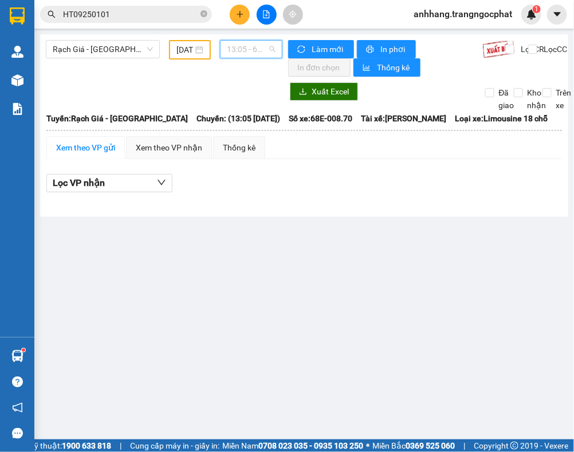
click at [250, 54] on span "13:05 - 68E-008.70" at bounding box center [251, 49] width 49 height 17
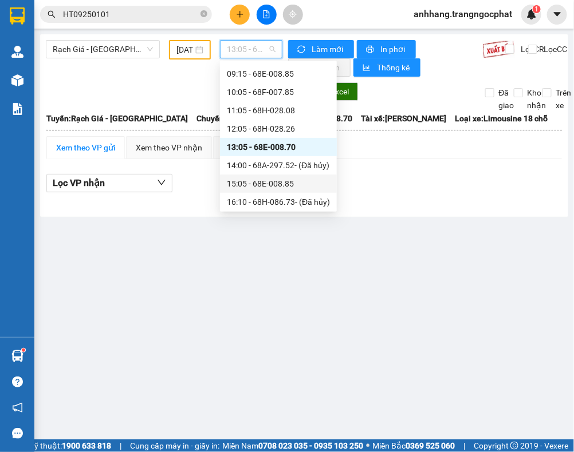
click at [275, 180] on div "15:05 - 68E-008.85" at bounding box center [278, 184] width 103 height 13
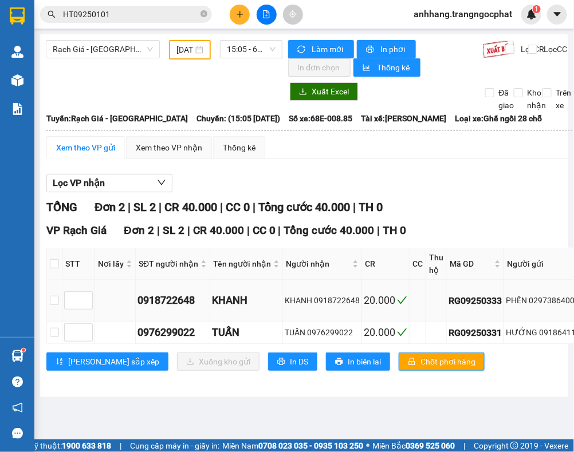
click at [544, 295] on div "PHẾN 02973864009" at bounding box center [545, 300] width 79 height 13
click at [544, 326] on div "HƯỞNG 0918641105" at bounding box center [545, 332] width 79 height 13
click at [247, 50] on span "15:05 - 68E-008.85" at bounding box center [251, 49] width 49 height 17
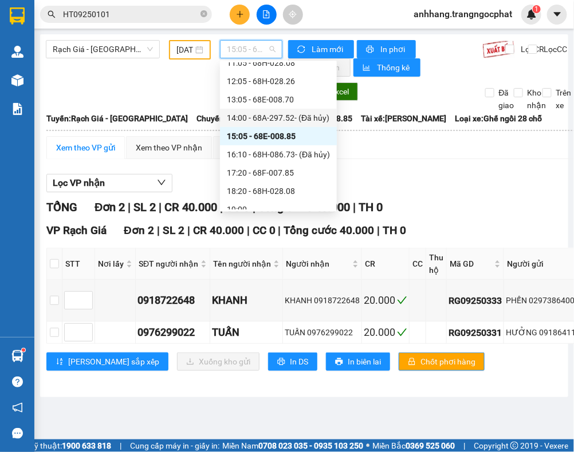
scroll to position [161, 0]
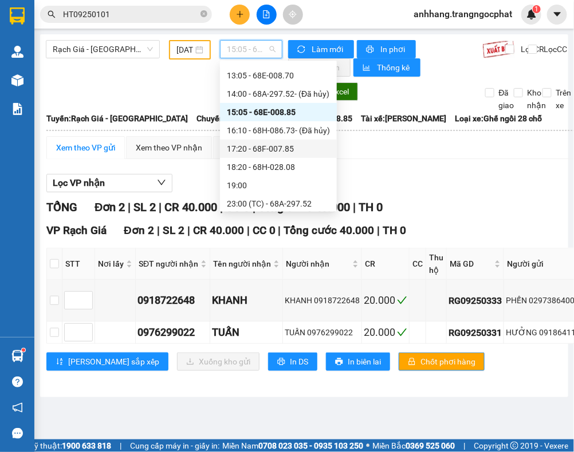
click at [282, 148] on div "17:20 - 68F-007.85" at bounding box center [278, 149] width 103 height 13
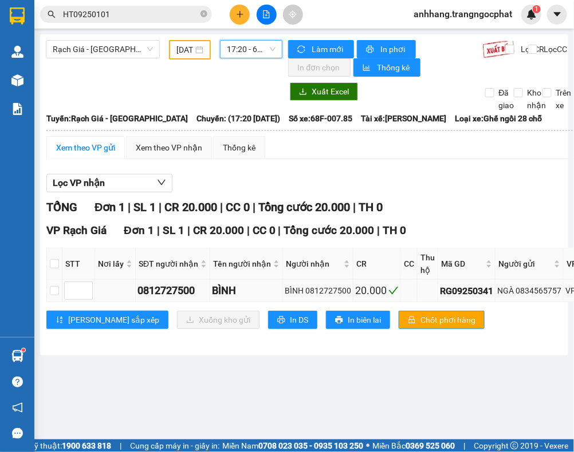
click at [536, 297] on div "NGÀ 0834565757" at bounding box center [529, 291] width 64 height 13
click at [536, 290] on div "NGÀ 0834565757" at bounding box center [529, 291] width 64 height 13
click at [233, 53] on span "17:20 - 68F-007.85" at bounding box center [251, 49] width 49 height 17
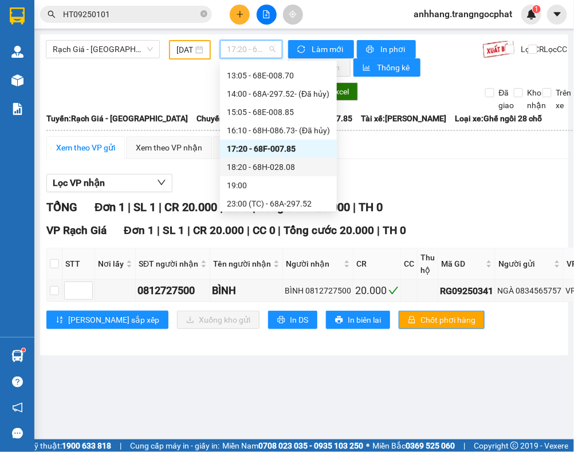
click at [287, 164] on div "18:20 - 68H-028.08" at bounding box center [278, 167] width 103 height 13
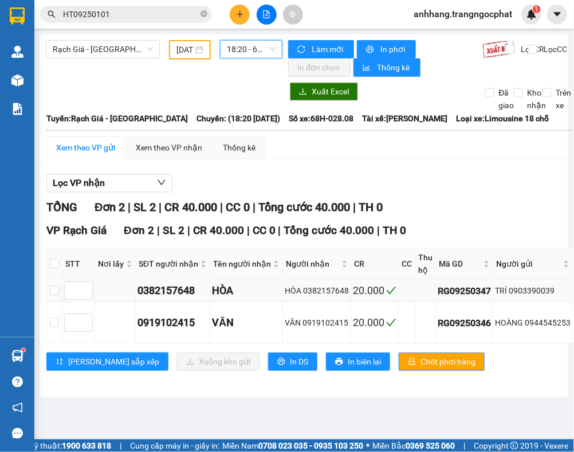
click at [533, 290] on div "TRÍ 0903390039" at bounding box center [533, 291] width 76 height 13
click at [534, 290] on div "TRÍ 0903390039" at bounding box center [533, 291] width 76 height 13
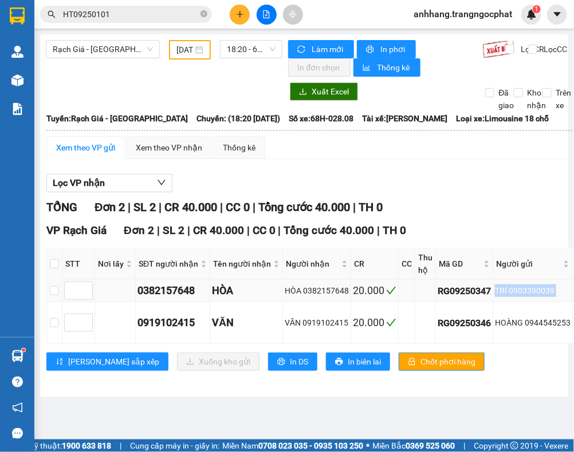
click at [517, 292] on div "TRÍ 0903390039" at bounding box center [533, 291] width 76 height 13
click at [514, 292] on div "TRÍ 0903390039" at bounding box center [533, 291] width 76 height 13
click at [547, 321] on div "HOÀNG 0944545253" at bounding box center [533, 323] width 76 height 13
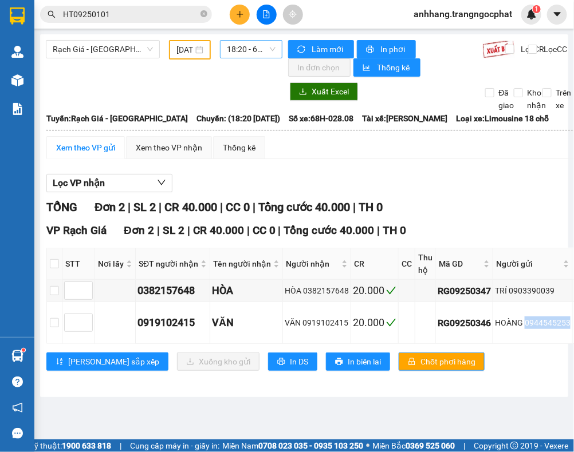
click at [238, 47] on span "18:20 - 68H-028.08" at bounding box center [251, 49] width 49 height 17
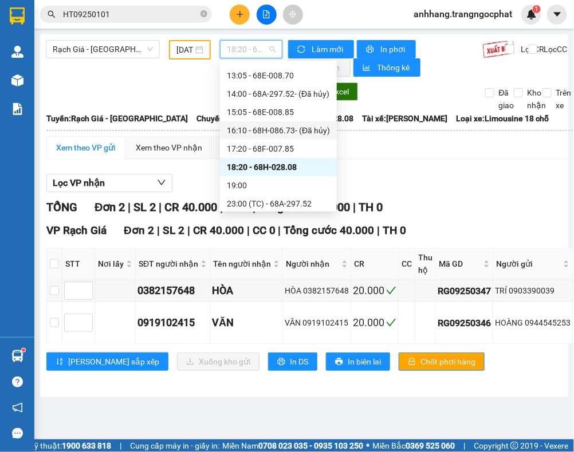
scroll to position [164, 0]
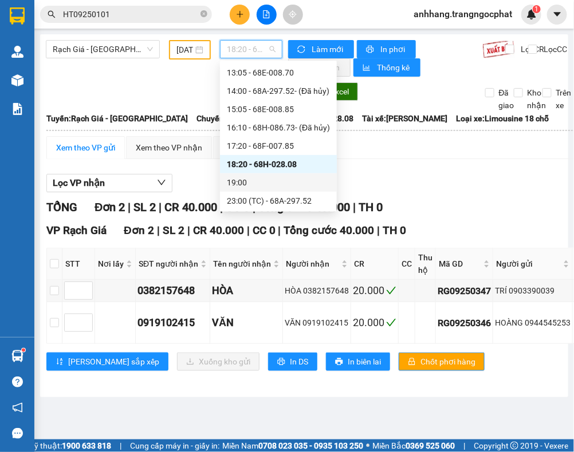
click at [283, 180] on div "19:00" at bounding box center [278, 182] width 103 height 13
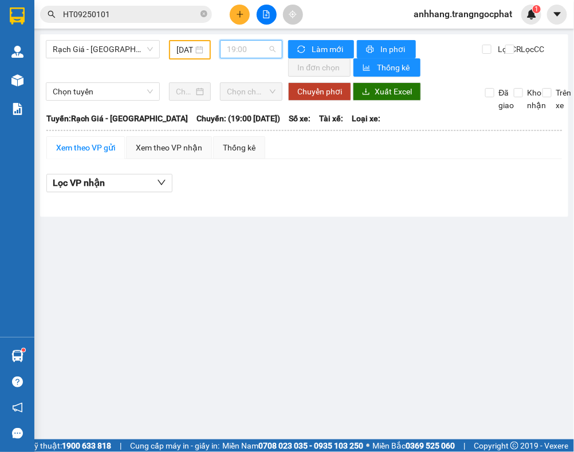
click at [235, 46] on span "19:00" at bounding box center [251, 49] width 49 height 17
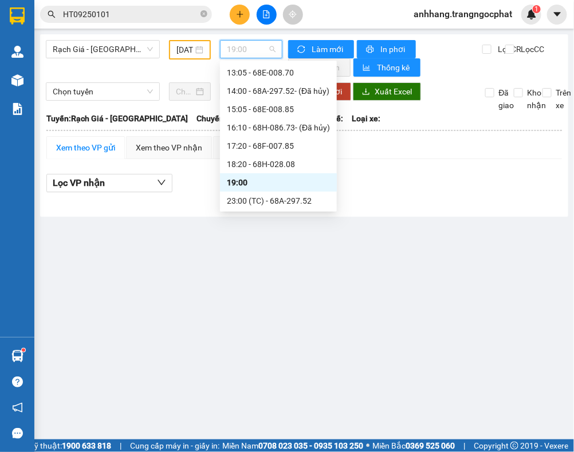
click at [261, 184] on div "19:00" at bounding box center [278, 182] width 103 height 13
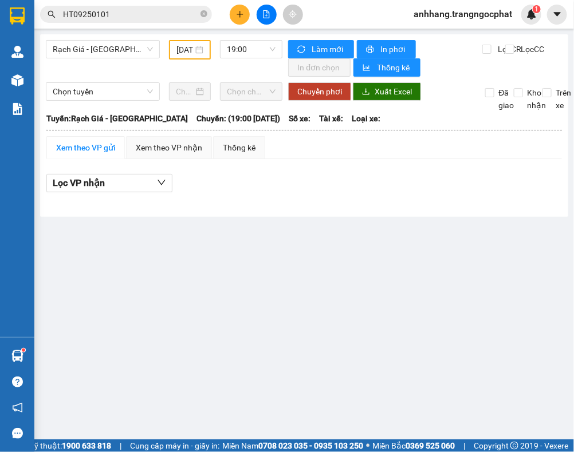
click at [468, 182] on div "Lọc VP nhận" at bounding box center [303, 183] width 515 height 19
click at [136, 46] on span "Rạch Giá - Hà Tiên" at bounding box center [103, 49] width 100 height 17
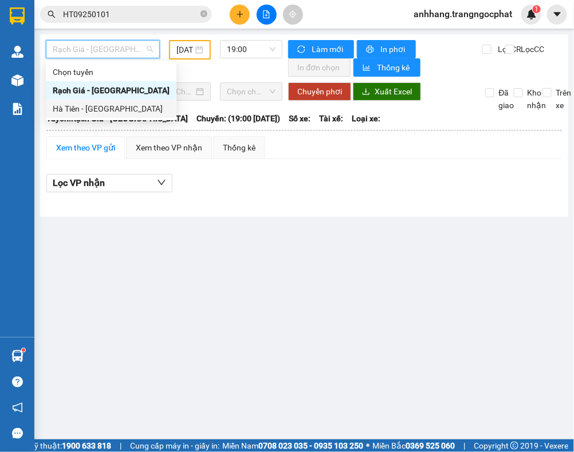
click at [103, 106] on div "Hà Tiên - [GEOGRAPHIC_DATA]" at bounding box center [111, 109] width 117 height 13
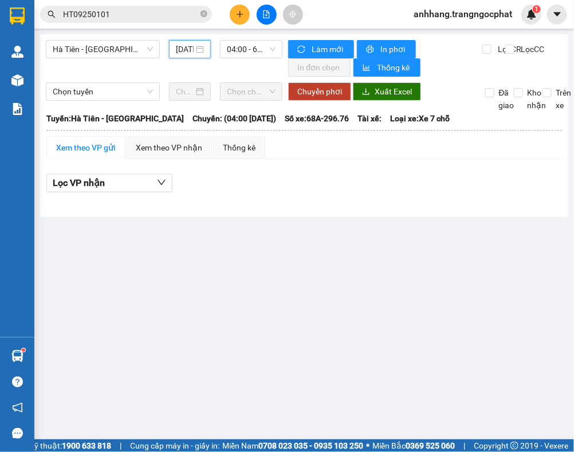
click at [183, 52] on input "12/09/2025" at bounding box center [185, 49] width 18 height 13
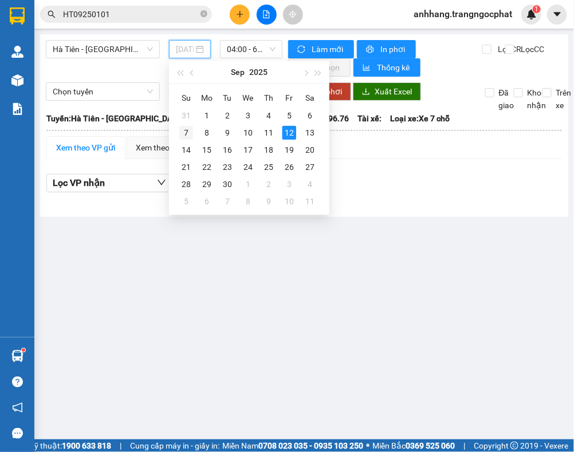
click at [184, 130] on div "7" at bounding box center [186, 133] width 14 height 14
type input "07/09/2025"
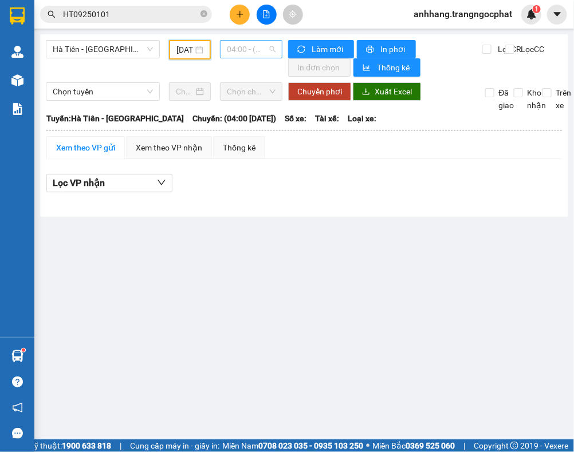
click at [237, 50] on span "04:00 - (Đã hủy)" at bounding box center [251, 49] width 49 height 17
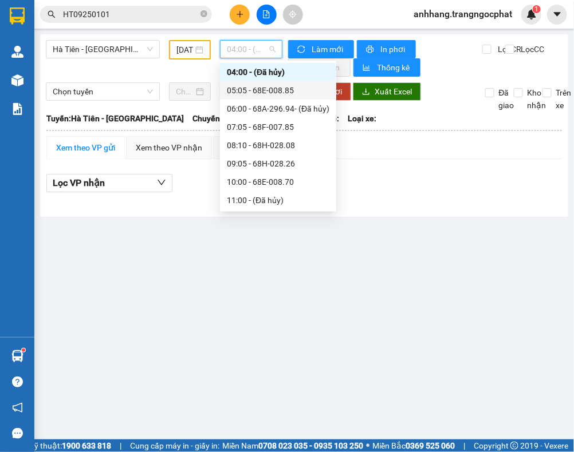
click at [265, 86] on div "05:05 - 68E-008.85" at bounding box center [278, 90] width 103 height 13
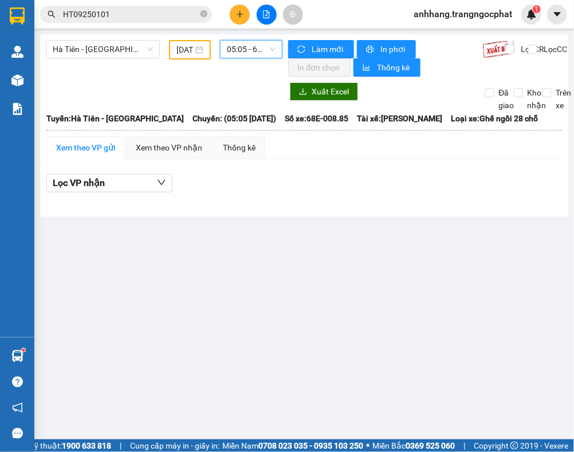
click at [239, 50] on span "05:05 - 68E-008.85" at bounding box center [251, 49] width 49 height 17
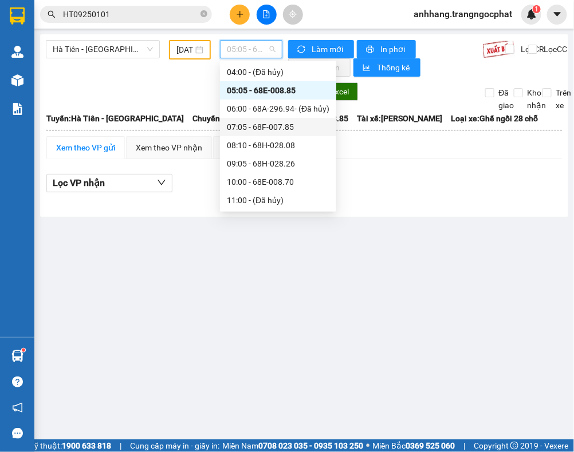
click at [253, 124] on div "07:05 - 68F-007.85" at bounding box center [278, 127] width 103 height 13
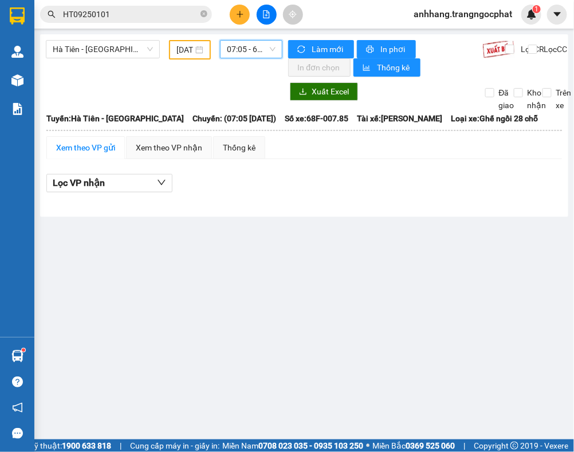
click at [242, 55] on span "07:05 - 68F-007.85" at bounding box center [251, 49] width 49 height 17
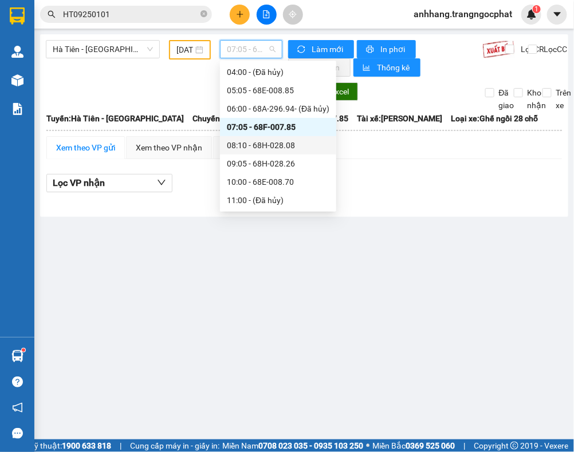
click at [254, 141] on div "08:10 - 68H-028.08" at bounding box center [278, 145] width 103 height 13
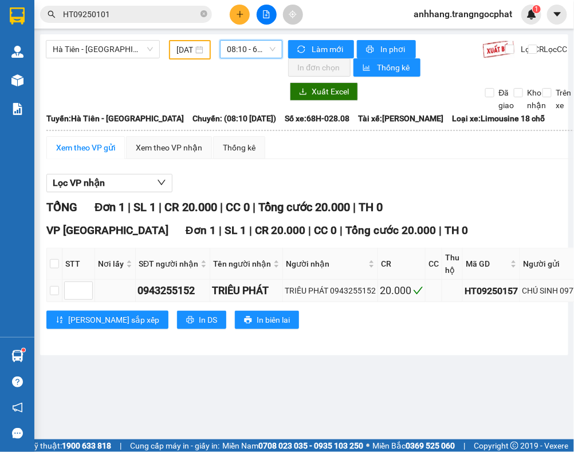
click at [555, 292] on div "CHÚ SINH 0977363636" at bounding box center [564, 291] width 84 height 13
click at [246, 49] on span "08:10 - 68H-028.08" at bounding box center [251, 49] width 49 height 17
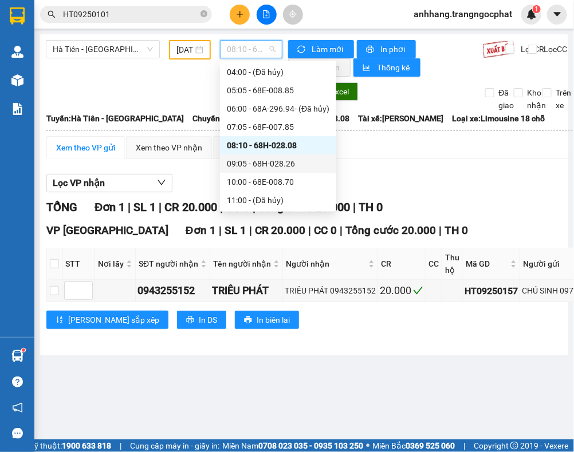
click at [266, 159] on div "09:05 - 68H-028.26" at bounding box center [278, 163] width 103 height 13
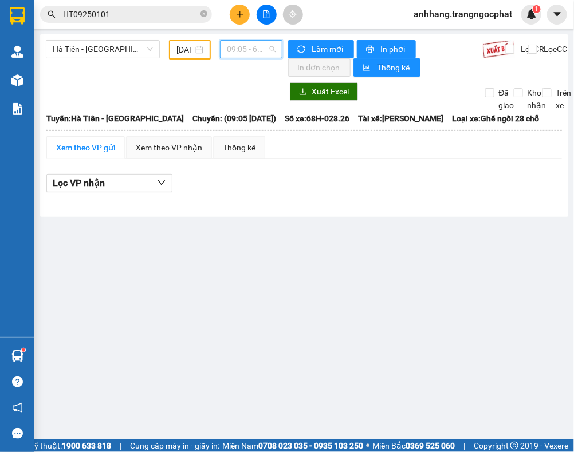
click at [253, 49] on span "09:05 - 68H-028.26" at bounding box center [251, 49] width 49 height 17
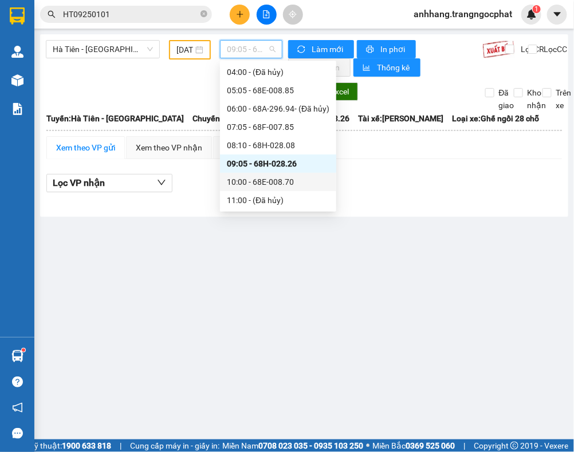
click at [257, 182] on div "10:00 - 68E-008.70" at bounding box center [278, 182] width 103 height 13
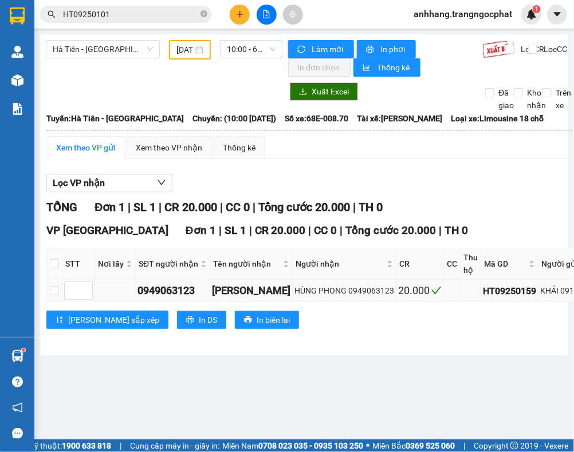
click at [555, 297] on div "KHẢI 0916333747" at bounding box center [573, 291] width 66 height 13
click at [245, 64] on div "Hà Tiên - Rạch Giá 07/09/2025 10:00 - 68E-008.70" at bounding box center [164, 58] width 237 height 37
click at [242, 53] on span "10:00 - 68E-008.70" at bounding box center [251, 49] width 49 height 17
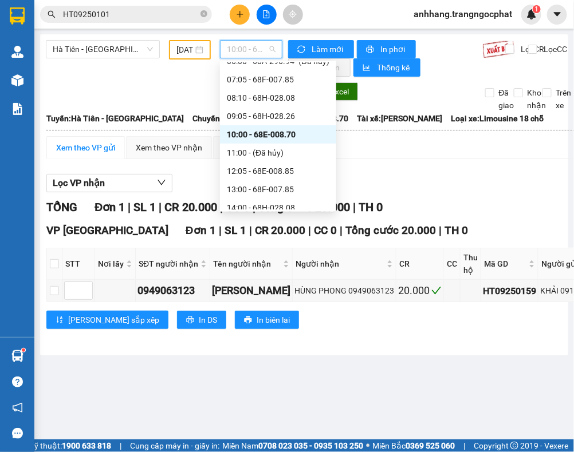
scroll to position [90, 0]
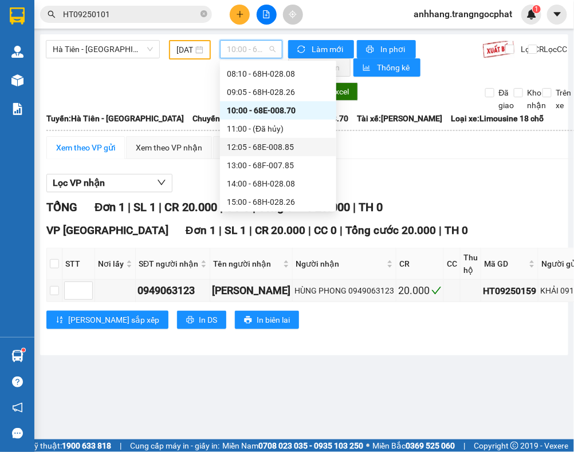
click at [274, 145] on div "12:05 - 68E-008.85" at bounding box center [278, 147] width 103 height 13
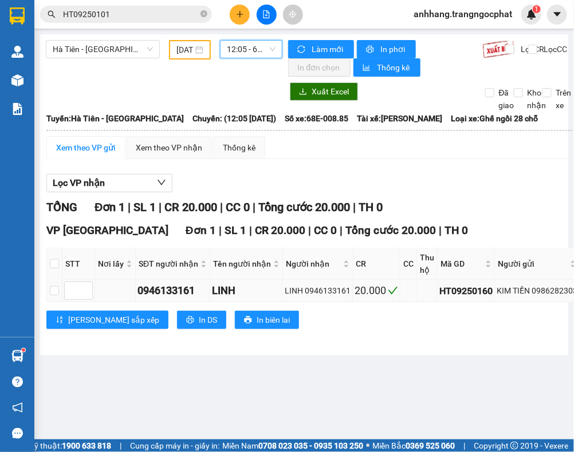
click at [534, 293] on div "KIM TIỀN 0986282303" at bounding box center [537, 291] width 81 height 13
click at [536, 293] on div "KIM TIỀN 0986282303" at bounding box center [537, 291] width 81 height 13
click at [243, 50] on span "12:05 - 68E-008.85" at bounding box center [251, 49] width 49 height 17
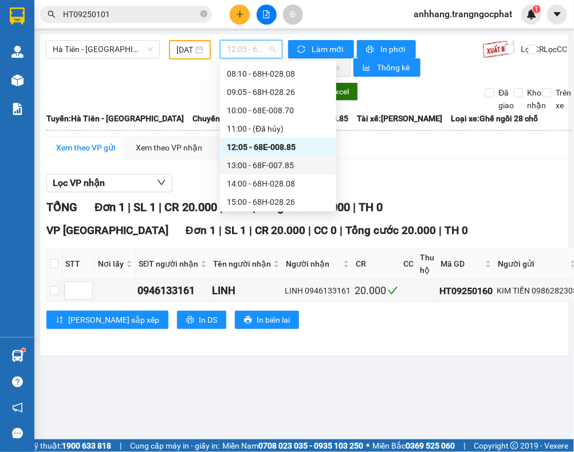
click at [268, 161] on div "13:00 - 68F-007.85" at bounding box center [278, 165] width 103 height 13
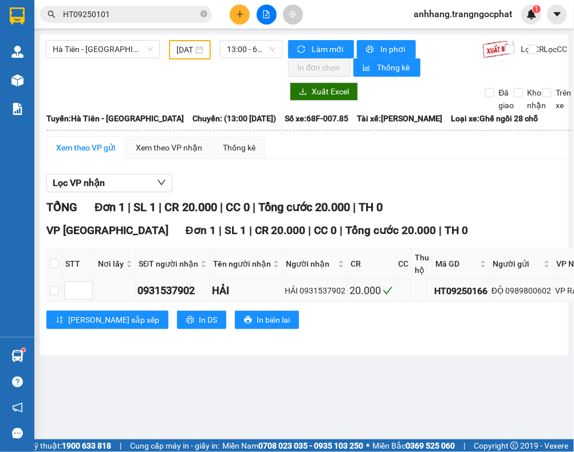
click at [530, 294] on div "ĐỘ 0989800602" at bounding box center [521, 291] width 60 height 13
click at [243, 49] on span "13:00 - 68F-007.85" at bounding box center [251, 49] width 49 height 17
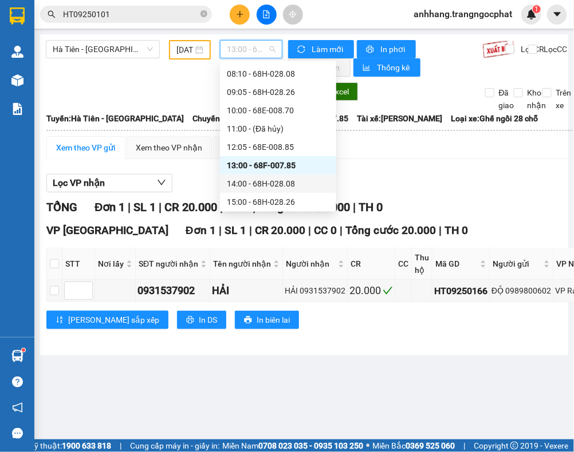
click at [281, 186] on div "14:00 - 68H-028.08" at bounding box center [278, 184] width 103 height 13
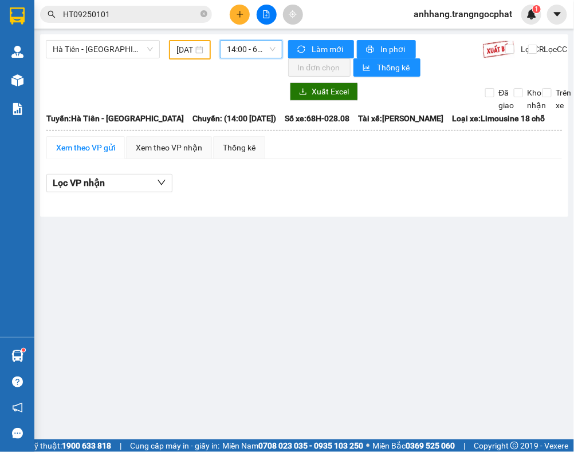
click at [247, 49] on span "14:00 - 68H-028.08" at bounding box center [251, 49] width 49 height 17
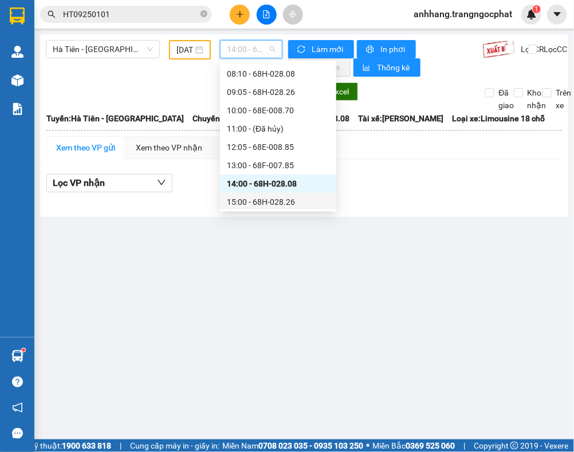
click at [265, 204] on div "15:00 - 68H-028.26" at bounding box center [278, 202] width 103 height 13
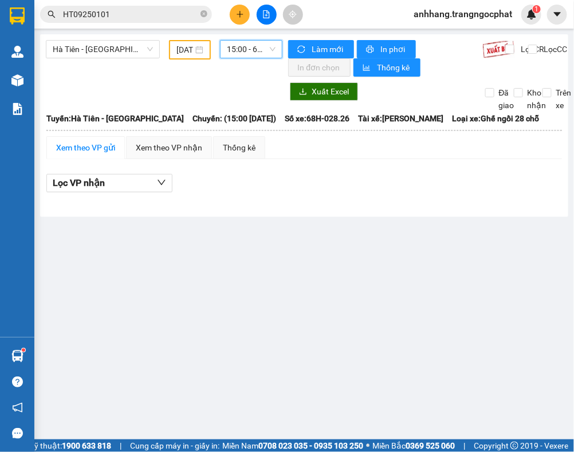
click at [241, 49] on span "15:00 - 68H-028.26" at bounding box center [251, 49] width 49 height 17
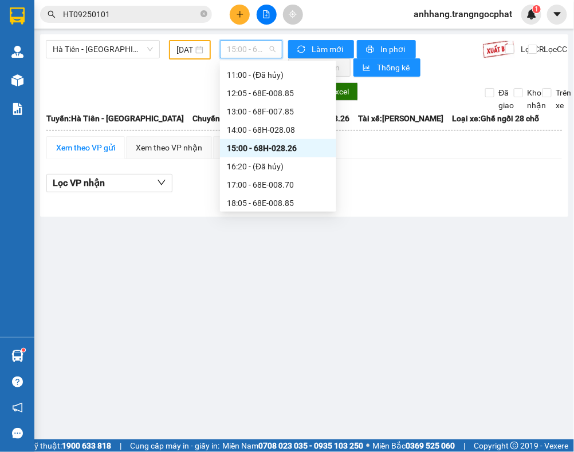
scroll to position [163, 0]
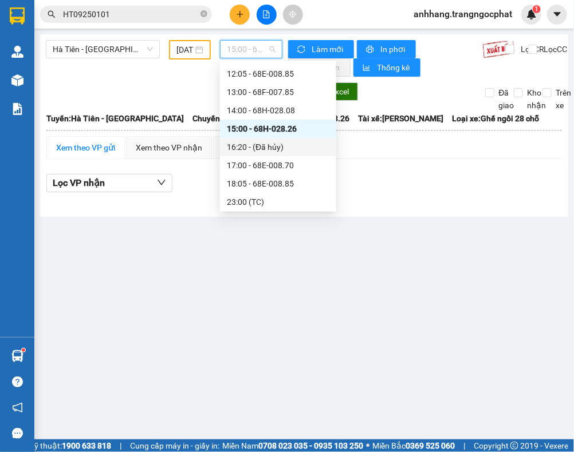
click at [275, 142] on div "16:20 - (Đã hủy)" at bounding box center [278, 147] width 103 height 13
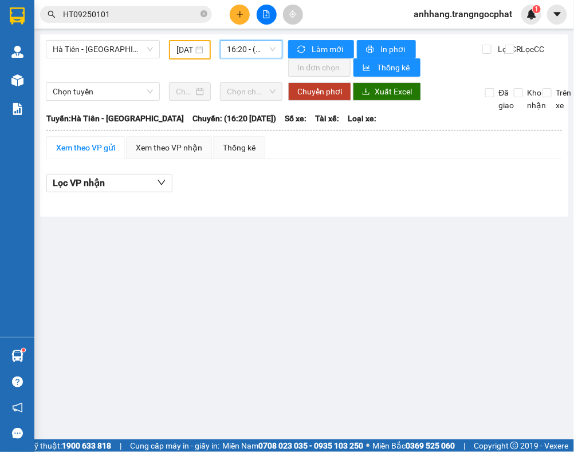
click at [253, 37] on div "Hà Tiên - Rạch Giá 07/09/2025 16:20 16:20 - (Đã hủy) Làm mới In phơi In đơn chọ…" at bounding box center [304, 125] width 528 height 183
click at [253, 54] on span "16:20 - (Đã hủy)" at bounding box center [251, 49] width 49 height 17
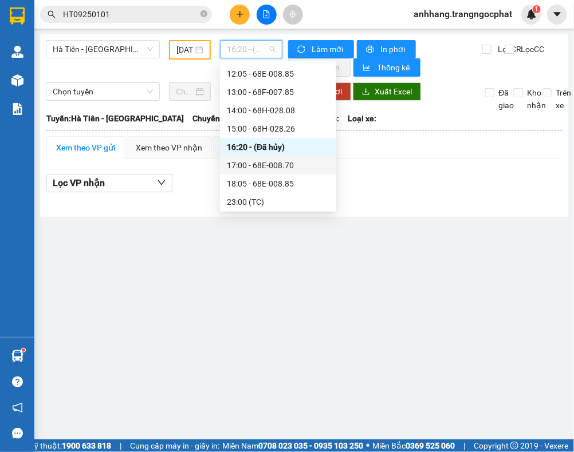
click at [270, 163] on div "17:00 - 68E-008.70" at bounding box center [278, 165] width 103 height 13
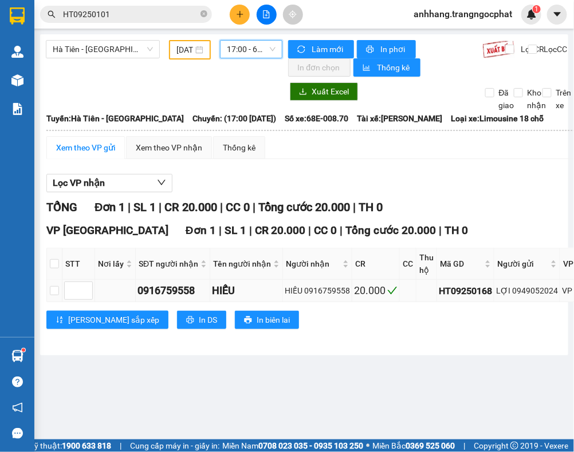
click at [529, 293] on div "LỢI 0949052024" at bounding box center [527, 291] width 62 height 13
click at [237, 47] on span "17:00 - 68E-008.70" at bounding box center [251, 49] width 49 height 17
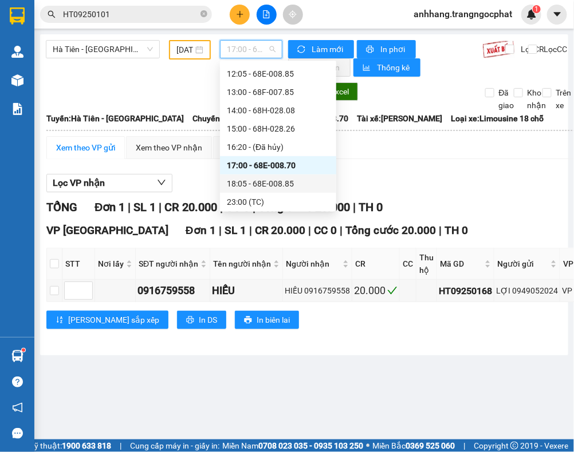
click at [279, 185] on div "18:05 - 68E-008.85" at bounding box center [278, 184] width 103 height 13
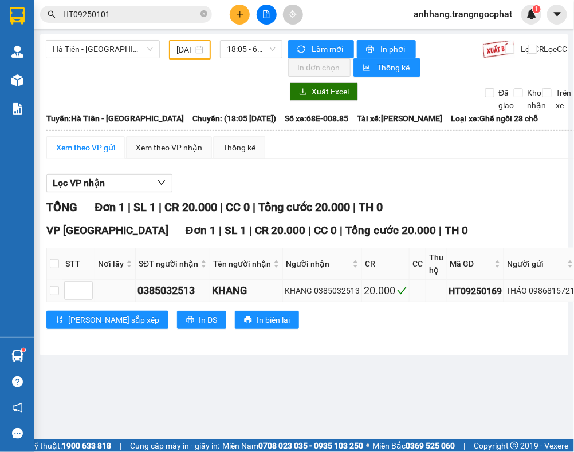
click at [545, 290] on div "THẢO 0986815721" at bounding box center [540, 291] width 69 height 13
click at [238, 48] on span "18:05 - 68E-008.85" at bounding box center [251, 49] width 49 height 17
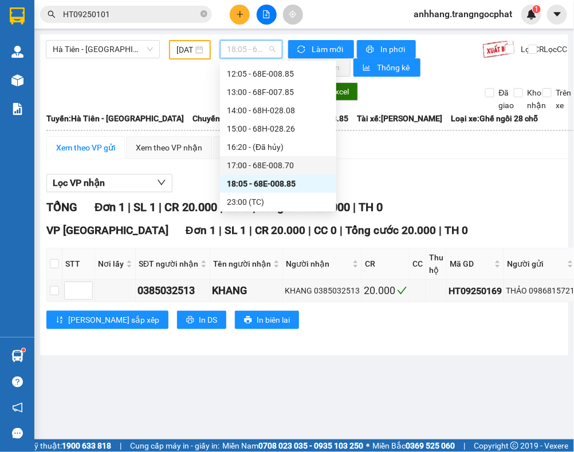
scroll to position [164, 0]
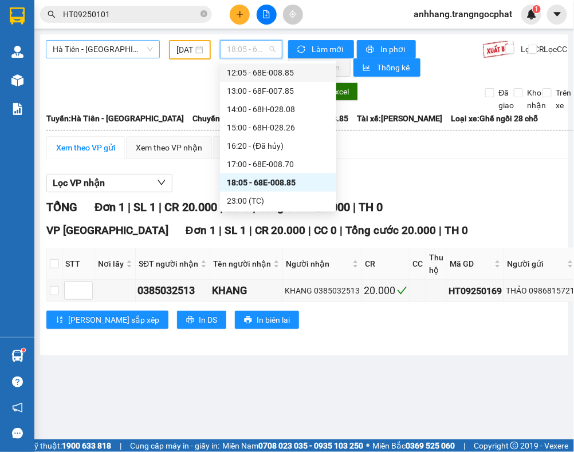
click at [141, 49] on span "Hà Tiên - [GEOGRAPHIC_DATA]" at bounding box center [103, 49] width 100 height 17
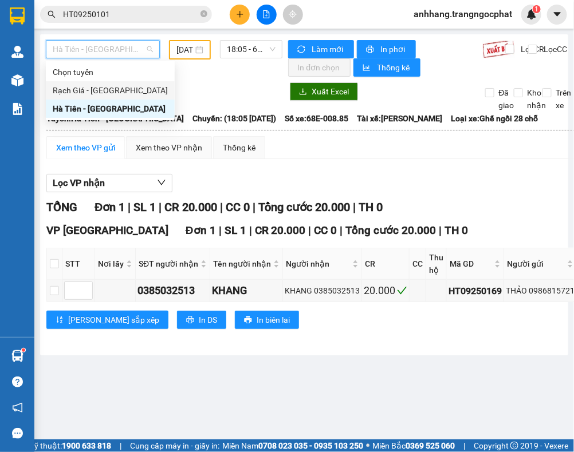
click at [113, 89] on div "Rạch Giá - Hà Tiên" at bounding box center [110, 90] width 115 height 13
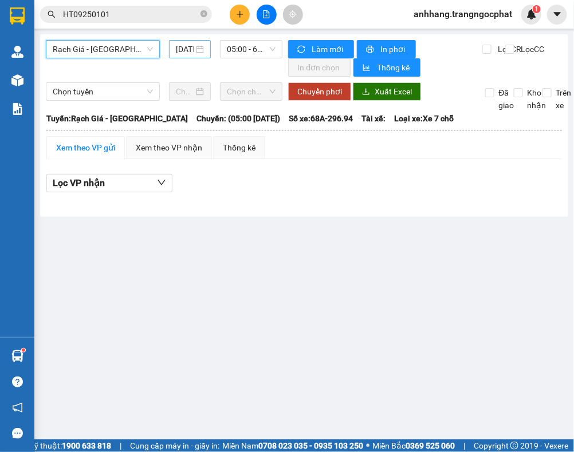
click at [188, 53] on input "12/09/2025" at bounding box center [185, 49] width 18 height 13
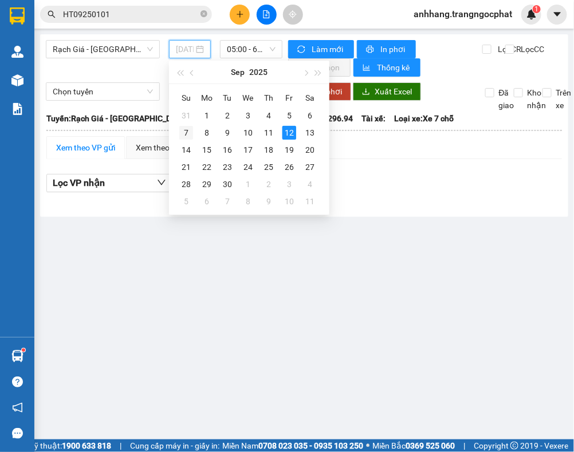
click at [185, 135] on div "7" at bounding box center [186, 133] width 14 height 14
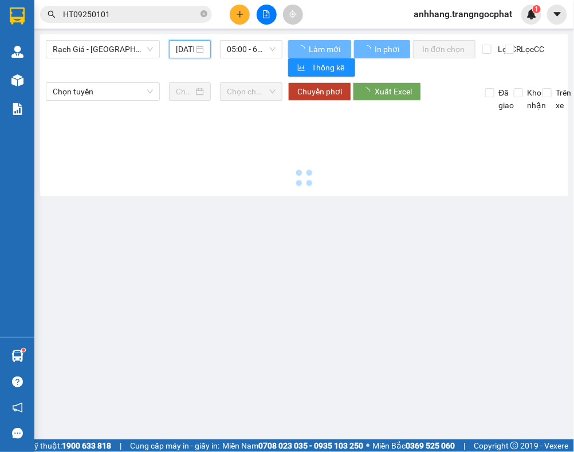
type input "07/09/2025"
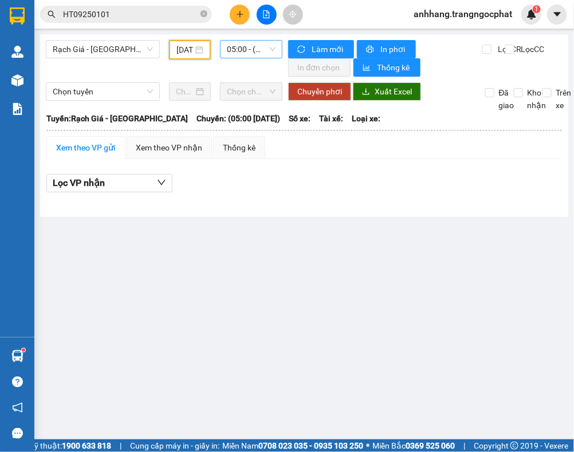
click at [247, 53] on span "05:00 - (Đã hủy)" at bounding box center [251, 49] width 49 height 17
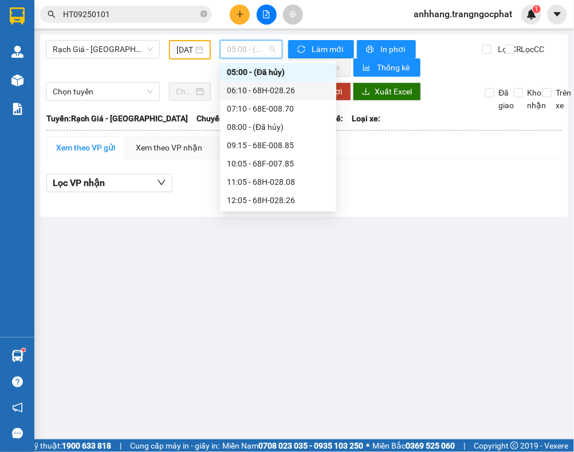
click at [265, 89] on div "06:10 - 68H-028.26" at bounding box center [278, 90] width 103 height 13
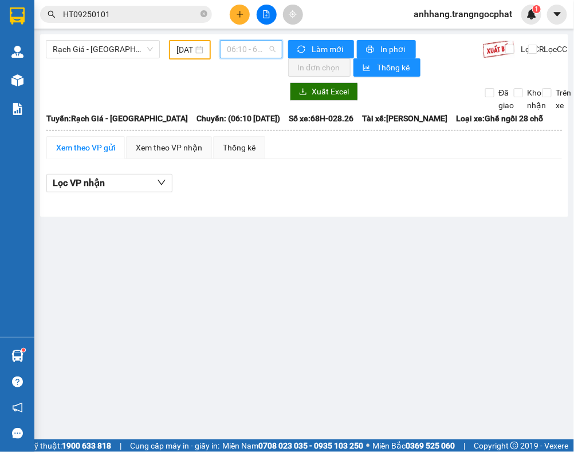
click at [248, 55] on span "06:10 - 68H-028.26" at bounding box center [251, 49] width 49 height 17
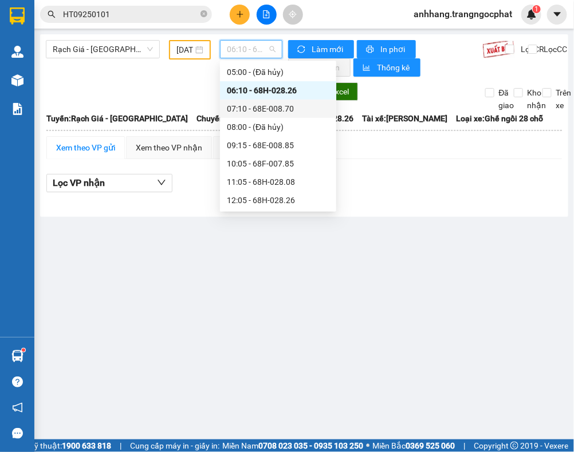
click at [239, 109] on div "07:10 - 68E-008.70" at bounding box center [278, 109] width 103 height 13
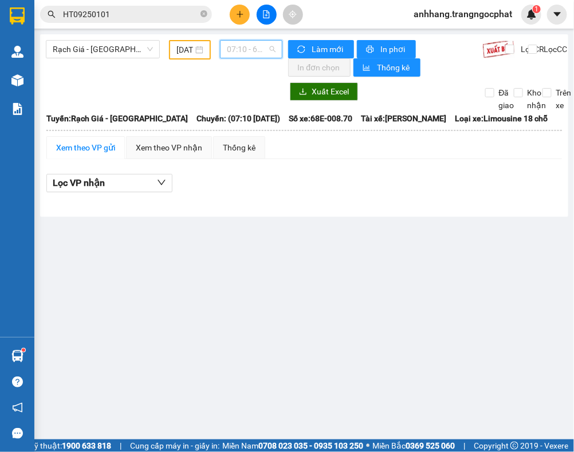
click at [251, 50] on span "07:10 - 68E-008.70" at bounding box center [251, 49] width 49 height 17
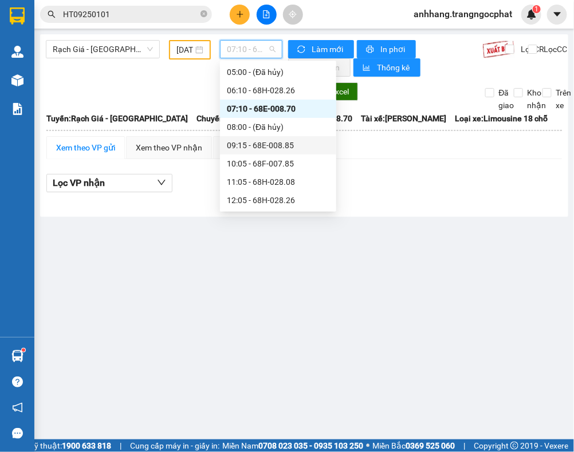
click at [287, 147] on div "09:15 - 68E-008.85" at bounding box center [278, 145] width 103 height 13
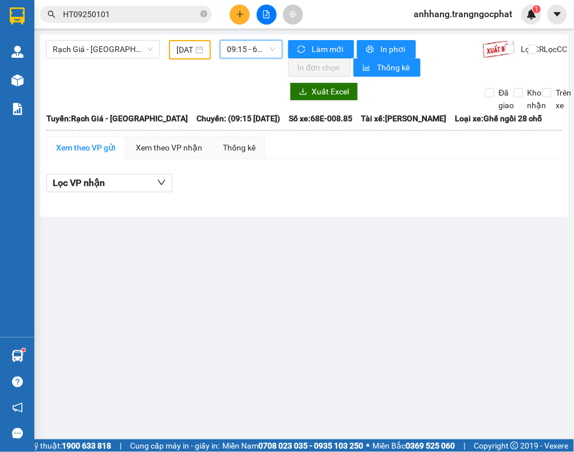
click at [237, 53] on span "09:15 - 68E-008.85" at bounding box center [251, 49] width 49 height 17
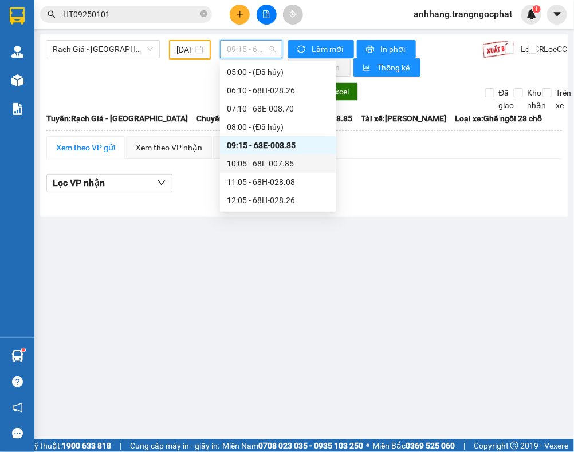
click at [253, 157] on div "10:05 - 68F-007.85" at bounding box center [278, 163] width 103 height 13
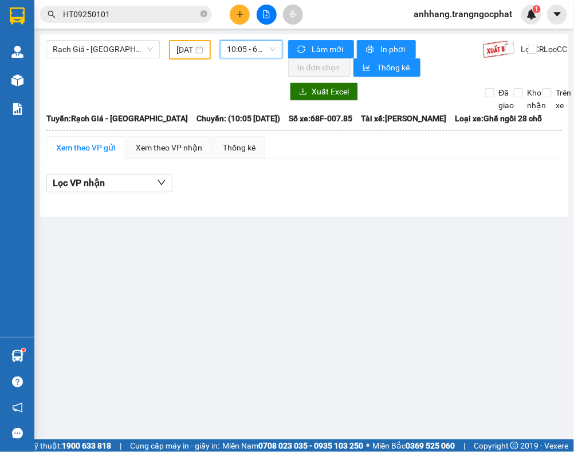
click at [250, 53] on span "10:05 - 68F-007.85" at bounding box center [251, 49] width 49 height 17
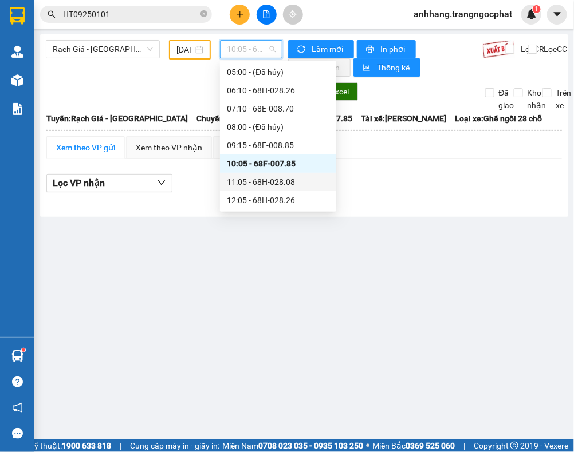
click at [289, 179] on div "11:05 - 68H-028.08" at bounding box center [278, 182] width 103 height 13
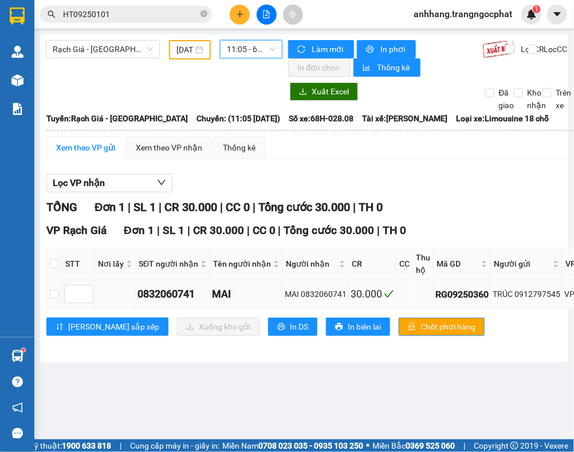
click at [540, 295] on div "TRÚC 0912797545" at bounding box center [526, 294] width 68 height 13
click at [239, 55] on span "11:05 - 68H-028.08" at bounding box center [251, 49] width 49 height 17
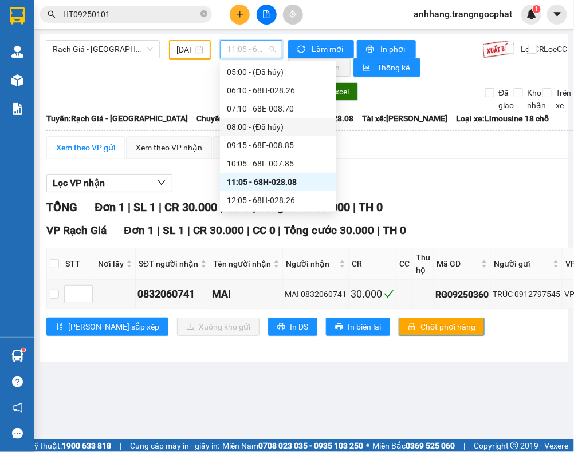
scroll to position [90, 0]
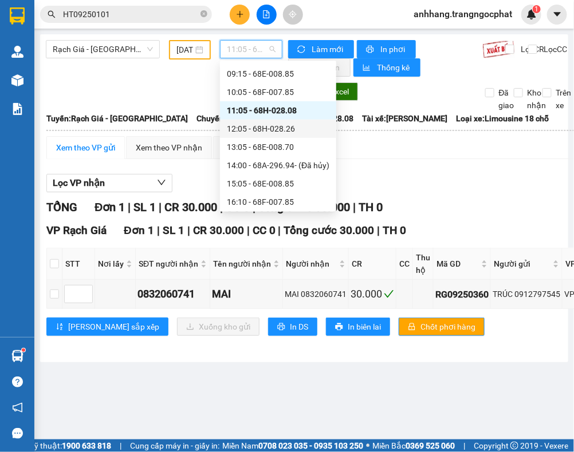
click at [244, 127] on div "12:05 - 68H-028.26" at bounding box center [278, 129] width 103 height 13
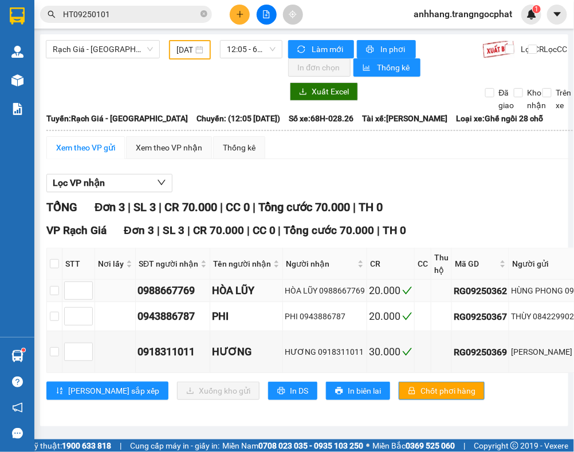
click at [555, 291] on div "HÙNG PHONG 0919844833" at bounding box center [565, 291] width 109 height 13
click at [553, 317] on div "THÙY 0842299022" at bounding box center [565, 316] width 109 height 13
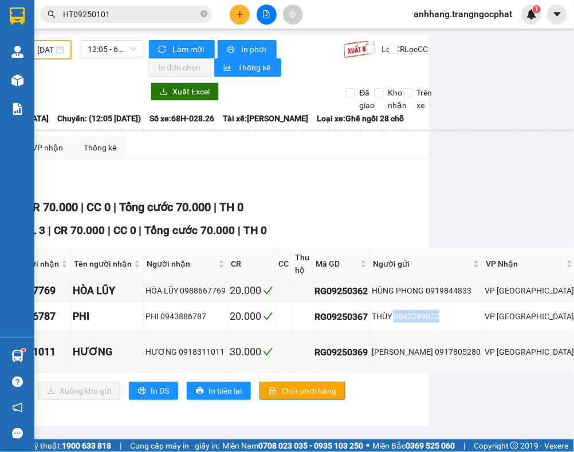
scroll to position [0, 159]
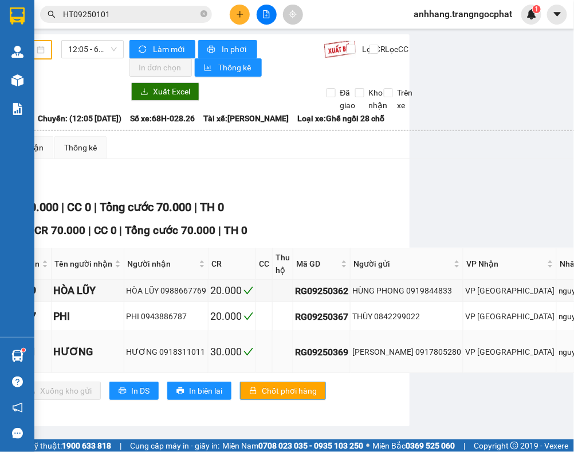
click at [417, 354] on div "THÙY NGUYỄN 0917805280" at bounding box center [406, 352] width 109 height 13
click at [459, 155] on div "Xem theo VP gửi Xem theo VP nhận Thống kê" at bounding box center [349, 147] width 922 height 23
click at [85, 53] on span "12:05 - 68H-028.26" at bounding box center [92, 49] width 49 height 17
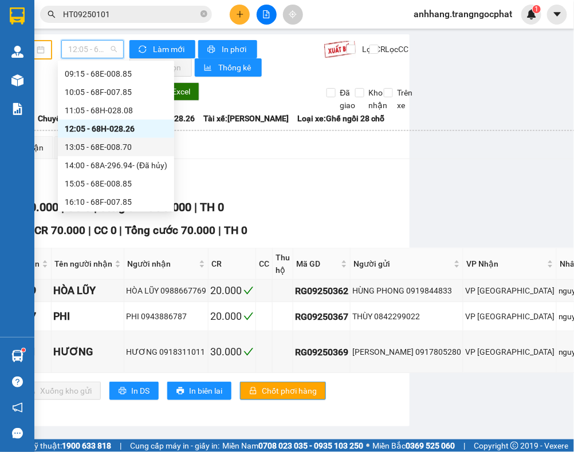
click at [90, 142] on div "13:05 - 68E-008.70" at bounding box center [116, 147] width 103 height 13
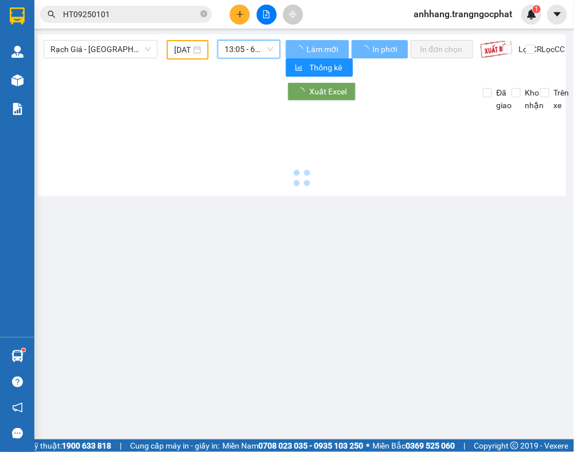
scroll to position [0, 1]
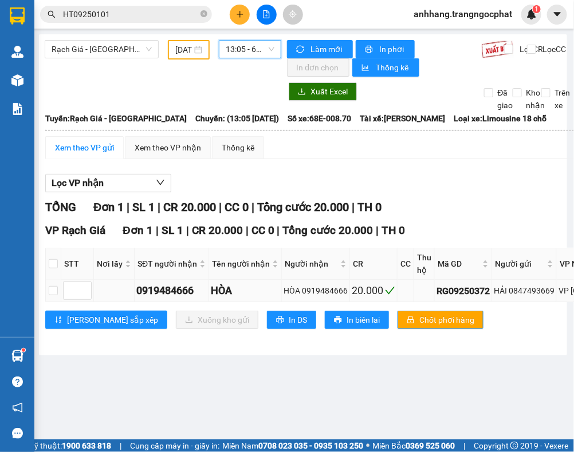
click at [533, 289] on div "HẢI 0847493669" at bounding box center [524, 291] width 61 height 13
click at [243, 46] on span "13:05 - 68E-008.70" at bounding box center [250, 49] width 49 height 17
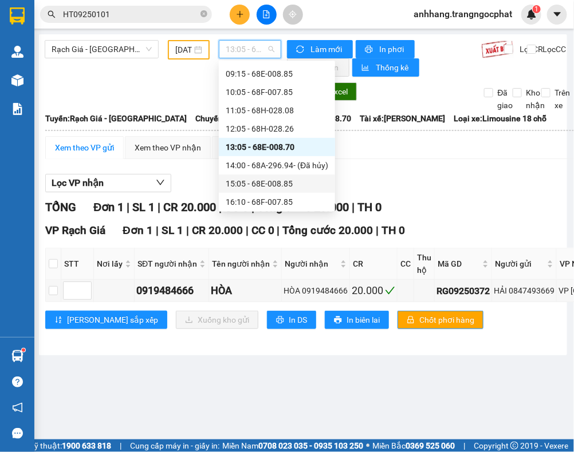
click at [273, 182] on div "15:05 - 68E-008.85" at bounding box center [277, 184] width 103 height 13
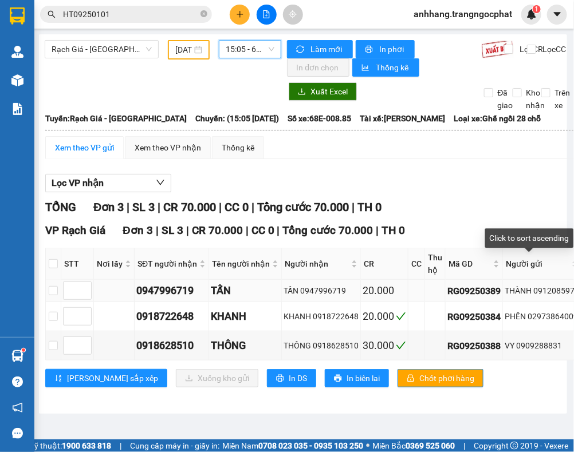
click at [546, 290] on div "THÀNH 0912085975" at bounding box center [542, 291] width 74 height 13
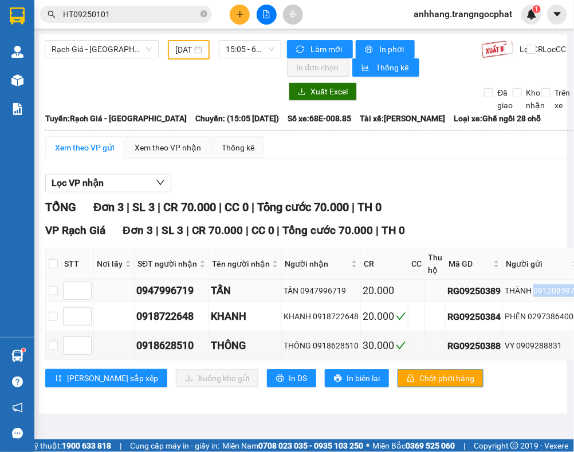
click at [546, 290] on div "THÀNH 0912085975" at bounding box center [542, 291] width 74 height 13
click at [547, 313] on div "PHẾN 02973864009" at bounding box center [542, 316] width 74 height 13
click at [536, 346] on div "VY 0909288831" at bounding box center [542, 346] width 74 height 13
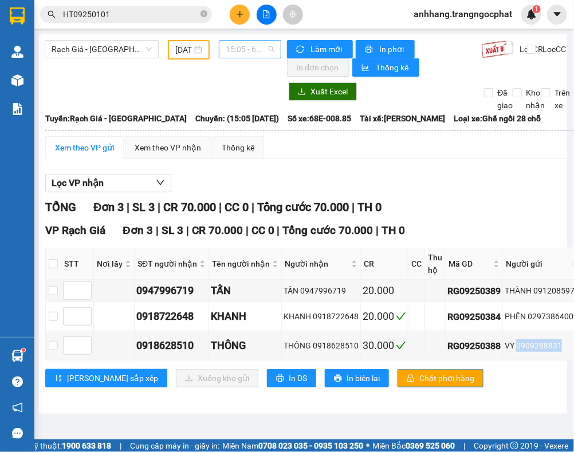
click at [238, 44] on span "15:05 - 68E-008.85" at bounding box center [250, 49] width 49 height 17
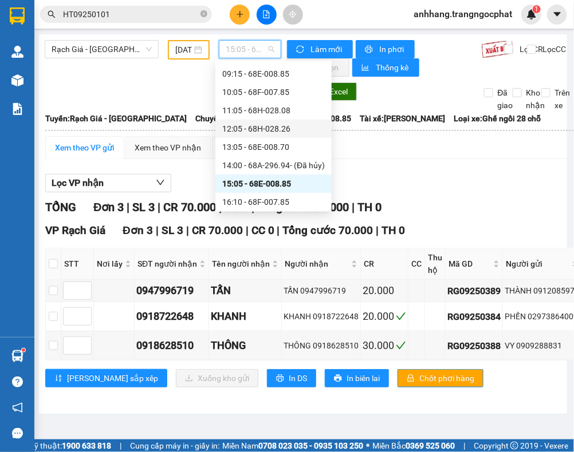
scroll to position [161, 0]
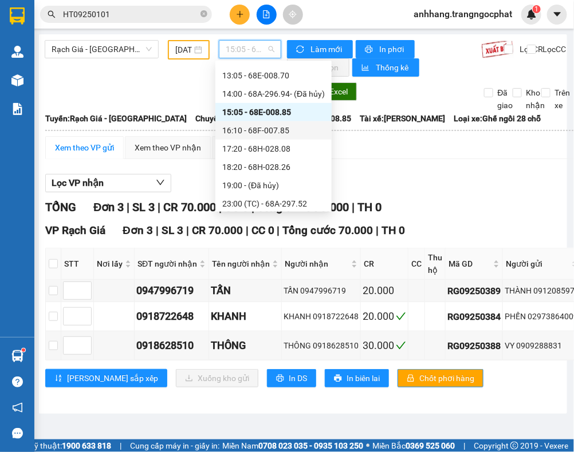
click at [270, 128] on div "16:10 - 68F-007.85" at bounding box center [273, 130] width 103 height 13
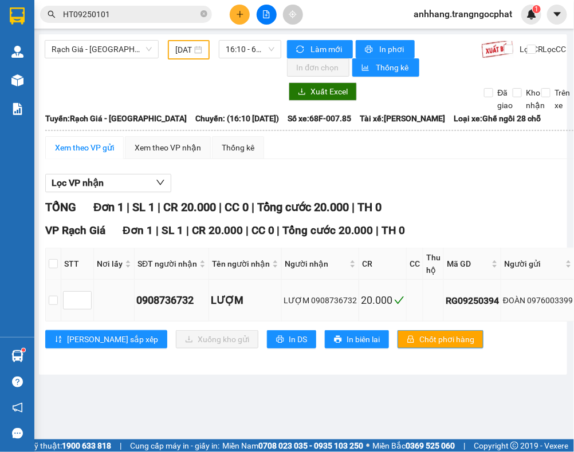
click at [539, 302] on div "ĐOÀN 0976003399" at bounding box center [538, 300] width 70 height 13
click at [241, 52] on span "16:10 - 68F-007.85" at bounding box center [250, 49] width 49 height 17
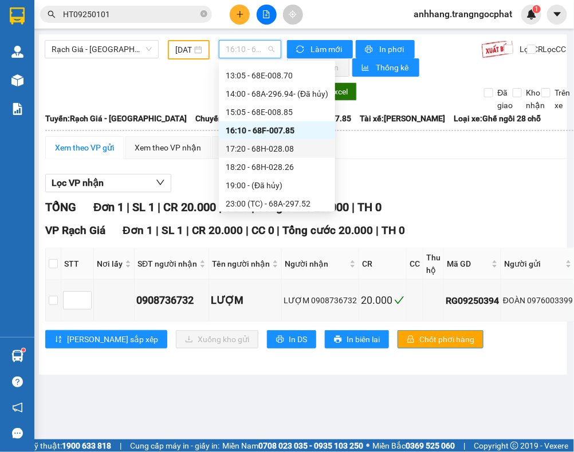
click at [272, 155] on div "17:20 - 68H-028.08" at bounding box center [277, 149] width 103 height 13
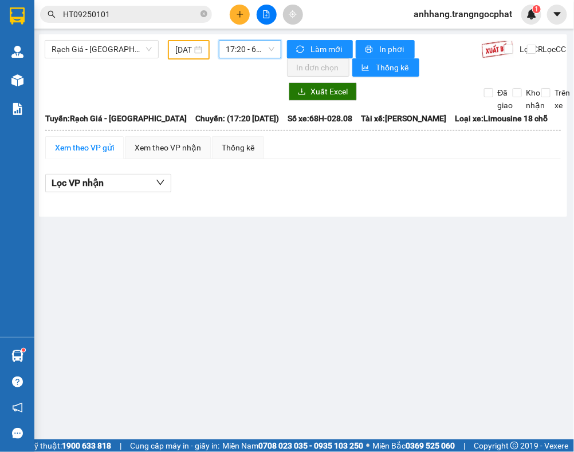
click at [249, 58] on div "Rạch Giá - Hà Tiên 07/09/2025 17:20 17:20 - 68H-028.08" at bounding box center [163, 58] width 237 height 37
click at [241, 46] on span "17:20 - 68H-028.08" at bounding box center [250, 49] width 49 height 17
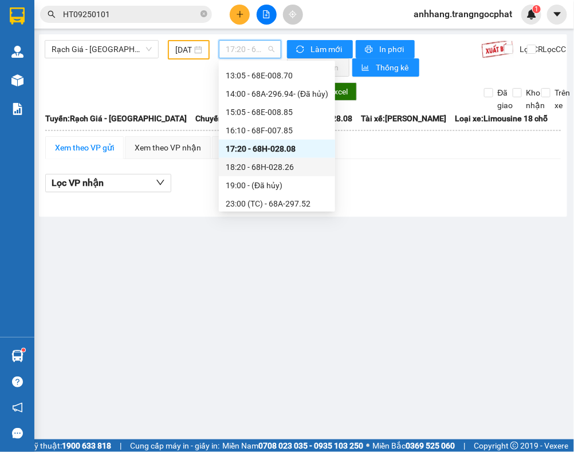
click at [273, 164] on div "18:20 - 68H-028.26" at bounding box center [277, 167] width 103 height 13
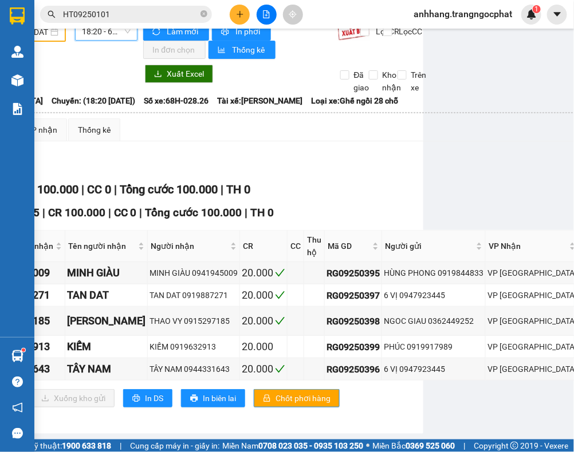
scroll to position [44, 222]
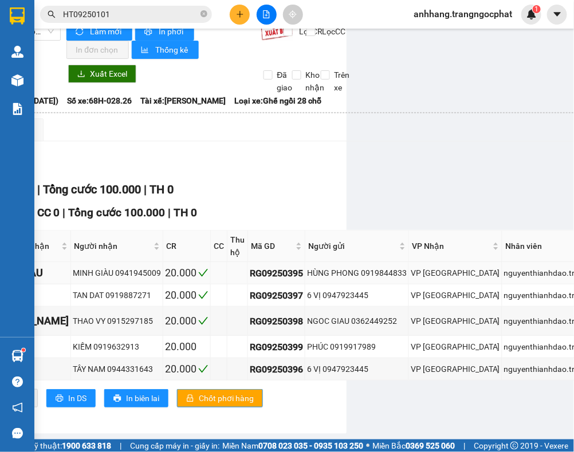
click at [373, 267] on div "HÙNG PHONG 0919844833" at bounding box center [357, 273] width 100 height 13
click at [317, 289] on div "6 VỊ 0947923445" at bounding box center [357, 295] width 100 height 13
click at [358, 315] on div "NGOC GIAU 0362449252" at bounding box center [357, 321] width 100 height 13
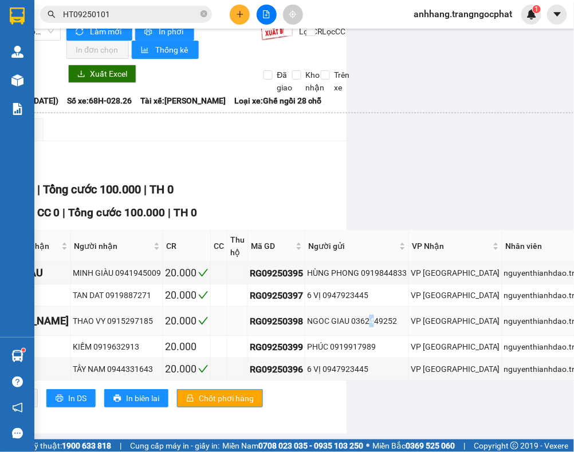
click at [358, 315] on div "NGOC GIAU 0362449252" at bounding box center [357, 321] width 100 height 13
click at [365, 315] on div "NGOC GIAU 0362449252" at bounding box center [357, 321] width 100 height 13
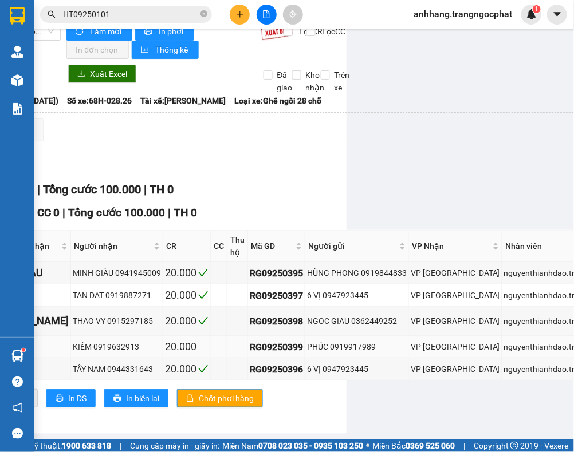
click at [342, 341] on div "PHÚC 0919917989" at bounding box center [357, 347] width 100 height 13
click at [319, 363] on div "6 VỊ 0947923445" at bounding box center [357, 369] width 100 height 13
click at [465, 181] on div "TỔNG Đơn 5 | SL 5 | CR 100.000 | CC 0 | Tổng cước 100.000 | TH 0" at bounding box center [291, 190] width 932 height 18
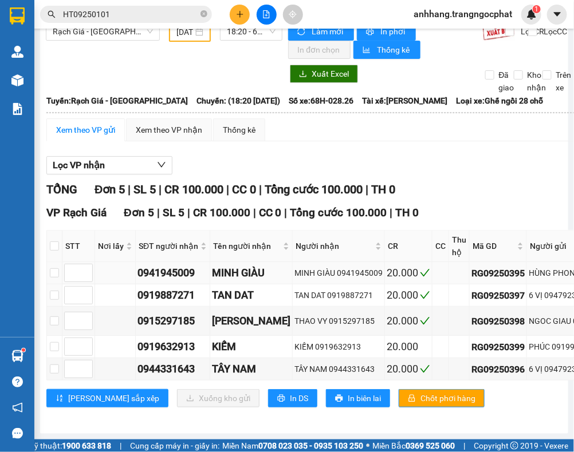
scroll to position [0, 0]
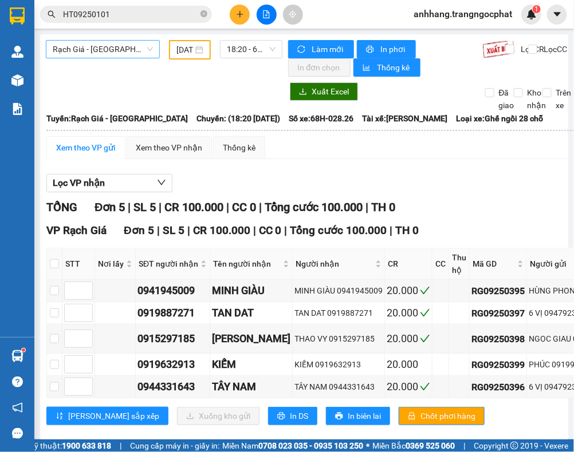
click at [129, 49] on span "Rạch Giá - Hà Tiên" at bounding box center [103, 49] width 100 height 17
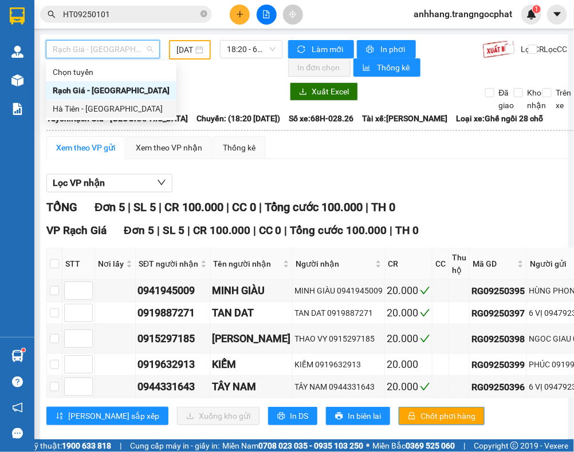
click at [99, 107] on div "Hà Tiên - [GEOGRAPHIC_DATA]" at bounding box center [111, 109] width 117 height 13
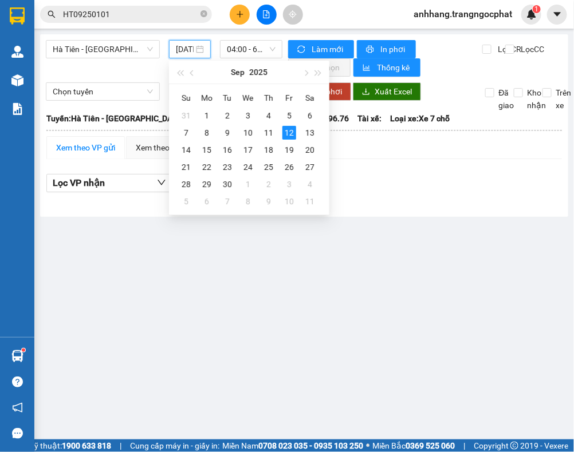
click at [179, 50] on input "12/09/2025" at bounding box center [185, 49] width 18 height 13
click at [203, 127] on div "8" at bounding box center [207, 133] width 14 height 14
type input "08/09/2025"
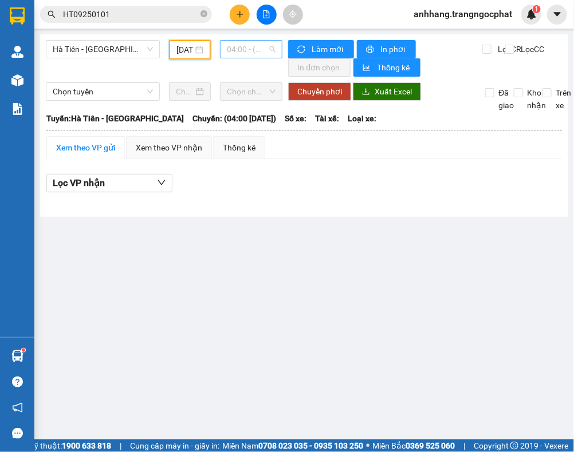
click at [247, 56] on span "04:00 - (Đã hủy)" at bounding box center [251, 49] width 49 height 17
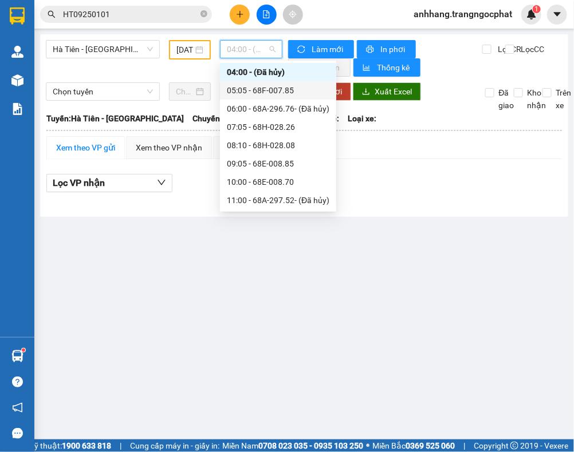
click at [255, 89] on div "05:05 - 68F-007.85" at bounding box center [278, 90] width 103 height 13
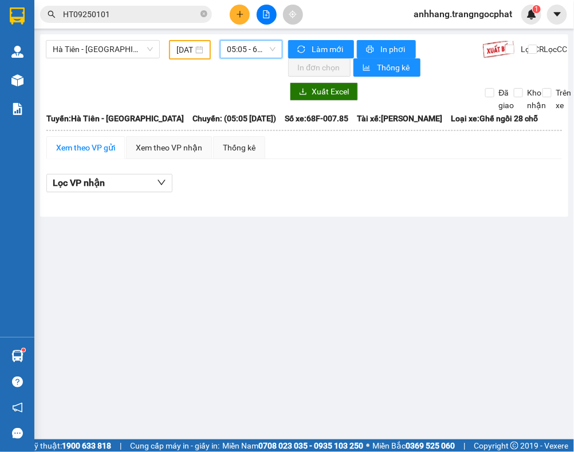
click at [241, 54] on span "05:05 - 68F-007.85" at bounding box center [251, 49] width 49 height 17
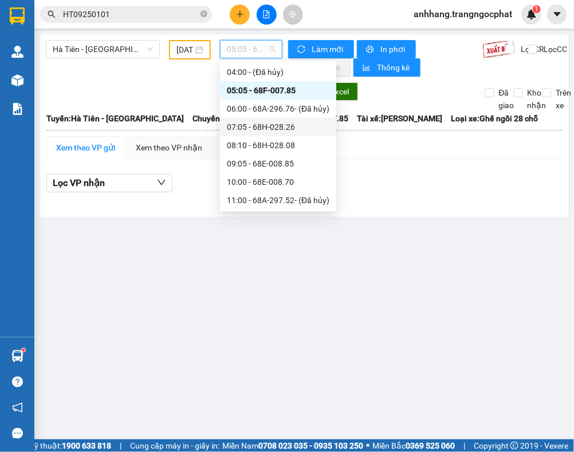
click at [259, 127] on div "07:05 - 68H-028.26" at bounding box center [278, 127] width 103 height 13
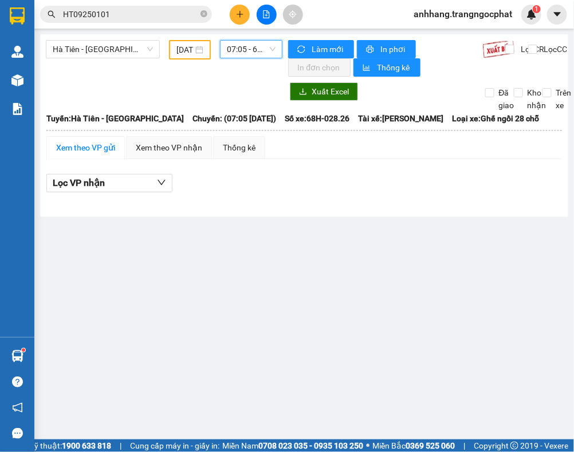
click at [249, 45] on span "07:05 - 68H-028.26" at bounding box center [251, 49] width 49 height 17
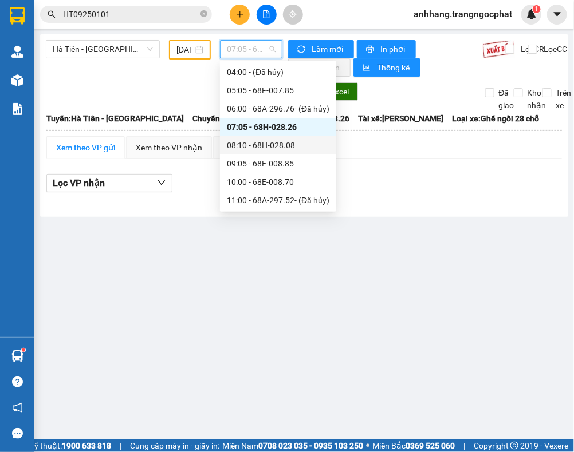
click at [271, 145] on div "08:10 - 68H-028.08" at bounding box center [278, 145] width 103 height 13
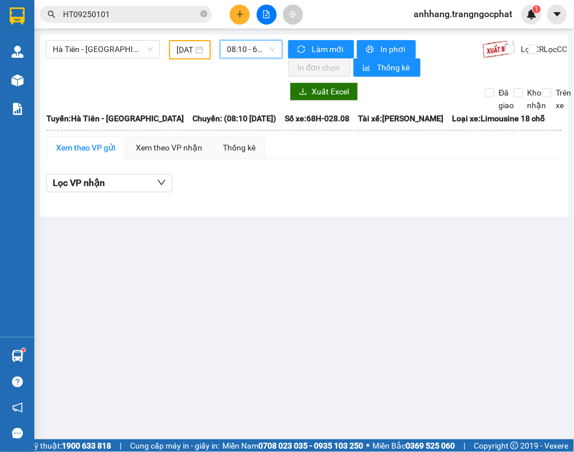
click at [246, 48] on span "08:10 - 68H-028.08" at bounding box center [251, 49] width 49 height 17
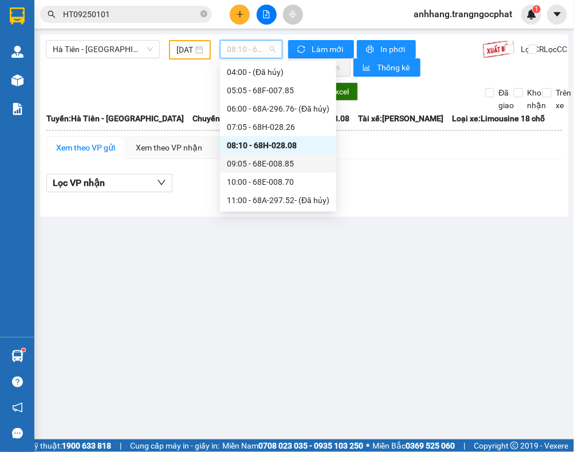
click at [263, 165] on div "09:05 - 68E-008.85" at bounding box center [278, 163] width 103 height 13
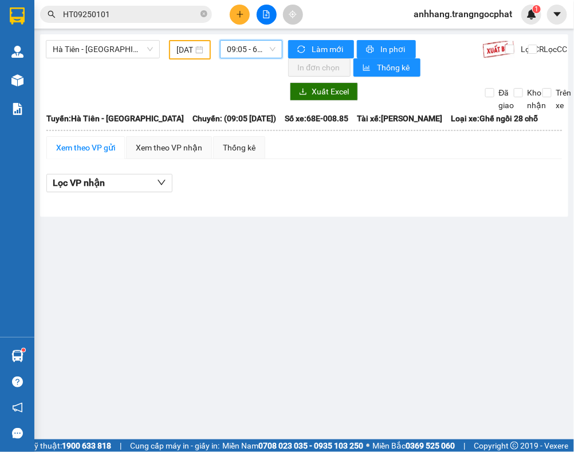
click at [243, 44] on span "09:05 - 68E-008.85" at bounding box center [251, 49] width 49 height 17
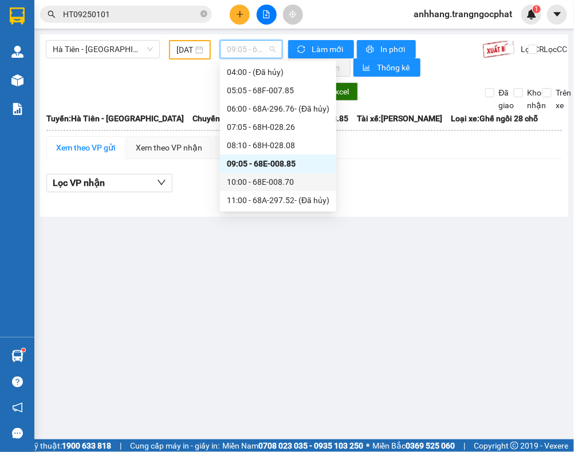
click at [273, 179] on div "10:00 - 68E-008.70" at bounding box center [278, 182] width 103 height 13
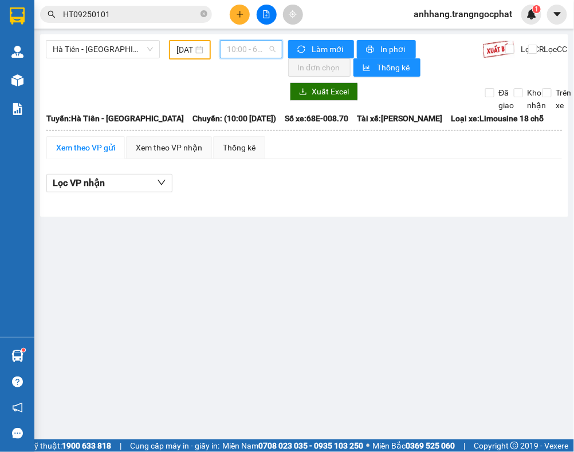
click at [254, 49] on span "10:00 - 68E-008.70" at bounding box center [251, 49] width 49 height 17
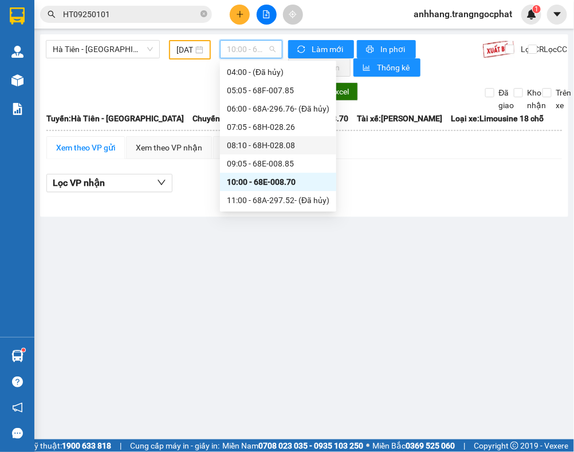
scroll to position [90, 0]
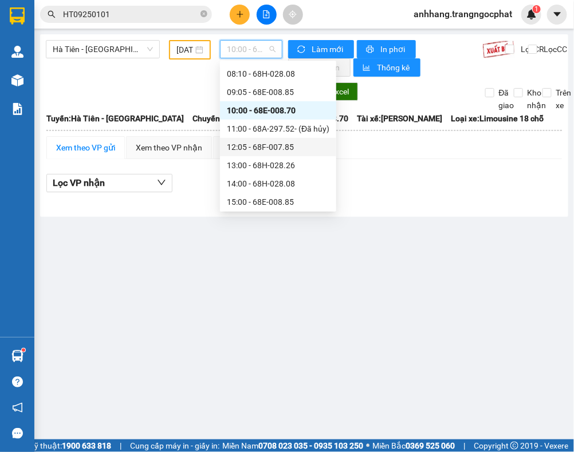
click at [295, 144] on div "12:05 - 68F-007.85" at bounding box center [278, 147] width 103 height 13
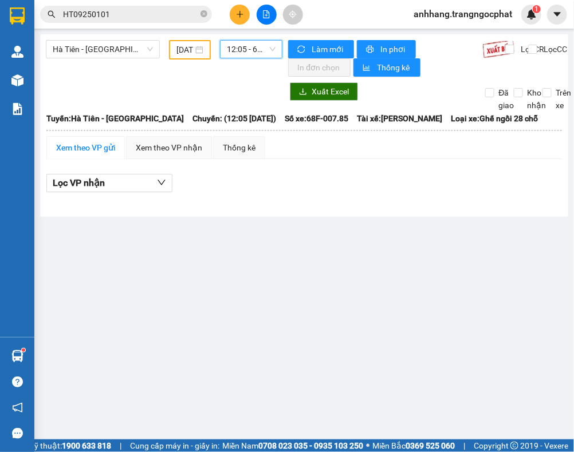
click at [250, 53] on span "12:05 - 68F-007.85" at bounding box center [251, 49] width 49 height 17
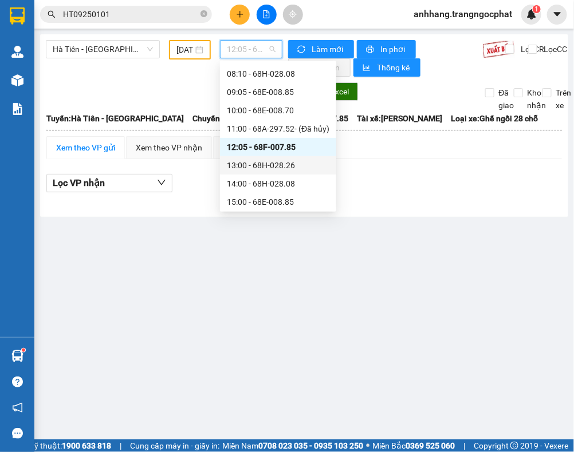
click at [275, 162] on div "13:00 - 68H-028.26" at bounding box center [278, 165] width 103 height 13
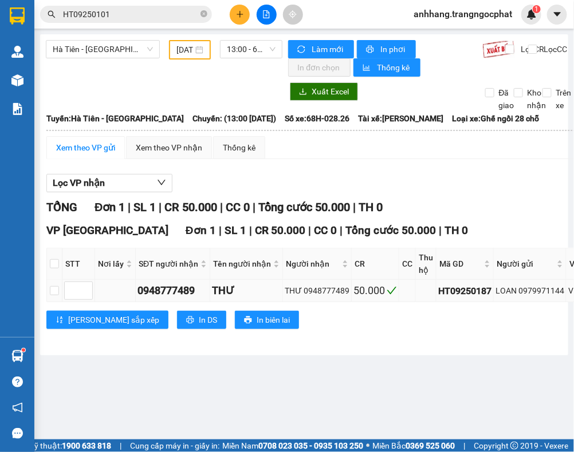
click at [542, 290] on div "LOAN 0979971144" at bounding box center [529, 291] width 69 height 13
click at [247, 48] on span "13:00 - 68H-028.26" at bounding box center [251, 49] width 49 height 17
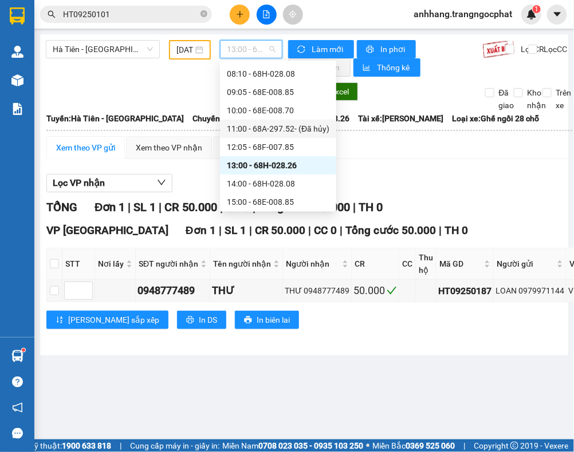
scroll to position [161, 0]
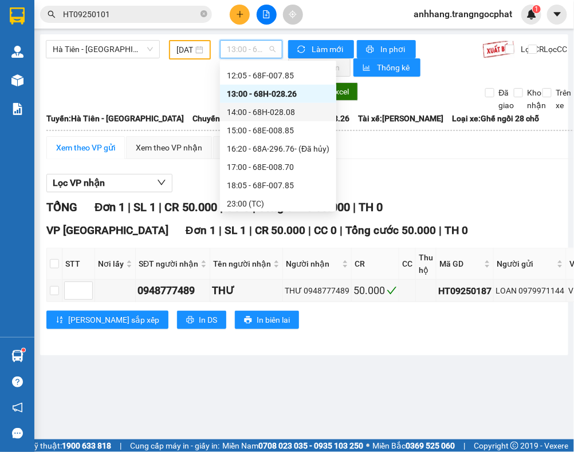
click at [285, 116] on div "14:00 - 68H-028.08" at bounding box center [278, 112] width 103 height 13
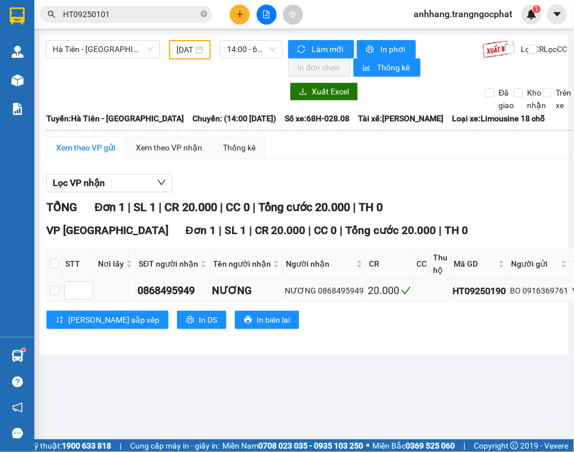
click at [526, 293] on div "BO 0916369761" at bounding box center [539, 291] width 58 height 13
click at [237, 53] on span "14:00 - 68H-028.08" at bounding box center [251, 49] width 49 height 17
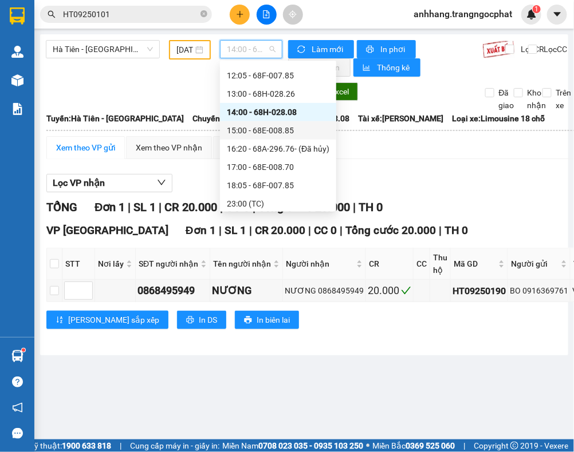
click at [269, 127] on div "15:00 - 68E-008.85" at bounding box center [278, 130] width 103 height 13
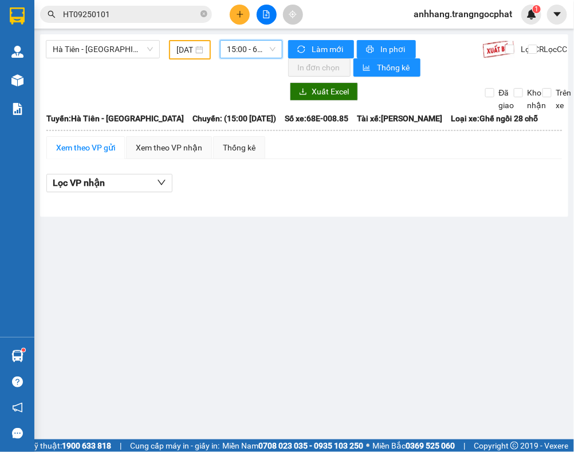
click at [248, 49] on span "15:00 - 68E-008.85" at bounding box center [251, 49] width 49 height 17
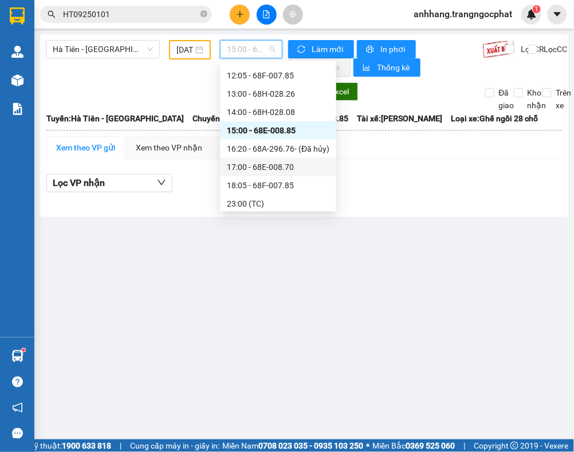
click at [283, 170] on div "17:00 - 68E-008.70" at bounding box center [278, 167] width 103 height 13
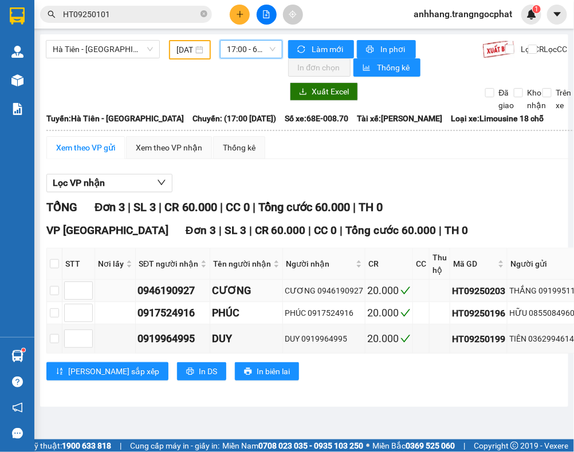
click at [554, 290] on div "THẮNG 0919951199" at bounding box center [546, 291] width 75 height 13
click at [544, 317] on div "HỮU 0855084960" at bounding box center [546, 313] width 75 height 13
click at [550, 345] on div "TIÊN 0362994614" at bounding box center [546, 339] width 75 height 13
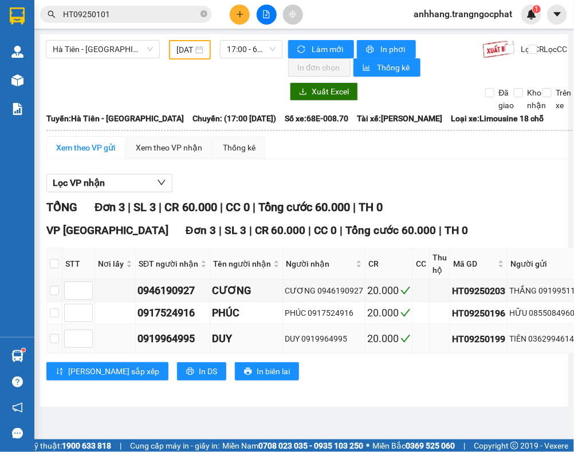
click at [545, 342] on div "TIÊN 0362994614" at bounding box center [546, 339] width 75 height 13
click at [233, 49] on span "17:00 - 68E-008.70" at bounding box center [251, 49] width 49 height 17
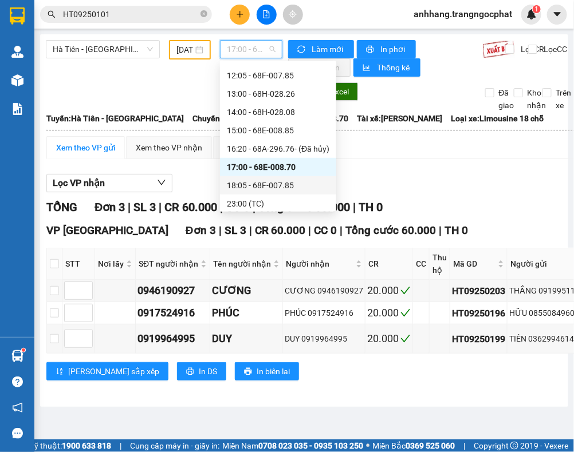
click at [255, 181] on div "18:05 - 68F-007.85" at bounding box center [278, 185] width 103 height 13
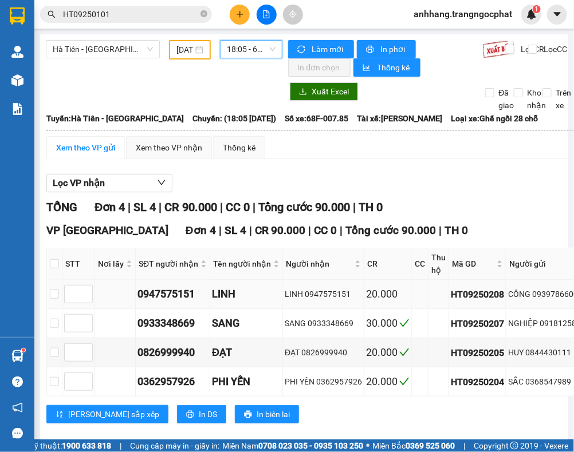
click at [542, 300] on div "CÔNG 0939786600" at bounding box center [546, 294] width 77 height 13
click at [549, 322] on div "NGHIỆP 0918125887" at bounding box center [546, 323] width 77 height 13
click at [545, 356] on div "HUY 0844430111" at bounding box center [546, 352] width 77 height 13
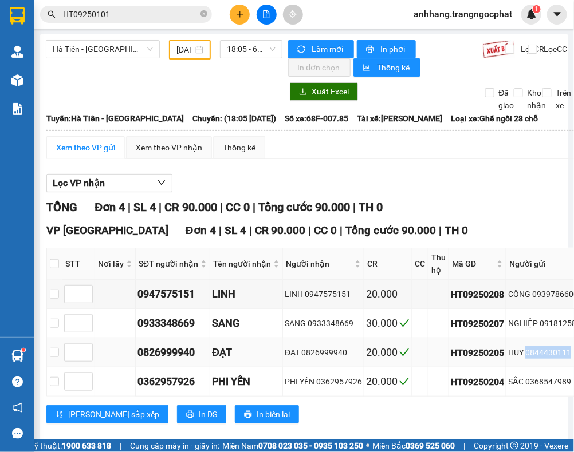
click at [545, 356] on div "HUY 0844430111" at bounding box center [546, 352] width 77 height 13
click at [545, 355] on div "HUY 0844430111" at bounding box center [546, 352] width 77 height 13
click at [543, 355] on div "HUY 0844430111" at bounding box center [546, 352] width 77 height 13
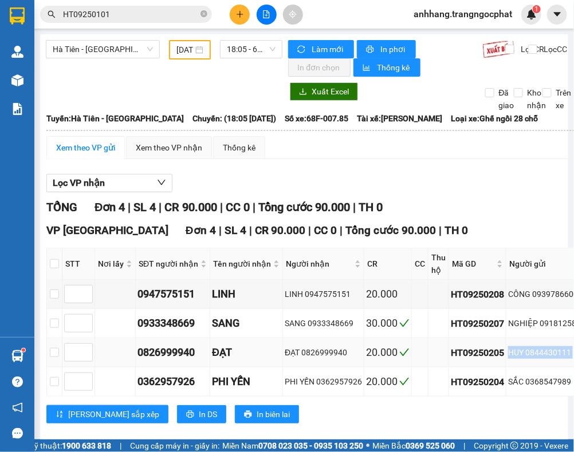
click at [544, 355] on div "HUY 0844430111" at bounding box center [546, 352] width 77 height 13
click at [542, 354] on div "HUY 0844430111" at bounding box center [546, 352] width 77 height 13
click at [535, 354] on div "HUY 0844430111" at bounding box center [546, 352] width 77 height 13
click at [544, 384] on div "SẮC 0368547989" at bounding box center [546, 382] width 77 height 13
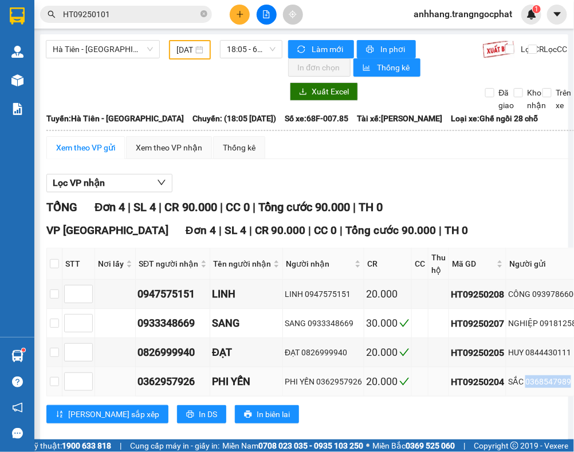
click at [544, 384] on div "SẮC 0368547989" at bounding box center [546, 382] width 77 height 13
click at [243, 54] on span "18:05 - 68F-007.85" at bounding box center [251, 49] width 49 height 17
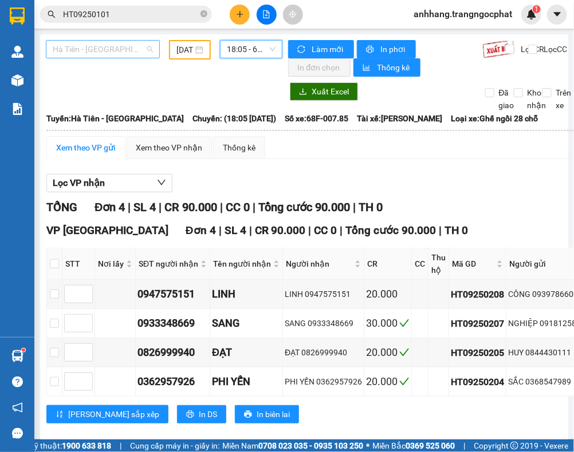
click at [109, 56] on span "Hà Tiên - [GEOGRAPHIC_DATA]" at bounding box center [103, 49] width 100 height 17
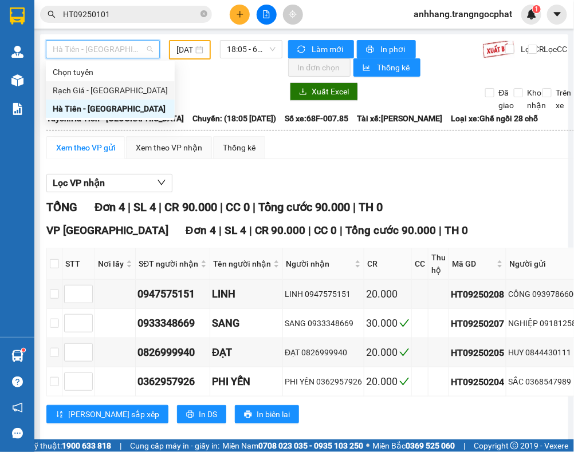
click at [93, 85] on div "Rạch Giá - Hà Tiên" at bounding box center [110, 90] width 115 height 13
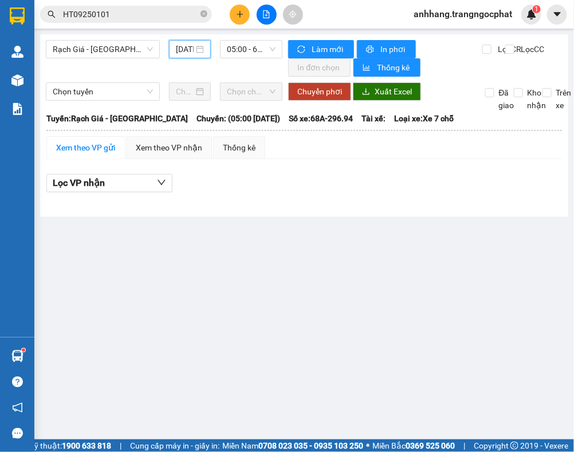
click at [184, 50] on input "12/09/2025" at bounding box center [185, 49] width 18 height 13
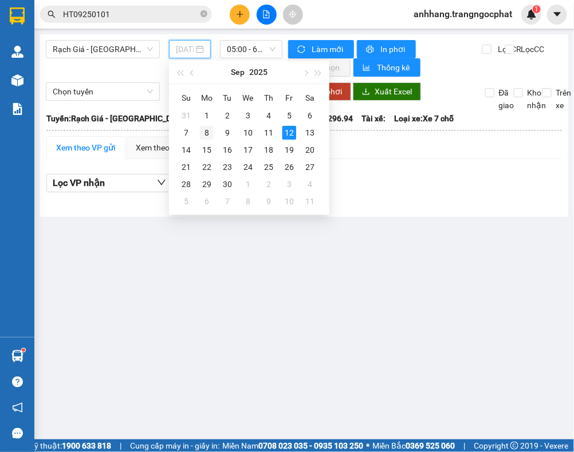
click at [205, 130] on div "8" at bounding box center [207, 133] width 14 height 14
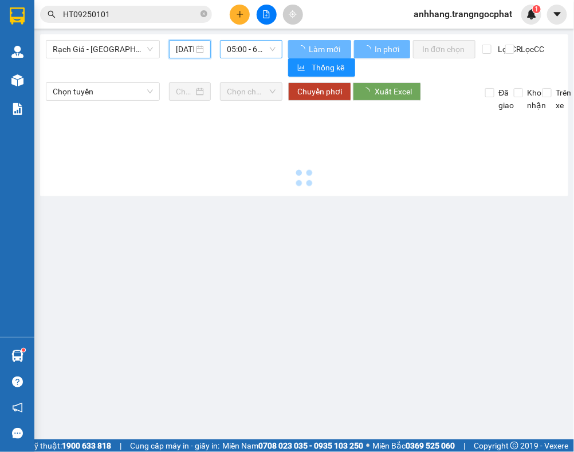
type input "08/09/2025"
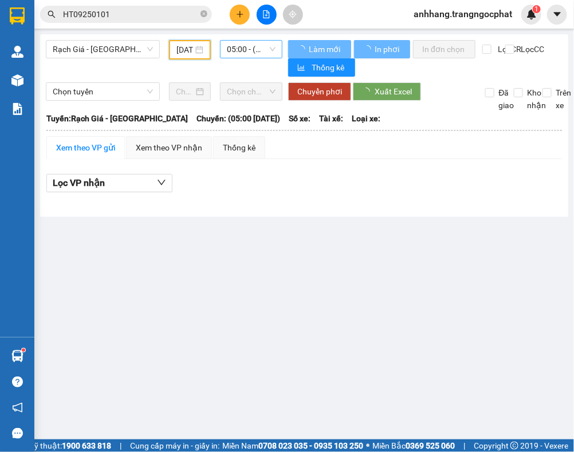
click at [242, 50] on span "05:00 - (Đã hủy)" at bounding box center [251, 49] width 49 height 17
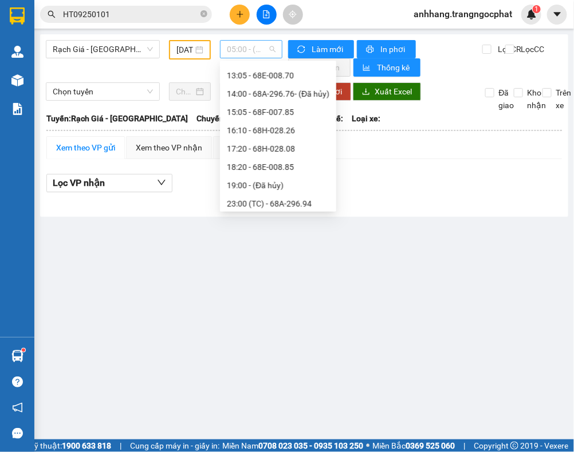
scroll to position [18, 0]
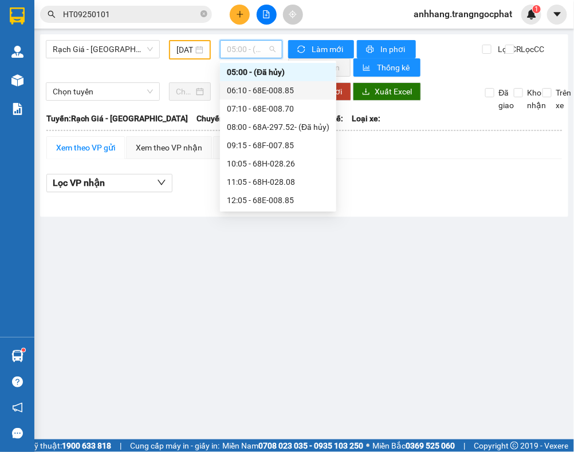
click at [254, 90] on div "06:10 - 68E-008.85" at bounding box center [278, 90] width 103 height 13
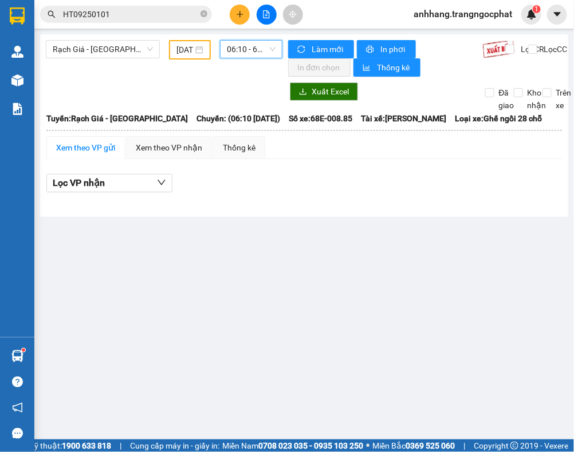
click at [245, 55] on span "06:10 - 68E-008.85" at bounding box center [251, 49] width 49 height 17
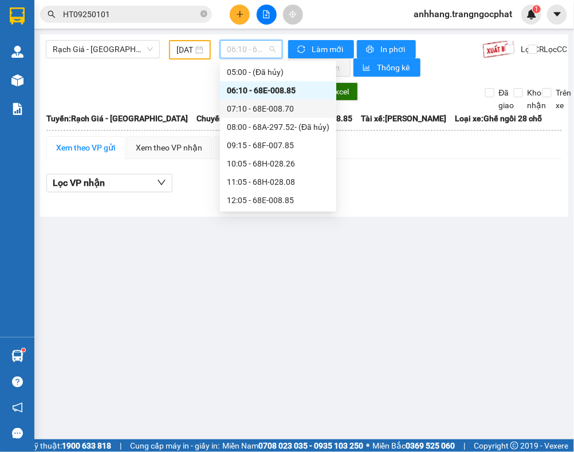
click at [273, 108] on div "07:10 - 68E-008.70" at bounding box center [278, 109] width 103 height 13
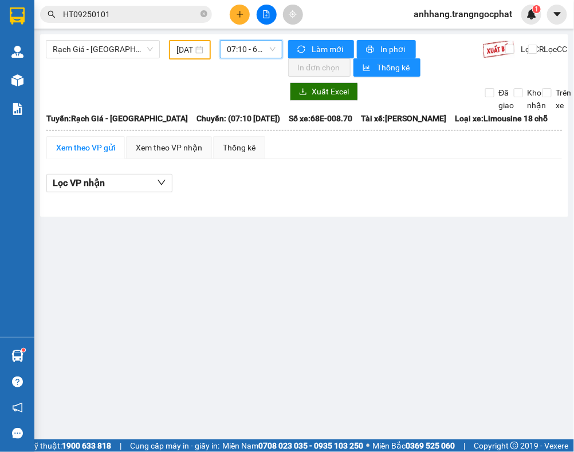
click at [250, 53] on span "07:10 - 68E-008.70" at bounding box center [251, 49] width 49 height 17
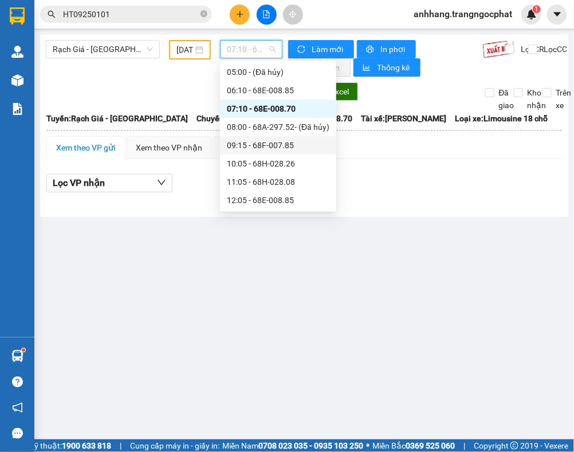
click at [281, 139] on div "09:15 - 68F-007.85" at bounding box center [278, 145] width 103 height 13
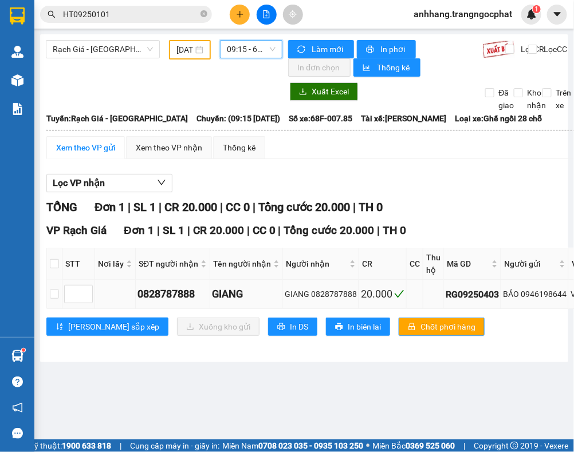
click at [541, 301] on div "BẢO 0946198644" at bounding box center [535, 294] width 64 height 13
click at [238, 56] on span "09:15 - 68F-007.85" at bounding box center [251, 49] width 49 height 17
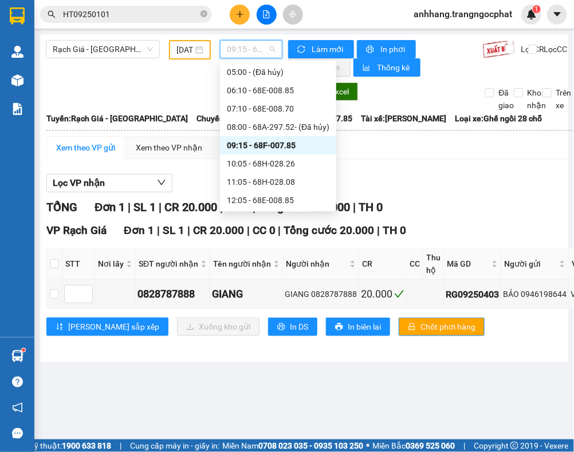
click at [279, 162] on div "10:05 - 68H-028.26" at bounding box center [278, 163] width 103 height 13
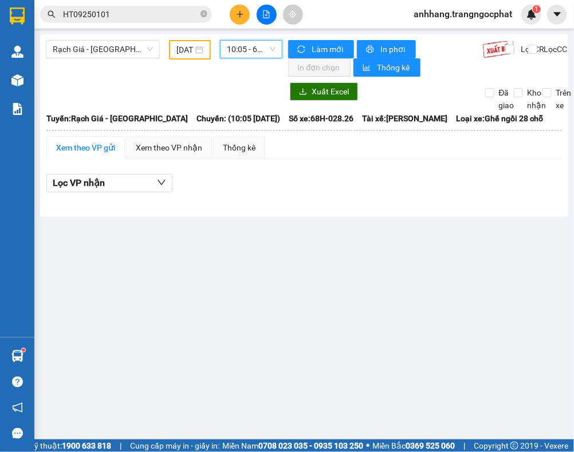
click at [251, 55] on span "10:05 - 68H-028.26" at bounding box center [251, 49] width 49 height 17
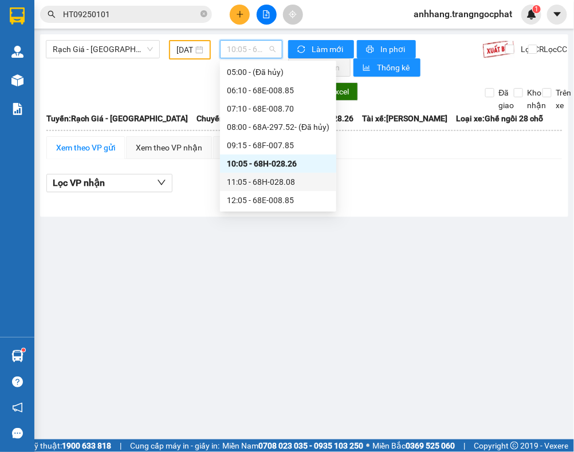
click at [274, 183] on div "11:05 - 68H-028.08" at bounding box center [278, 182] width 103 height 13
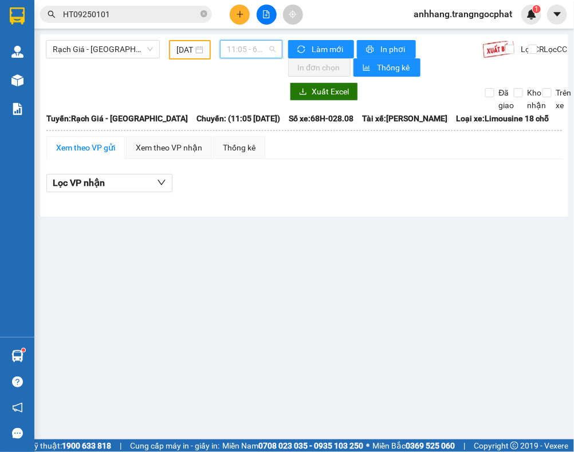
click at [247, 52] on span "11:05 - 68H-028.08" at bounding box center [251, 49] width 49 height 17
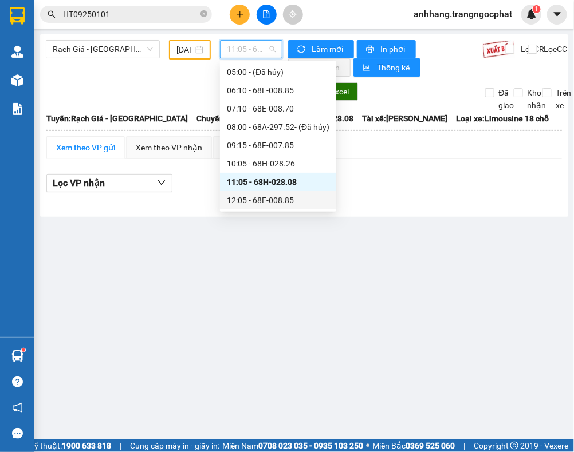
click at [275, 199] on div "12:05 - 68E-008.85" at bounding box center [278, 200] width 103 height 13
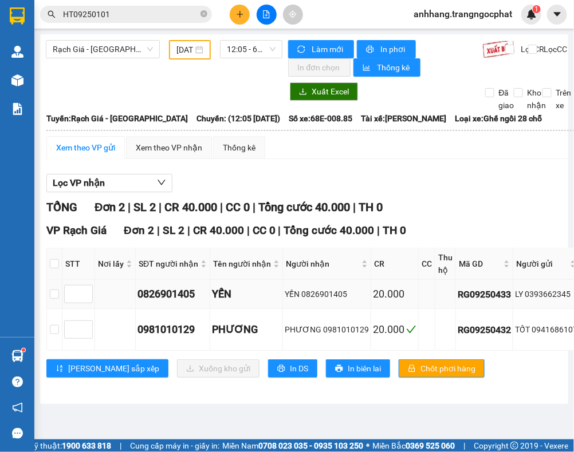
click at [544, 301] on div "LY 0393662345" at bounding box center [546, 294] width 62 height 13
click at [537, 331] on div "TỐT 0941686107" at bounding box center [546, 330] width 62 height 13
click at [245, 55] on span "12:05 - 68E-008.85" at bounding box center [251, 49] width 49 height 17
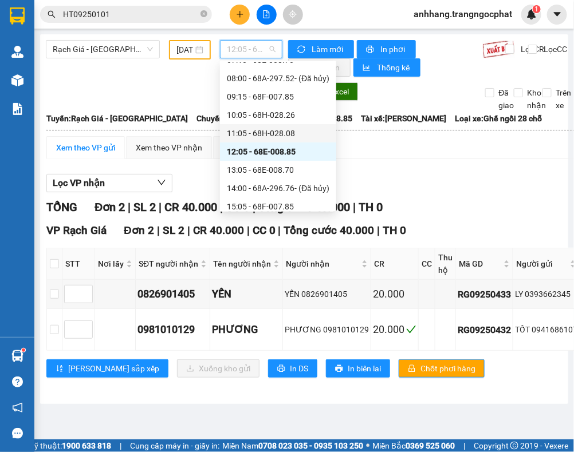
scroll to position [90, 0]
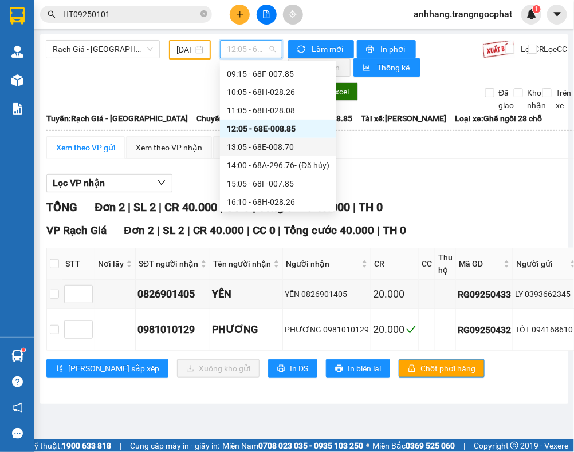
click at [255, 144] on div "13:05 - 68E-008.70" at bounding box center [278, 147] width 103 height 13
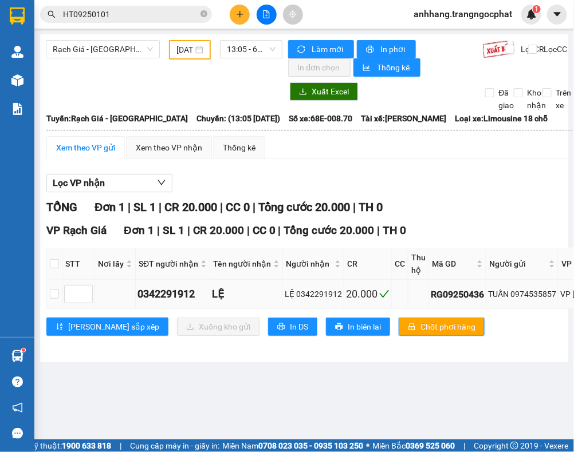
click at [542, 295] on div "TUẤN 0974535857" at bounding box center [522, 294] width 68 height 13
click at [508, 321] on div "Lưu sắp xếp Xuống kho gửi In DS In biên lai Chốt phơi hàng" at bounding box center [461, 327] width 830 height 18
click at [520, 296] on div "TUẤN 0974535857" at bounding box center [522, 294] width 68 height 13
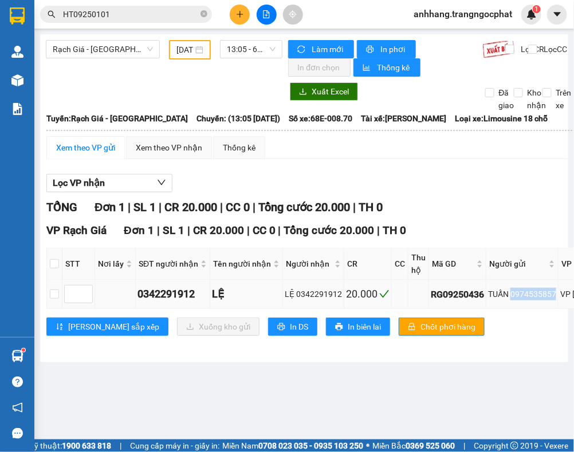
click at [520, 296] on div "TUẤN 0974535857" at bounding box center [522, 294] width 68 height 13
click at [236, 53] on span "13:05 - 68E-008.70" at bounding box center [251, 49] width 49 height 17
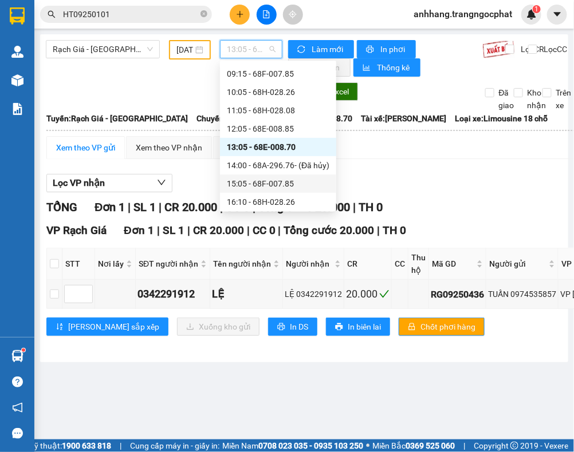
click at [262, 187] on div "15:05 - 68F-007.85" at bounding box center [278, 184] width 103 height 13
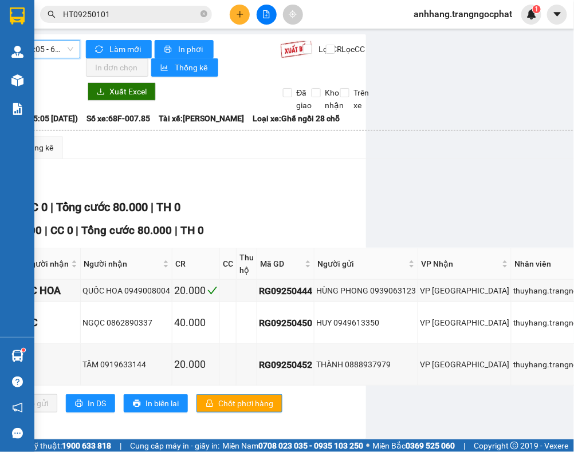
scroll to position [0, 204]
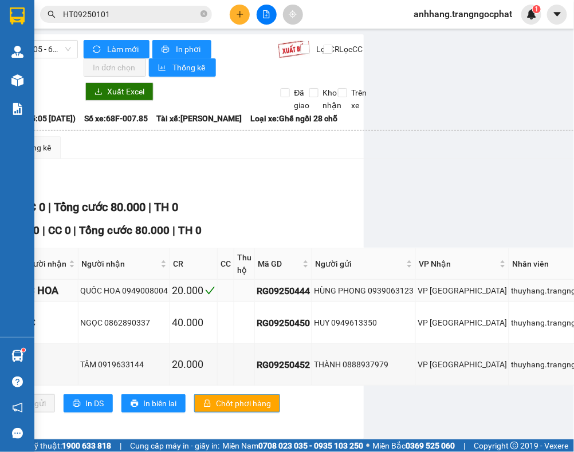
click at [396, 293] on div "HÙNG PHONG 0939063123" at bounding box center [364, 291] width 100 height 13
click at [342, 327] on div "HUY 0949613350" at bounding box center [364, 323] width 100 height 13
click at [364, 364] on div "THÀNH 0888937979" at bounding box center [364, 364] width 100 height 13
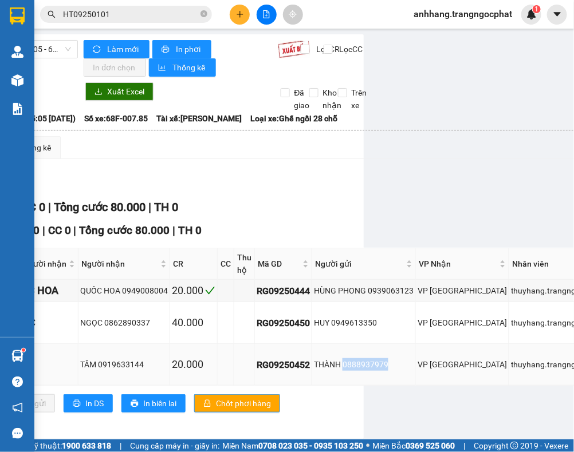
click at [364, 364] on div "THÀNH 0888937979" at bounding box center [364, 364] width 100 height 13
click at [295, 182] on div "Lọc VP nhận" at bounding box center [288, 183] width 892 height 19
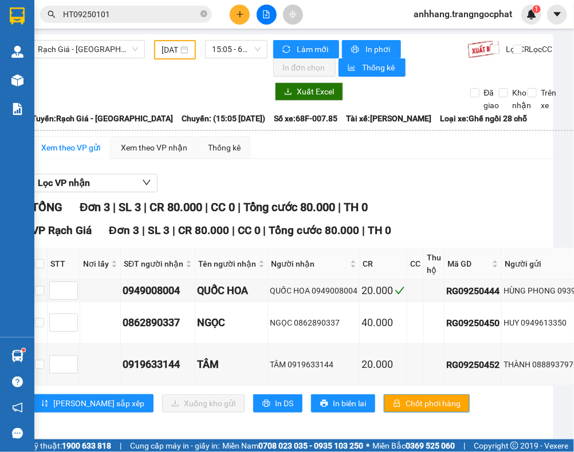
scroll to position [0, 6]
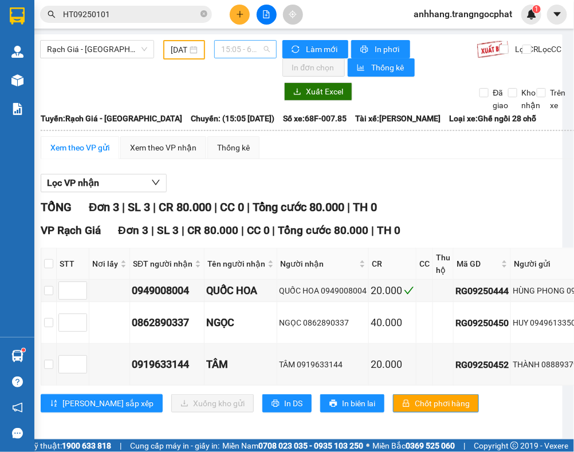
click at [238, 53] on span "15:05 - 68F-007.85" at bounding box center [245, 49] width 49 height 17
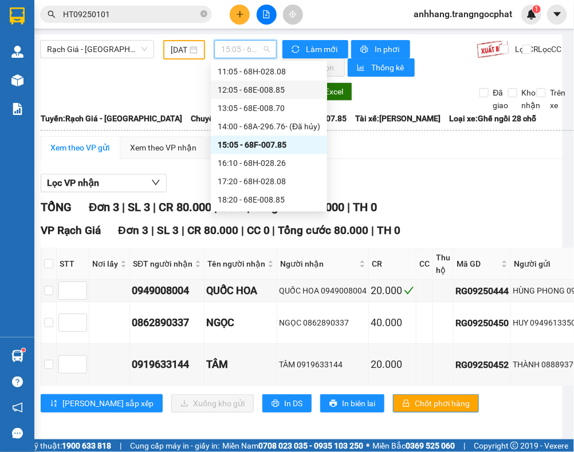
scroll to position [161, 0]
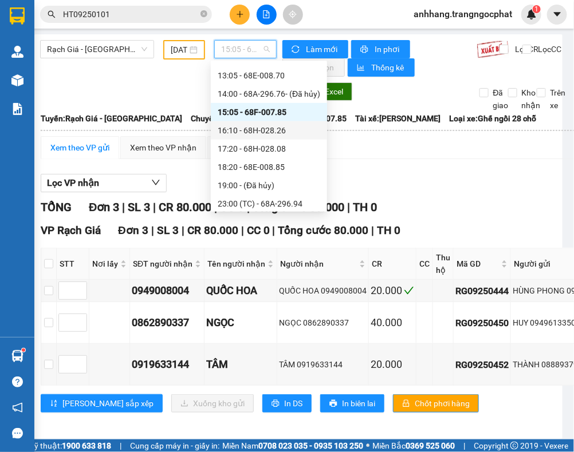
click at [267, 132] on div "16:10 - 68H-028.26" at bounding box center [269, 130] width 103 height 13
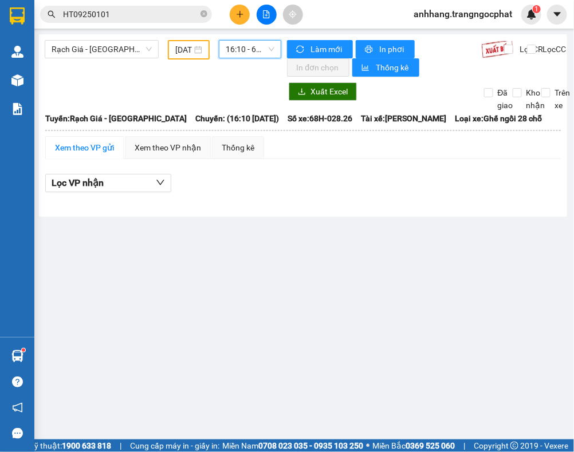
click at [242, 50] on span "16:10 - 68H-028.26" at bounding box center [250, 49] width 49 height 17
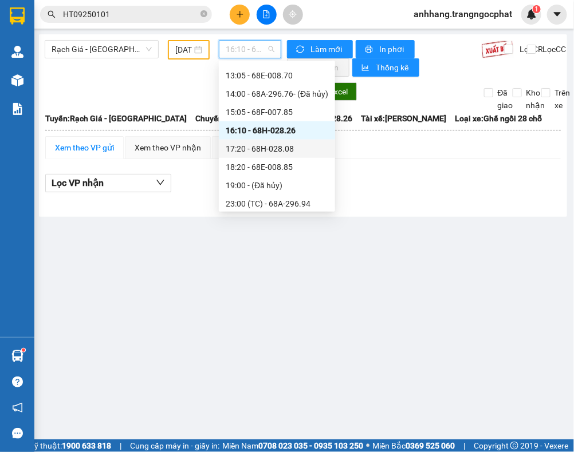
click at [253, 146] on div "17:20 - 68H-028.08" at bounding box center [277, 149] width 103 height 13
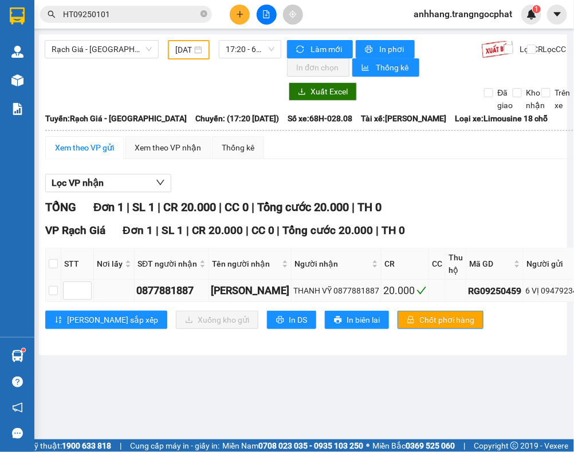
click at [545, 292] on div "6 VỊ 0947923445" at bounding box center [555, 291] width 61 height 13
click at [238, 52] on span "17:20 - 68H-028.08" at bounding box center [250, 49] width 49 height 17
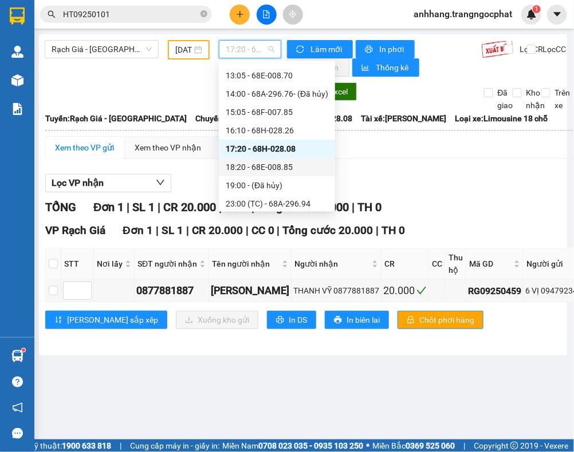
click at [270, 167] on div "18:20 - 68E-008.85" at bounding box center [277, 167] width 103 height 13
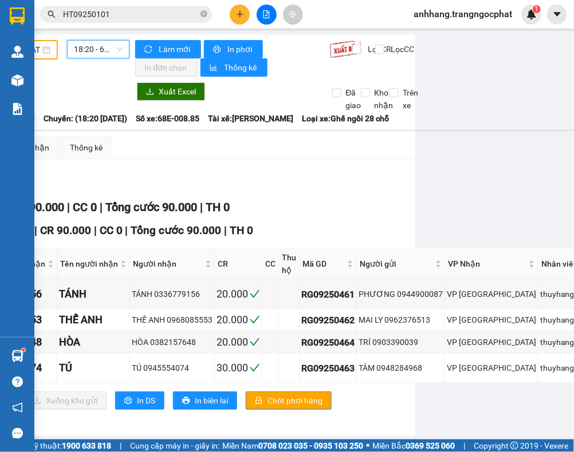
scroll to position [0, 155]
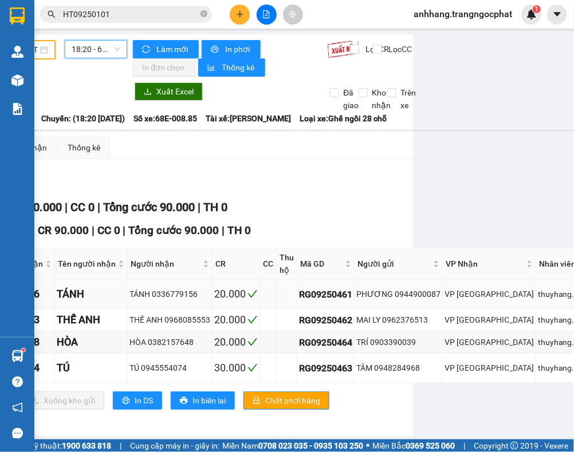
click at [401, 291] on div "PHƯƠNG 0944900087" at bounding box center [398, 294] width 84 height 13
click at [399, 321] on div "MAI LY 0962376513" at bounding box center [398, 320] width 84 height 13
click at [396, 344] on div "TRÍ 0903390039" at bounding box center [398, 342] width 84 height 13
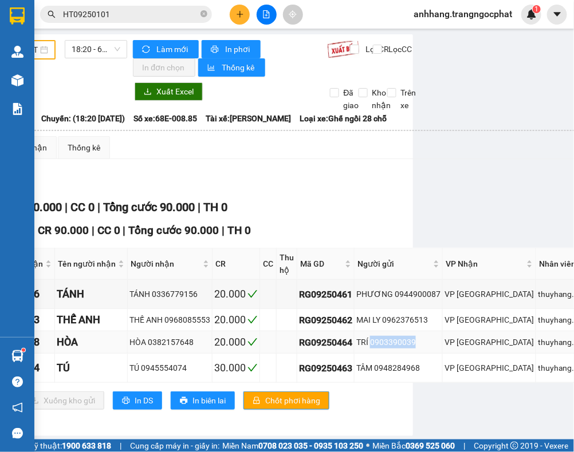
click at [396, 344] on div "TRÍ 0903390039" at bounding box center [398, 342] width 84 height 13
click at [396, 370] on div "TÂM 0948284968" at bounding box center [398, 368] width 84 height 13
click at [468, 206] on div "TỔNG Đơn 4 | SL 4 | CR 90.000 | CC 0 | Tổng cước 90.000 | TH 0" at bounding box center [325, 208] width 869 height 18
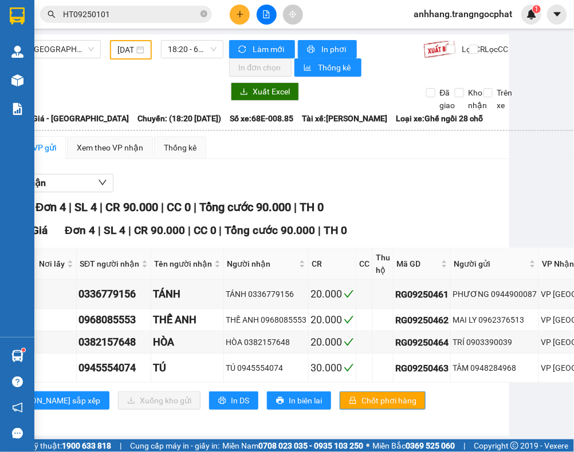
scroll to position [0, 0]
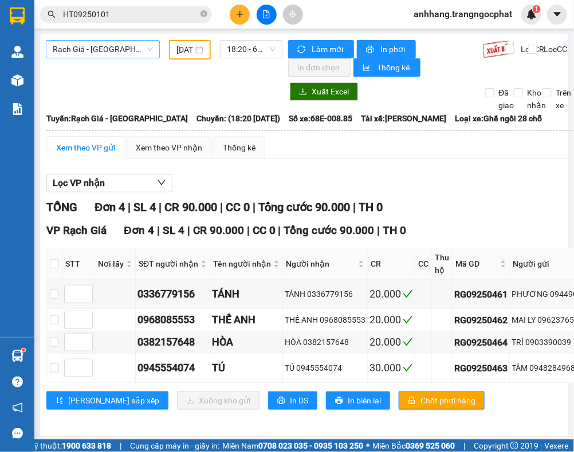
click at [92, 53] on span "Rạch Giá - Hà Tiên" at bounding box center [103, 49] width 100 height 17
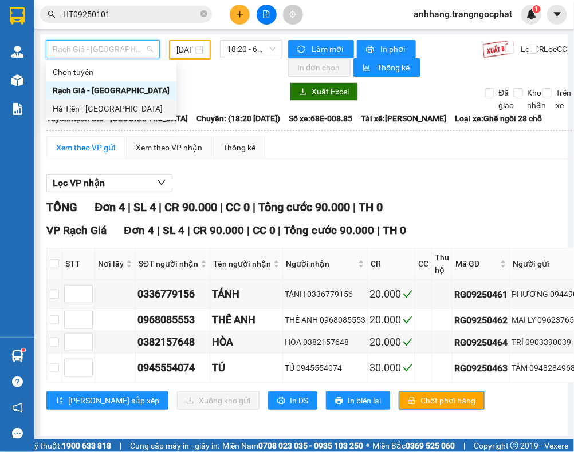
click at [84, 106] on div "Hà Tiên - [GEOGRAPHIC_DATA]" at bounding box center [111, 109] width 117 height 13
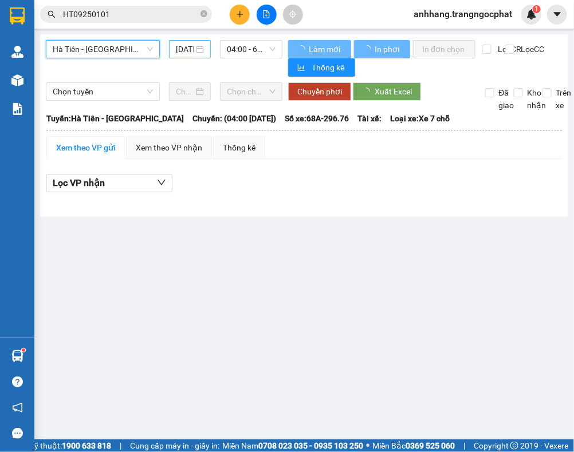
click at [184, 50] on input "12/09/2025" at bounding box center [185, 49] width 18 height 13
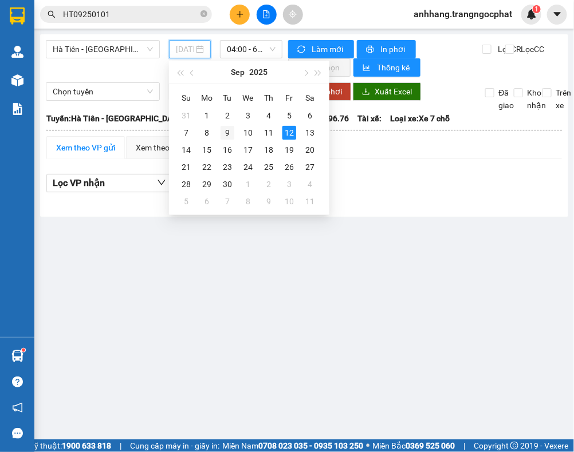
click at [226, 132] on div "9" at bounding box center [227, 133] width 14 height 14
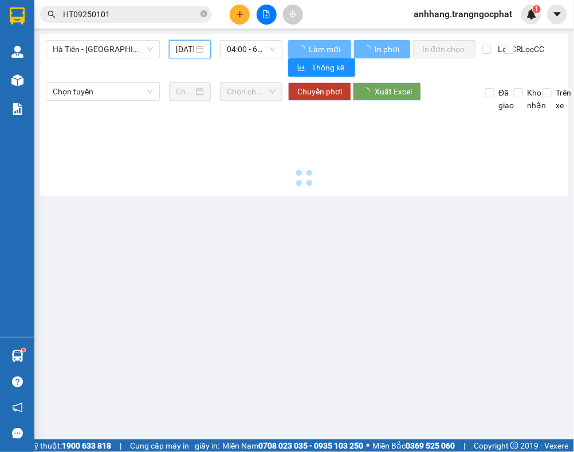
type input "09/09/2025"
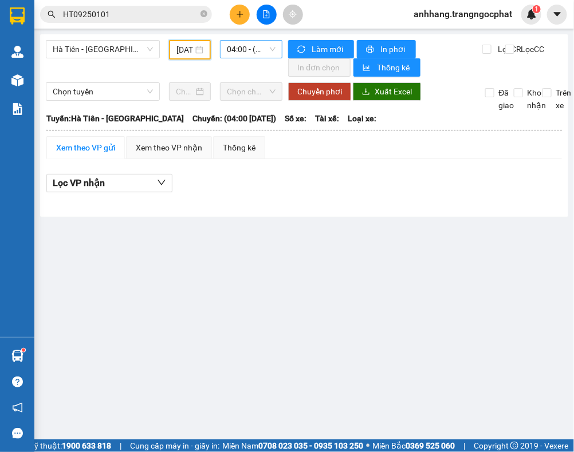
click at [235, 49] on span "04:00 - (Đã hủy)" at bounding box center [251, 49] width 49 height 17
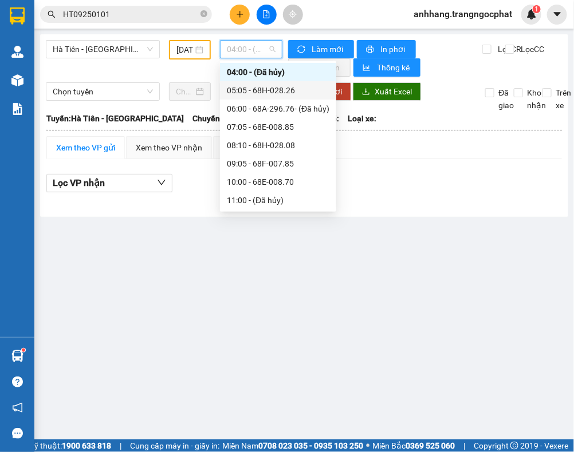
click at [288, 89] on div "05:05 - 68H-028.26" at bounding box center [278, 90] width 103 height 13
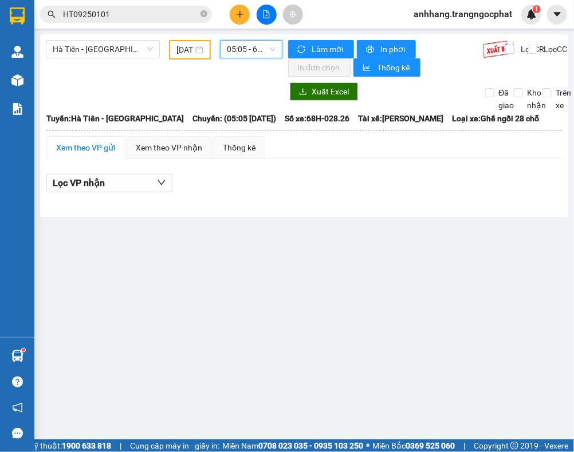
click at [242, 42] on span "05:05 - 68H-028.26" at bounding box center [251, 49] width 49 height 17
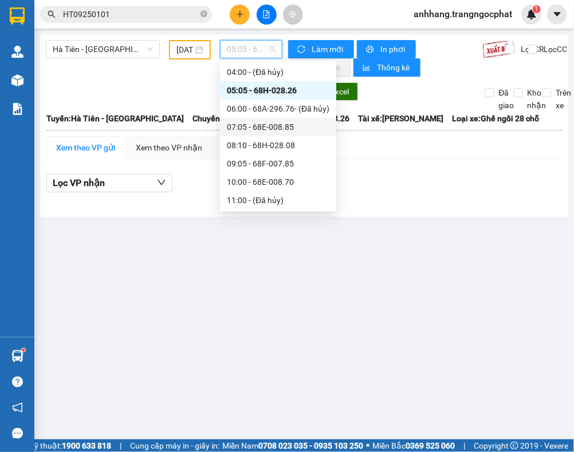
click at [273, 121] on div "07:05 - 68E-008.85" at bounding box center [278, 127] width 103 height 13
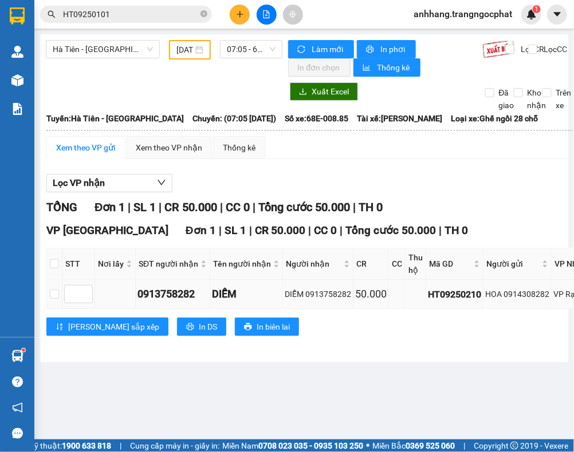
click at [513, 296] on div "HOA 0914308282" at bounding box center [517, 294] width 64 height 13
click at [479, 211] on div "TỔNG Đơn 1 | SL 1 | CR 50.000 | CC 0 | Tổng cước 50.000 | TH 0" at bounding box center [439, 208] width 787 height 18
click at [242, 50] on span "07:05 - 68E-008.85" at bounding box center [251, 49] width 49 height 17
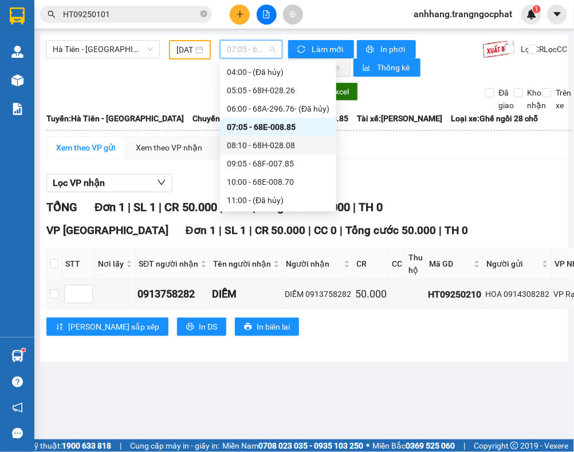
click at [271, 147] on div "08:10 - 68H-028.08" at bounding box center [278, 145] width 103 height 13
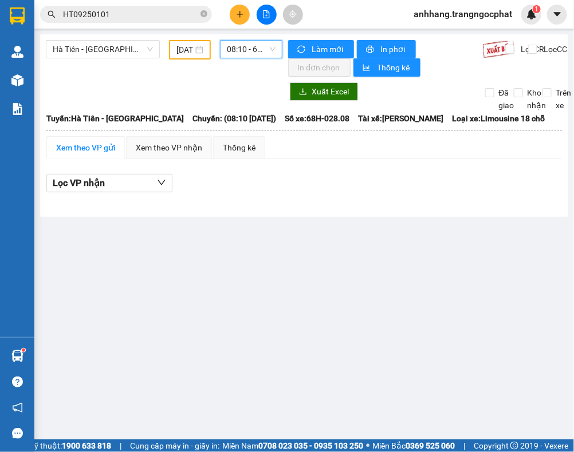
click at [247, 53] on span "08:10 - 68H-028.08" at bounding box center [251, 49] width 49 height 17
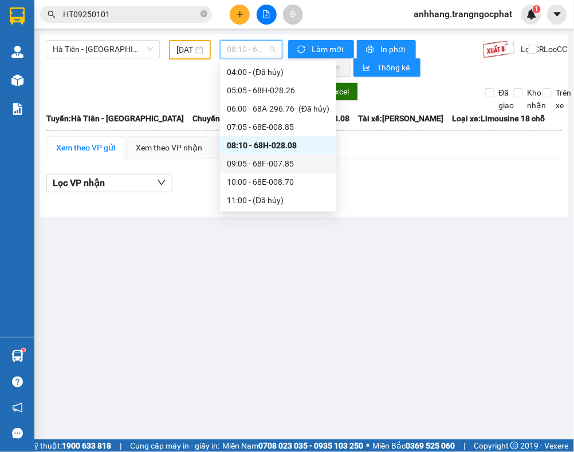
click at [262, 164] on div "09:05 - 68F-007.85" at bounding box center [278, 163] width 103 height 13
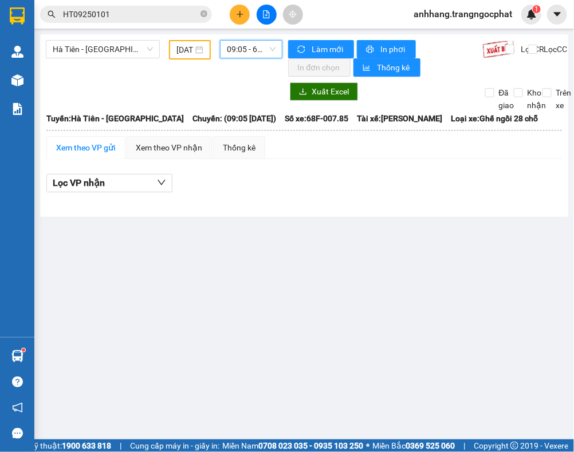
click at [243, 50] on span "09:05 - 68F-007.85" at bounding box center [251, 49] width 49 height 17
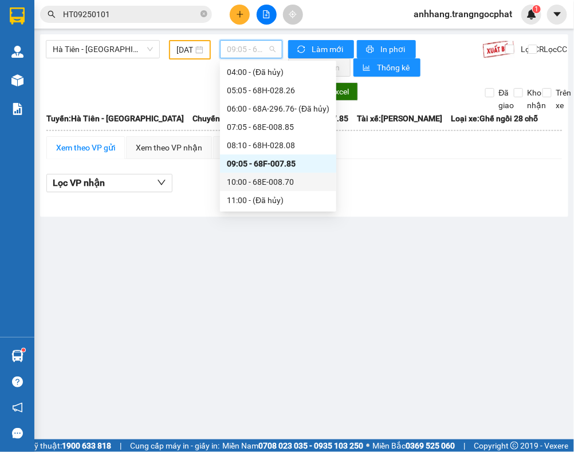
click at [275, 181] on div "10:00 - 68E-008.70" at bounding box center [278, 182] width 103 height 13
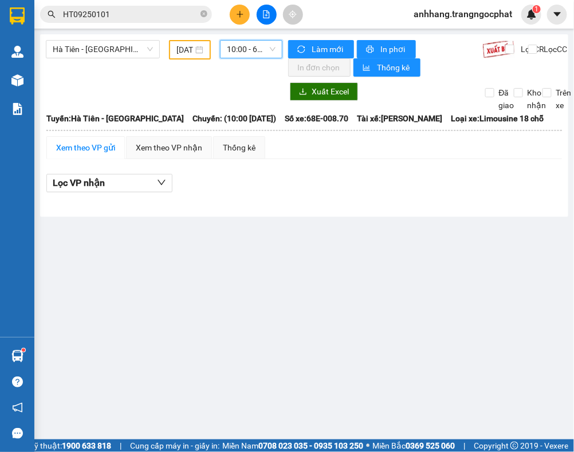
click at [245, 52] on span "10:00 - 68E-008.70" at bounding box center [251, 49] width 49 height 17
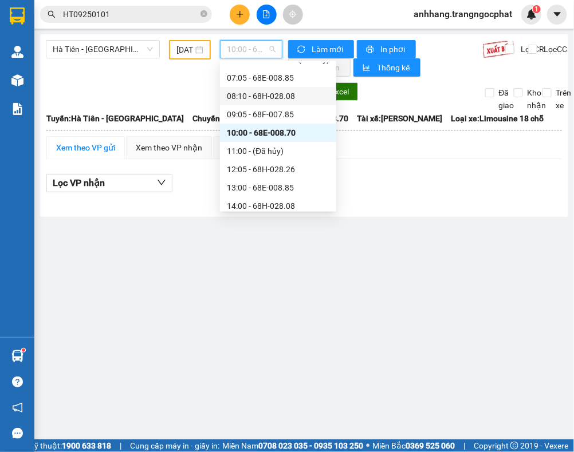
scroll to position [90, 0]
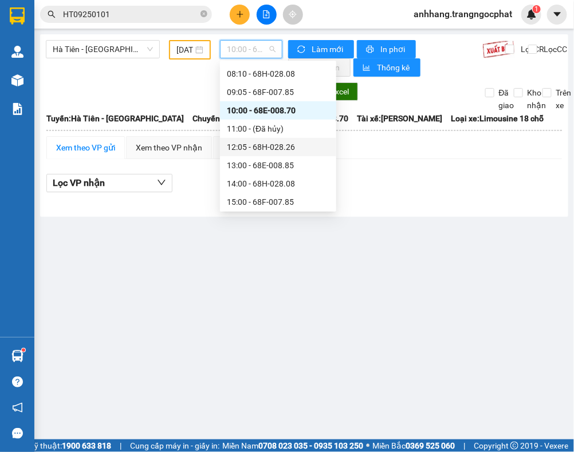
click at [278, 141] on div "12:05 - 68H-028.26" at bounding box center [278, 147] width 103 height 13
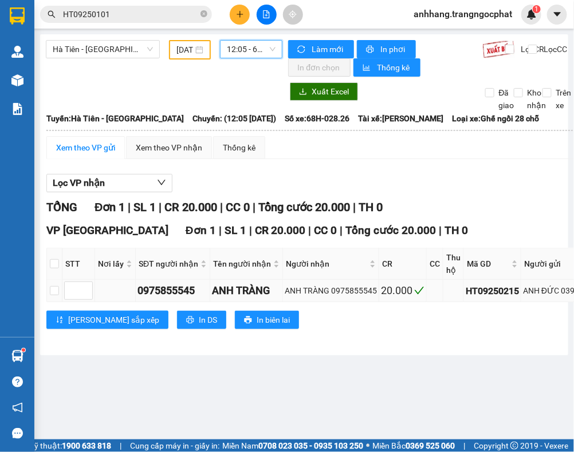
click at [555, 293] on div "ANH ĐỨC 0395308999" at bounding box center [565, 291] width 84 height 13
click at [242, 47] on span "12:05 - 68H-028.26" at bounding box center [251, 49] width 49 height 17
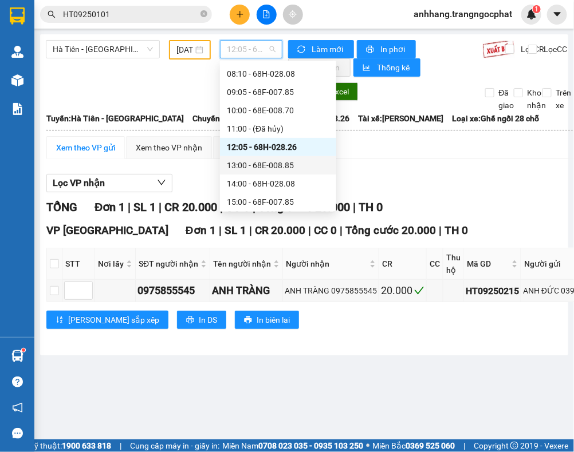
click at [265, 164] on div "13:00 - 68E-008.85" at bounding box center [278, 165] width 103 height 13
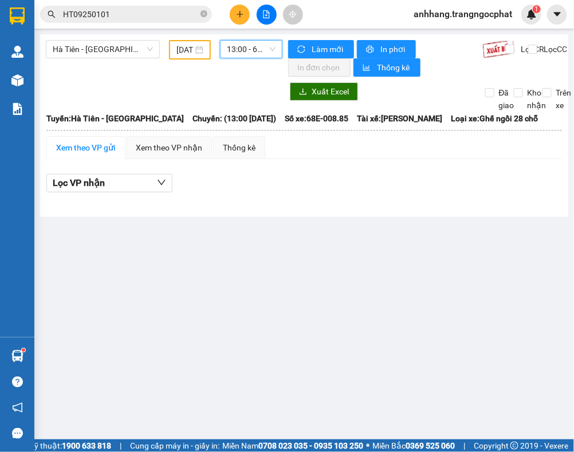
click at [250, 56] on span "13:00 - 68E-008.85" at bounding box center [251, 49] width 49 height 17
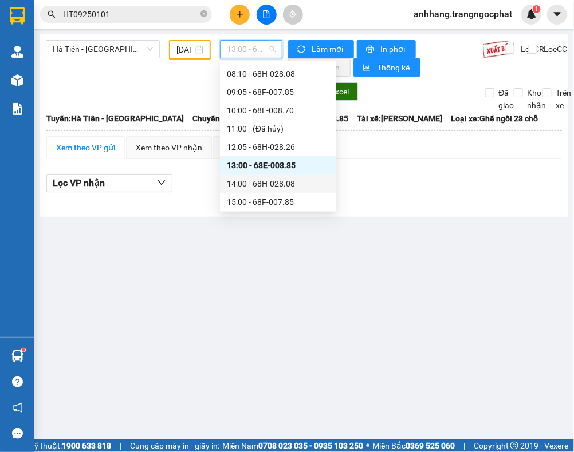
click at [263, 184] on div "14:00 - 68H-028.08" at bounding box center [278, 184] width 103 height 13
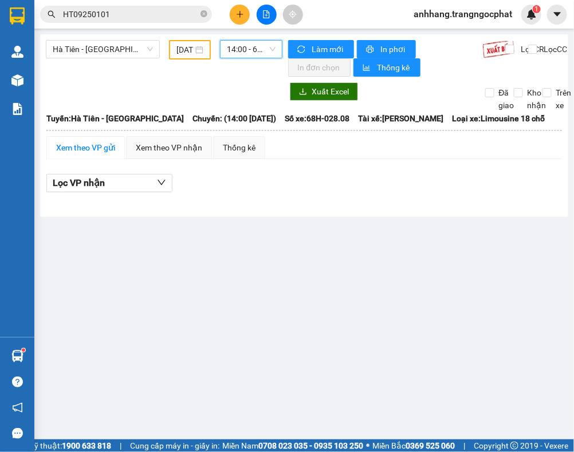
click at [246, 56] on span "14:00 - 68H-028.08" at bounding box center [251, 49] width 49 height 17
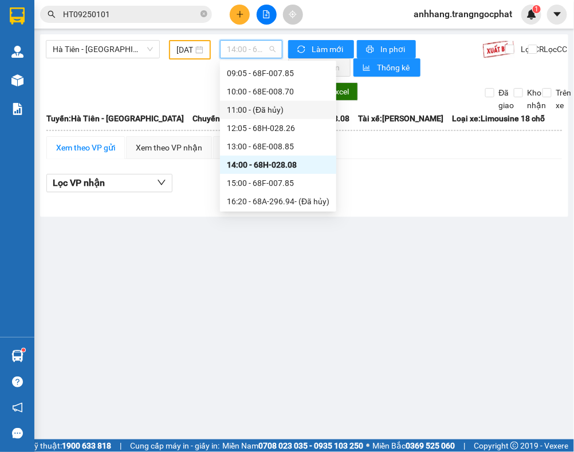
scroll to position [161, 0]
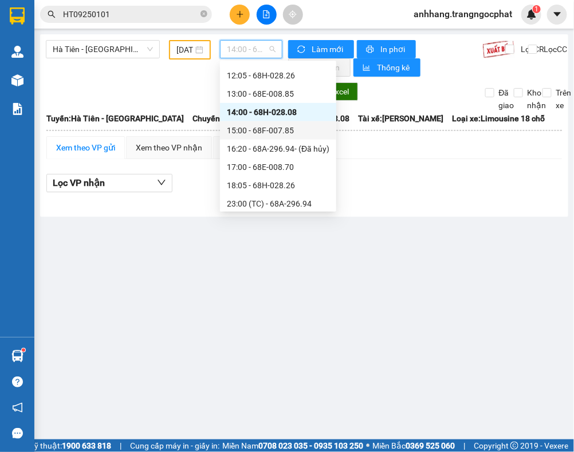
click at [278, 123] on div "15:00 - 68F-007.85" at bounding box center [278, 130] width 116 height 18
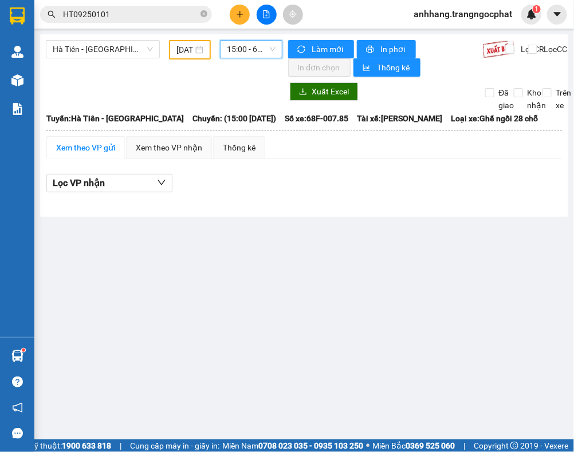
click at [245, 50] on span "15:00 - 68F-007.85" at bounding box center [251, 49] width 49 height 17
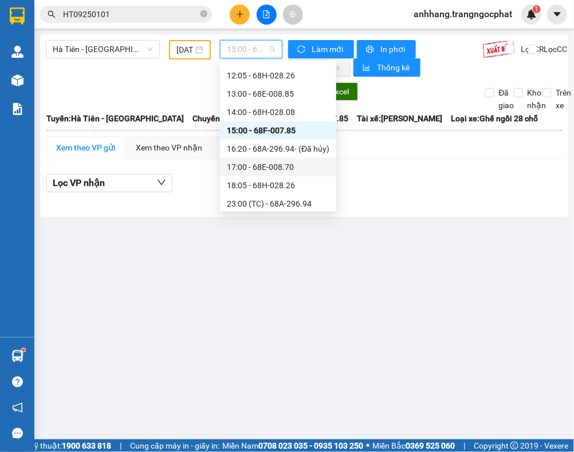
click at [273, 163] on div "17:00 - 68E-008.70" at bounding box center [278, 167] width 103 height 13
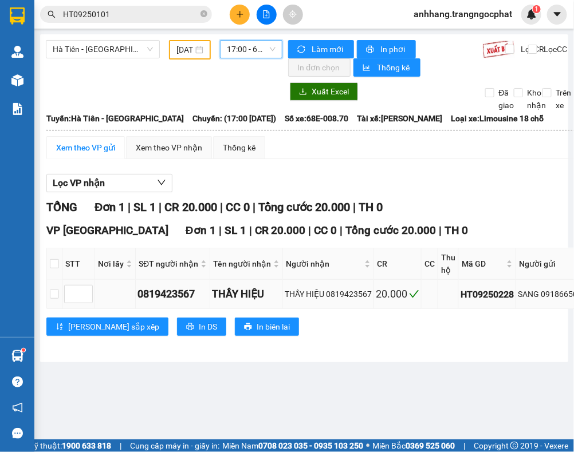
click at [555, 297] on div "SANG 0918665066" at bounding box center [552, 294] width 69 height 13
click at [238, 50] on span "17:00 - 68E-008.70" at bounding box center [251, 49] width 49 height 17
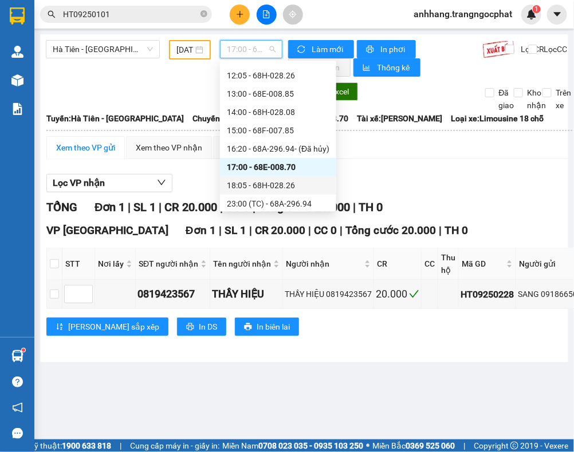
click at [270, 182] on div "18:05 - 68H-028.26" at bounding box center [278, 185] width 103 height 13
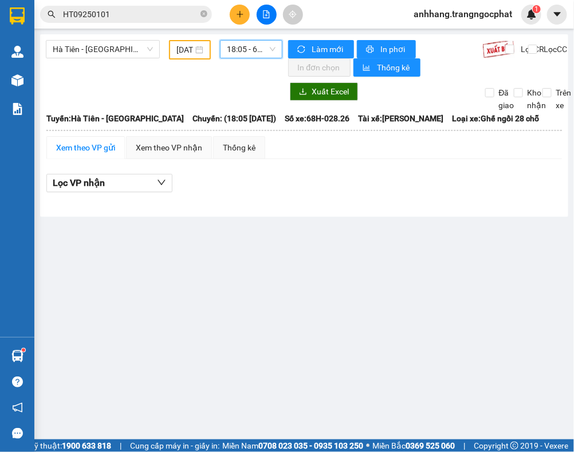
click at [253, 53] on span "18:05 - 68H-028.26" at bounding box center [251, 49] width 49 height 17
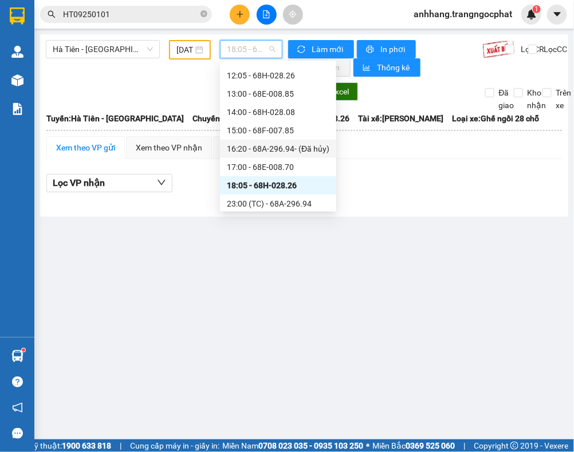
scroll to position [164, 0]
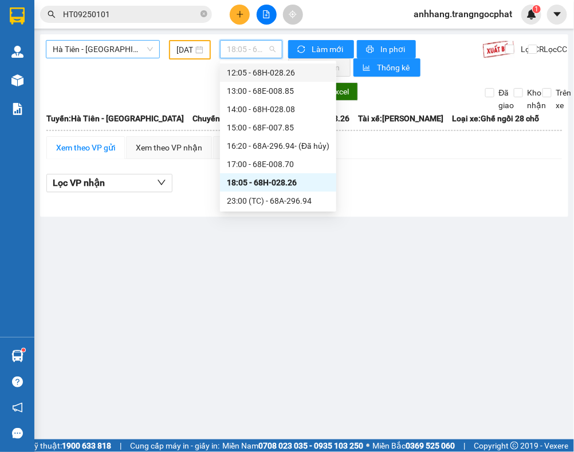
click at [116, 53] on span "Hà Tiên - [GEOGRAPHIC_DATA]" at bounding box center [103, 49] width 100 height 17
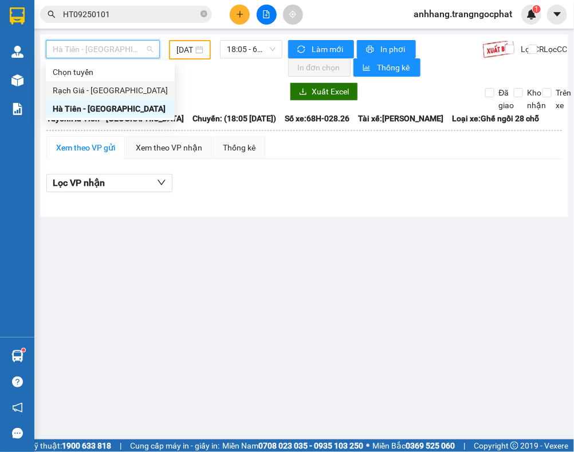
click at [96, 89] on div "Rạch Giá - Hà Tiên" at bounding box center [110, 90] width 115 height 13
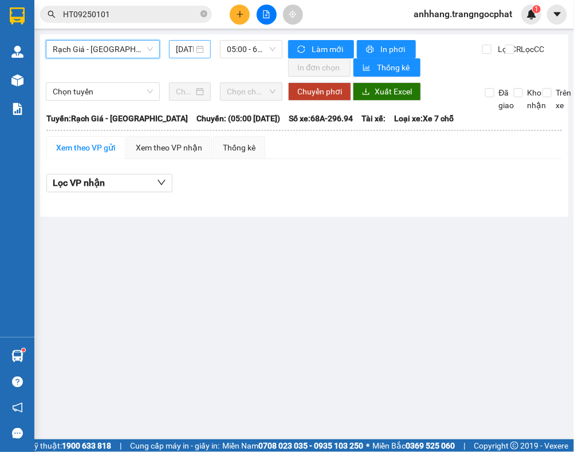
click at [184, 53] on input "12/09/2025" at bounding box center [185, 49] width 18 height 13
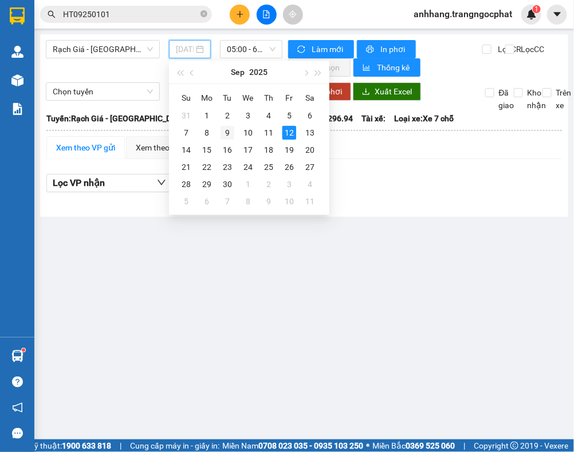
click at [228, 129] on div "9" at bounding box center [227, 133] width 14 height 14
type input "09/09/2025"
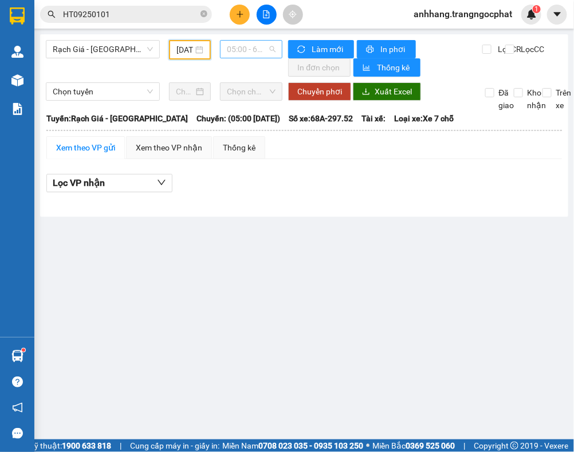
click at [234, 52] on span "05:00 - 68A-297.52 - (Đã hủy)" at bounding box center [251, 49] width 49 height 17
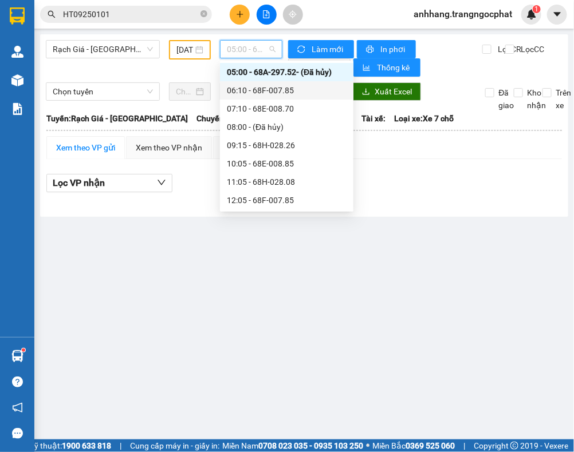
click at [253, 92] on div "06:10 - 68F-007.85" at bounding box center [287, 90] width 120 height 13
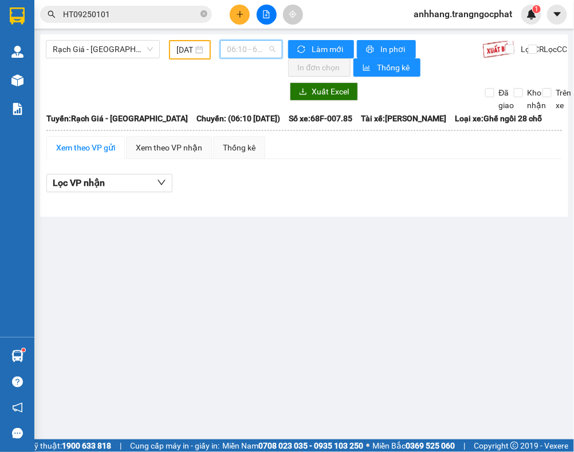
click at [242, 56] on span "06:10 - 68F-007.85" at bounding box center [251, 49] width 49 height 17
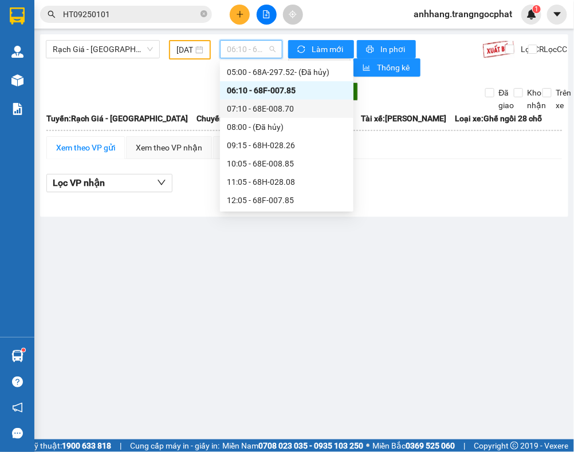
click at [247, 105] on div "07:10 - 68E-008.70" at bounding box center [287, 109] width 120 height 13
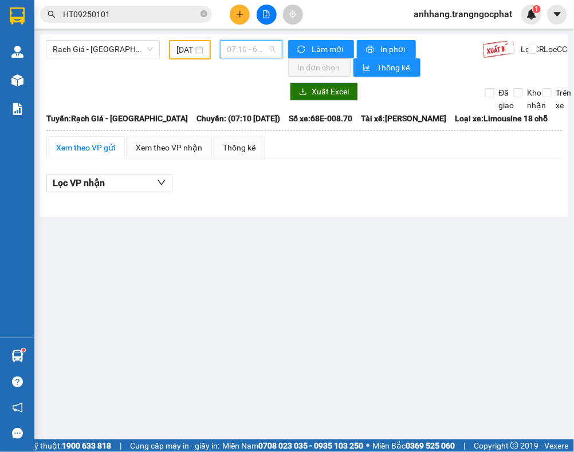
click at [233, 52] on span "07:10 - 68E-008.70" at bounding box center [251, 49] width 49 height 17
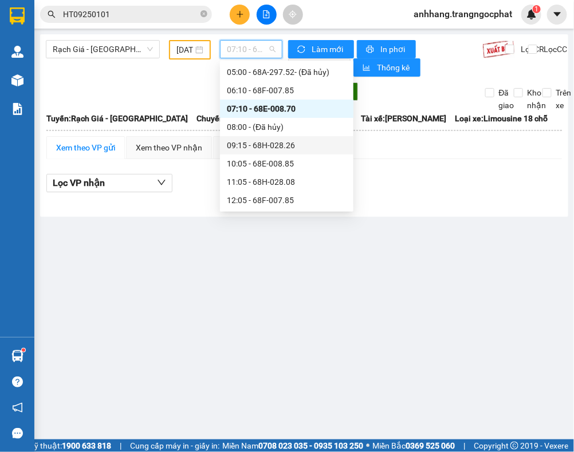
click at [264, 142] on div "09:15 - 68H-028.26" at bounding box center [287, 145] width 120 height 13
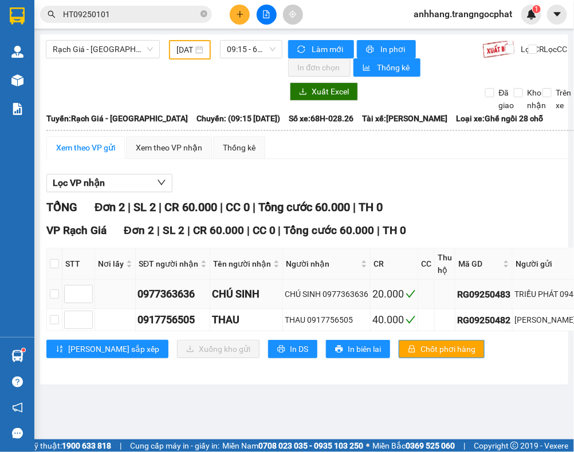
click at [555, 298] on div "TRIỀU PHÁT 0943255152" at bounding box center [568, 294] width 109 height 13
click at [555, 317] on div "TRẦN TRÚC 0918406900" at bounding box center [568, 320] width 109 height 13
click at [236, 53] on span "09:15 - 68H-028.26" at bounding box center [251, 49] width 49 height 17
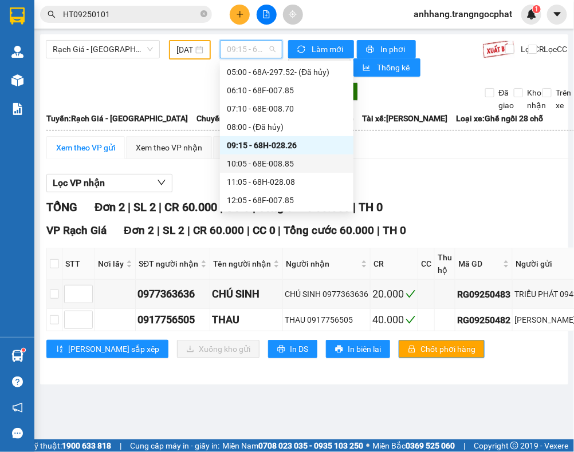
click at [271, 161] on div "10:05 - 68E-008.85" at bounding box center [287, 163] width 120 height 13
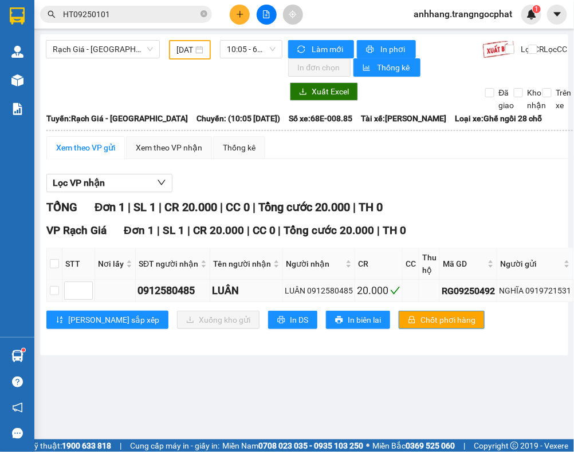
click at [541, 292] on div "NGHĨA 0919721531" at bounding box center [535, 291] width 72 height 13
click at [237, 53] on span "10:05 - 68E-008.85" at bounding box center [251, 49] width 49 height 17
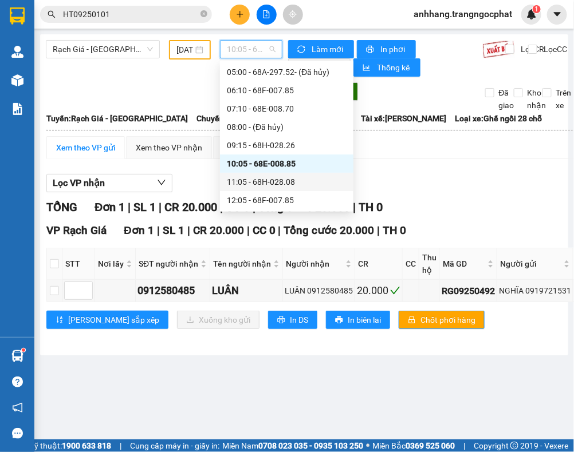
click at [281, 178] on div "11:05 - 68H-028.08" at bounding box center [287, 182] width 120 height 13
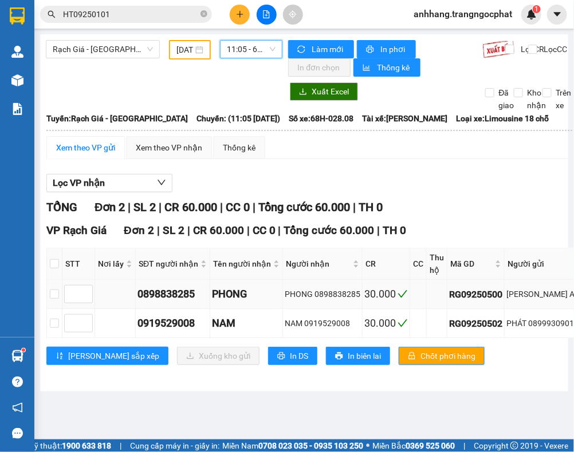
click at [555, 295] on div "NGỌC KHÁNH AN 0939053812" at bounding box center [566, 294] width 121 height 13
click at [555, 294] on div "NGỌC KHÁNH AN 0939053812" at bounding box center [566, 294] width 121 height 13
click at [550, 322] on div "PHÁT 0899930901" at bounding box center [566, 323] width 121 height 13
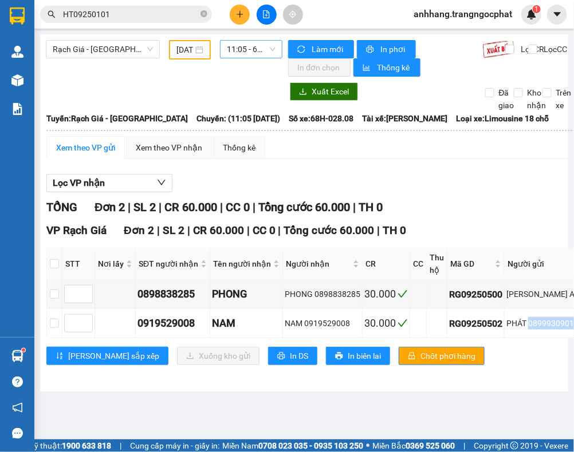
click at [239, 50] on span "11:05 - 68H-028.08" at bounding box center [251, 49] width 49 height 17
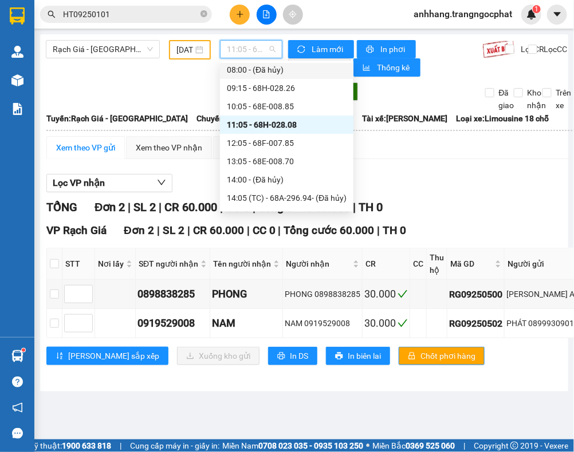
scroll to position [90, 0]
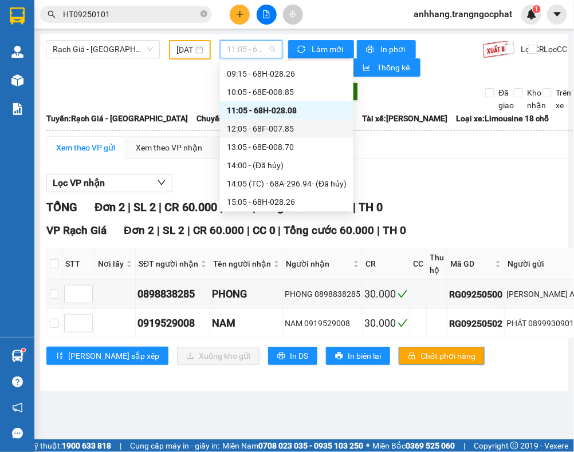
click at [257, 128] on div "12:05 - 68F-007.85" at bounding box center [287, 129] width 120 height 13
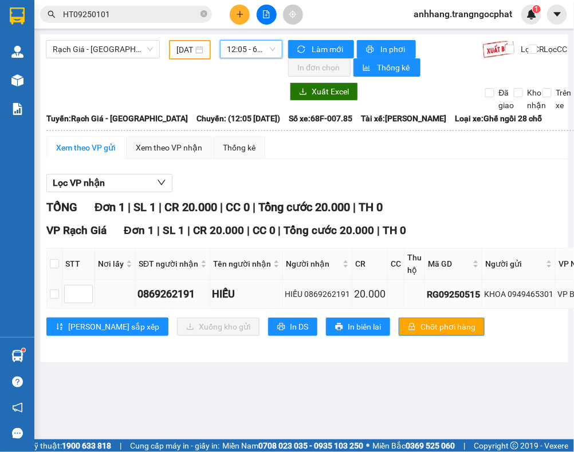
click at [527, 293] on div "KHOA 0949465301" at bounding box center [518, 294] width 69 height 13
click at [243, 50] on span "12:05 - 68F-007.85" at bounding box center [251, 49] width 49 height 17
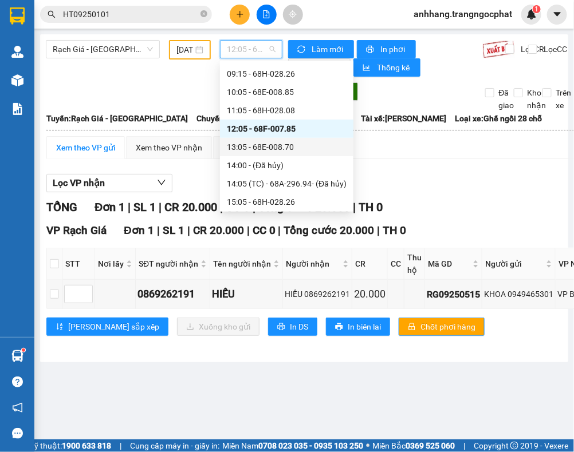
click at [251, 147] on div "13:05 - 68E-008.70" at bounding box center [287, 147] width 120 height 13
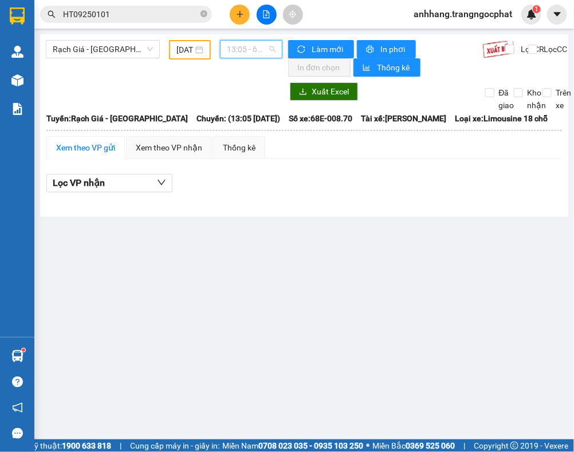
click at [259, 53] on span "13:05 - 68E-008.70" at bounding box center [251, 49] width 49 height 17
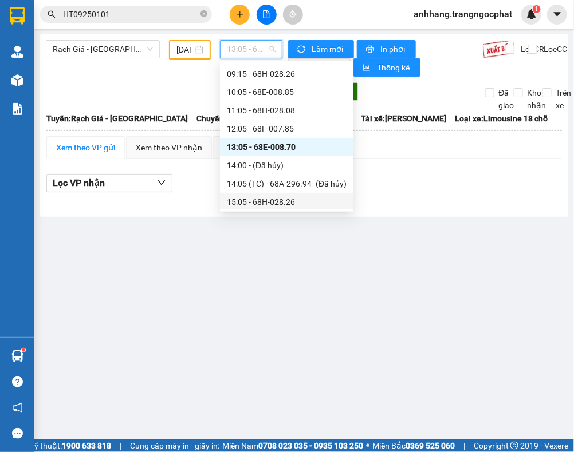
click at [267, 196] on div "15:05 - 68H-028.26" at bounding box center [287, 202] width 120 height 13
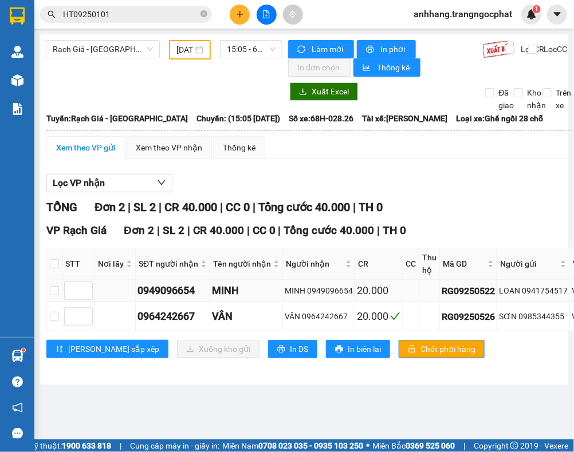
click at [538, 291] on div "LOAN 0941754517" at bounding box center [533, 291] width 69 height 13
click at [527, 315] on div "SƠN 0985344355" at bounding box center [533, 316] width 69 height 13
click at [243, 48] on span "15:05 - 68H-028.26" at bounding box center [251, 49] width 49 height 17
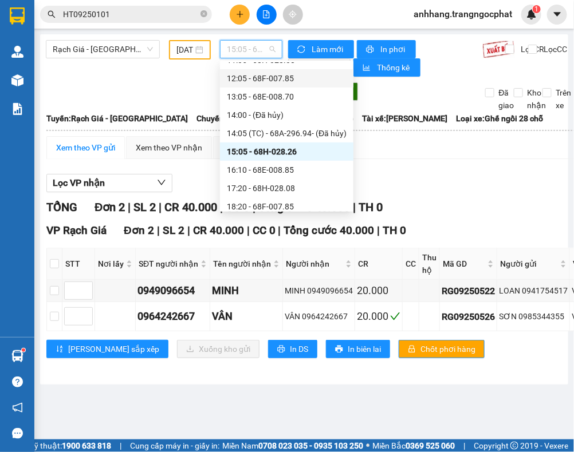
scroll to position [163, 0]
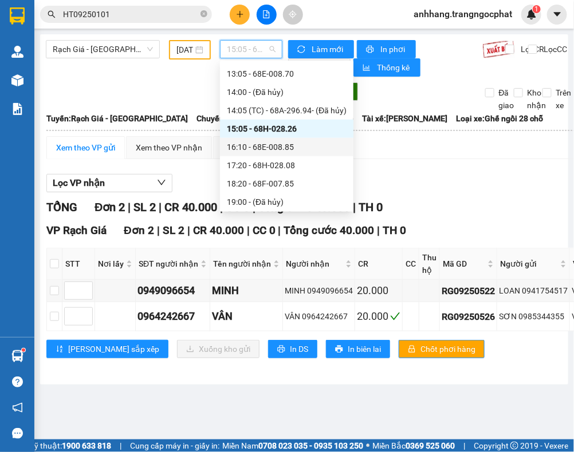
click at [278, 143] on div "16:10 - 68E-008.85" at bounding box center [287, 147] width 120 height 13
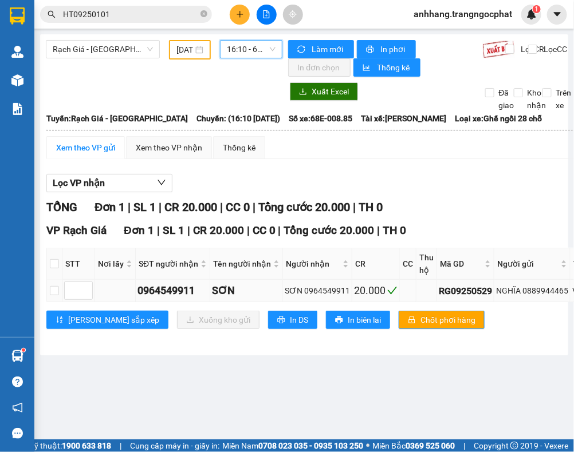
click at [534, 295] on div "NGHĨA 0889944465" at bounding box center [532, 291] width 72 height 13
click at [241, 49] on span "16:10 - 68E-008.85" at bounding box center [251, 49] width 49 height 17
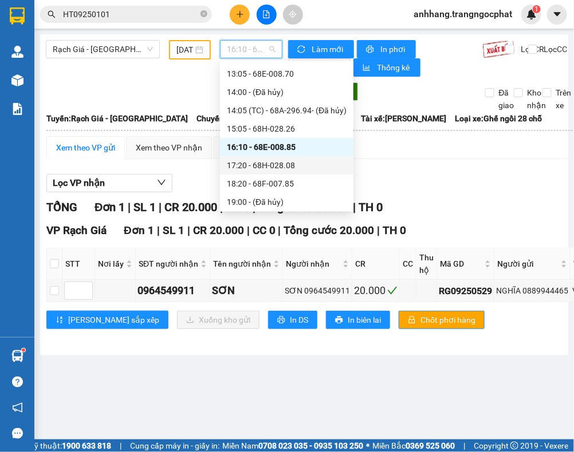
click at [282, 164] on div "17:20 - 68H-028.08" at bounding box center [287, 165] width 120 height 13
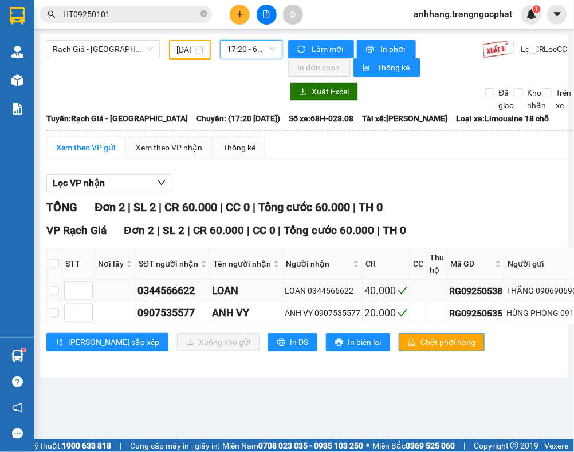
click at [546, 293] on div "THẮNG 0906906905" at bounding box center [556, 291] width 100 height 13
click at [555, 314] on div "HÙNG PHONG 0919844833" at bounding box center [556, 313] width 100 height 13
click at [241, 50] on span "17:20 - 68H-028.08" at bounding box center [251, 49] width 49 height 17
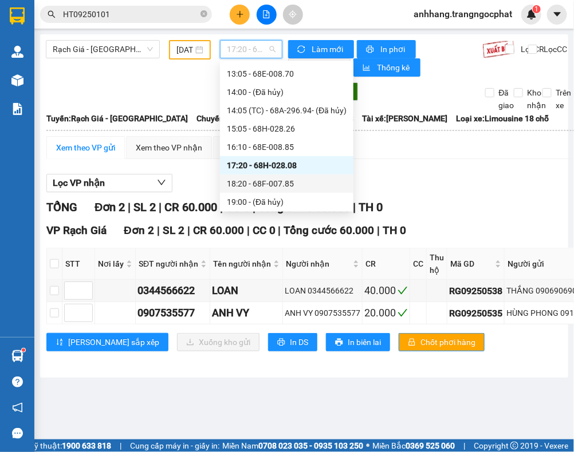
click at [269, 182] on div "18:20 - 68F-007.85" at bounding box center [287, 184] width 120 height 13
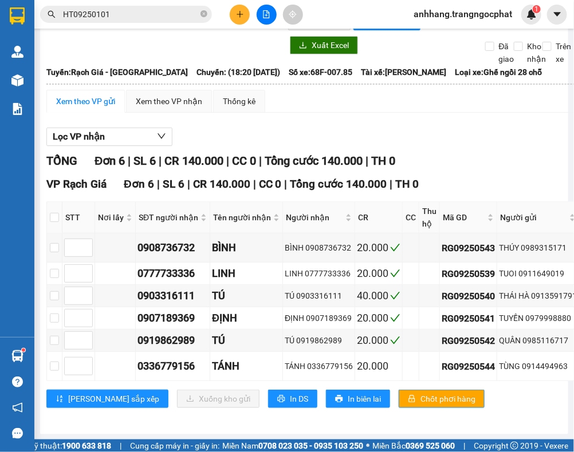
scroll to position [73, 0]
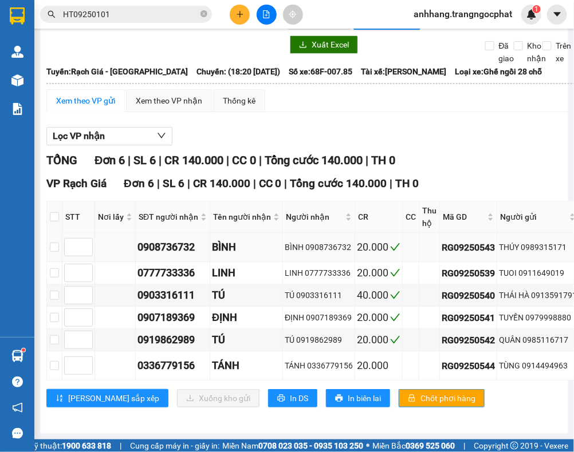
click at [544, 241] on div "THÚY 0989315171" at bounding box center [538, 247] width 78 height 13
click at [539, 262] on td "TUOI 0911649019" at bounding box center [538, 273] width 82 height 22
click at [537, 289] on div "THÁI HÀ 0913591791" at bounding box center [538, 295] width 78 height 13
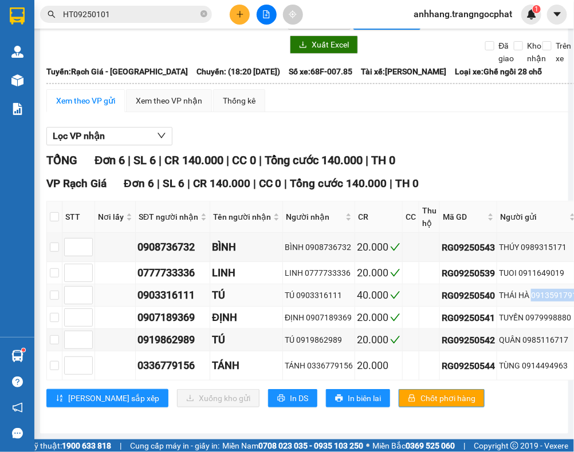
click at [537, 289] on div "THÁI HÀ 0913591791" at bounding box center [538, 295] width 78 height 13
click at [547, 312] on div "TUYỀN 0979998880" at bounding box center [538, 318] width 78 height 13
click at [551, 334] on div "QUÂN 0985116717" at bounding box center [538, 340] width 78 height 13
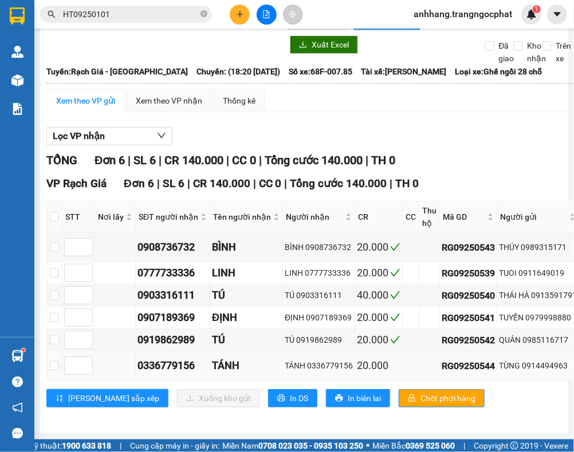
click at [531, 360] on div "TÙNG 0914494963" at bounding box center [538, 366] width 78 height 13
click at [509, 389] on div "Lưu sắp xếp Xuống kho gửi In DS In biên lai Chốt phơi hàng" at bounding box center [486, 398] width 881 height 18
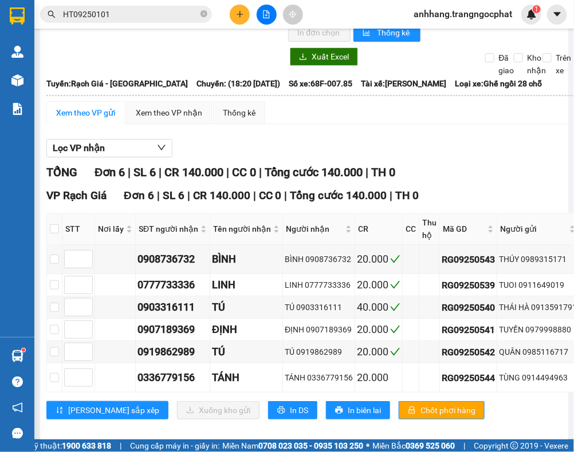
scroll to position [0, 0]
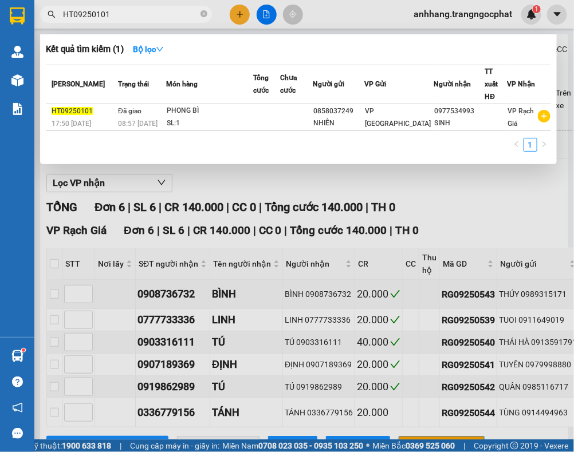
drag, startPoint x: 118, startPoint y: 15, endPoint x: 7, endPoint y: 9, distance: 110.7
click at [23, 11] on section "Kết quả tìm kiếm ( 1 ) Bộ lọc Mã ĐH Trạng thái Món hàng Tổng cước Chưa cước Ngư…" at bounding box center [287, 226] width 574 height 452
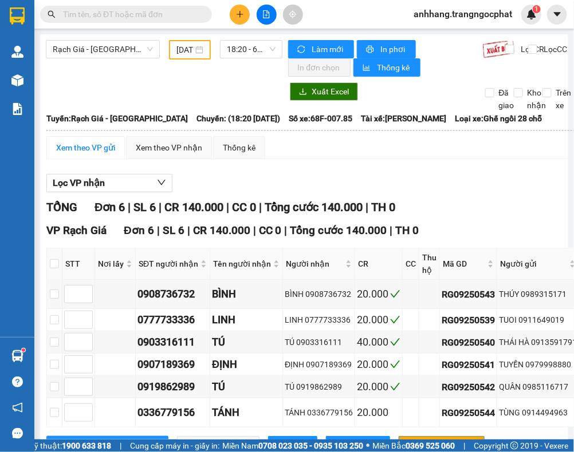
click at [514, 185] on div "Lọc VP nhận" at bounding box center [486, 183] width 881 height 19
click at [456, 168] on div "Lọc VP nhận TỔNG Đơn 6 | SL 6 | CR 140.000 | CC 0 | Tổng cước 140.000 | TH 0 VP…" at bounding box center [486, 318] width 881 height 301
click at [468, 205] on div "TỔNG Đơn 6 | SL 6 | CR 140.000 | CC 0 | Tổng cước 140.000 | TH 0" at bounding box center [486, 208] width 881 height 18
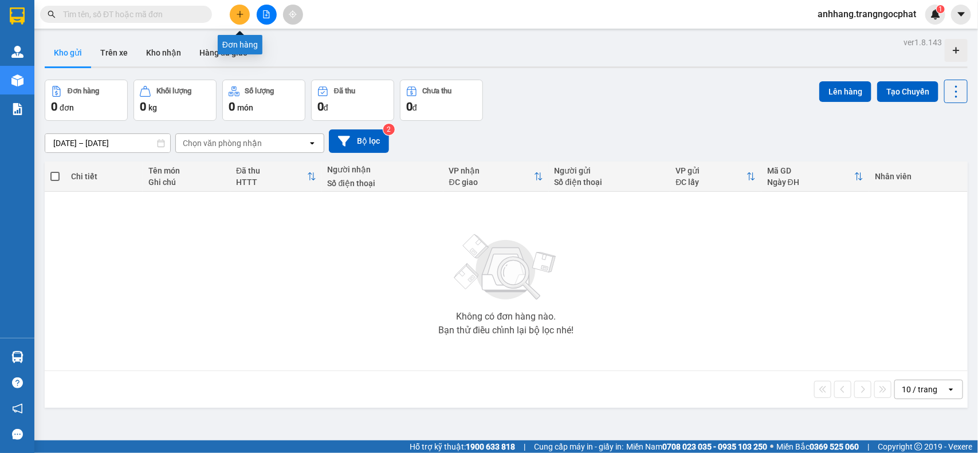
click at [237, 13] on icon "plus" at bounding box center [240, 14] width 8 height 8
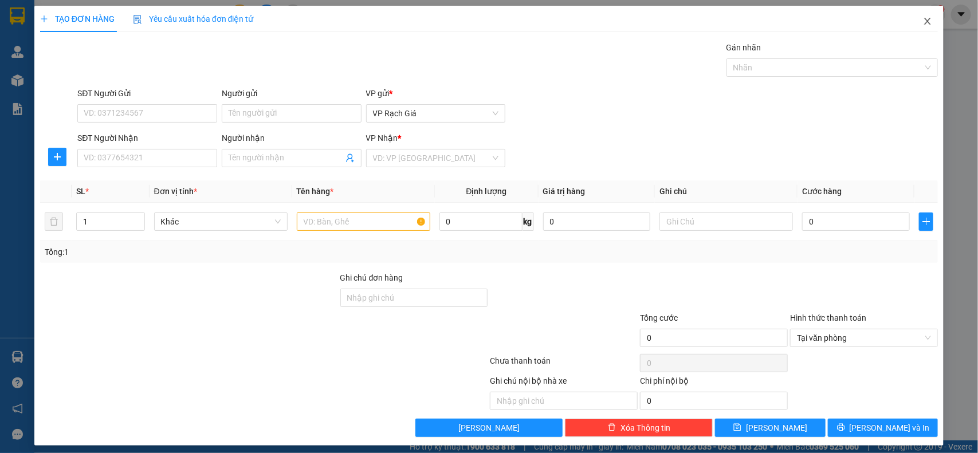
click at [923, 18] on icon "close" at bounding box center [927, 21] width 9 height 9
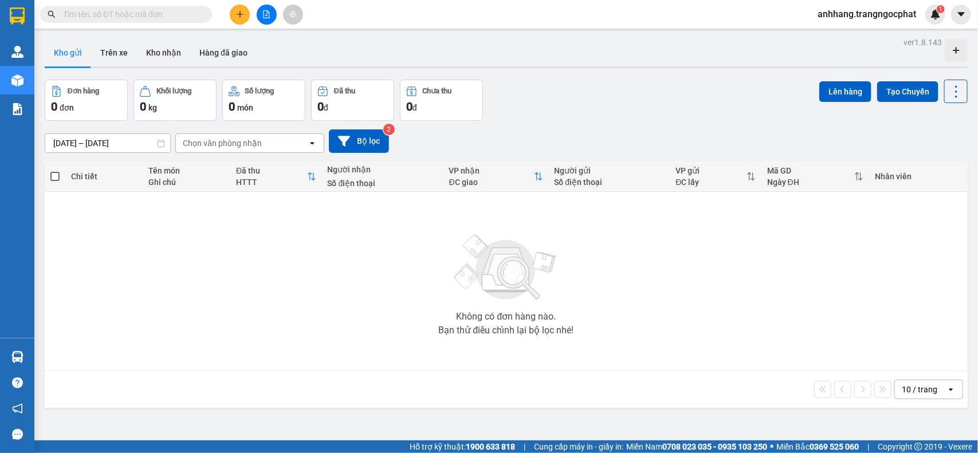
click at [124, 14] on input "text" at bounding box center [130, 14] width 135 height 13
paste input "HT09250101"
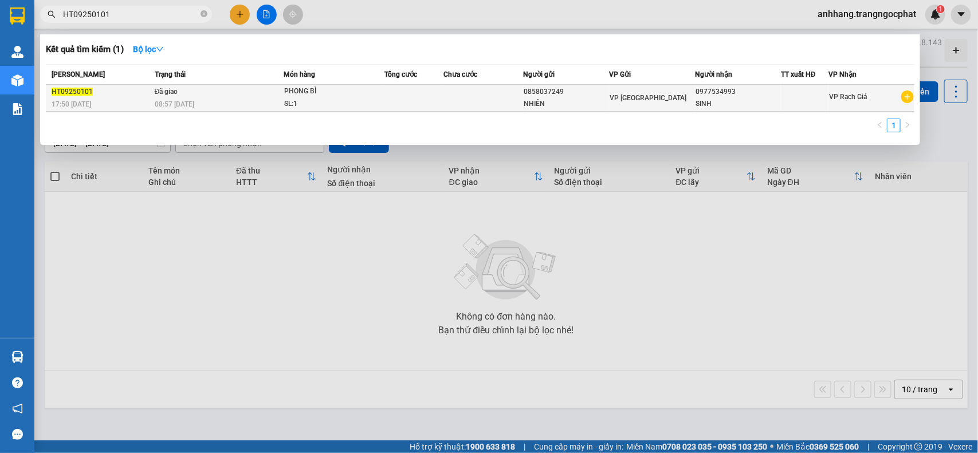
type input "HT09250101"
click at [374, 92] on span "PHONG BÌ SL: 1" at bounding box center [333, 97] width 99 height 25
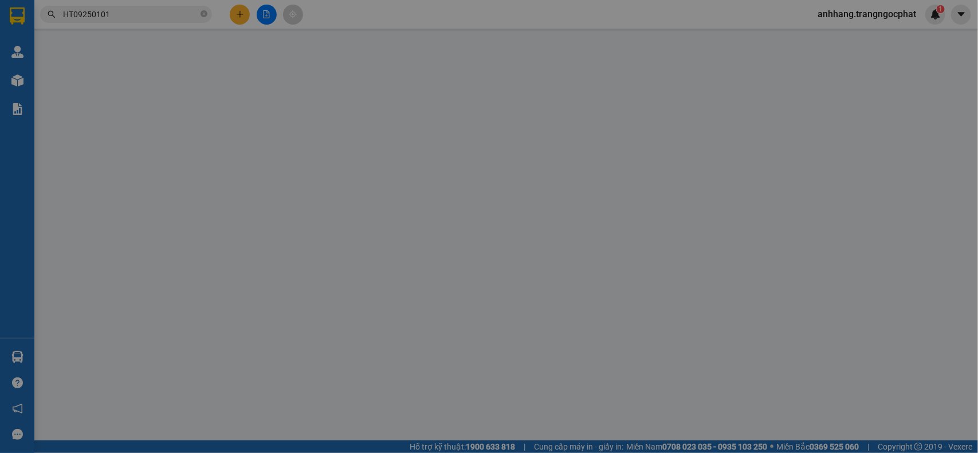
type input "0858037249"
type input "NHIÊN"
type input "0977534993"
type input "SINH"
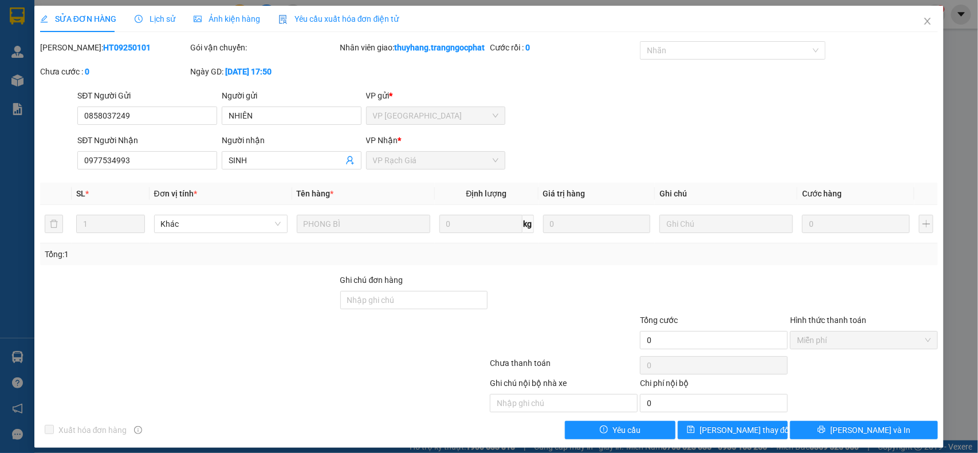
click at [156, 16] on span "Lịch sử" at bounding box center [155, 18] width 41 height 9
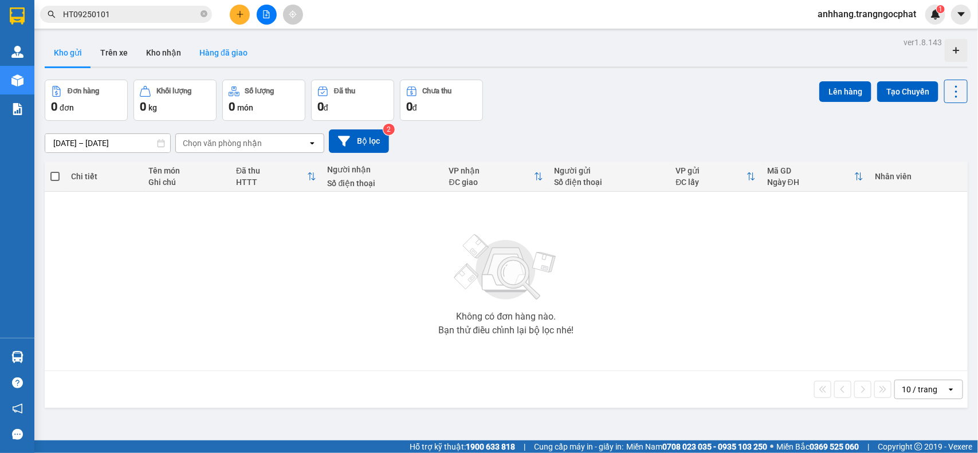
click at [208, 53] on button "Hàng đã giao" at bounding box center [223, 52] width 66 height 27
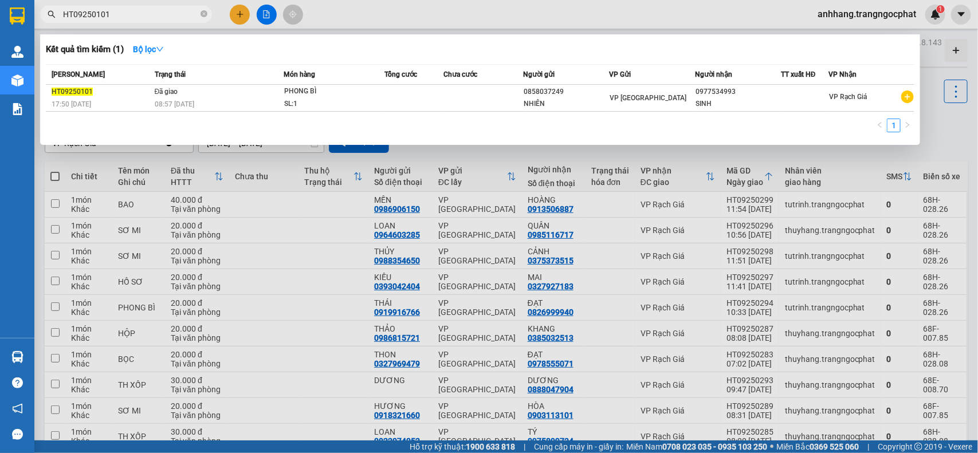
click at [121, 21] on span "HT09250101" at bounding box center [126, 14] width 172 height 17
drag, startPoint x: 112, startPoint y: 14, endPoint x: 60, endPoint y: 15, distance: 51.5
click at [61, 15] on span "HT09250101" at bounding box center [126, 14] width 172 height 17
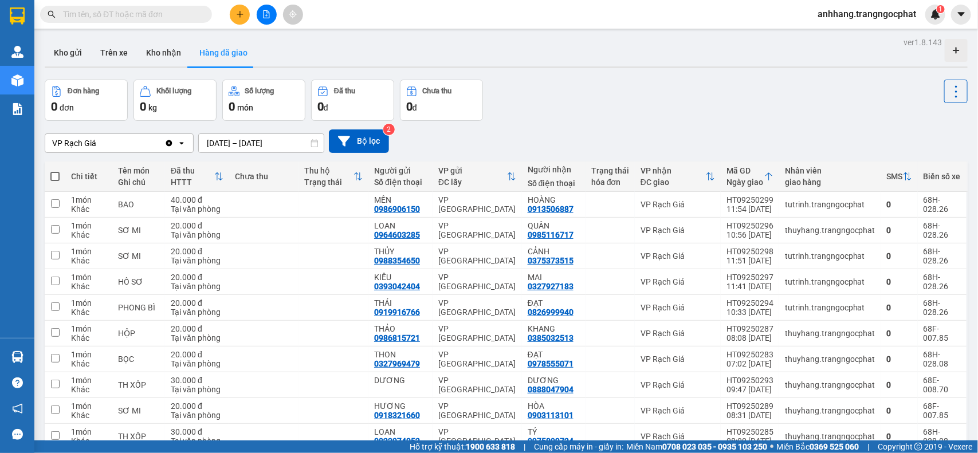
click at [255, 144] on input "[DATE] – [DATE]" at bounding box center [261, 143] width 125 height 18
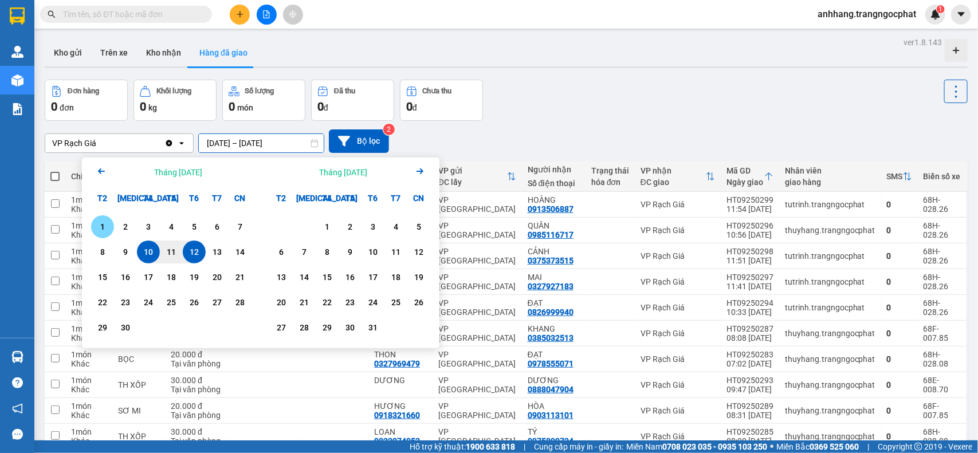
click at [98, 227] on div "1" at bounding box center [102, 227] width 16 height 14
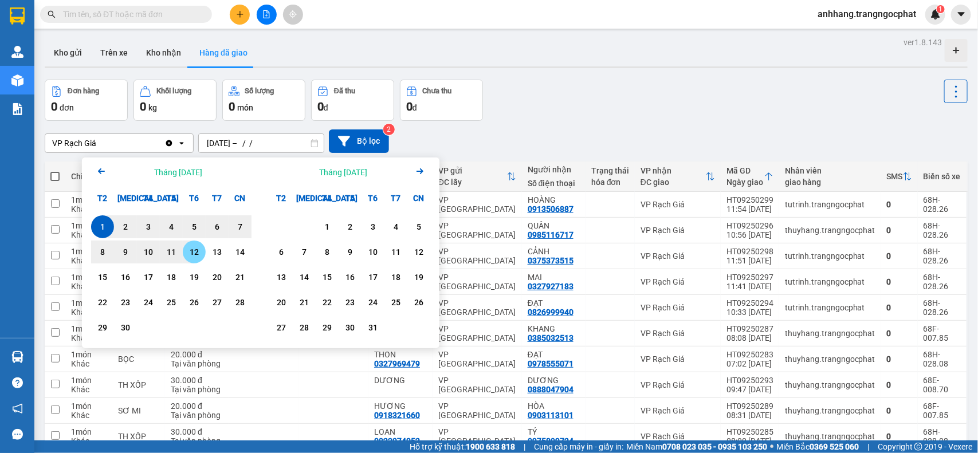
click at [196, 250] on div "12" at bounding box center [194, 252] width 16 height 14
type input "01/09/2025 – 12/09/2025"
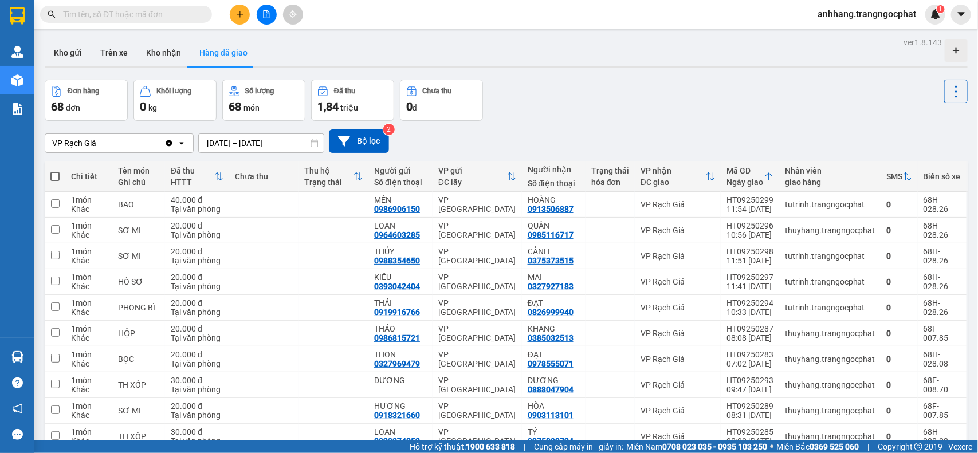
click at [170, 144] on icon "Clear value" at bounding box center [168, 143] width 9 height 9
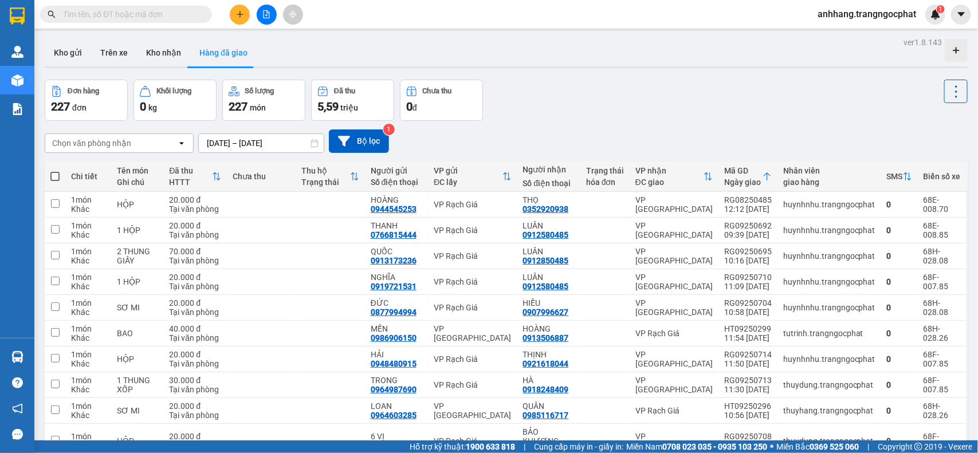
click at [186, 141] on div "open" at bounding box center [185, 143] width 16 height 18
click at [101, 170] on div "VP Rạch Giá" at bounding box center [118, 167] width 149 height 21
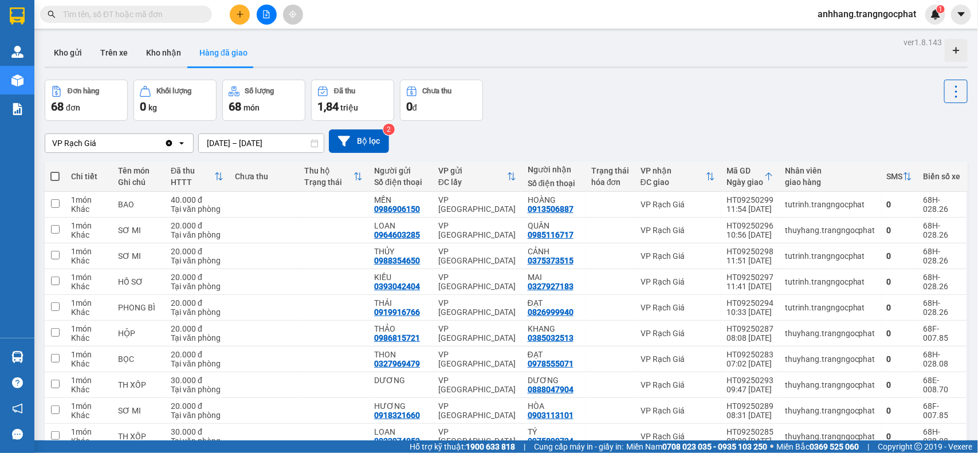
click at [779, 111] on div "Đơn hàng 68 đơn Khối lượng 0 kg Số lượng 68 món Đã thu 1,84 triệu Chưa thu 0 đ" at bounding box center [506, 100] width 923 height 41
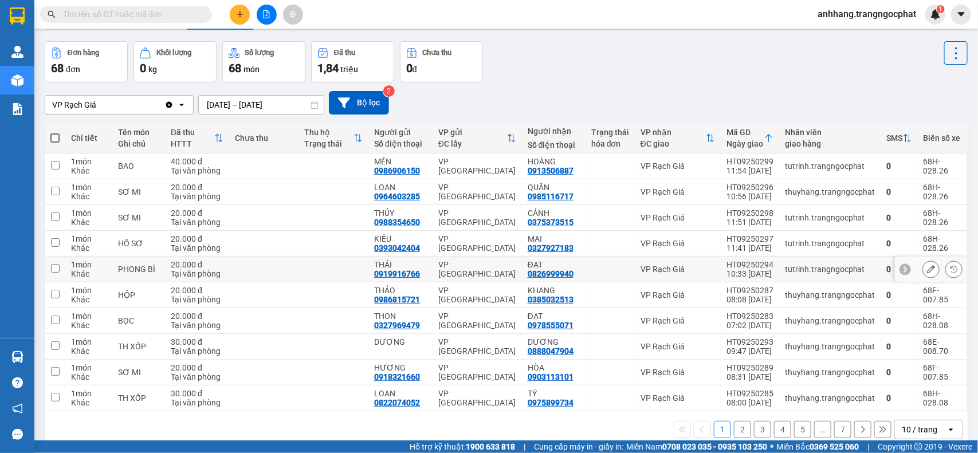
scroll to position [58, 0]
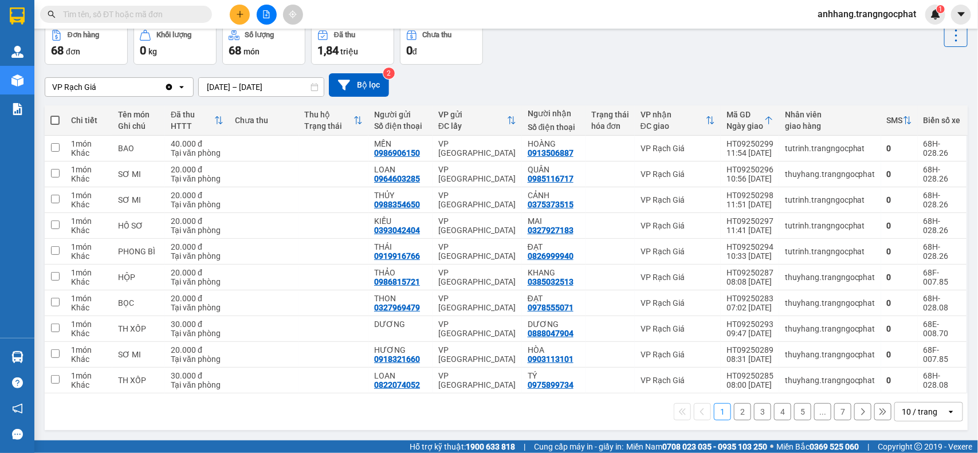
click at [914, 411] on div "10 / trang" at bounding box center [919, 411] width 36 height 11
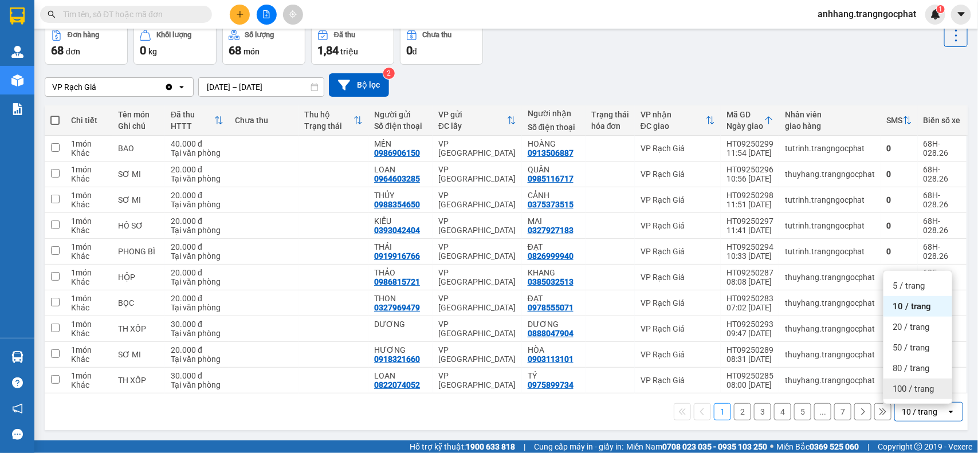
click at [917, 391] on span "100 / trang" at bounding box center [912, 388] width 41 height 11
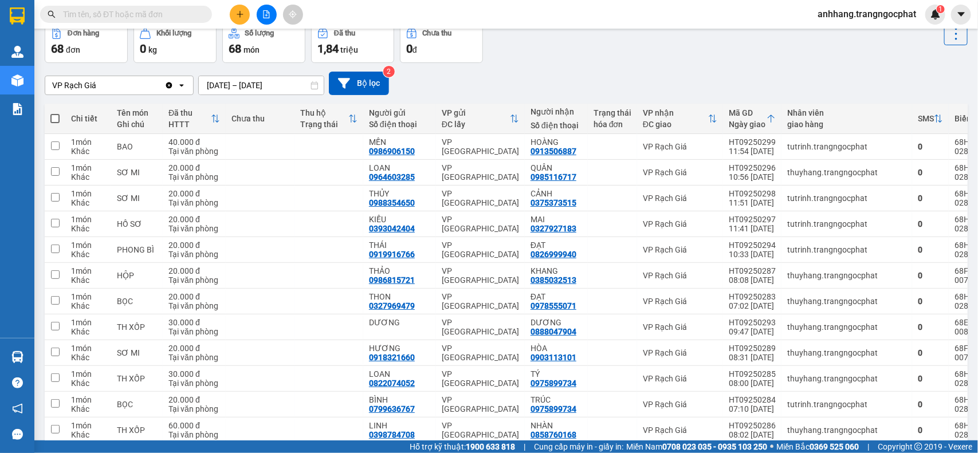
scroll to position [1144, 0]
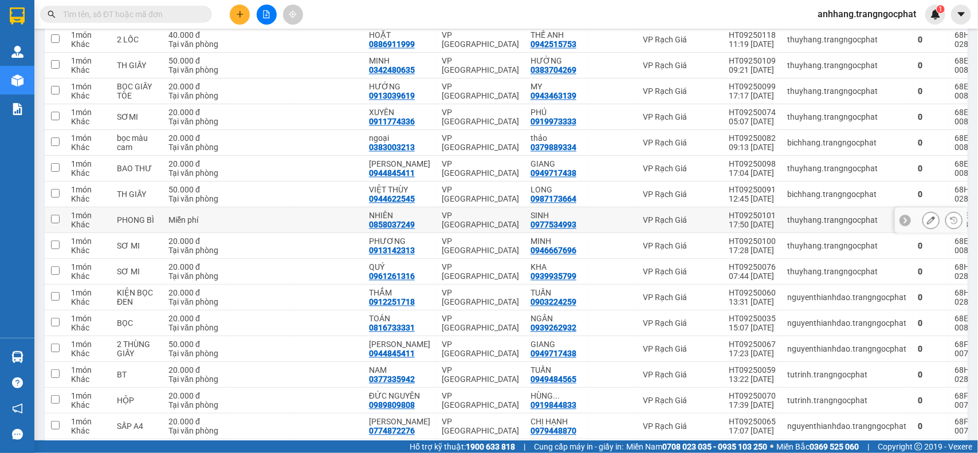
click at [56, 223] on input "checkbox" at bounding box center [55, 219] width 9 height 9
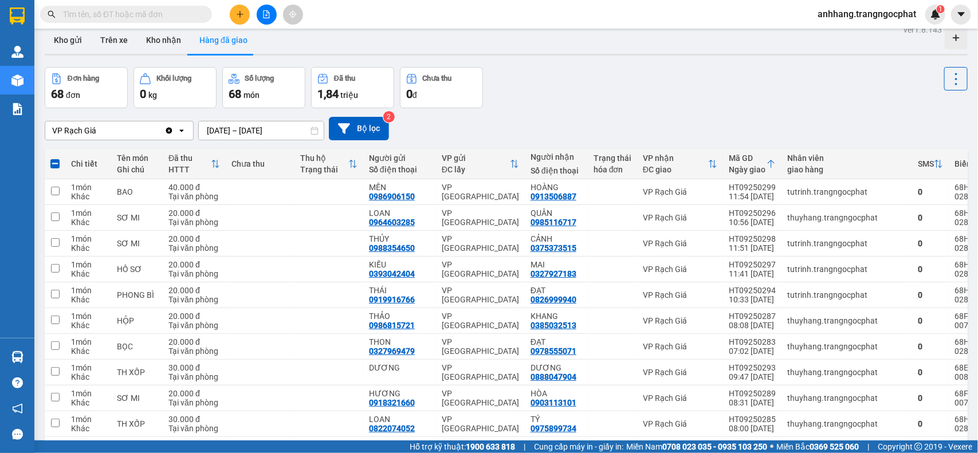
scroll to position [0, 0]
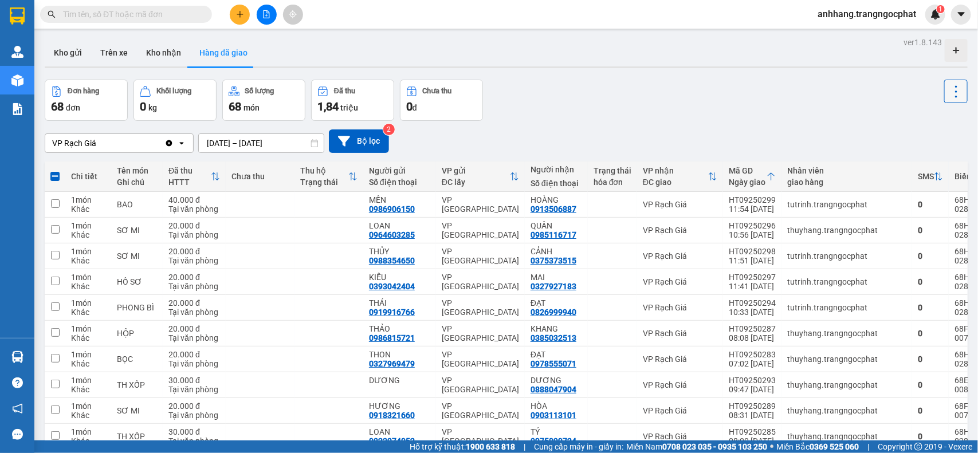
click at [948, 93] on icon at bounding box center [956, 92] width 16 height 16
click at [897, 143] on div "Xóa hoàn toàn" at bounding box center [921, 142] width 76 height 11
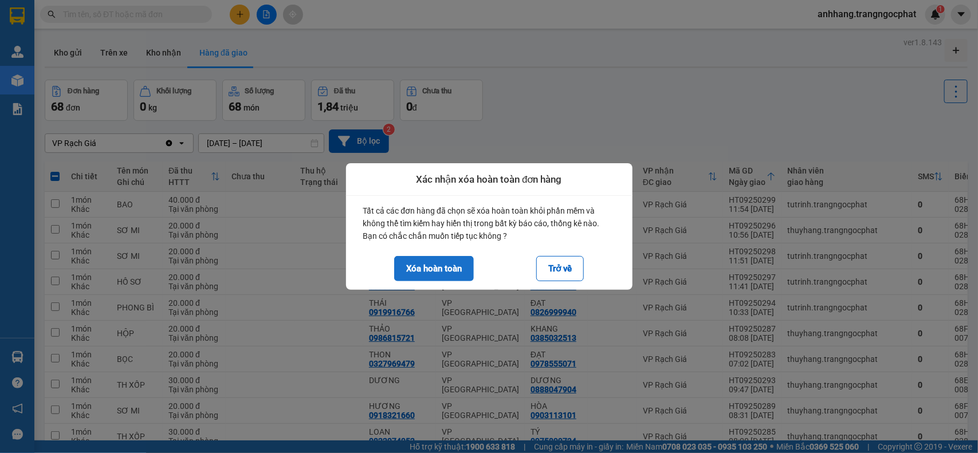
click at [415, 269] on button "Xóa hoàn toàn" at bounding box center [434, 268] width 80 height 25
checkbox input "false"
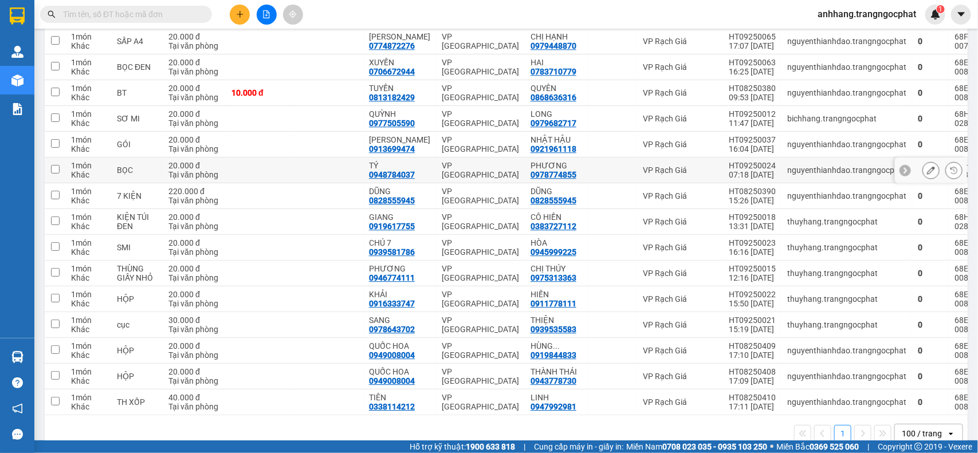
scroll to position [1539, 0]
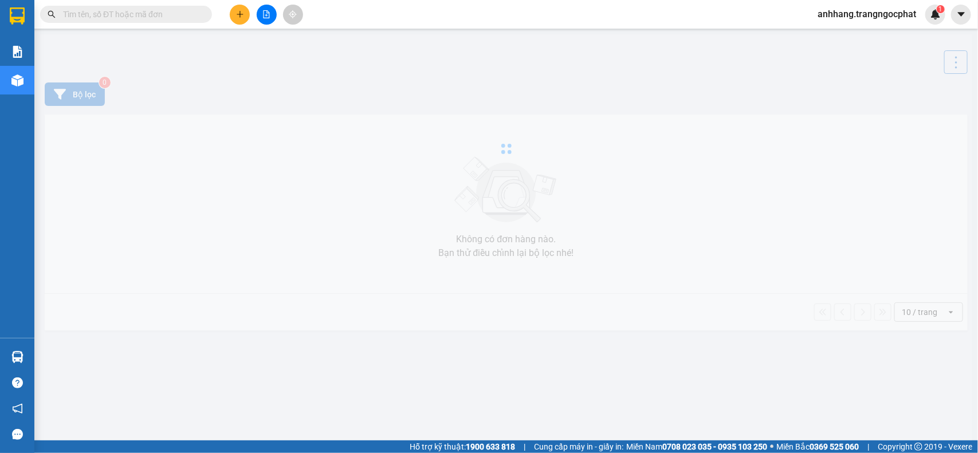
click at [121, 17] on input "text" at bounding box center [130, 14] width 135 height 13
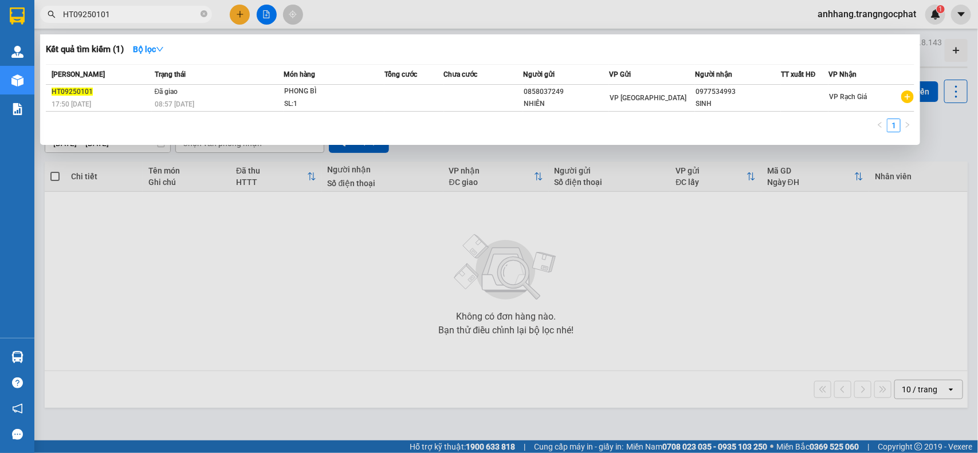
type input "HT09250101"
click at [383, 121] on div "1" at bounding box center [480, 129] width 868 height 21
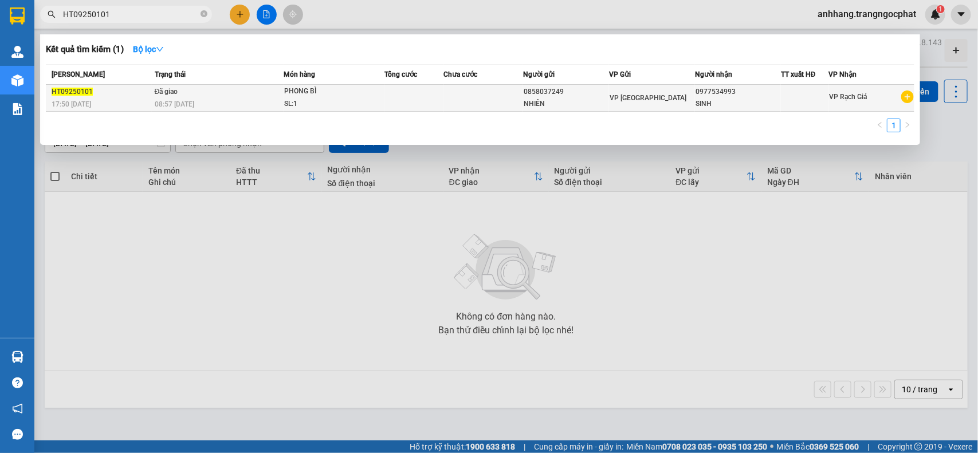
click at [392, 100] on td at bounding box center [414, 98] width 60 height 27
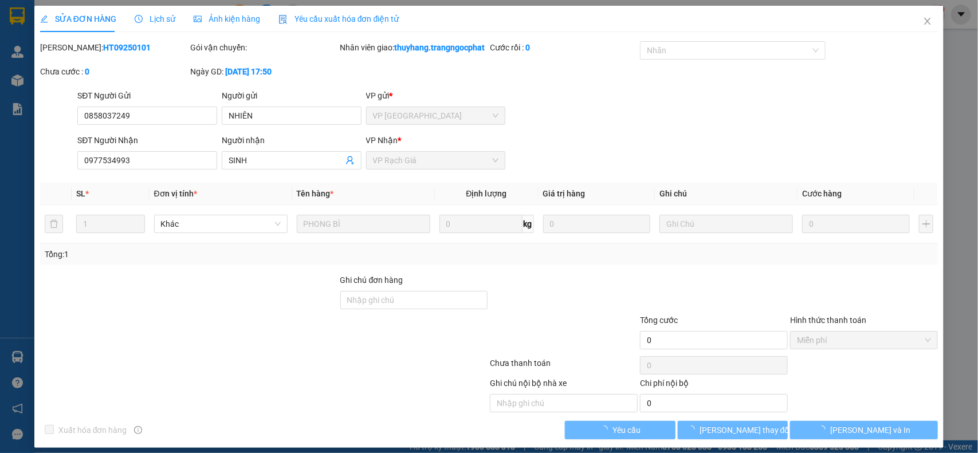
type input "0858037249"
type input "NHIÊN"
type input "0977534993"
type input "SINH"
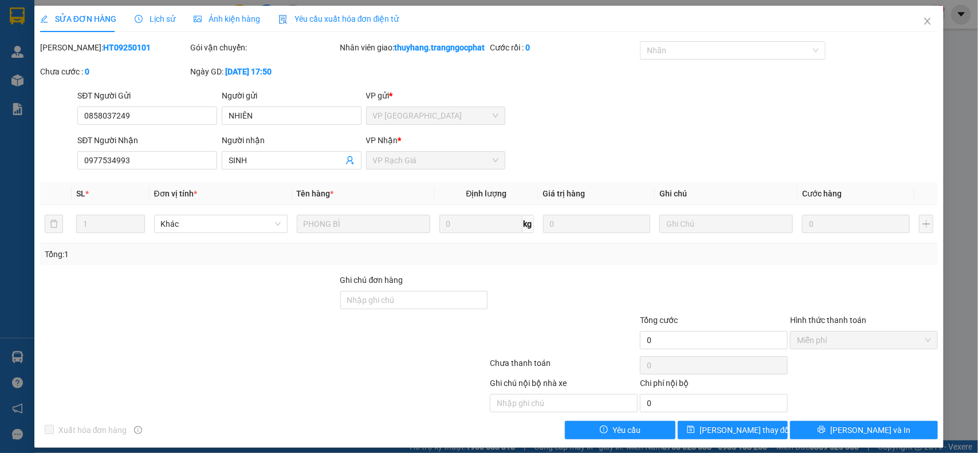
click at [141, 15] on span "Lịch sử" at bounding box center [155, 18] width 41 height 9
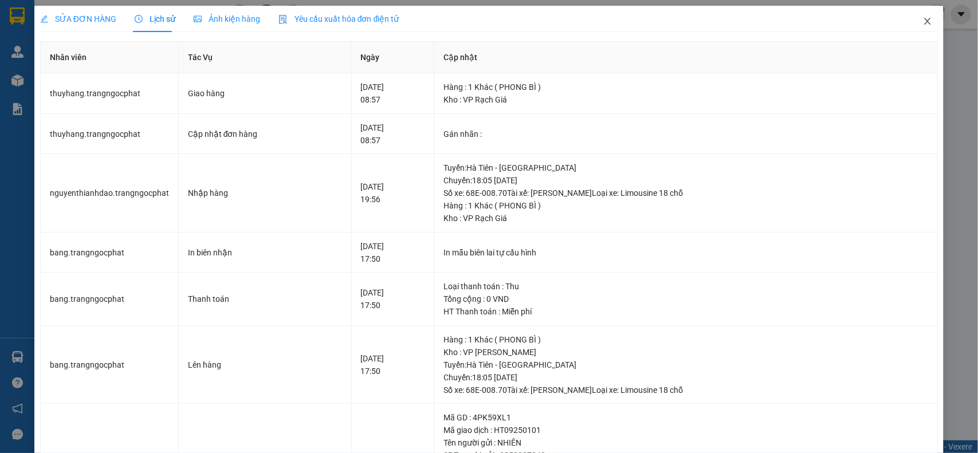
click at [924, 23] on icon "close" at bounding box center [927, 21] width 6 height 7
